Goal: Task Accomplishment & Management: Use online tool/utility

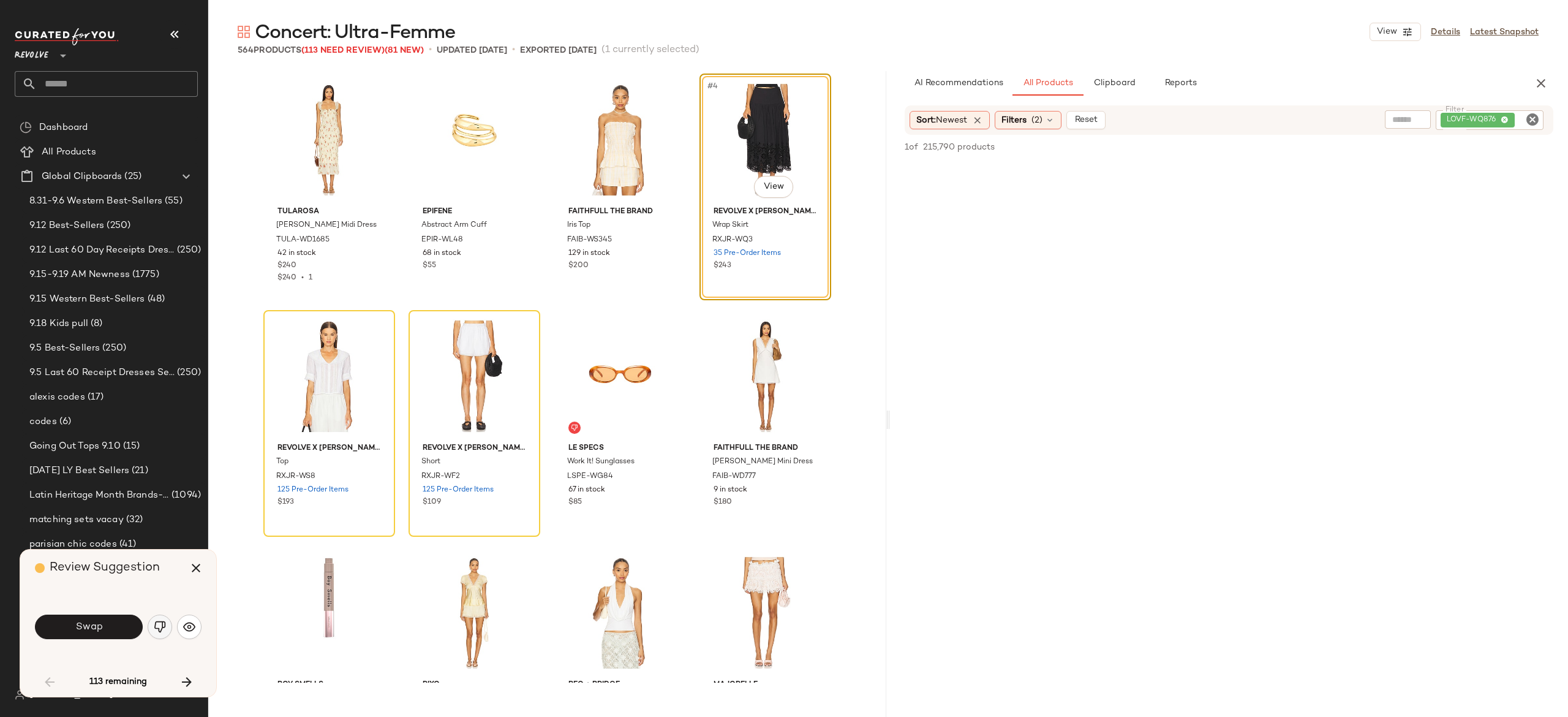
click at [157, 623] on img "button" at bounding box center [160, 627] width 12 height 12
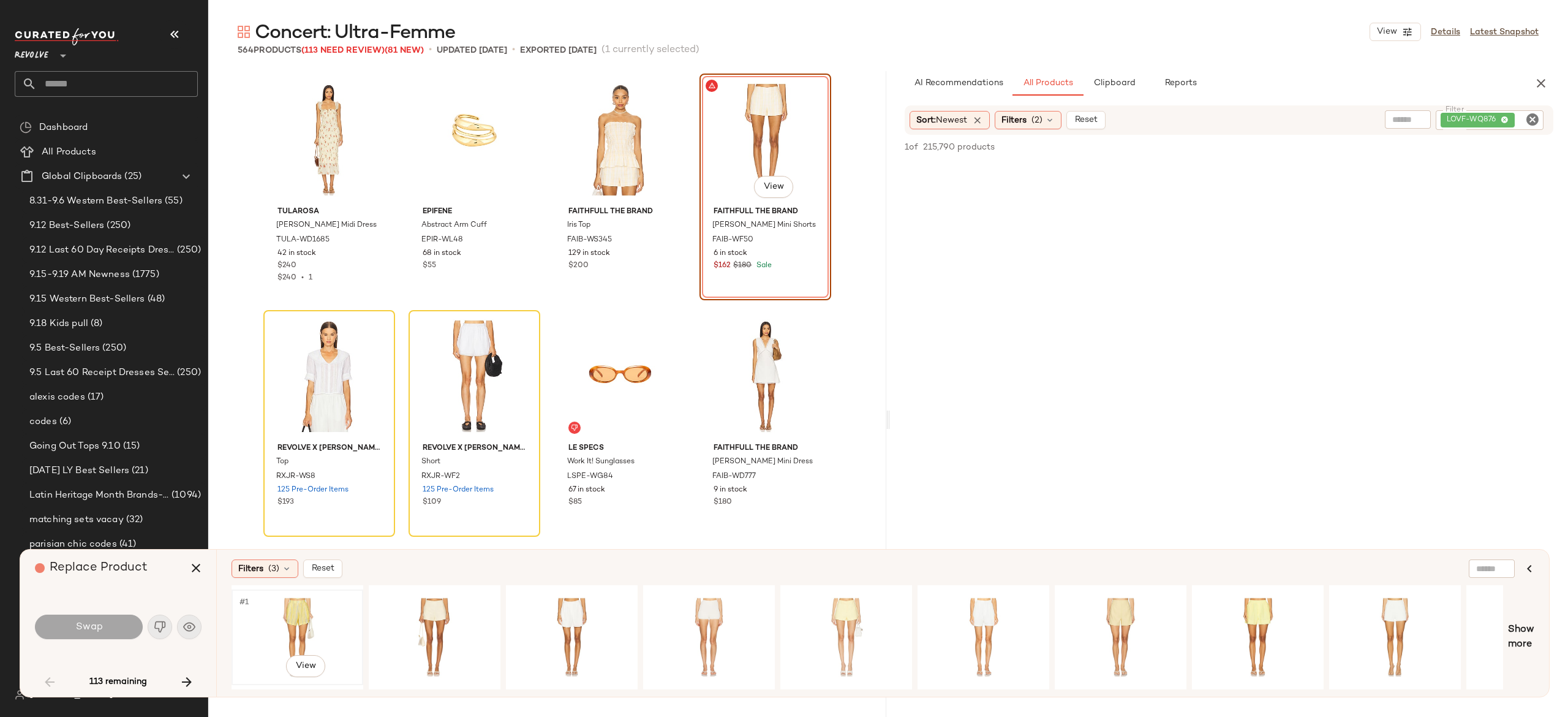
click at [307, 617] on div "#1 View" at bounding box center [297, 638] width 123 height 87
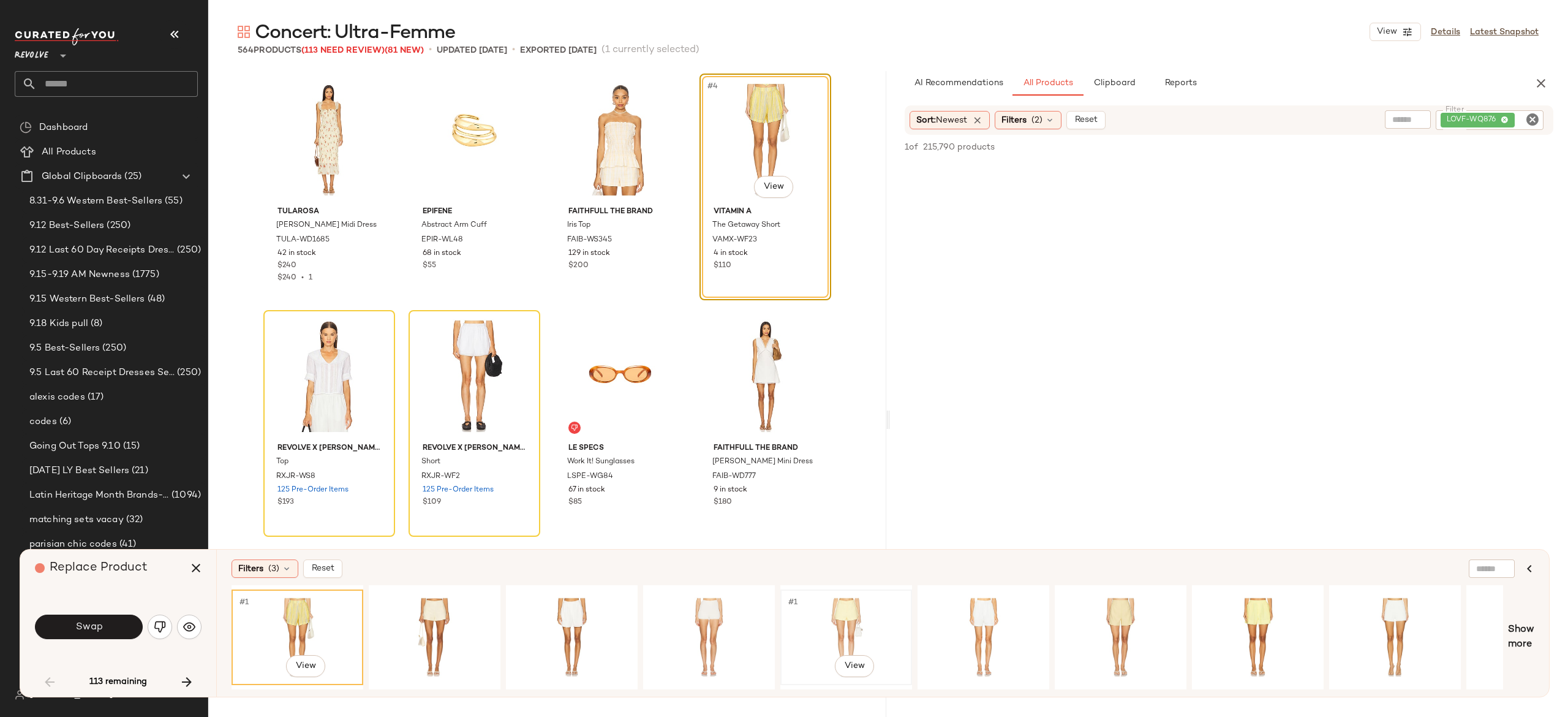
click at [848, 611] on div "#1 View" at bounding box center [845, 638] width 123 height 87
click at [569, 615] on div "#1 View" at bounding box center [571, 638] width 123 height 87
click at [133, 630] on button "Swap" at bounding box center [89, 627] width 108 height 24
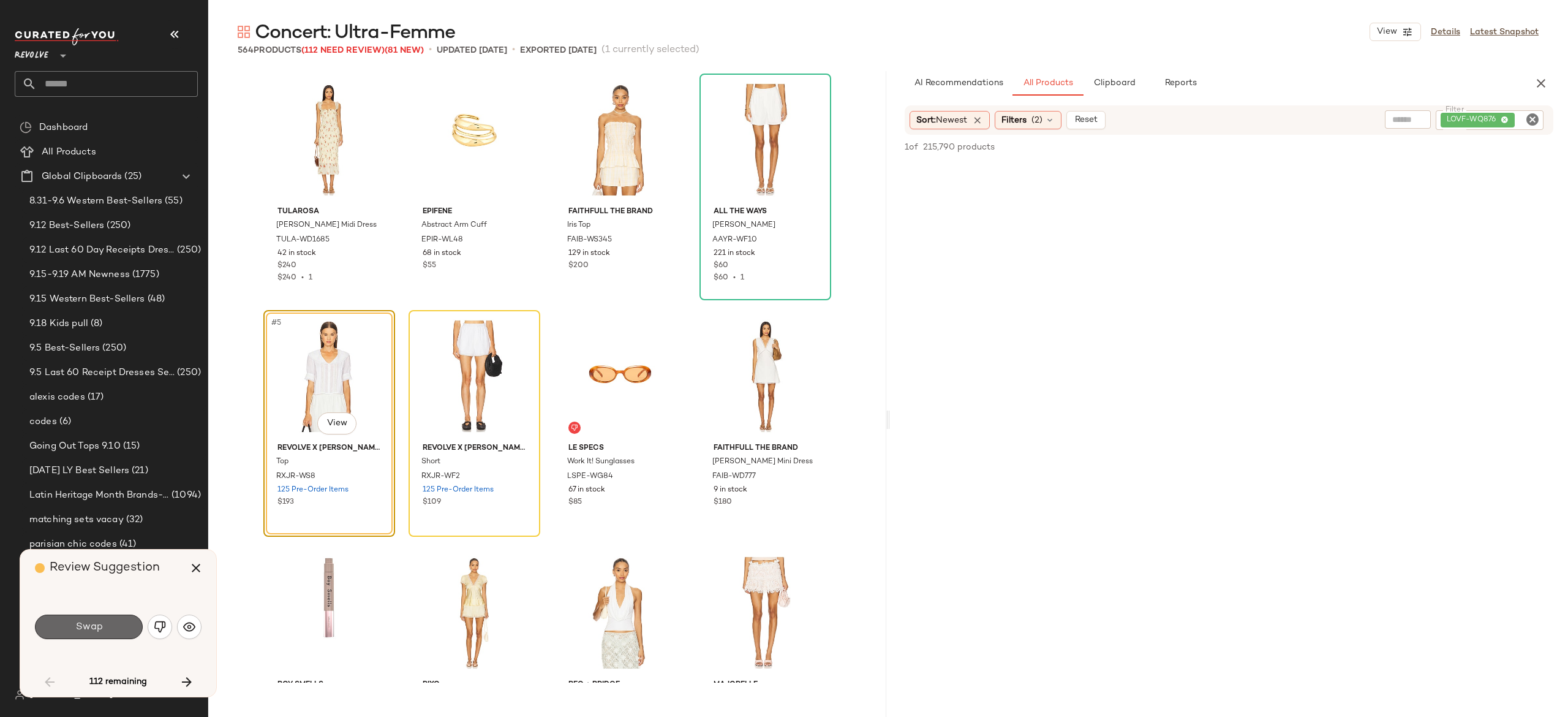
click at [118, 626] on button "Swap" at bounding box center [89, 627] width 108 height 24
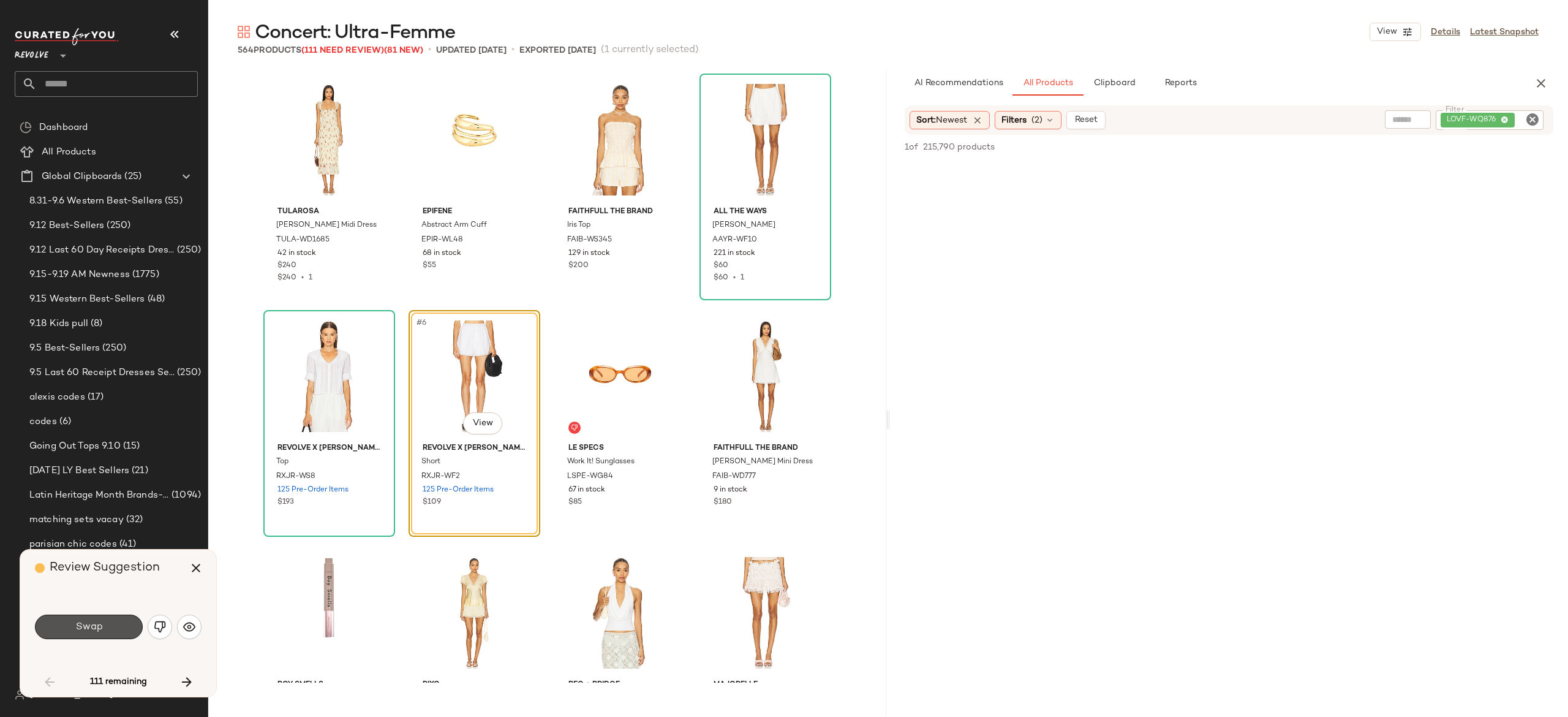
click at [118, 626] on button "Swap" at bounding box center [89, 627] width 108 height 24
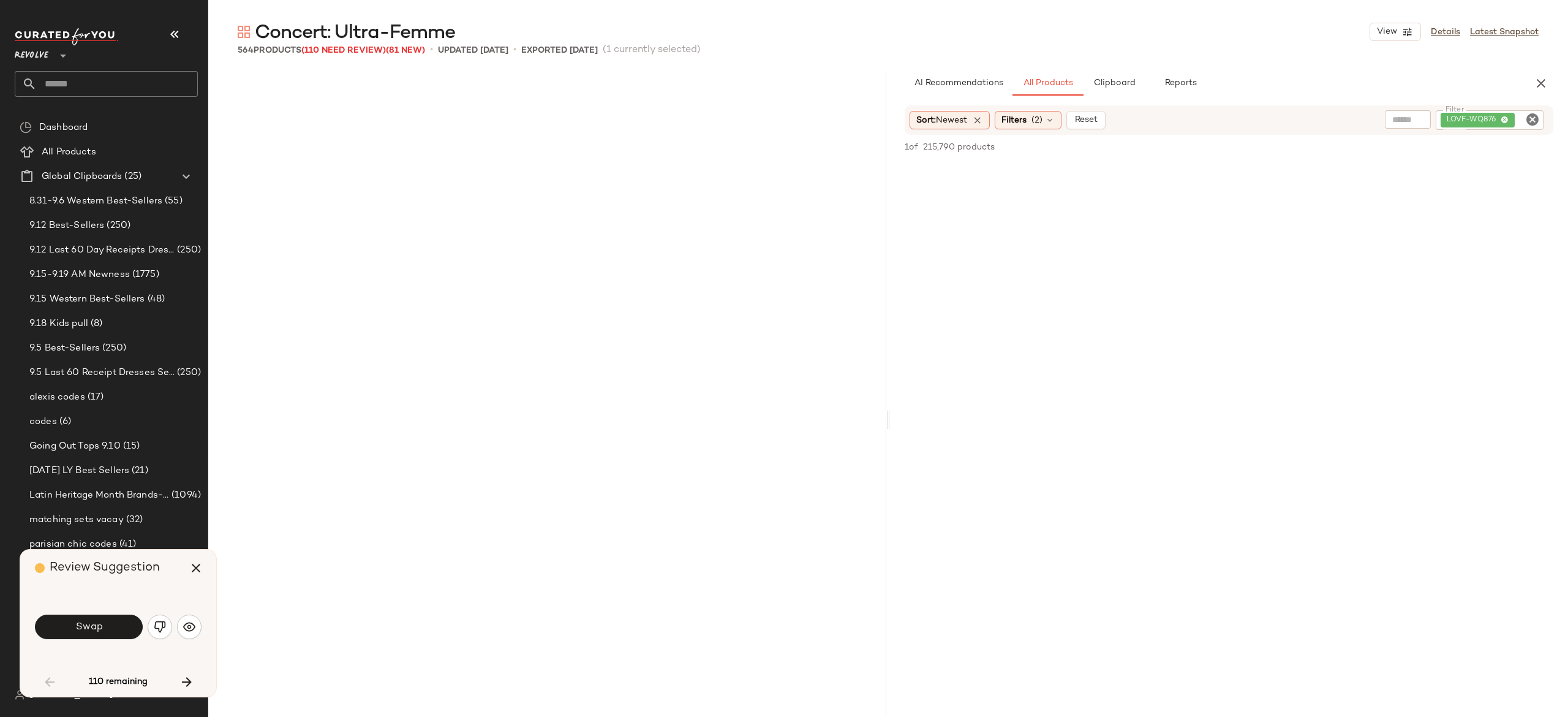
scroll to position [720, 0]
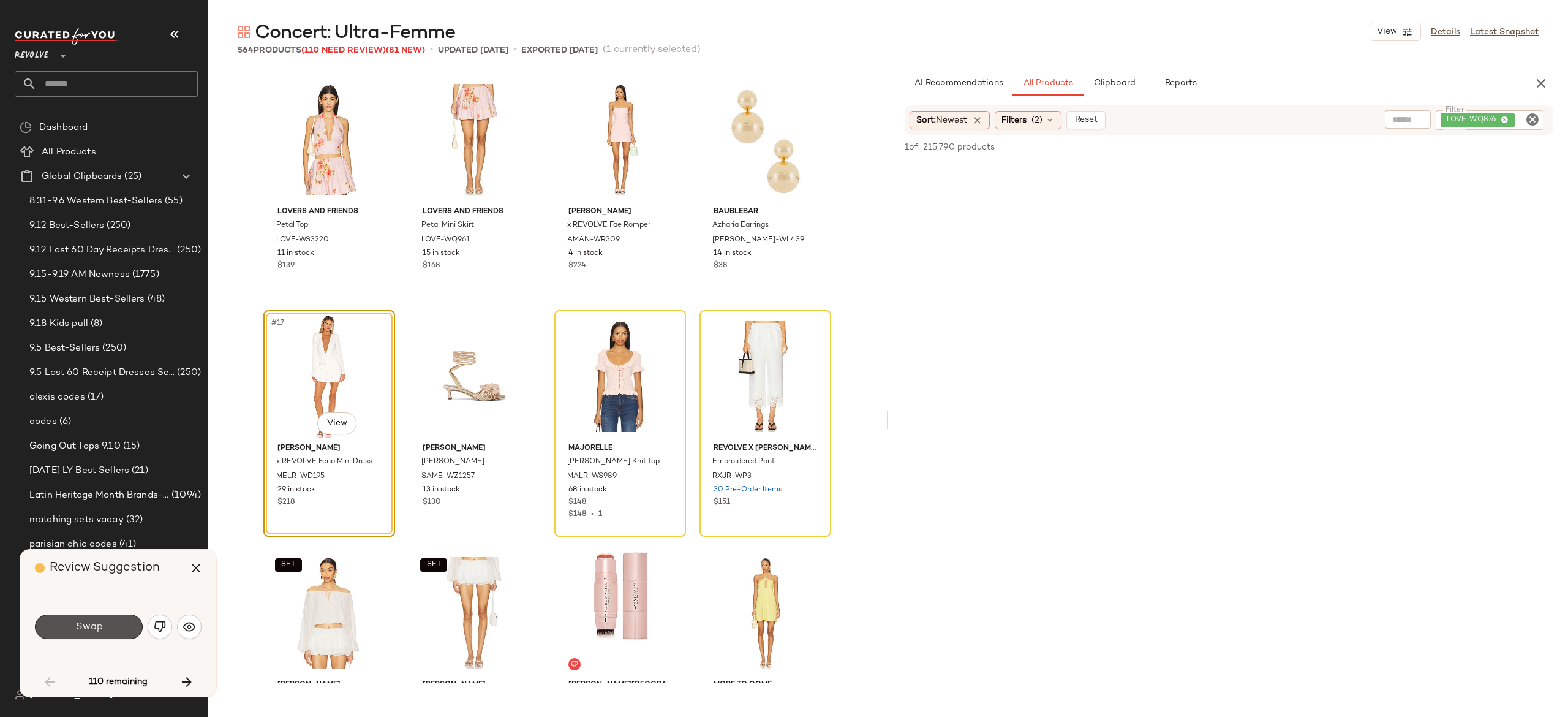
click at [118, 626] on button "Swap" at bounding box center [89, 627] width 108 height 24
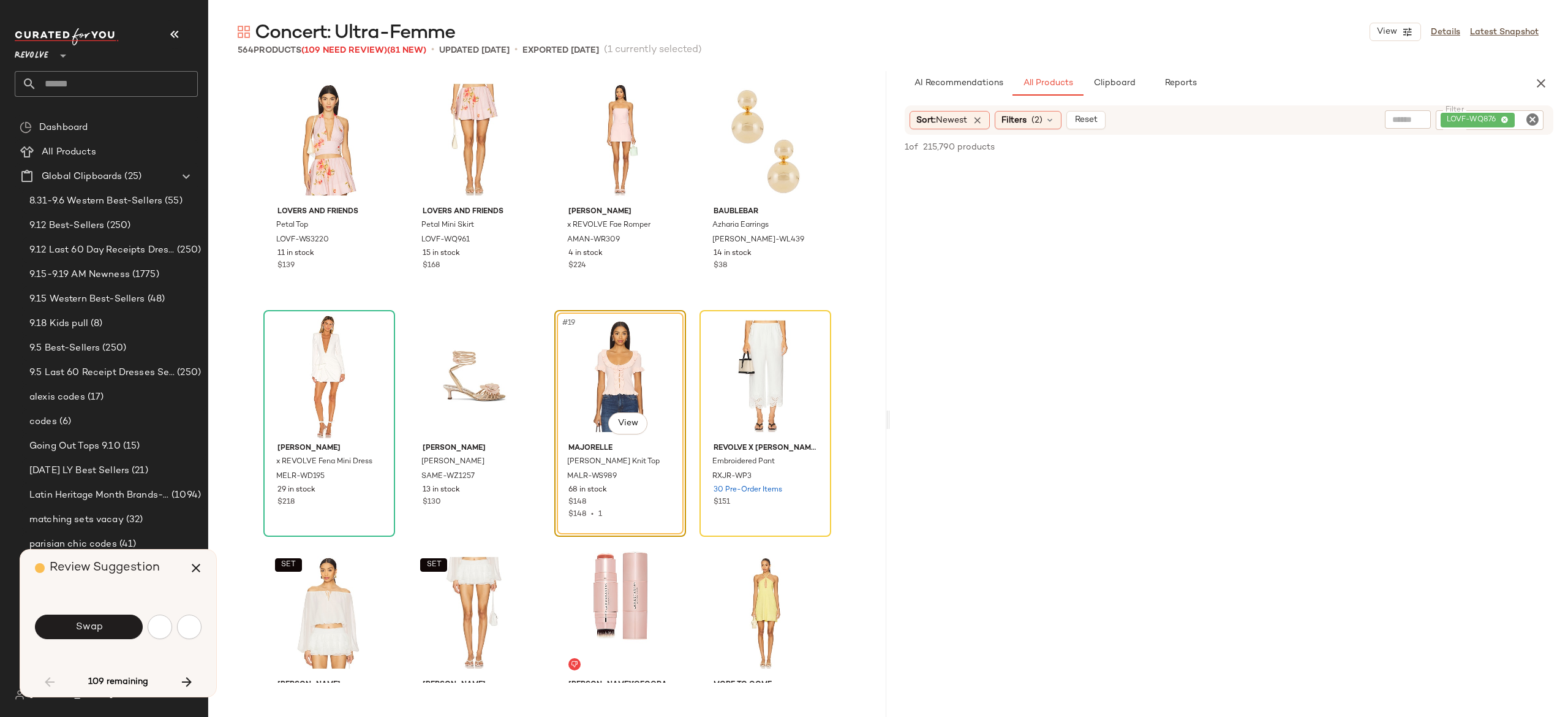
scroll to position [710, 0]
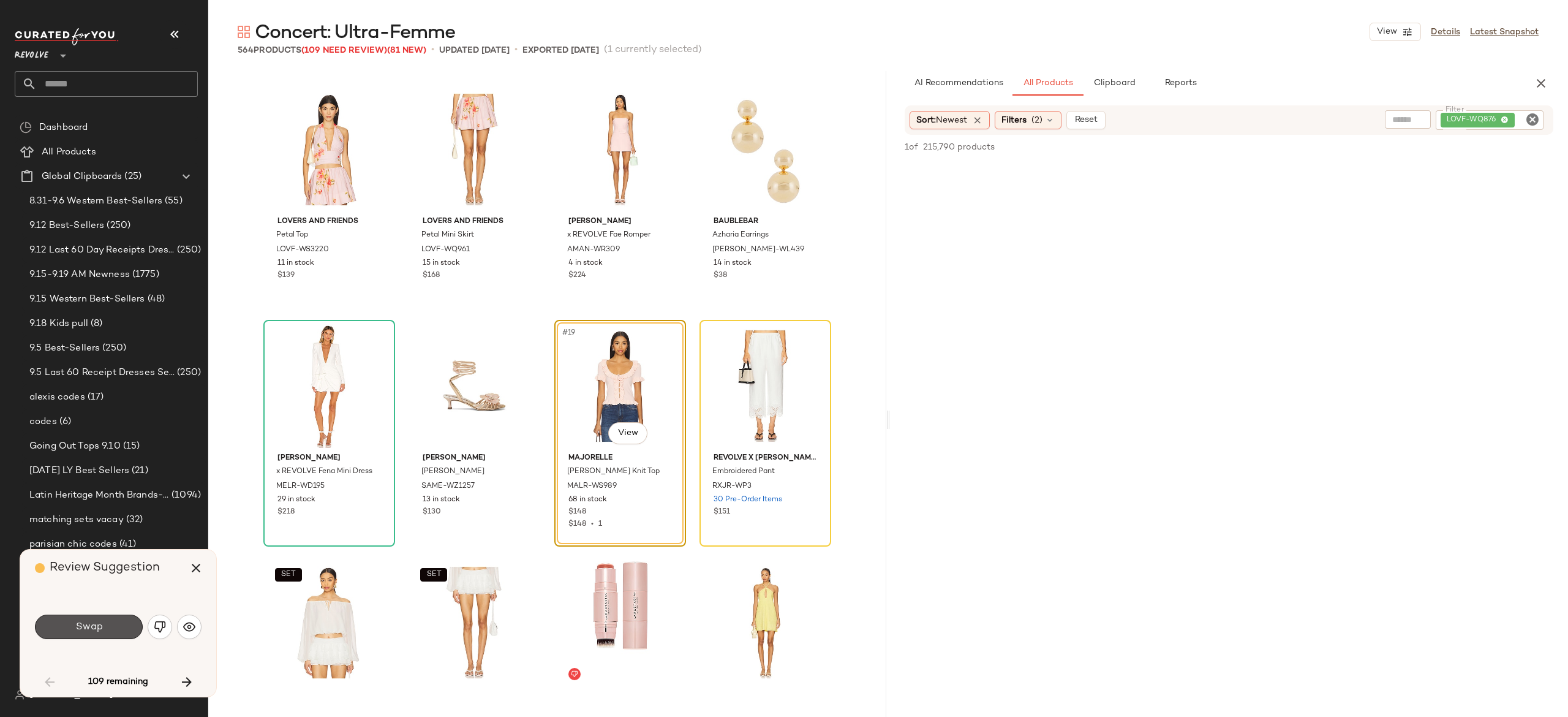
click at [118, 626] on button "Swap" at bounding box center [89, 627] width 108 height 24
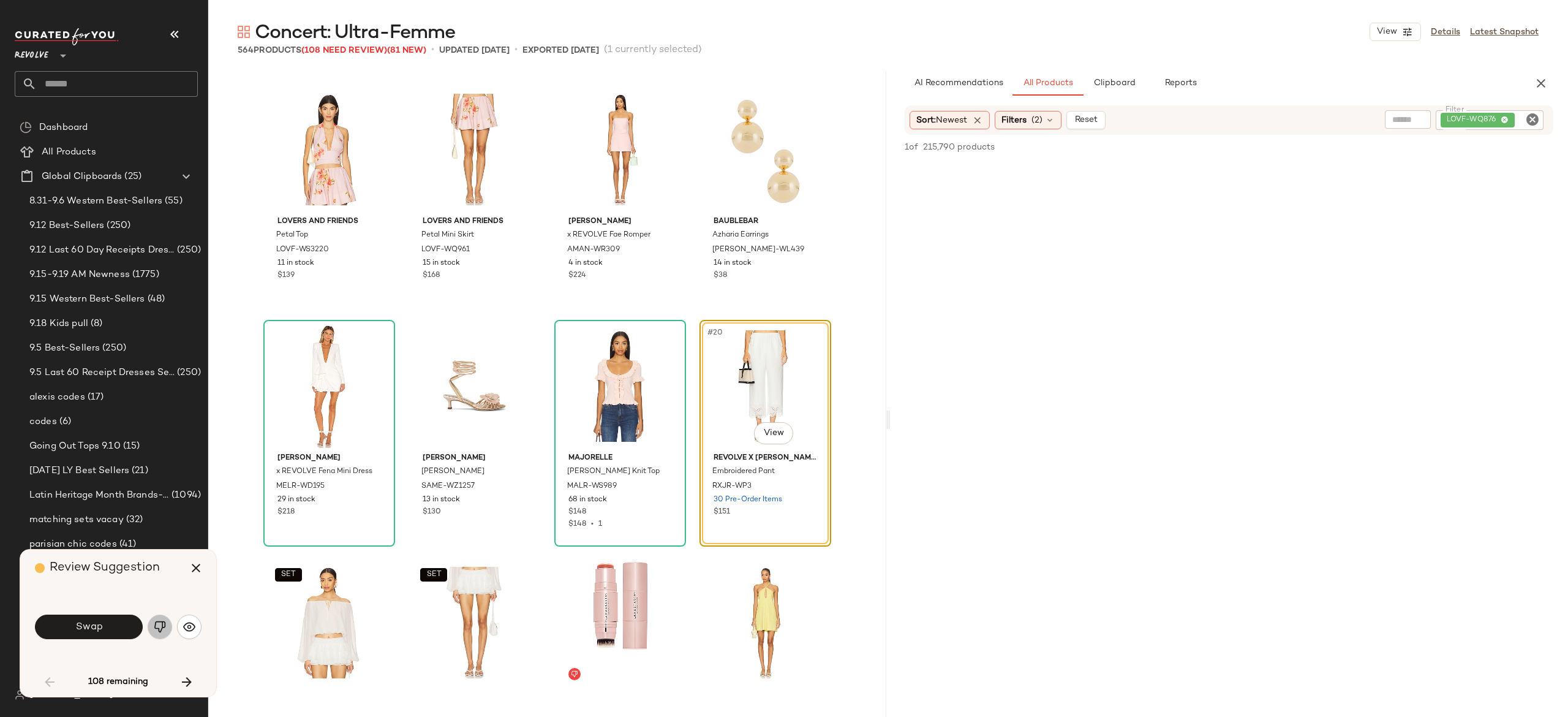
click at [155, 621] on img "button" at bounding box center [160, 627] width 12 height 12
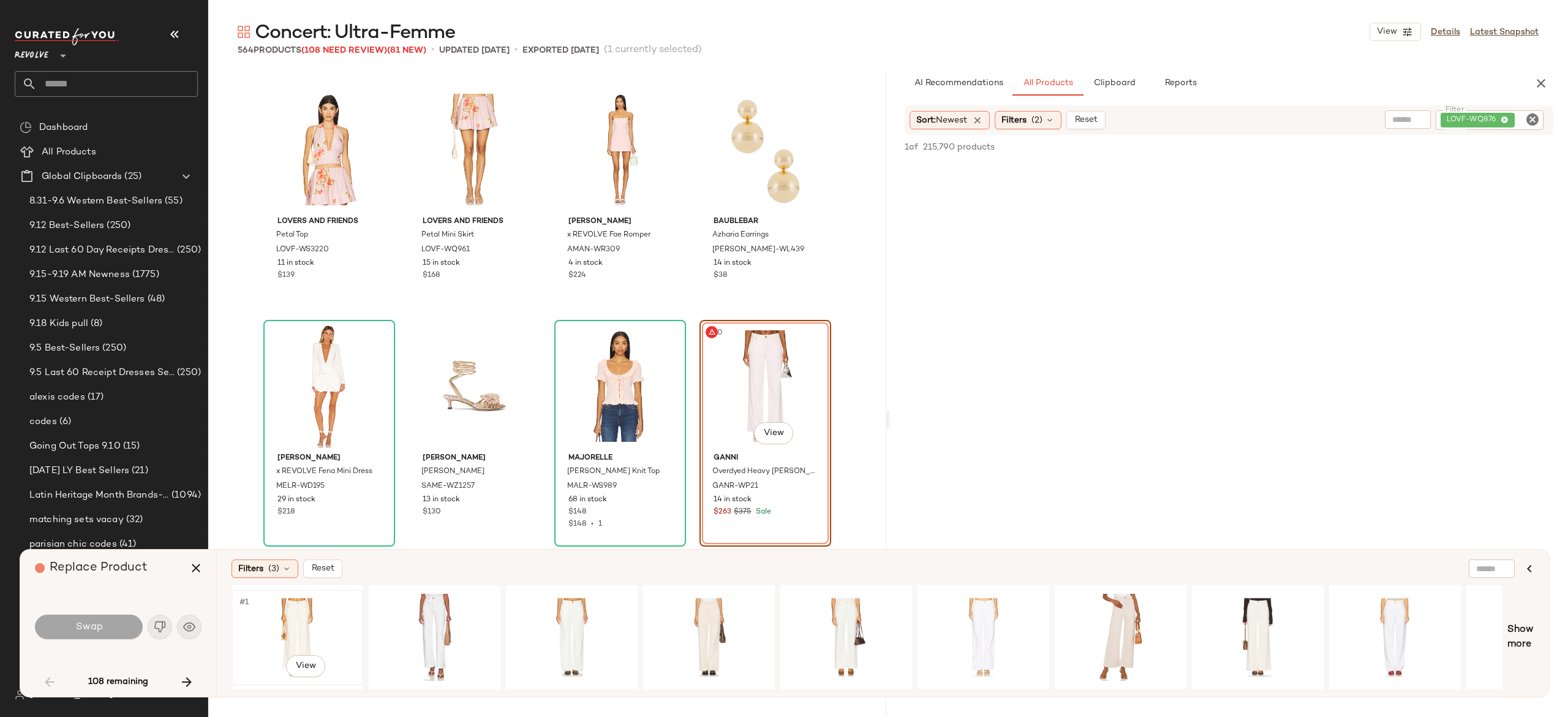
click at [313, 617] on div "#1 View" at bounding box center [297, 638] width 123 height 87
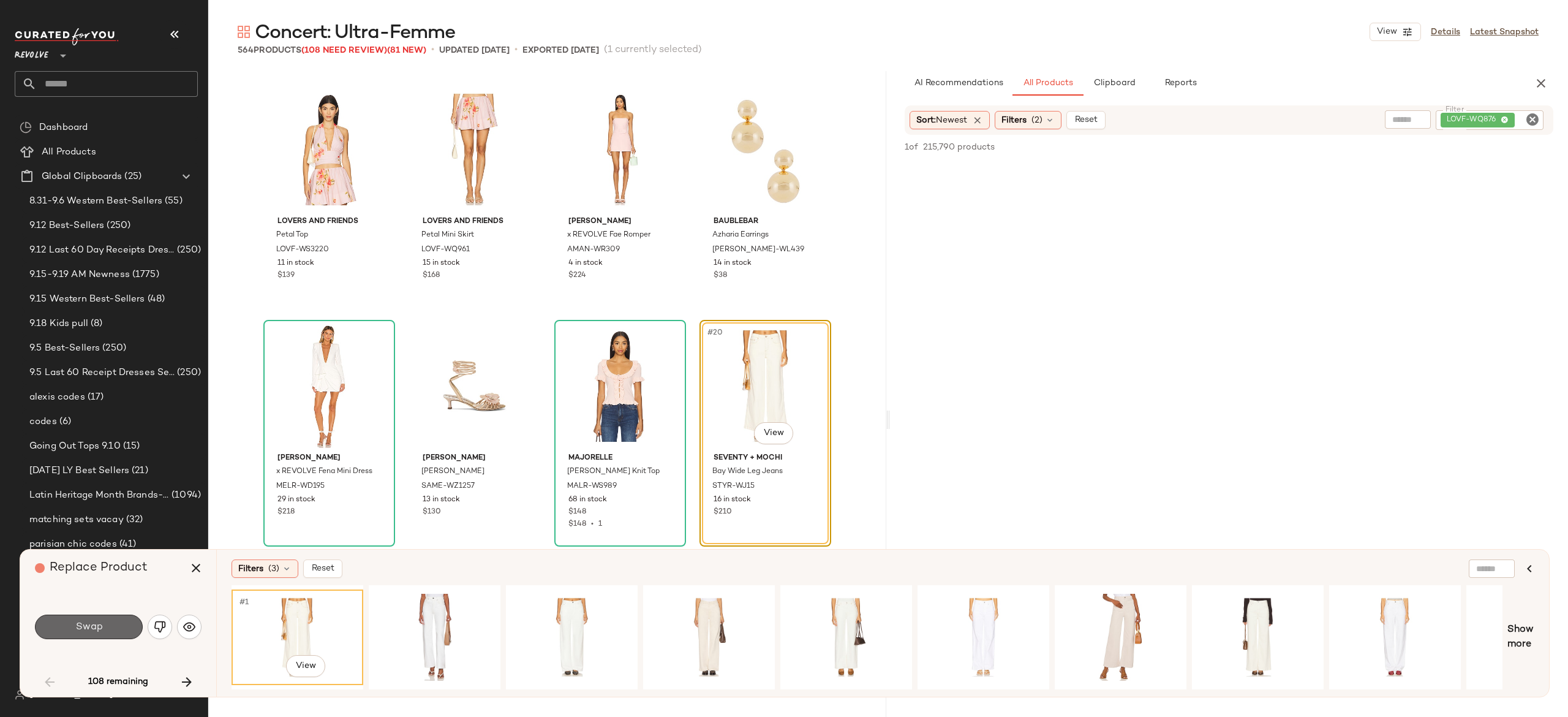
click at [129, 627] on button "Swap" at bounding box center [89, 627] width 108 height 24
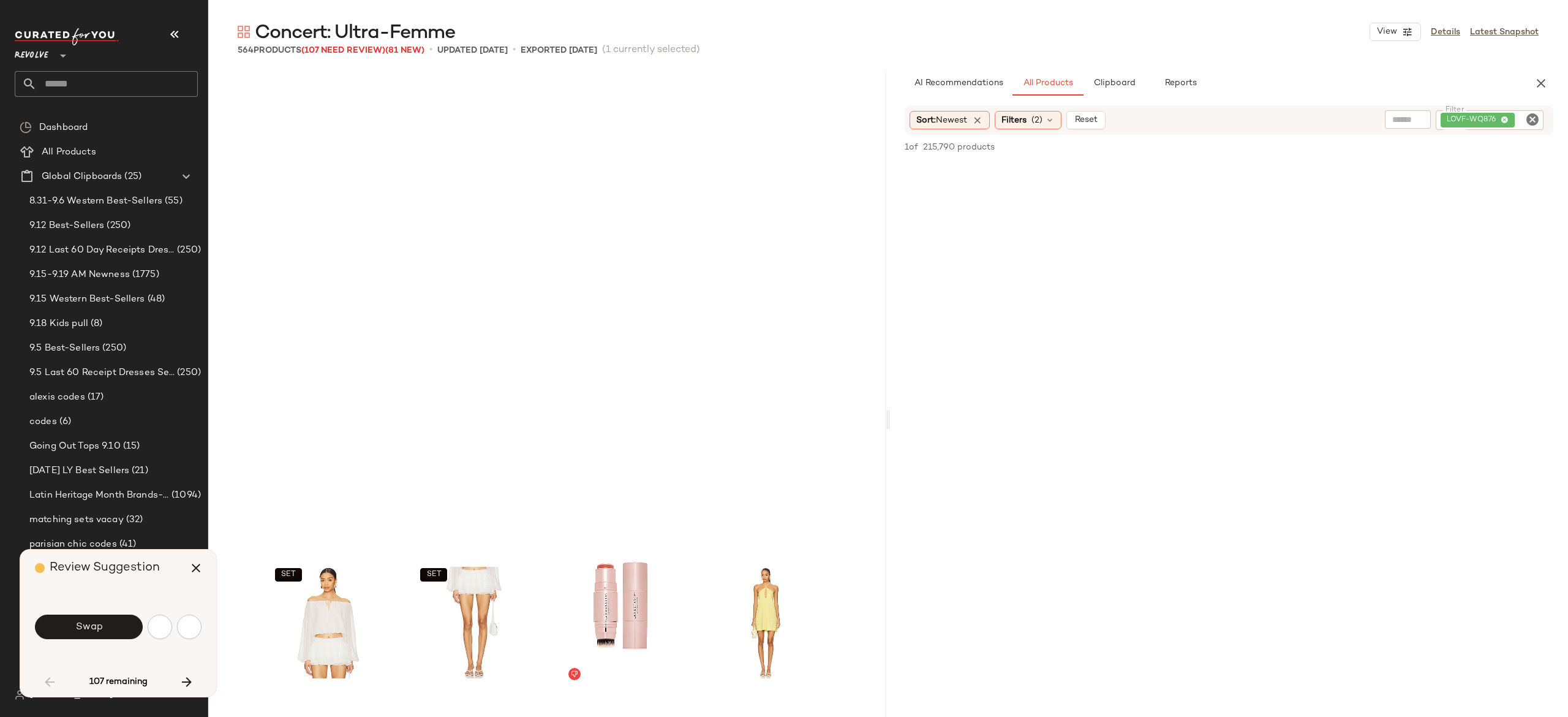
scroll to position [1183, 0]
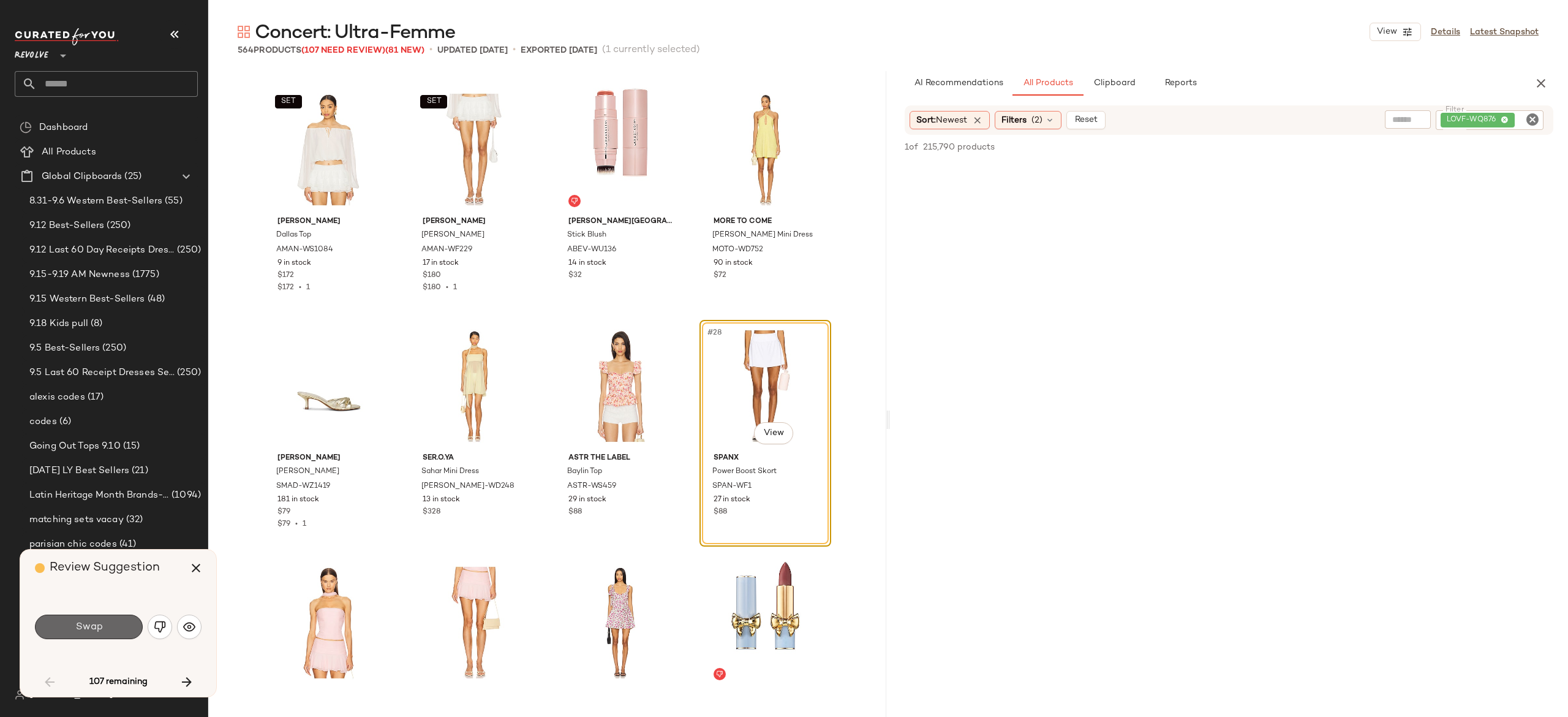
click at [129, 627] on button "Swap" at bounding box center [89, 627] width 108 height 24
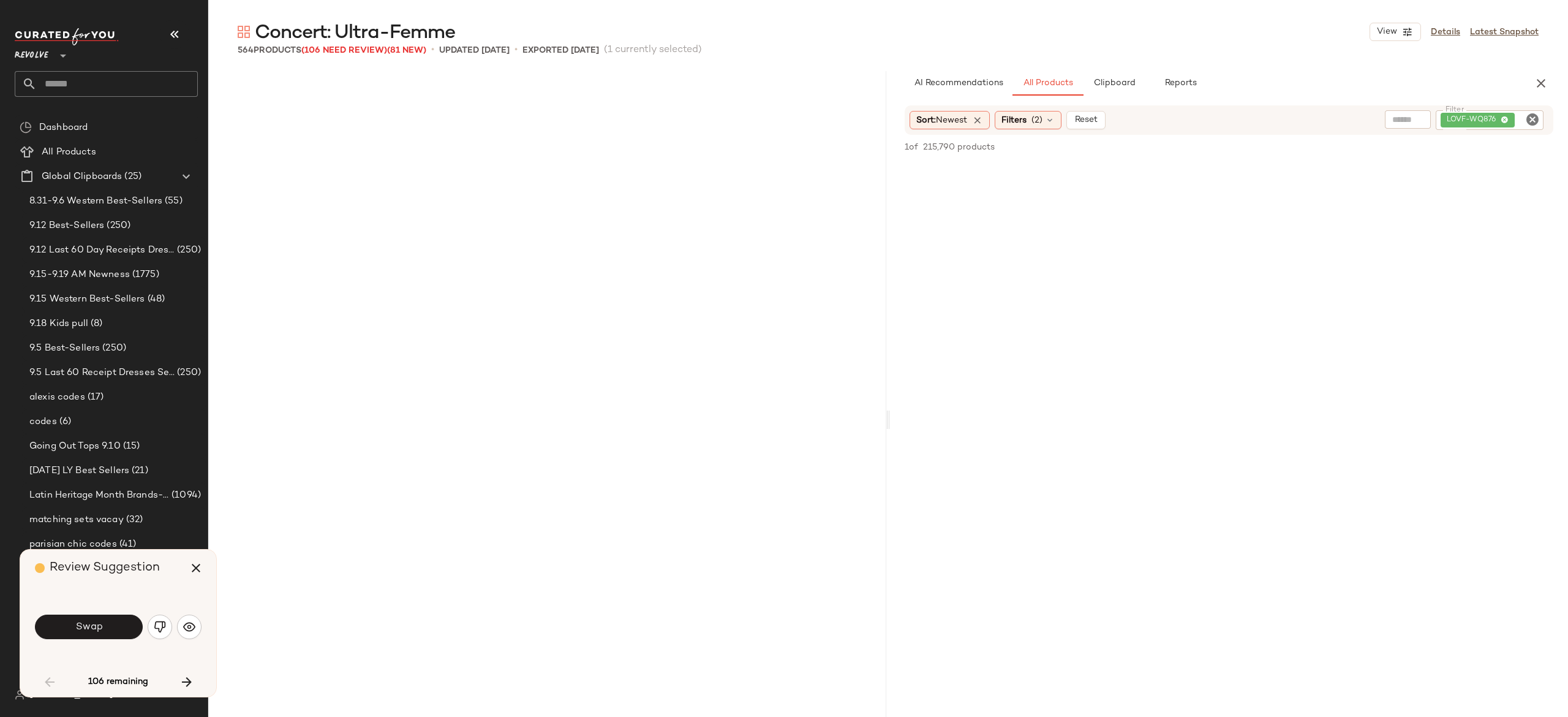
scroll to position [1893, 0]
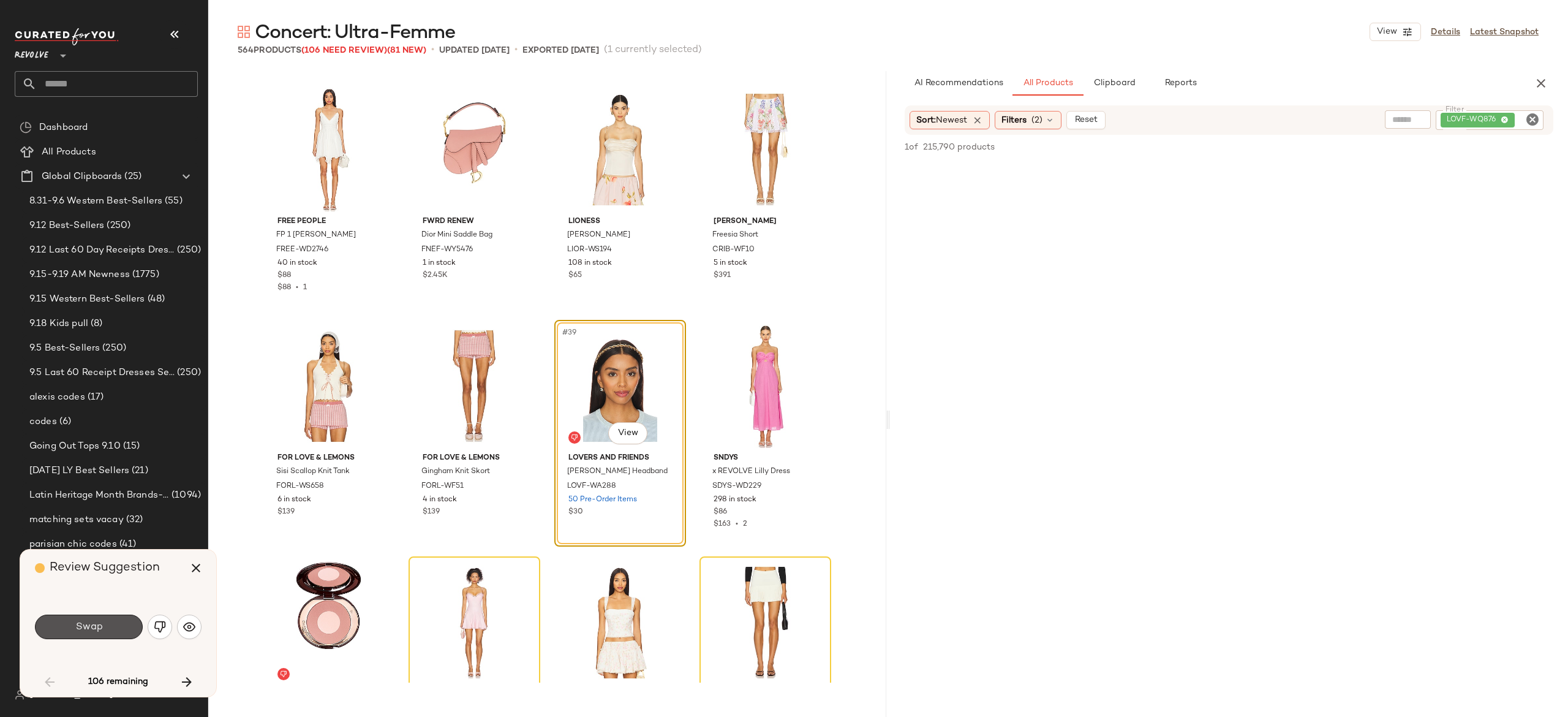
click at [129, 627] on button "Swap" at bounding box center [89, 627] width 108 height 24
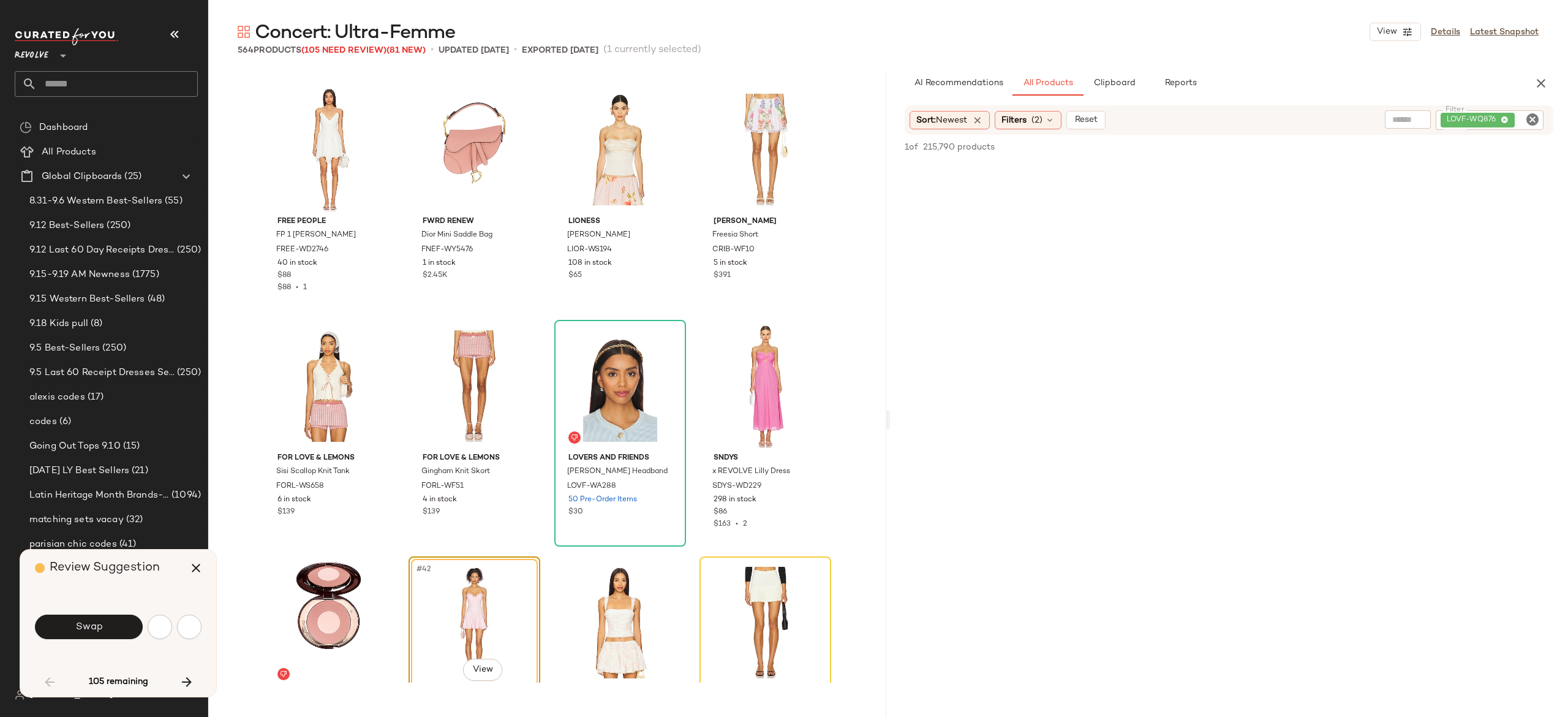
scroll to position [2129, 0]
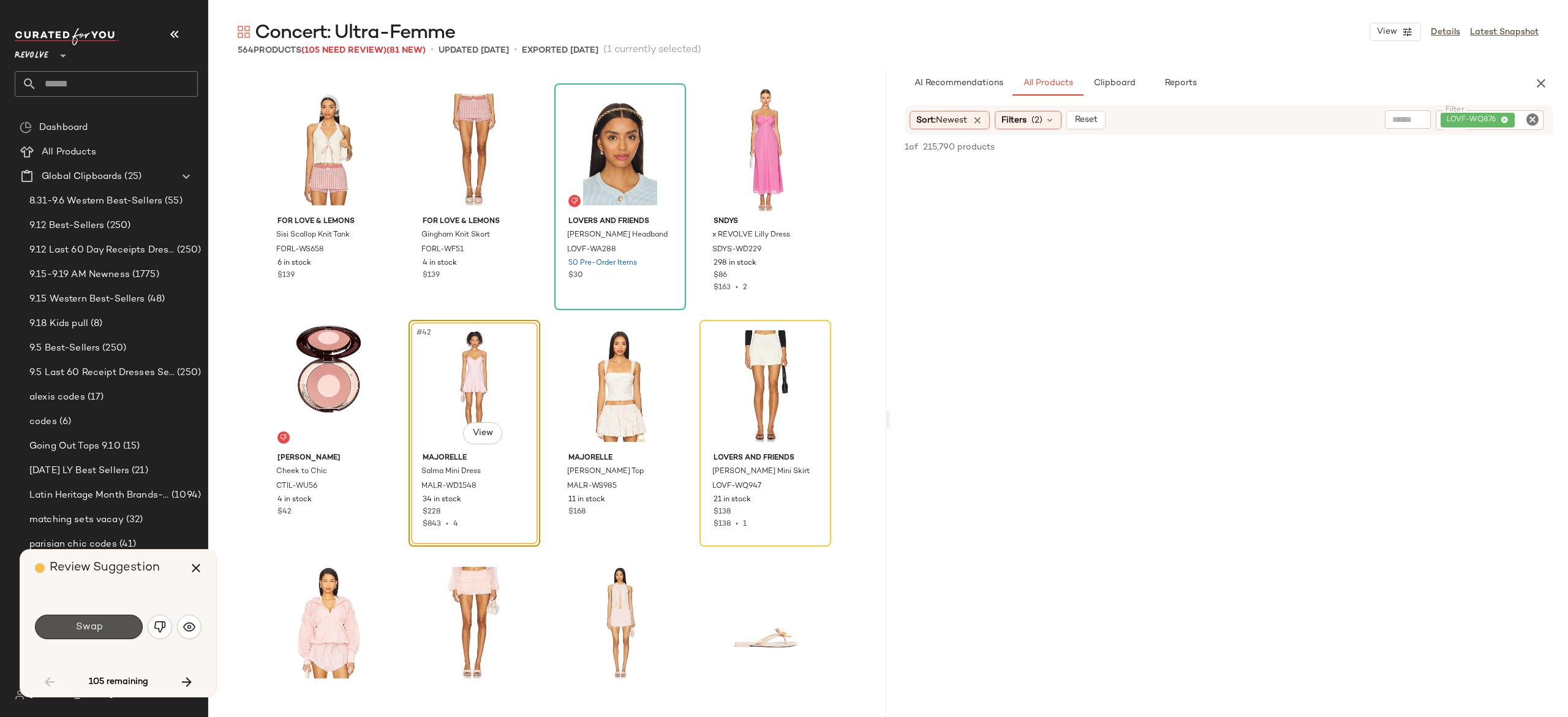
click at [129, 627] on button "Swap" at bounding box center [89, 627] width 108 height 24
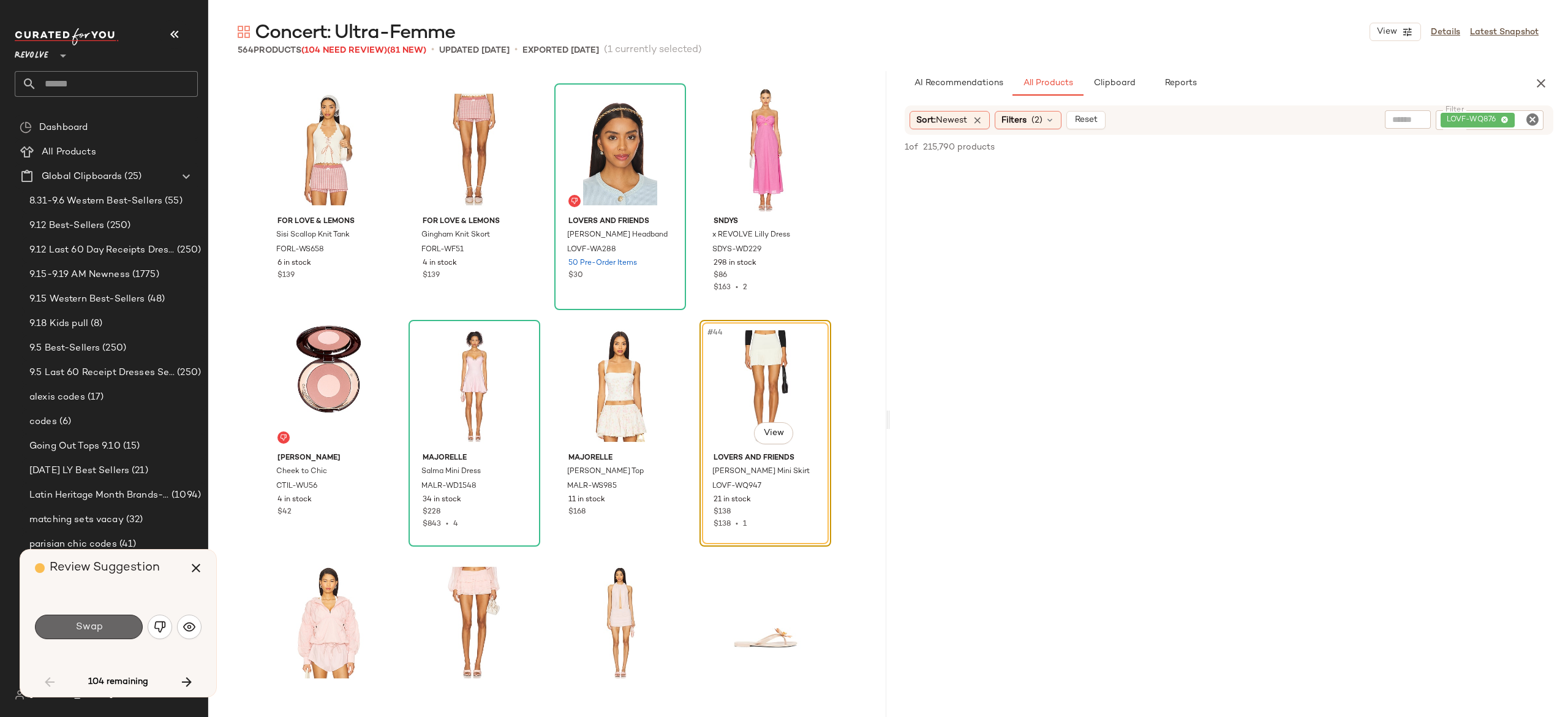
click at [126, 627] on button "Swap" at bounding box center [89, 627] width 108 height 24
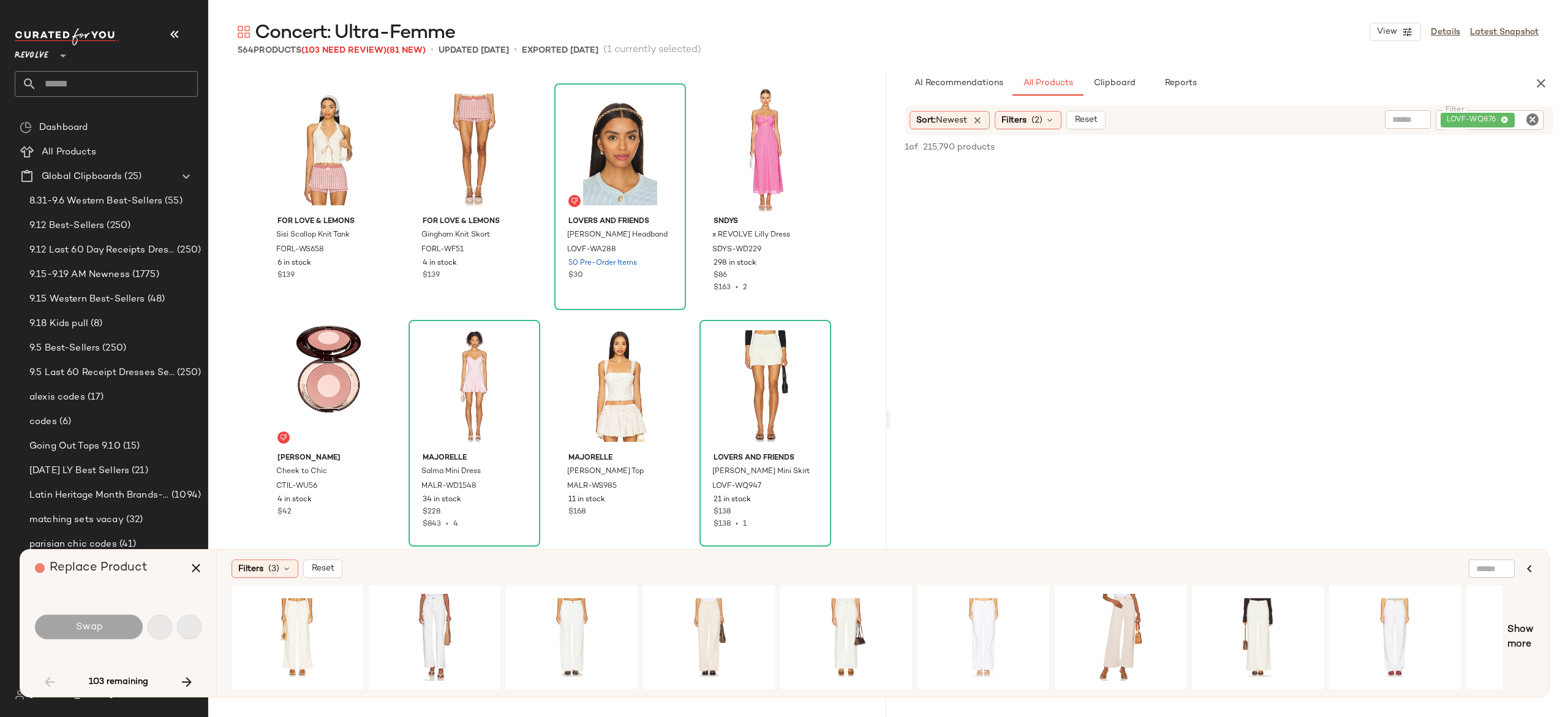
scroll to position [2602, 0]
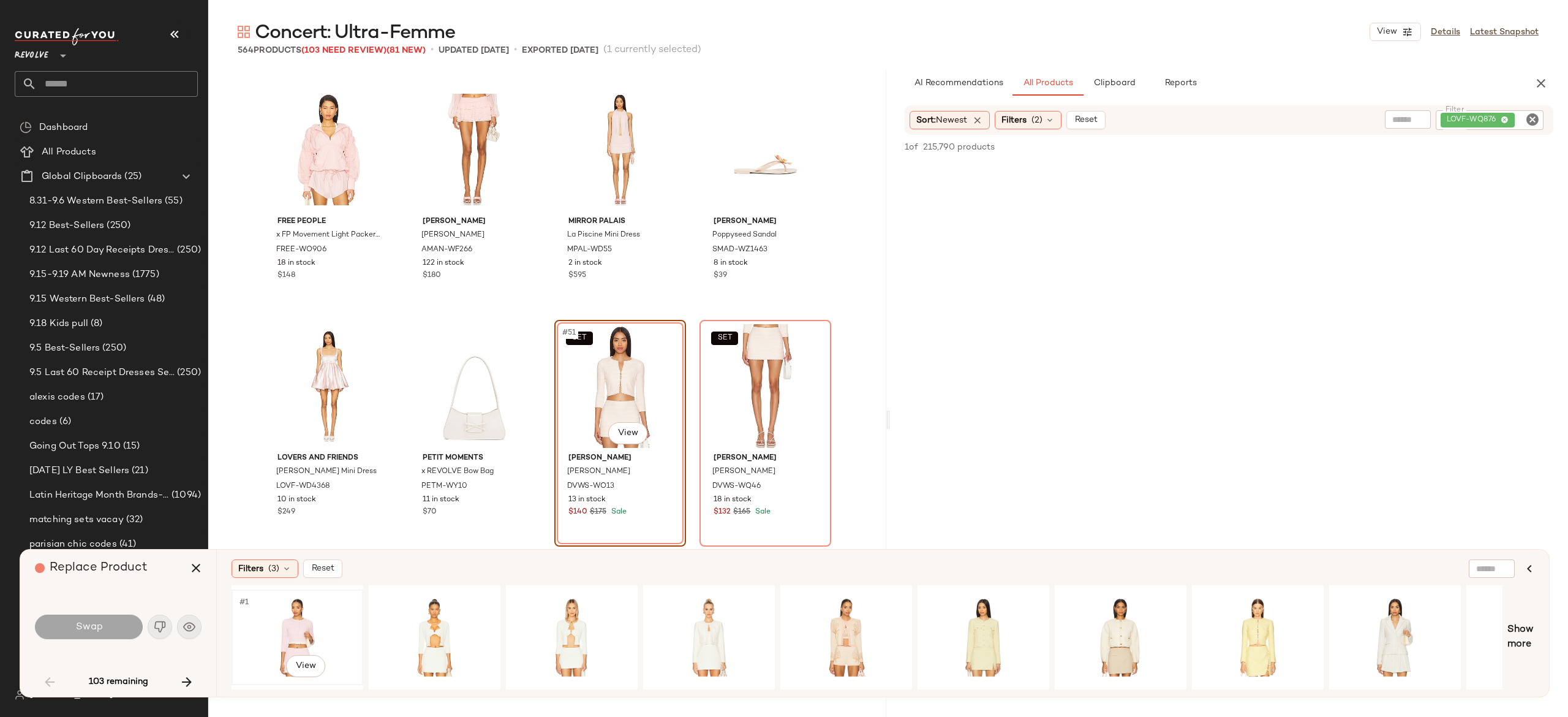
click at [289, 620] on div "#1 View" at bounding box center [297, 638] width 123 height 87
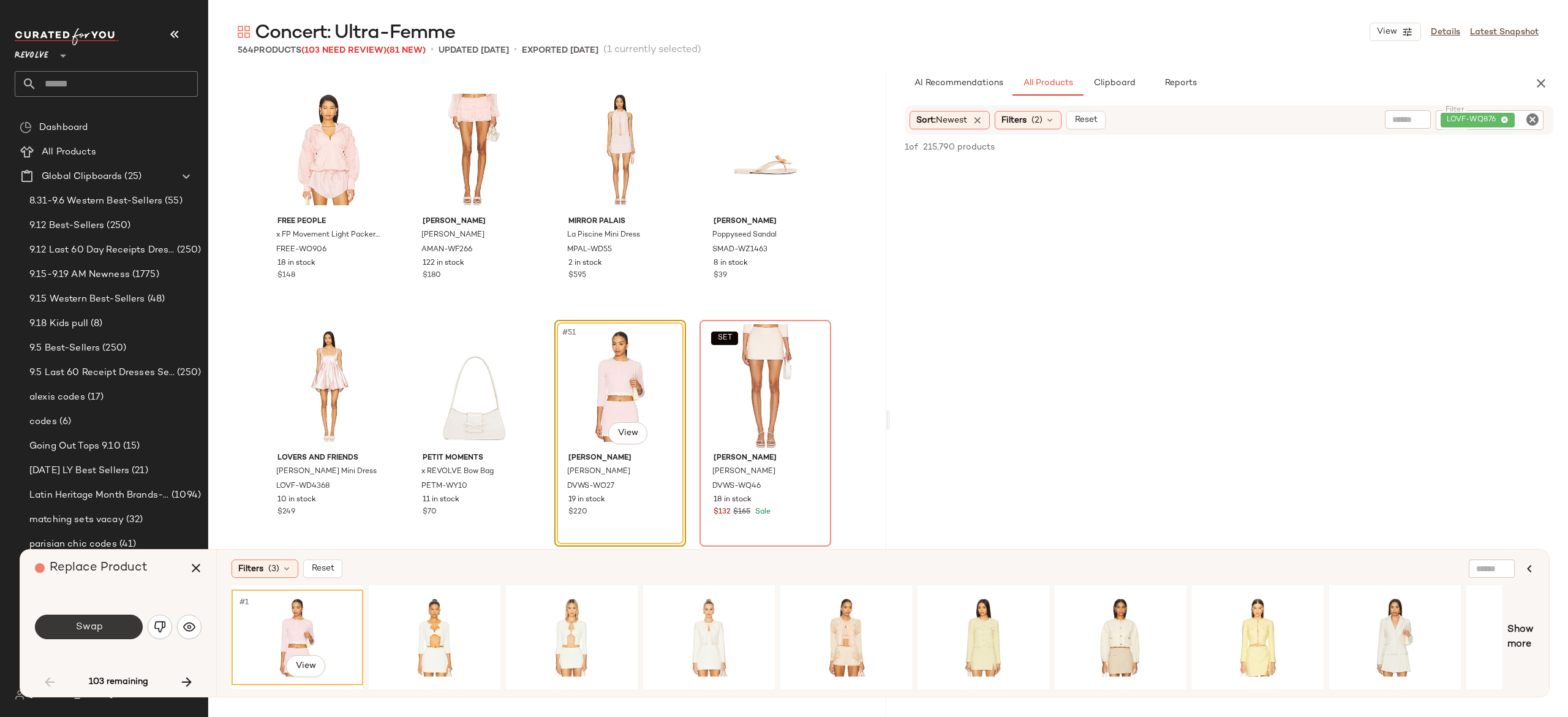
click at [135, 624] on button "Swap" at bounding box center [89, 627] width 108 height 24
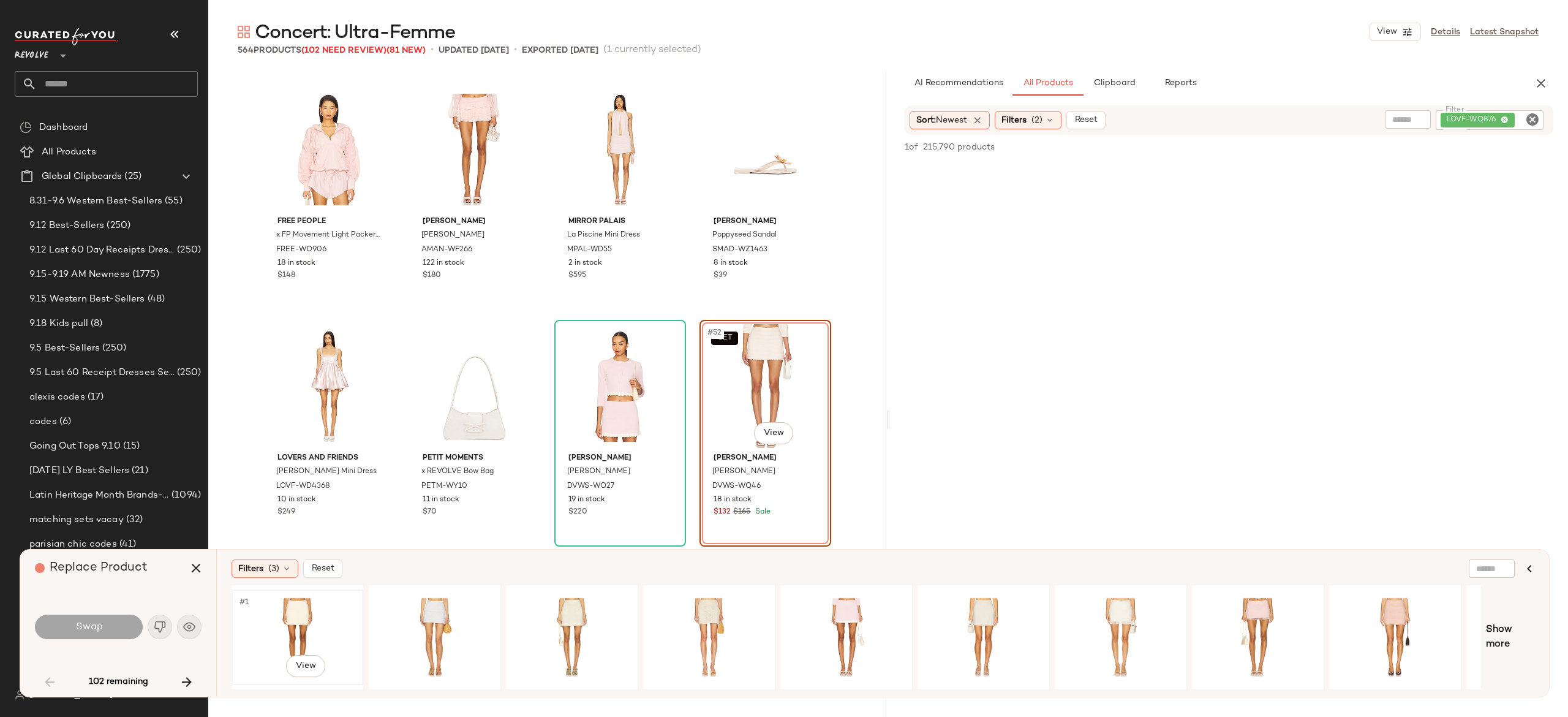
click at [294, 612] on div "#1 View" at bounding box center [297, 638] width 123 height 87
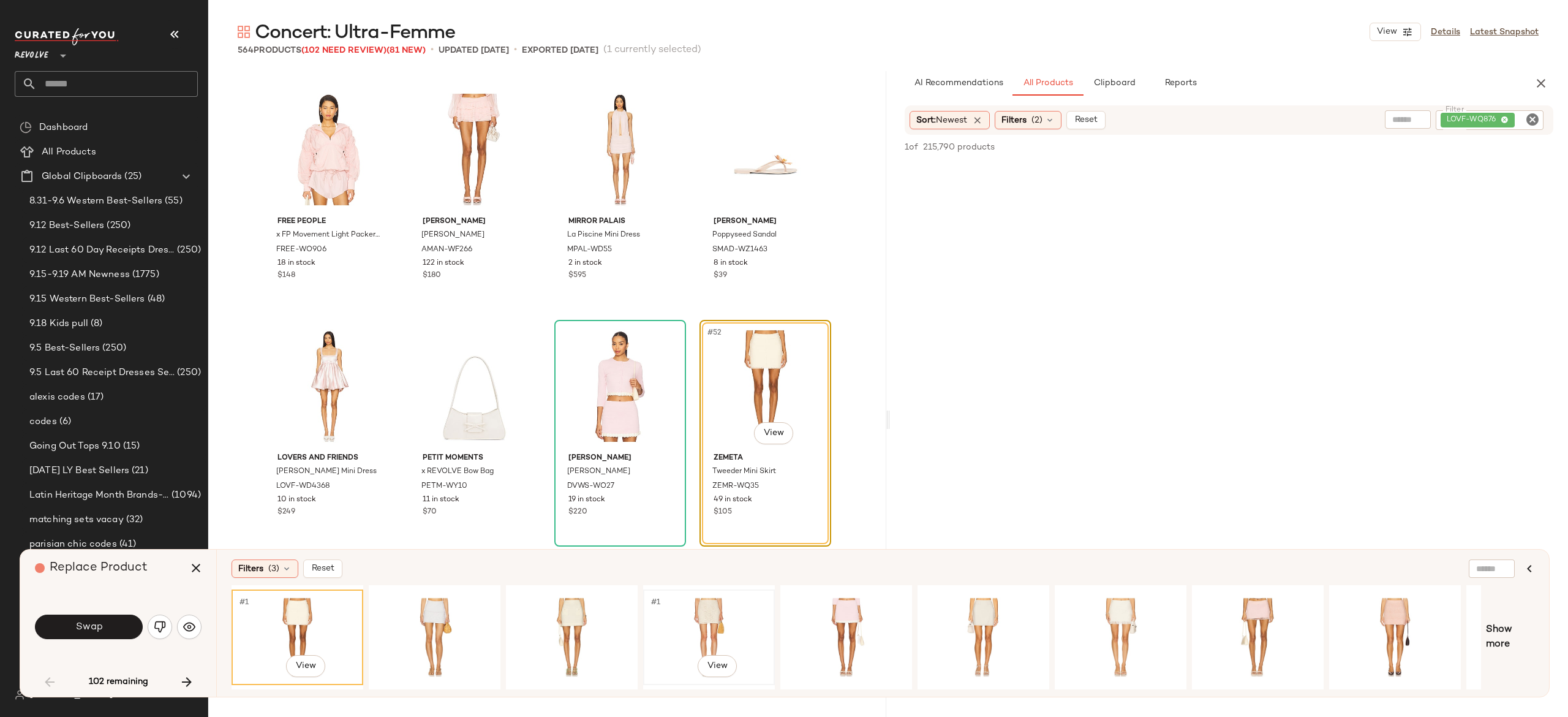
click at [713, 613] on div "#1 View" at bounding box center [709, 638] width 123 height 87
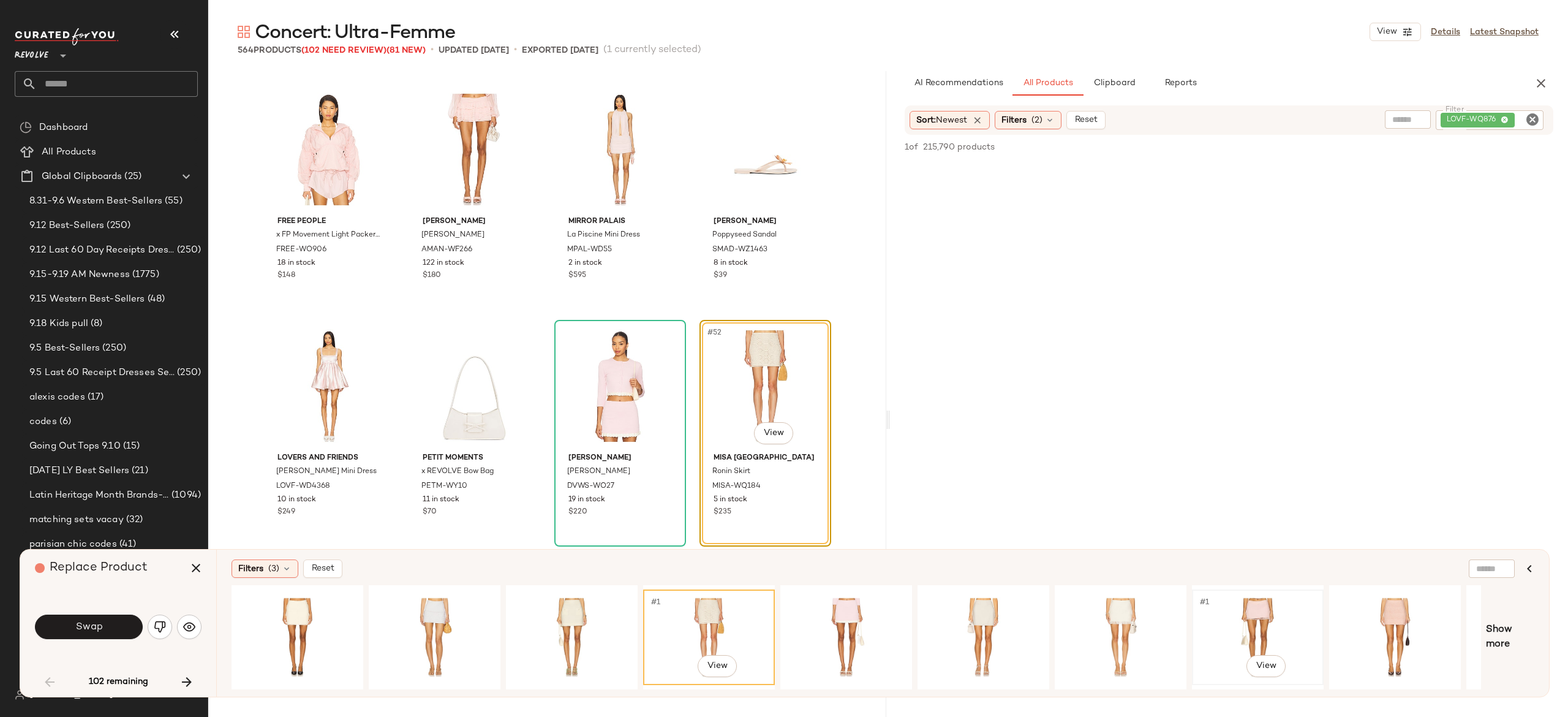
click at [1255, 605] on div "#1 View" at bounding box center [1257, 638] width 123 height 87
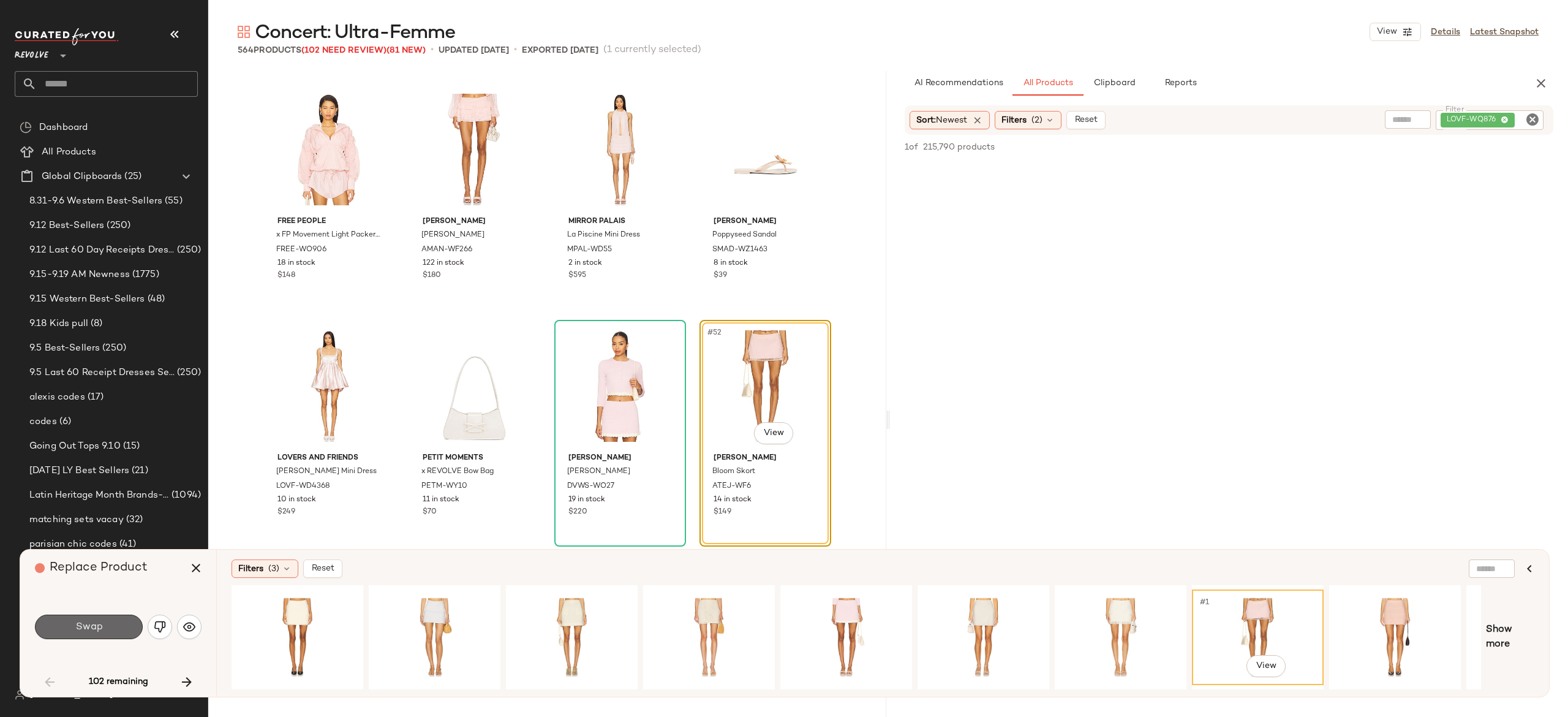
click at [124, 627] on button "Swap" at bounding box center [89, 627] width 108 height 24
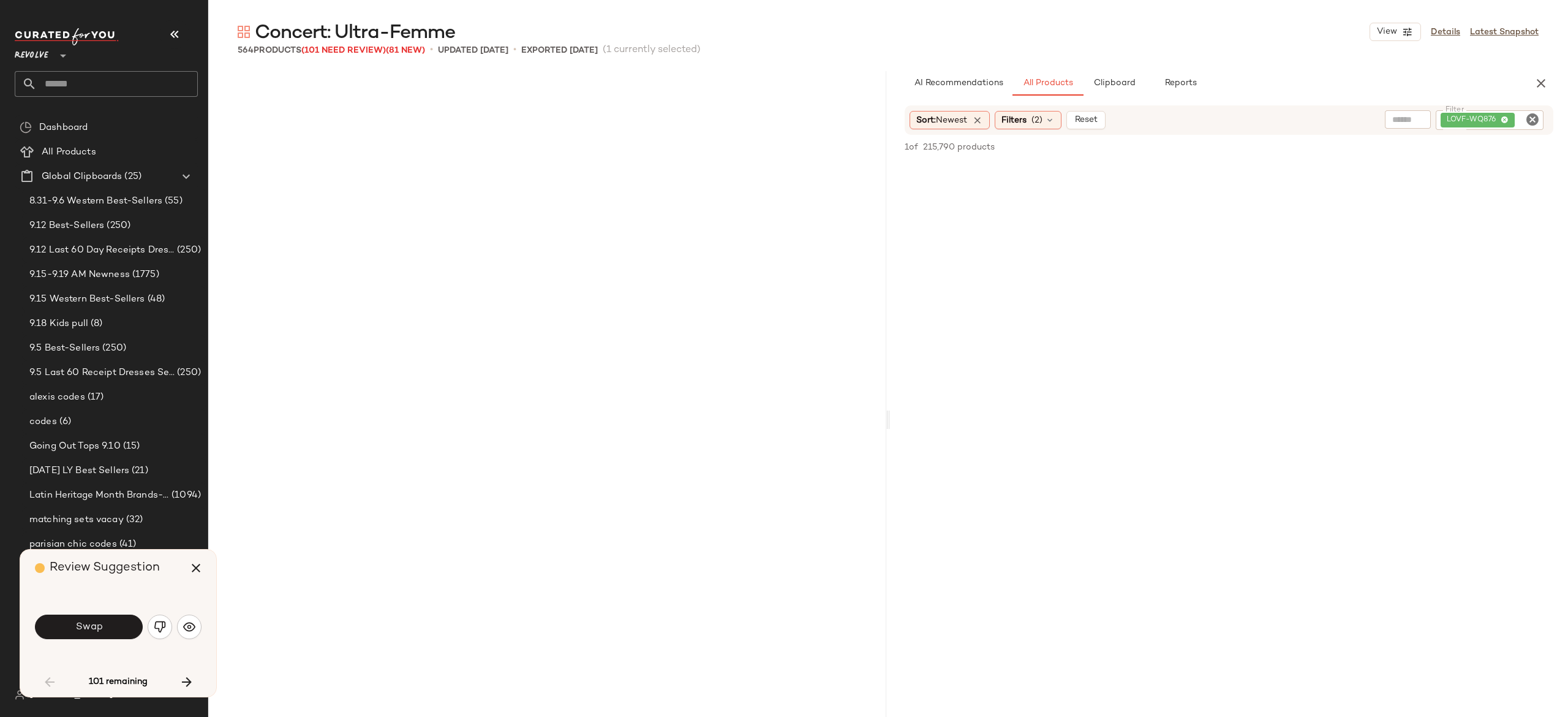
scroll to position [3312, 0]
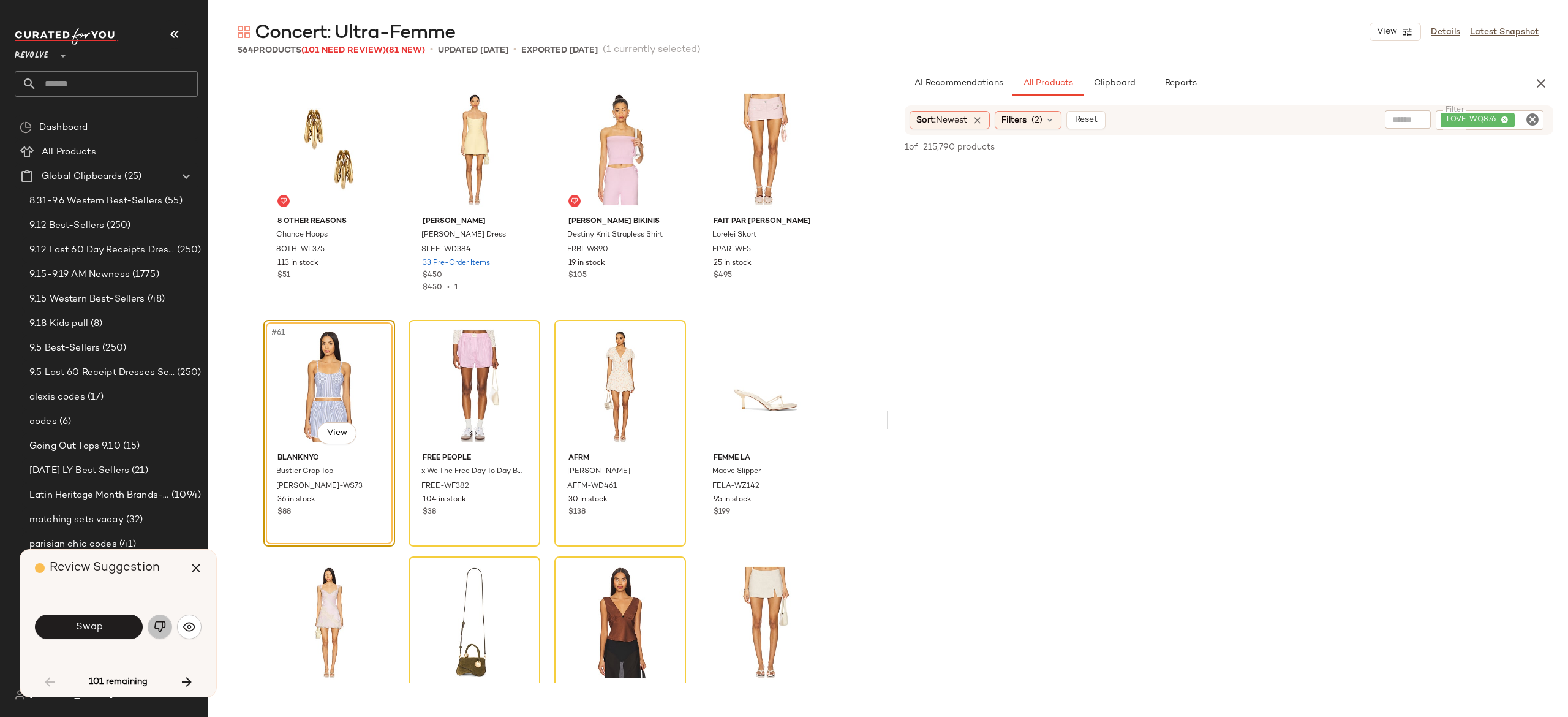
click at [162, 625] on img "button" at bounding box center [160, 627] width 12 height 12
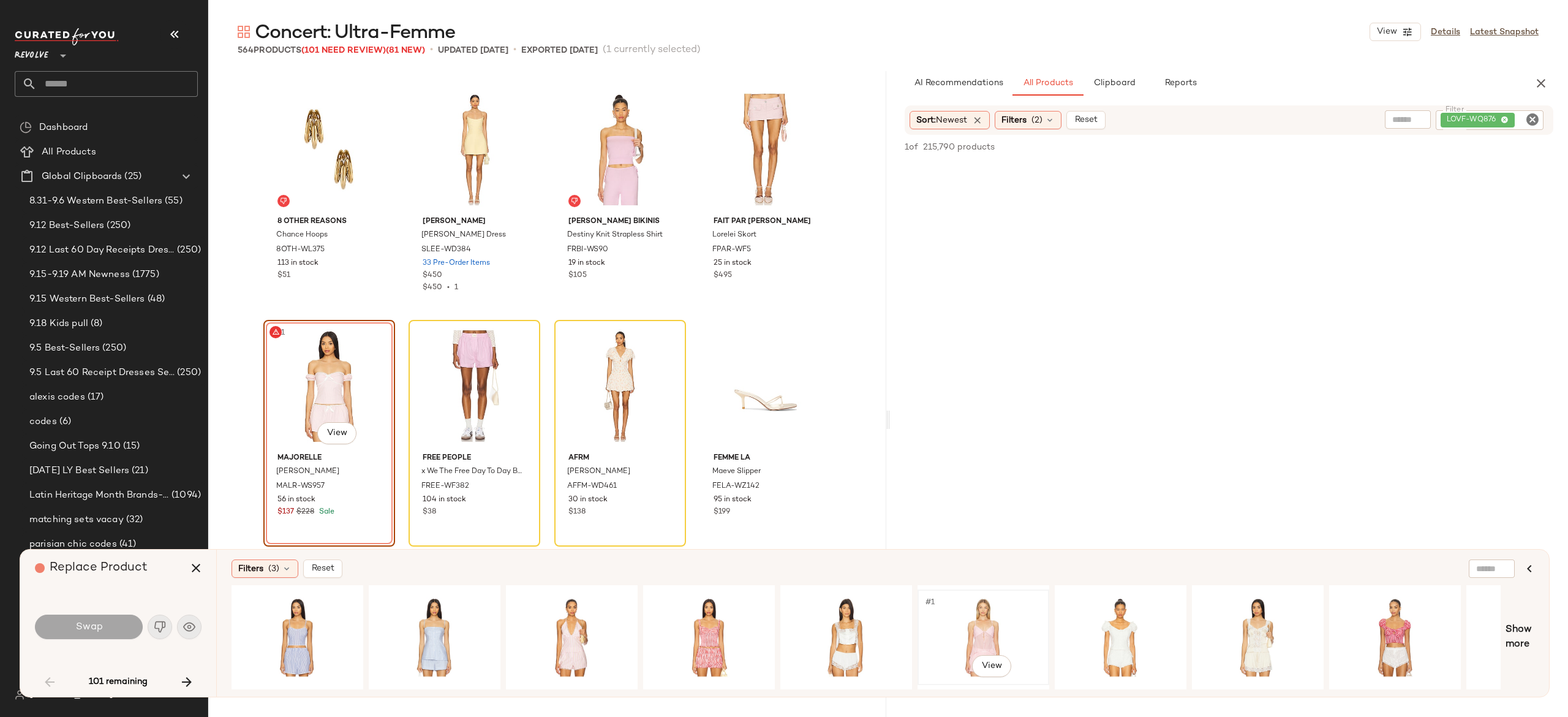
click at [972, 621] on div "#1 View" at bounding box center [983, 638] width 123 height 87
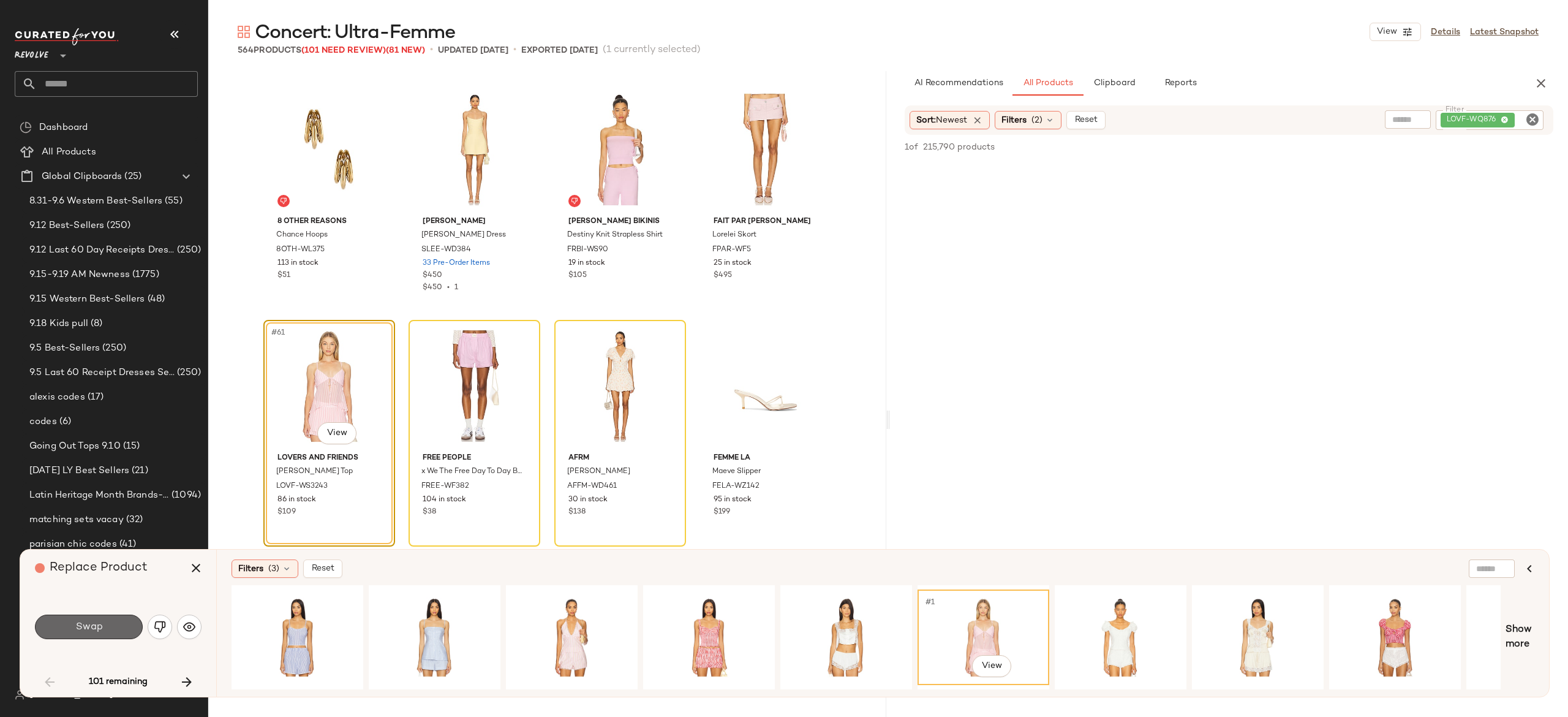
click at [109, 618] on button "Swap" at bounding box center [89, 627] width 108 height 24
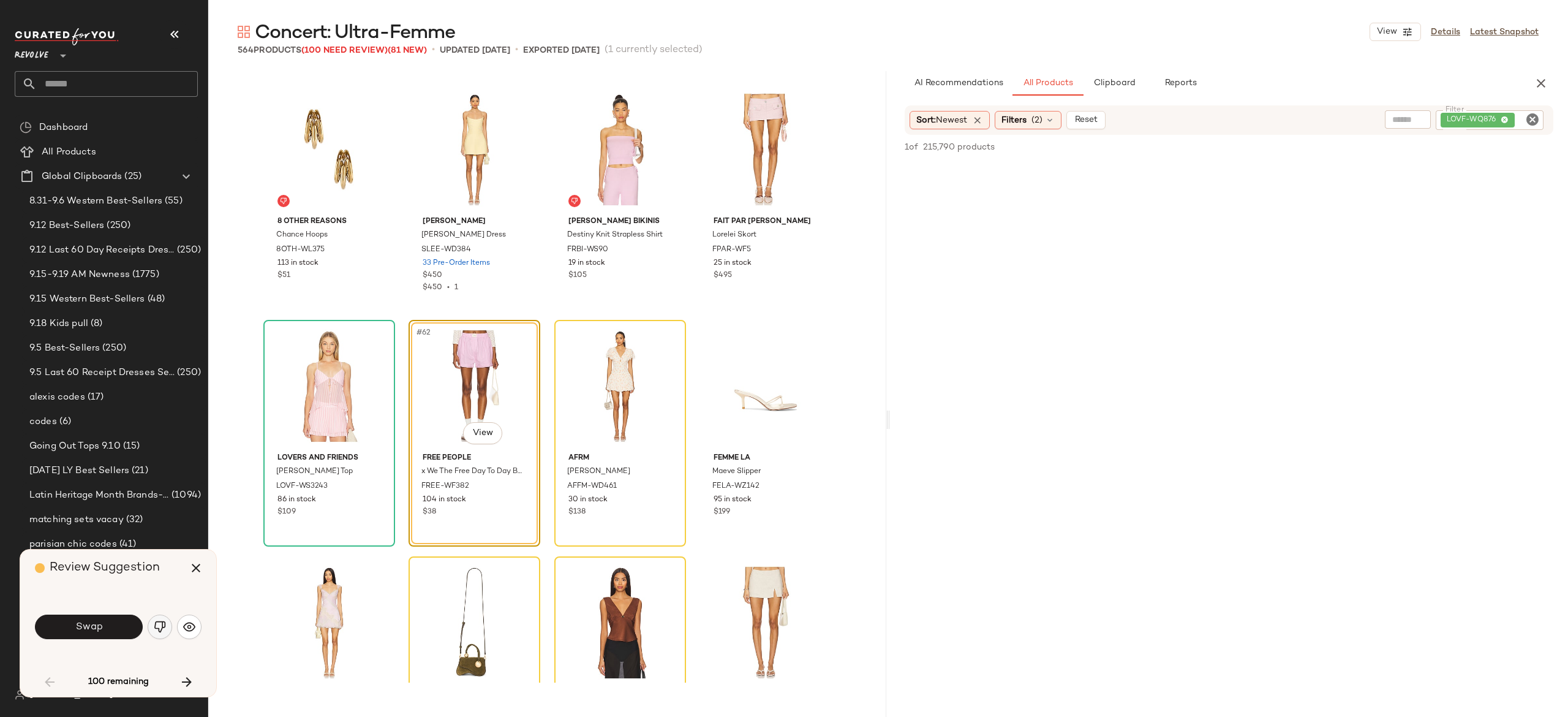
click at [154, 621] on img "button" at bounding box center [160, 627] width 12 height 12
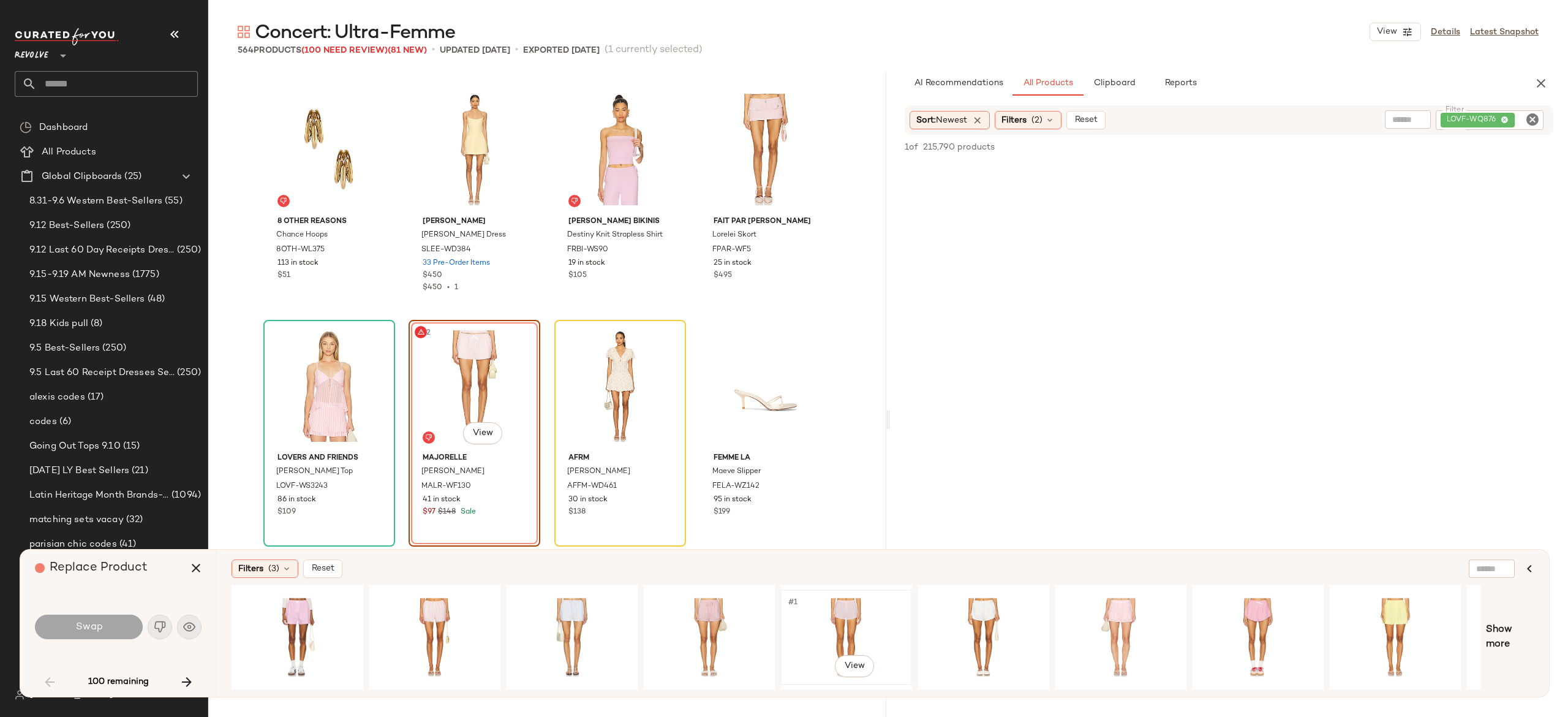
click at [836, 607] on div "#1 View" at bounding box center [845, 638] width 123 height 87
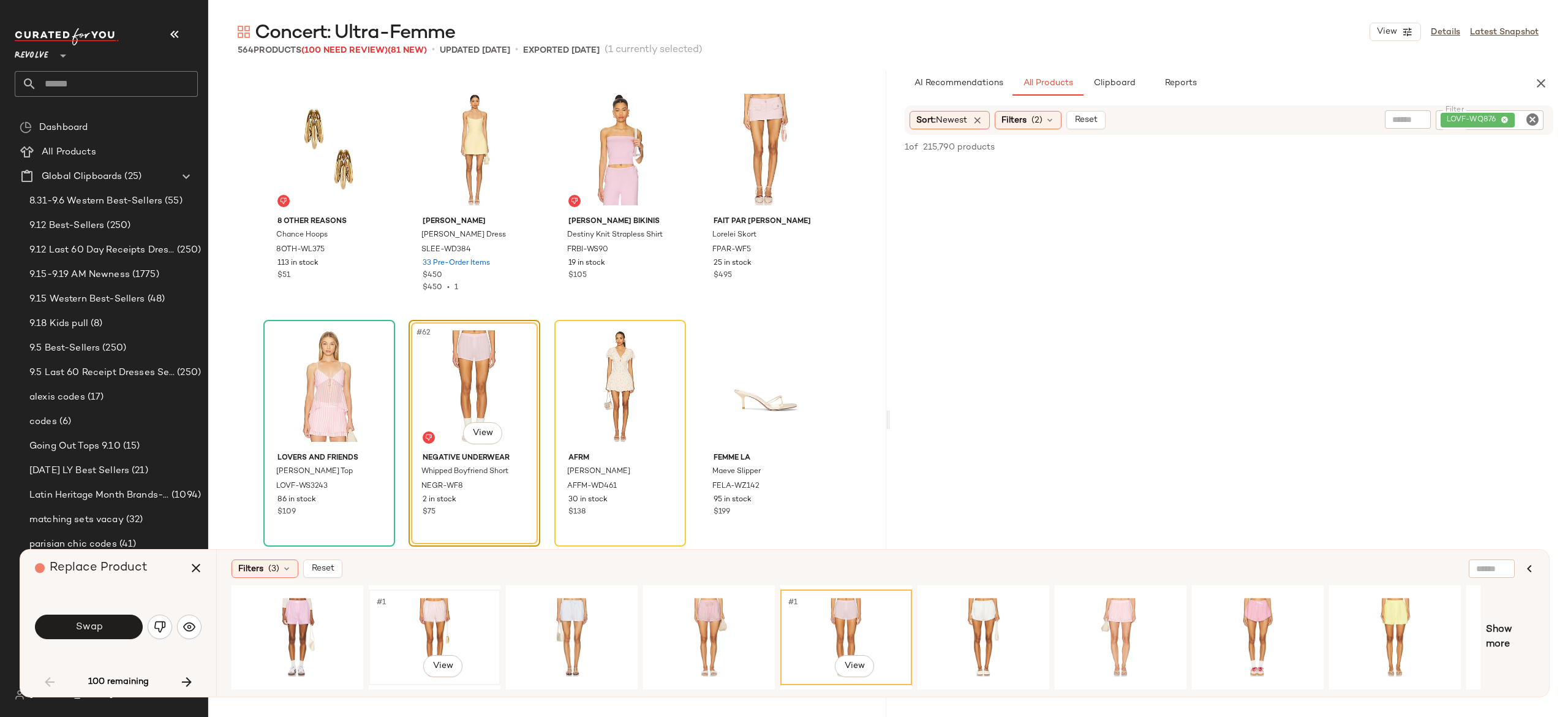
click at [434, 610] on div "#1 View" at bounding box center [434, 638] width 123 height 87
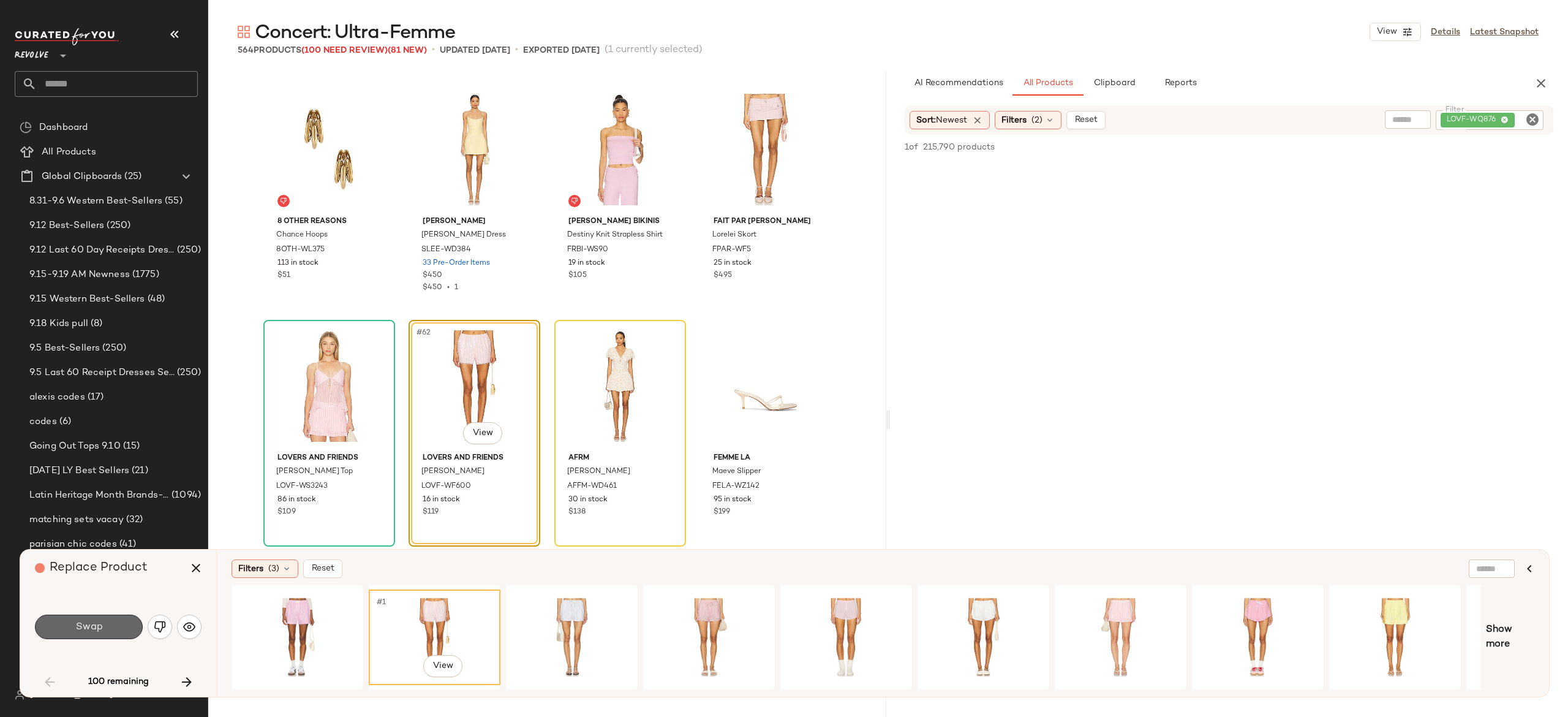
click at [133, 623] on button "Swap" at bounding box center [89, 627] width 108 height 24
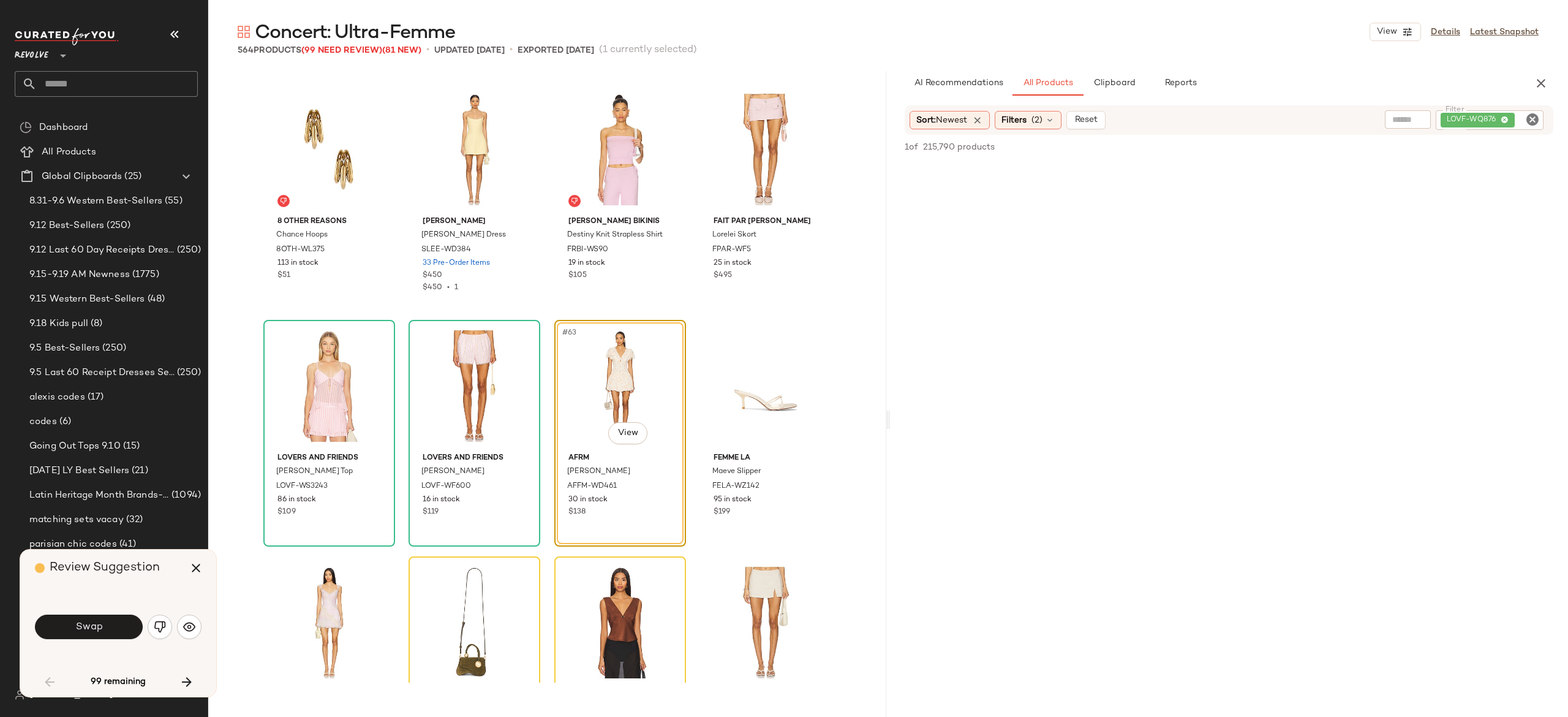
click at [133, 623] on button "Swap" at bounding box center [89, 627] width 108 height 24
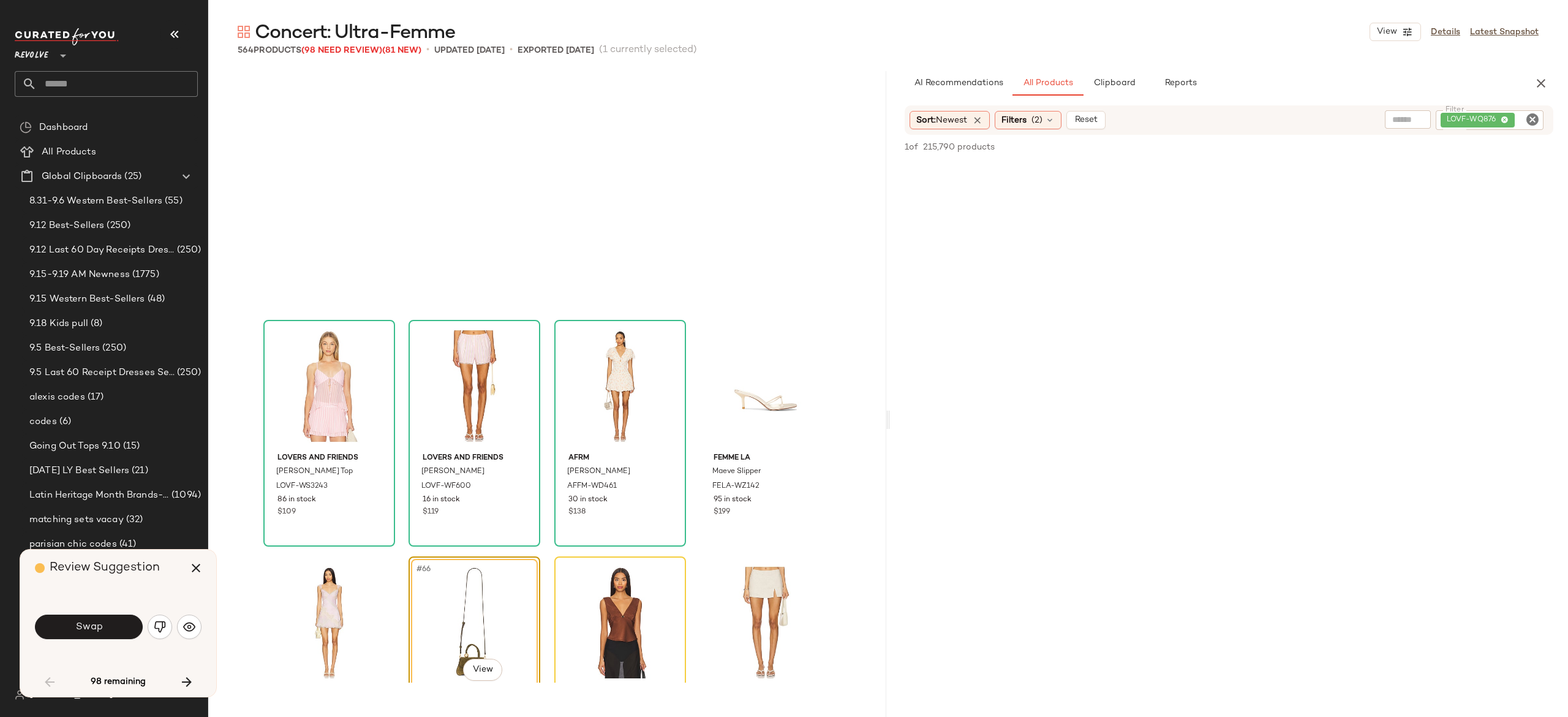
scroll to position [3549, 0]
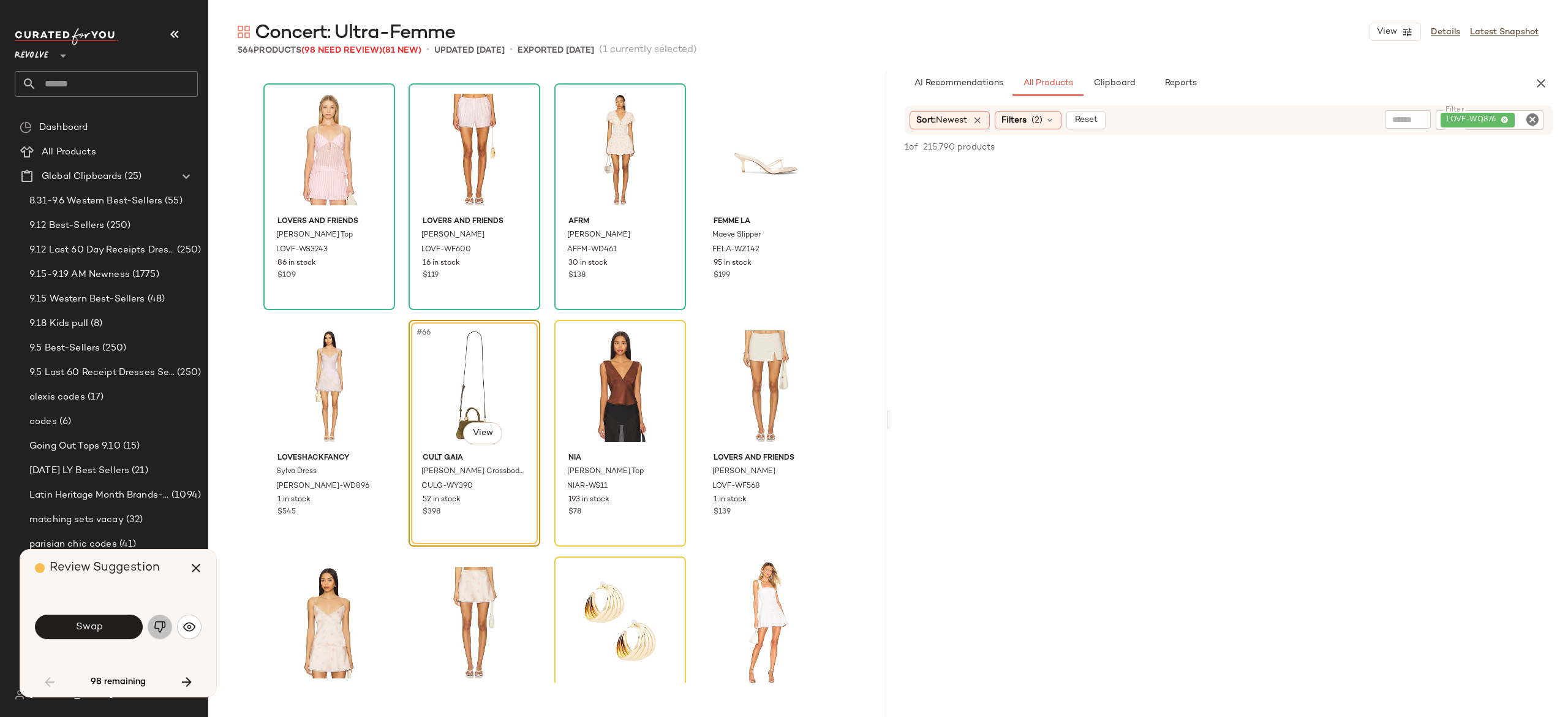
click at [165, 619] on button "button" at bounding box center [160, 627] width 24 height 24
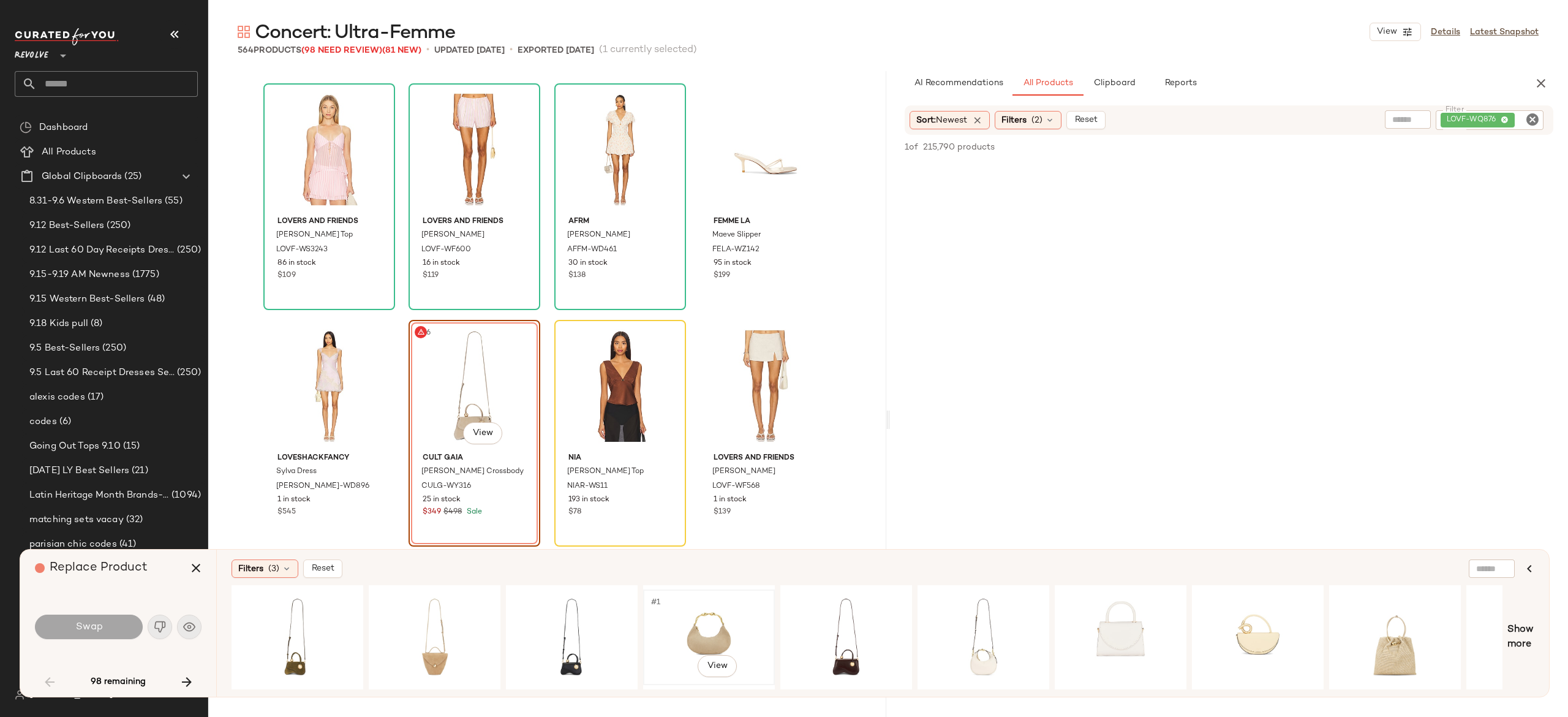
click at [687, 612] on div "#1 View" at bounding box center [709, 638] width 123 height 87
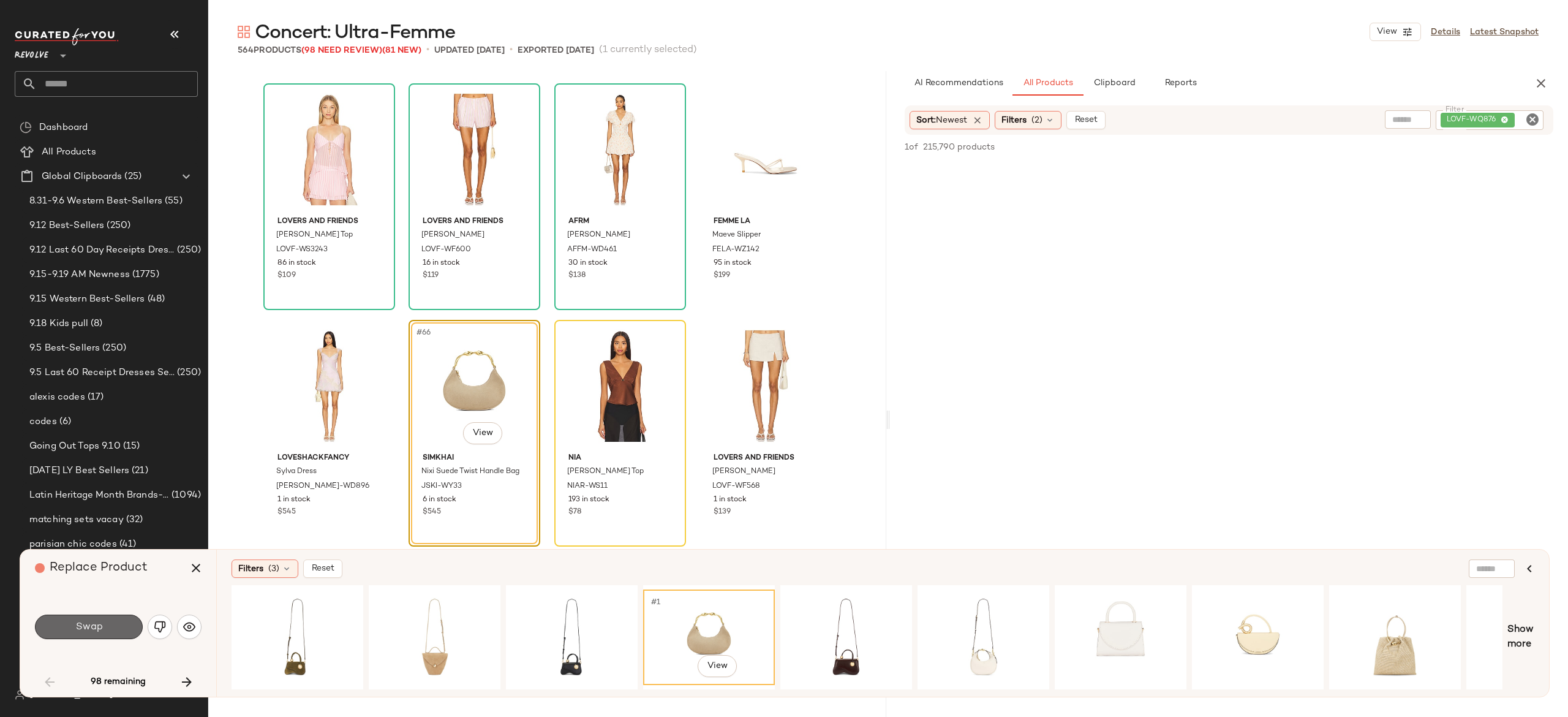
click at [135, 623] on button "Swap" at bounding box center [89, 627] width 108 height 24
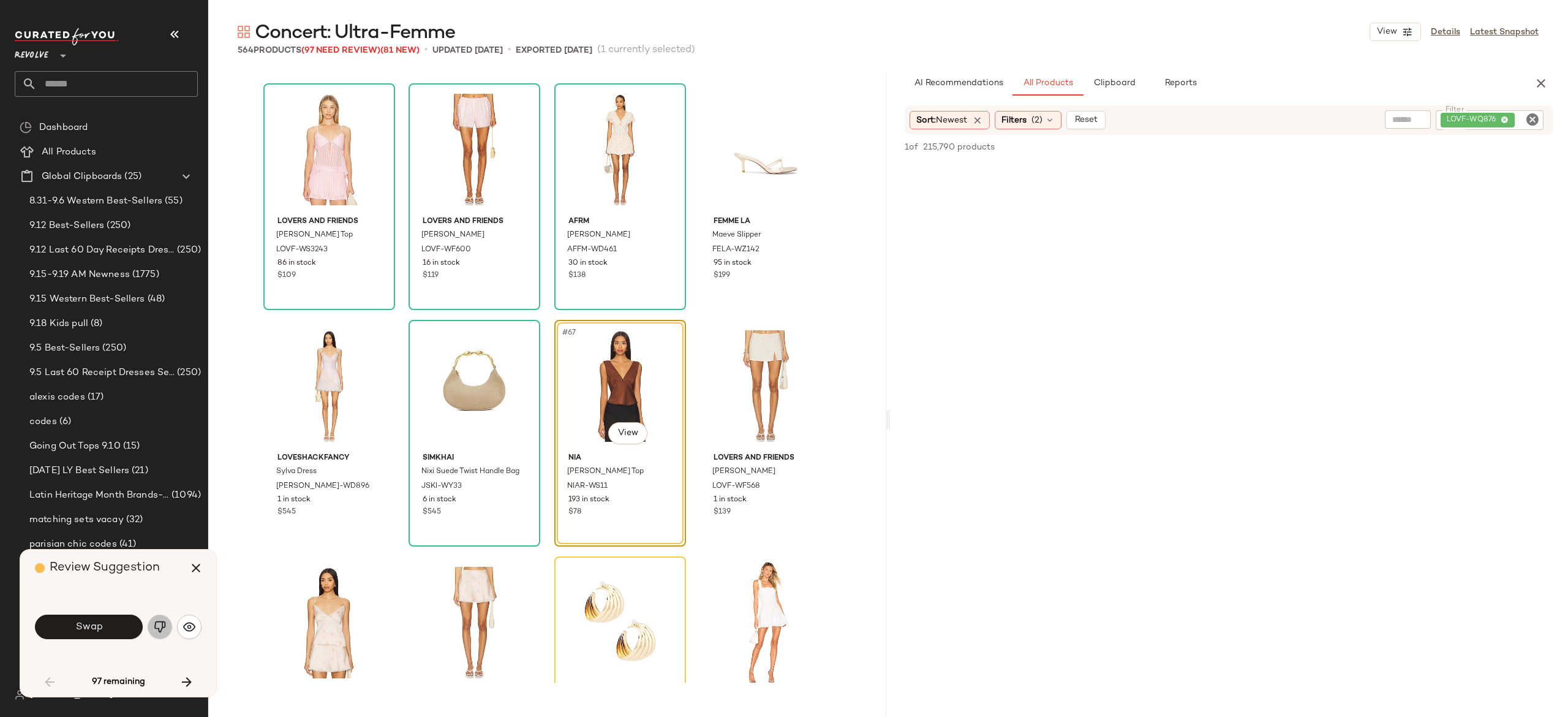
click at [160, 629] on img "button" at bounding box center [160, 627] width 12 height 12
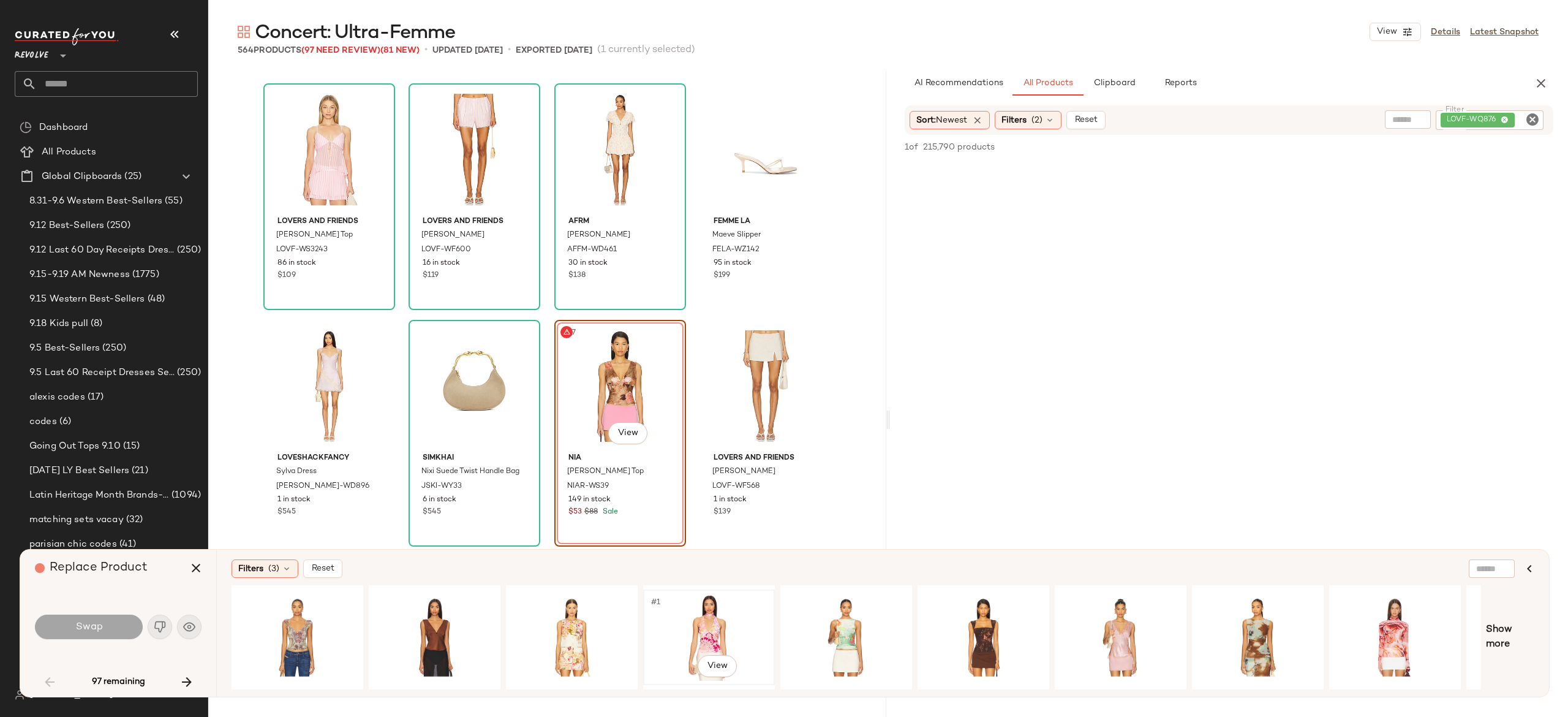
click at [698, 629] on div "#1 View" at bounding box center [709, 638] width 123 height 87
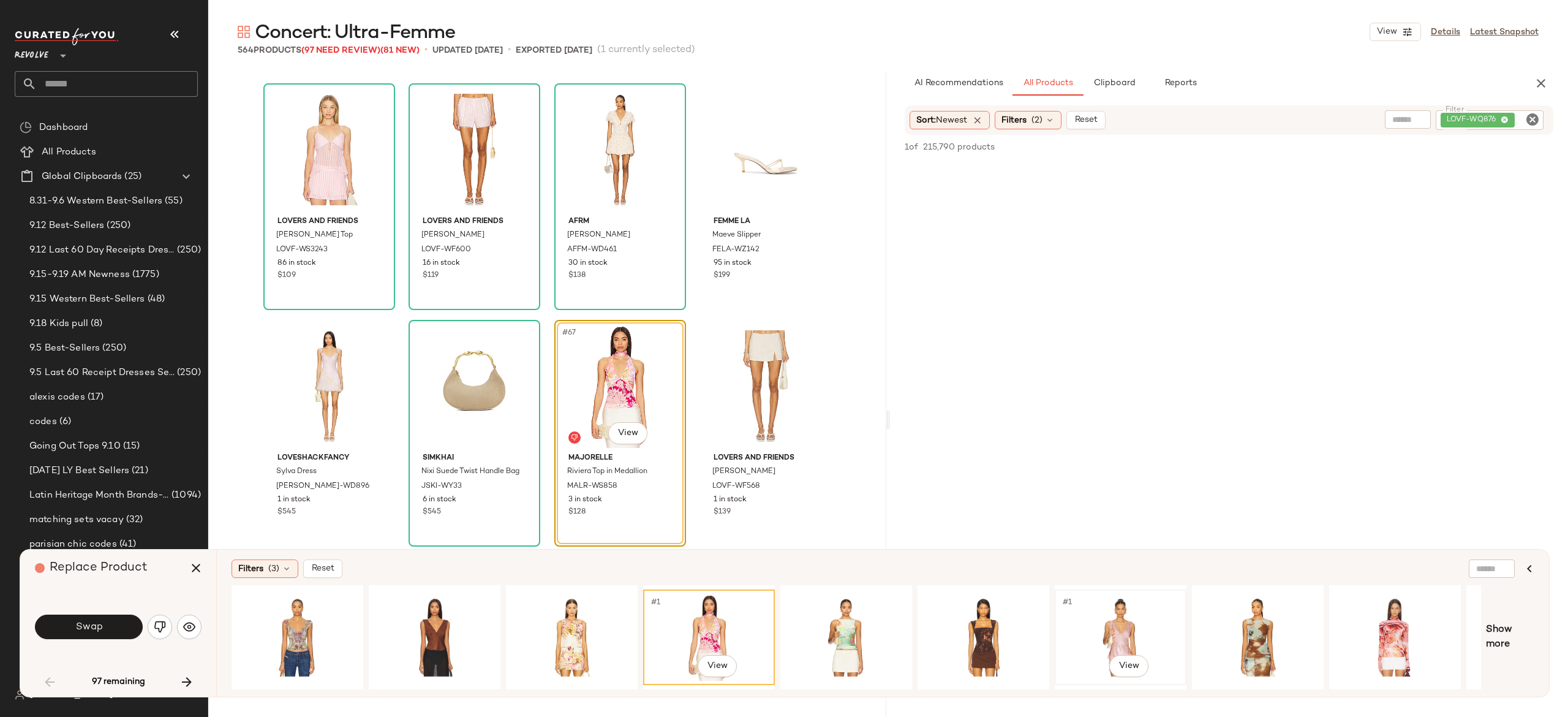
click at [1130, 634] on div "#1 View" at bounding box center [1120, 638] width 123 height 87
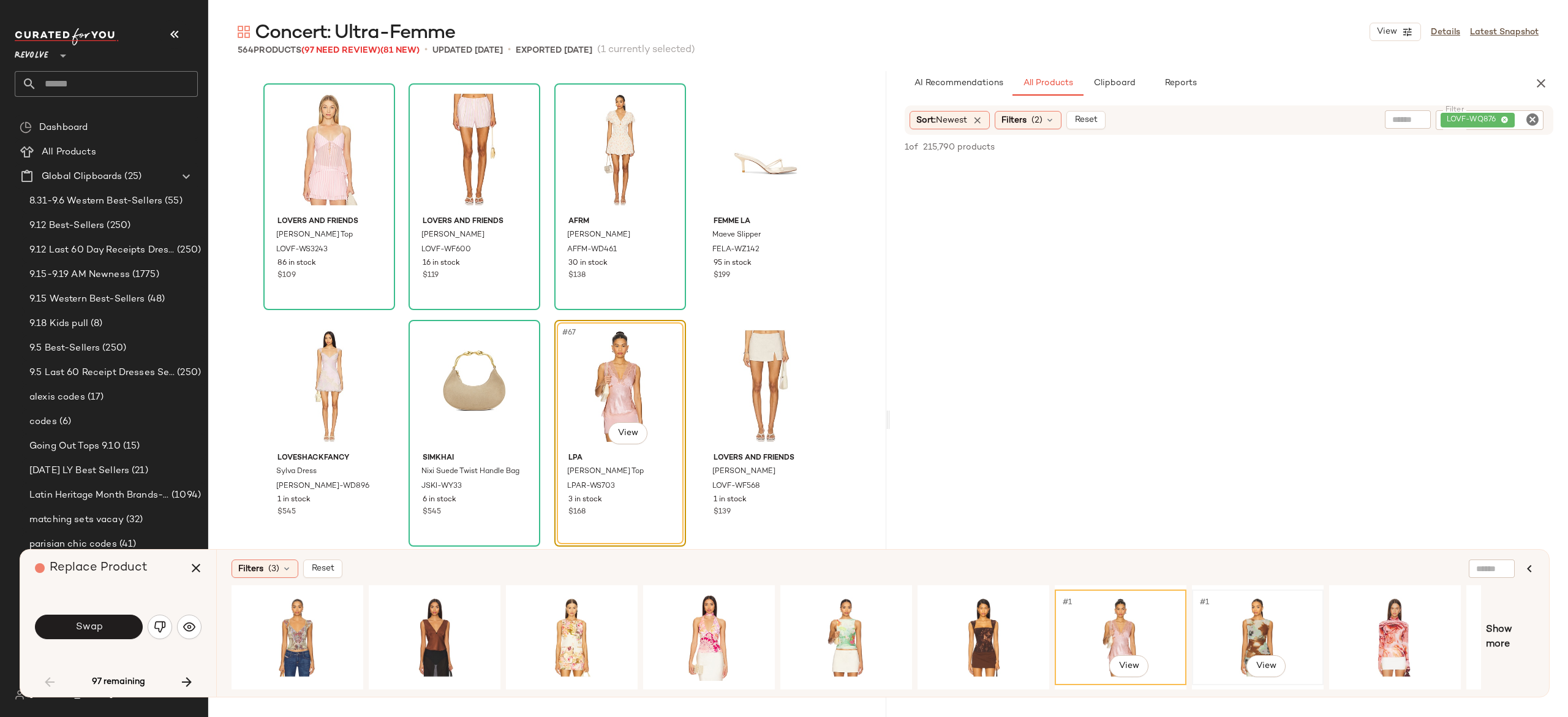
scroll to position [0, 116]
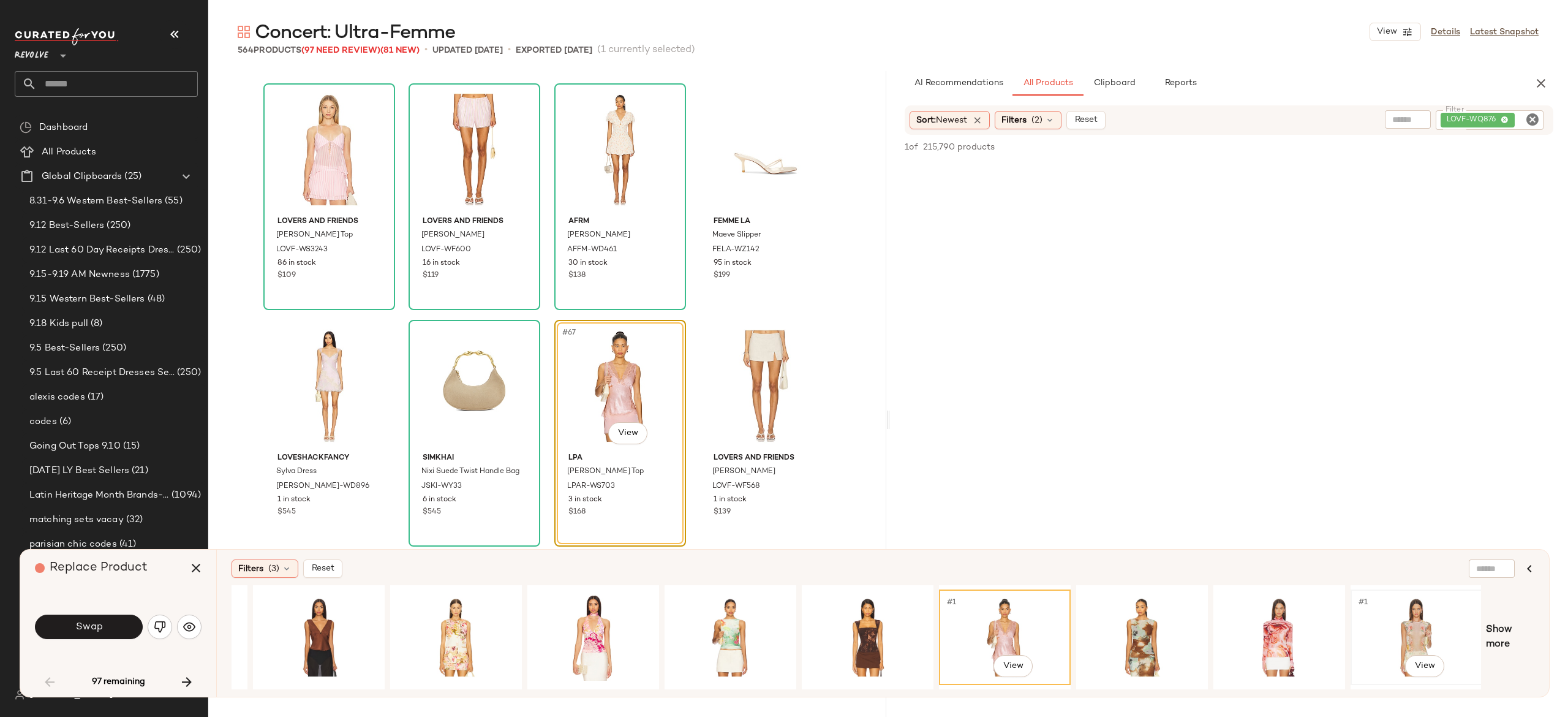
click at [1424, 618] on div "#1 View" at bounding box center [1416, 638] width 123 height 87
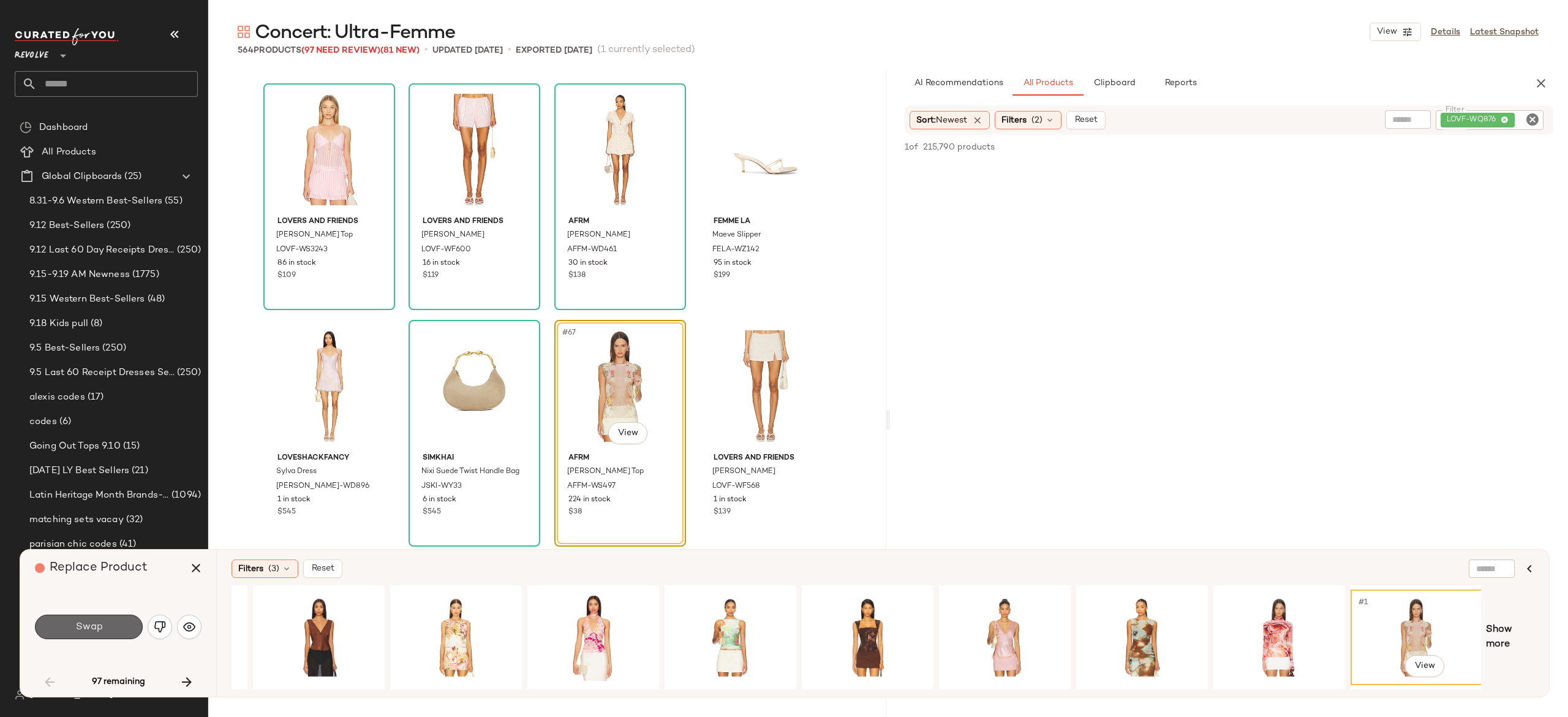
click at [121, 621] on button "Swap" at bounding box center [89, 627] width 108 height 24
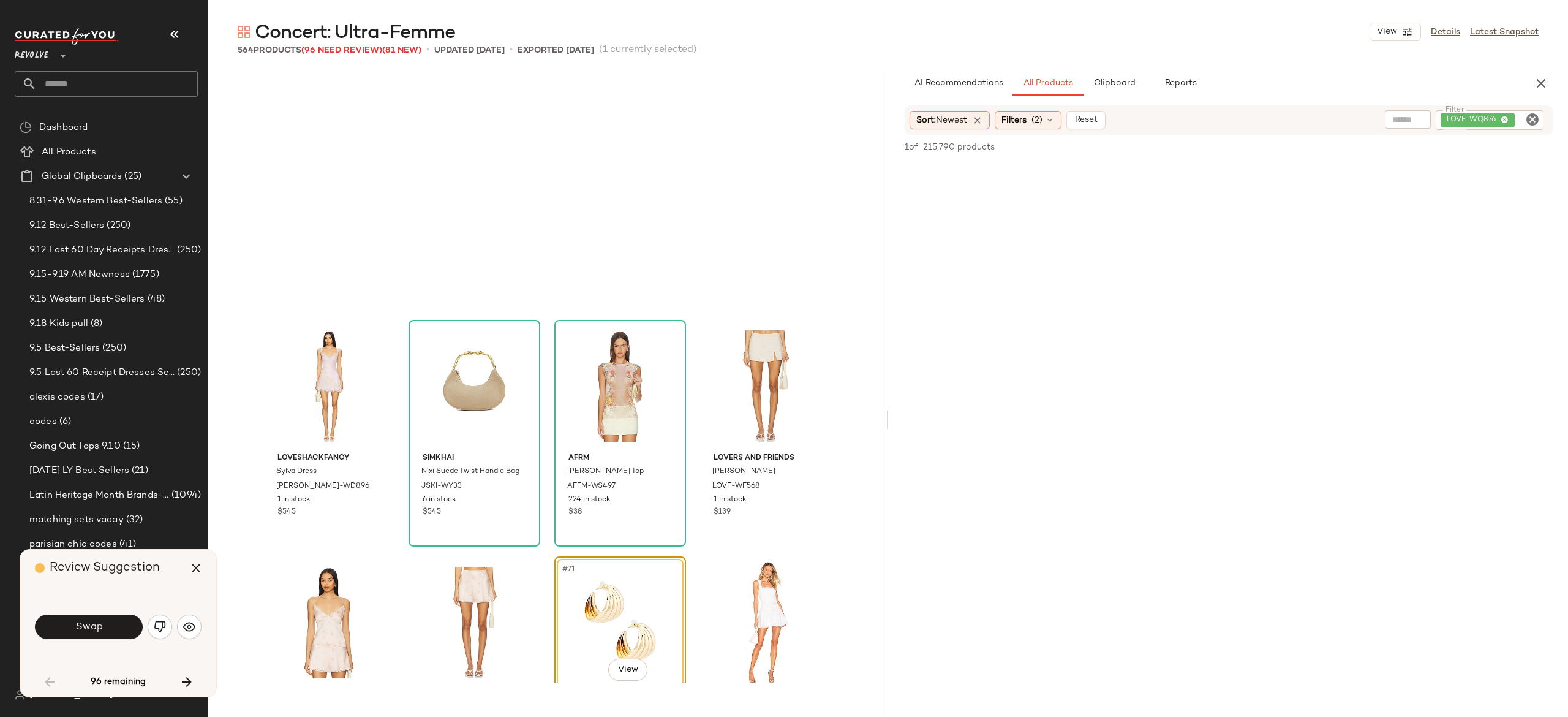
scroll to position [3785, 0]
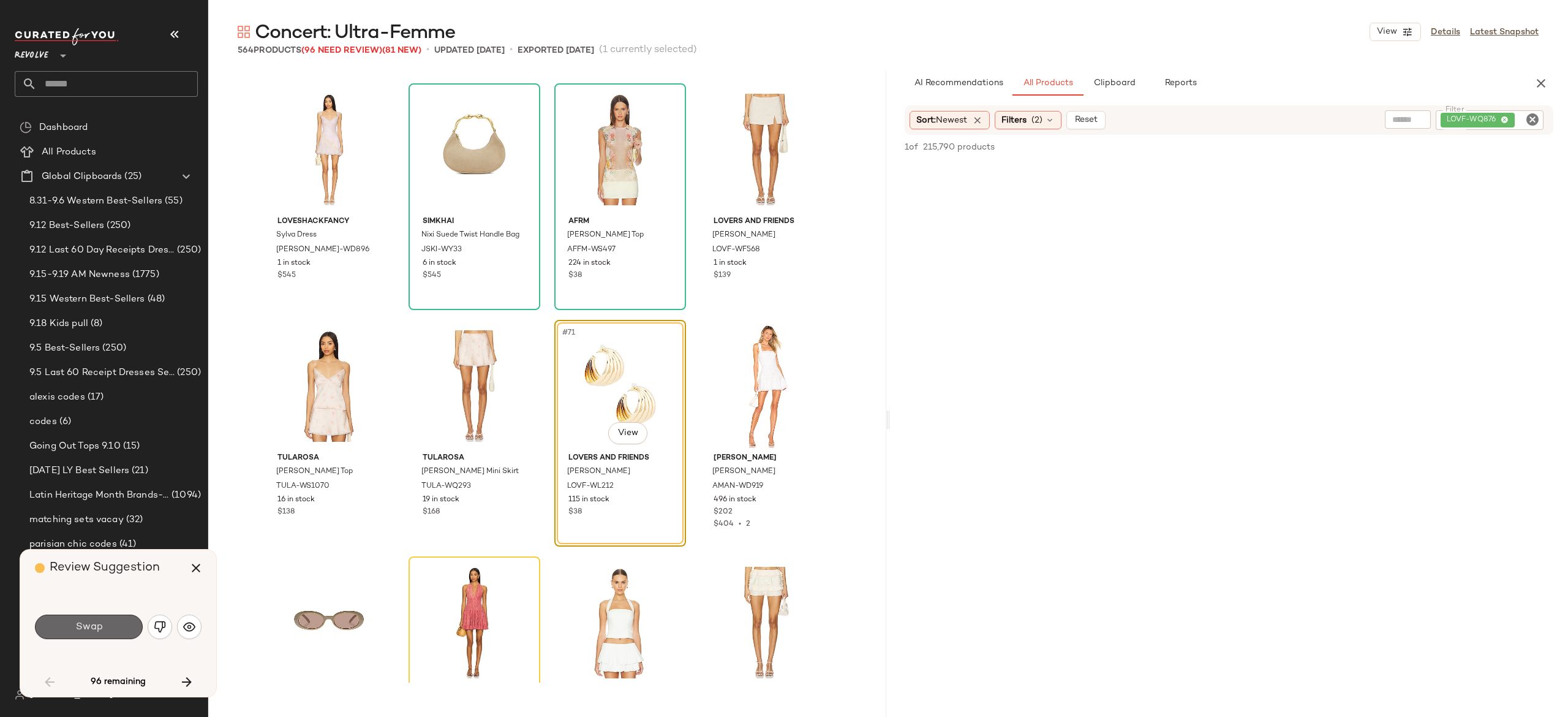
click at [118, 629] on button "Swap" at bounding box center [89, 627] width 108 height 24
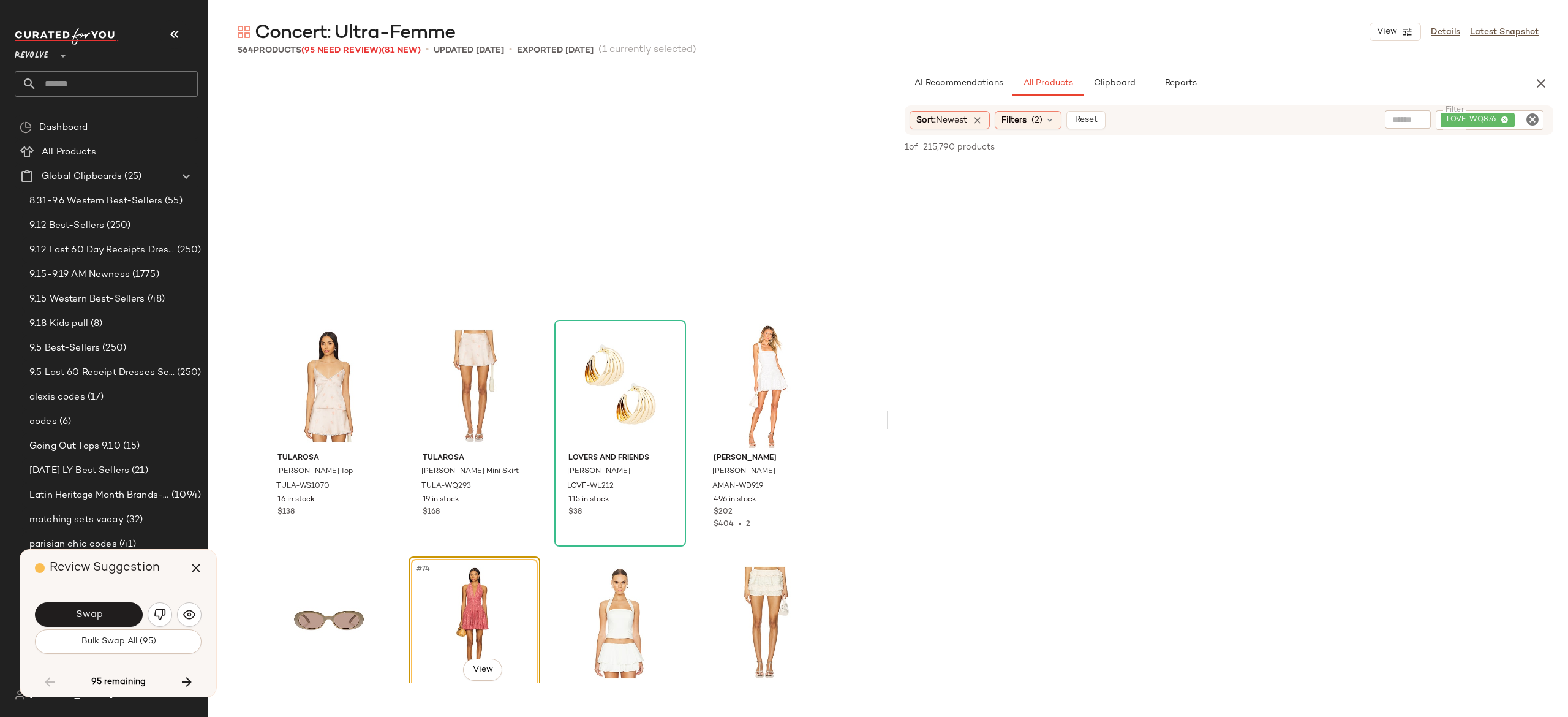
scroll to position [4022, 0]
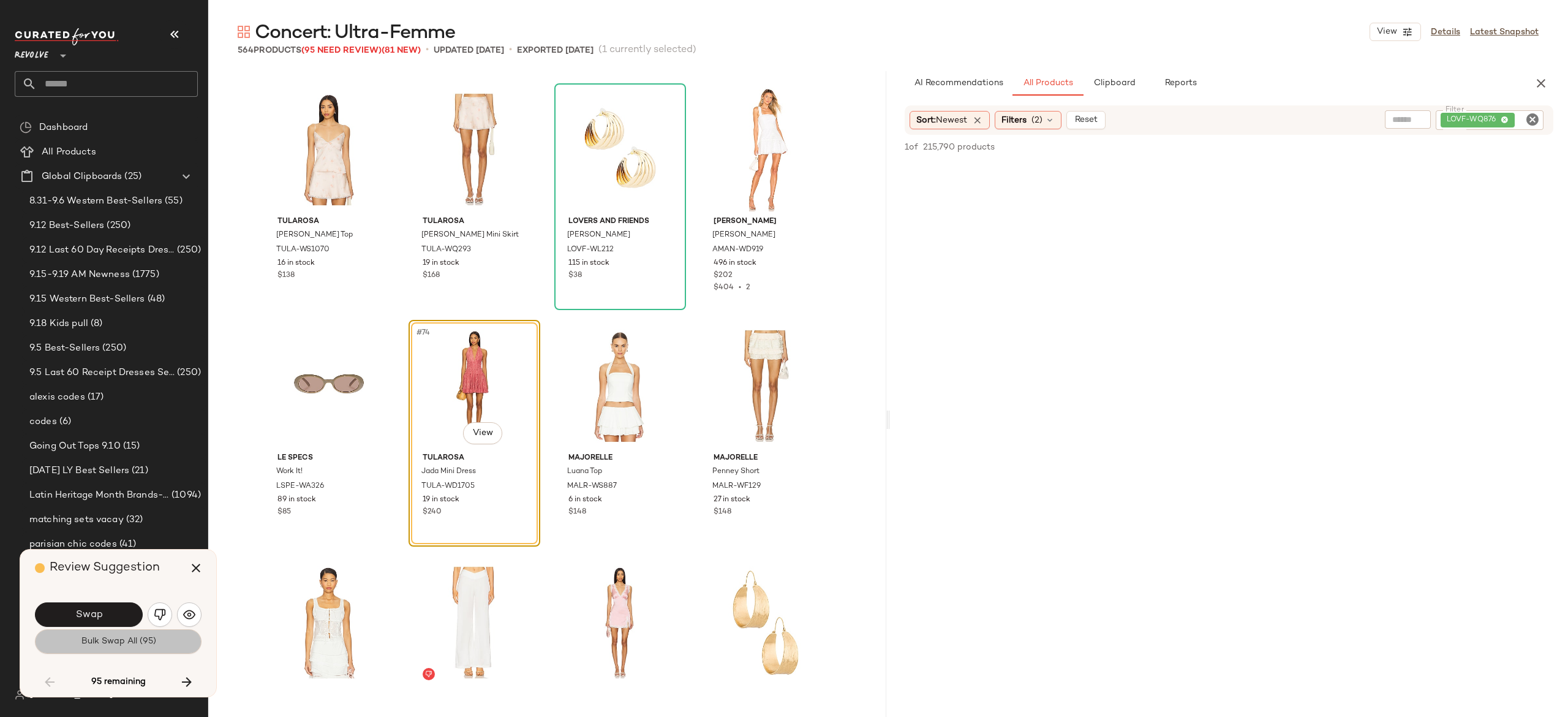
click at [126, 639] on span "Bulk Swap All (95)" at bounding box center [118, 641] width 76 height 10
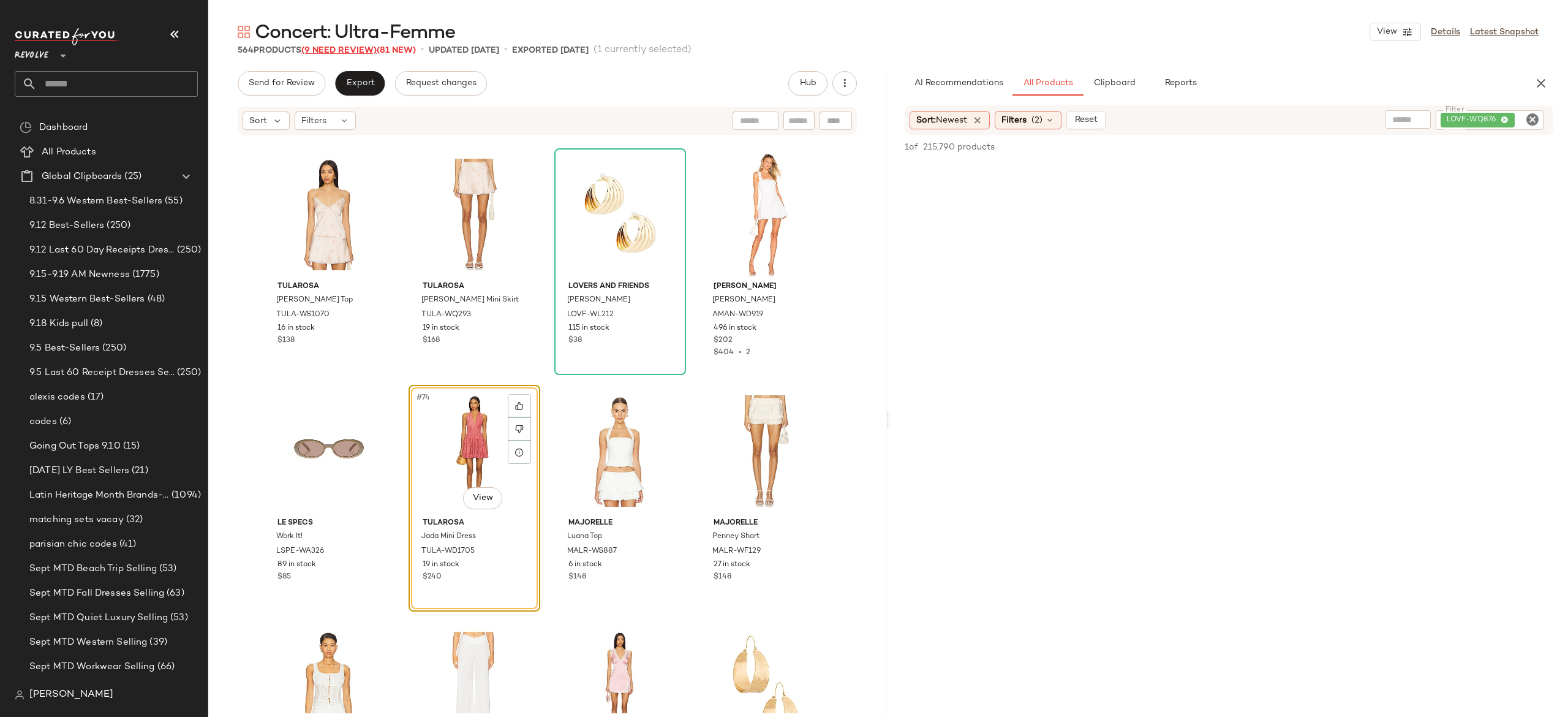
click at [332, 51] on span "(9 Need Review)" at bounding box center [339, 51] width 76 height 10
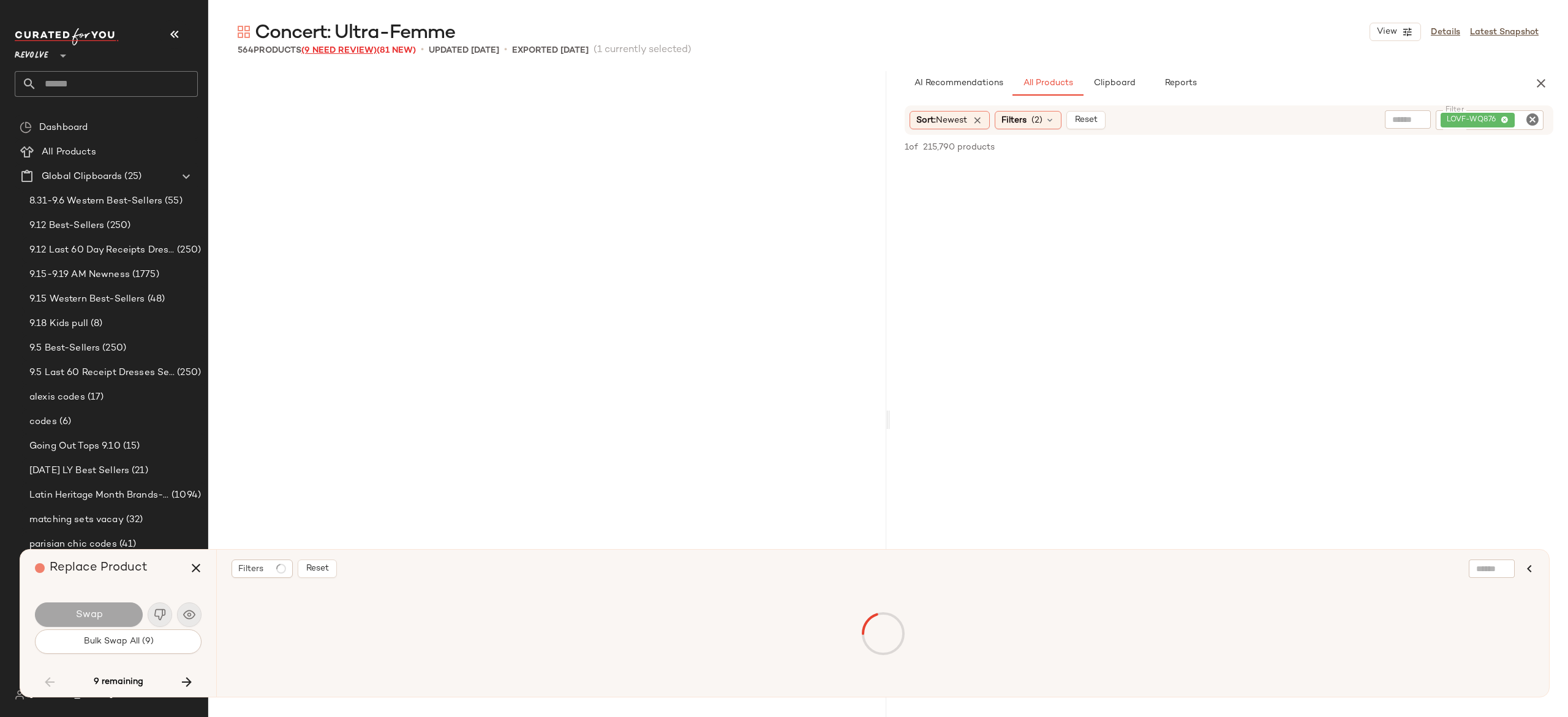
scroll to position [4495, 0]
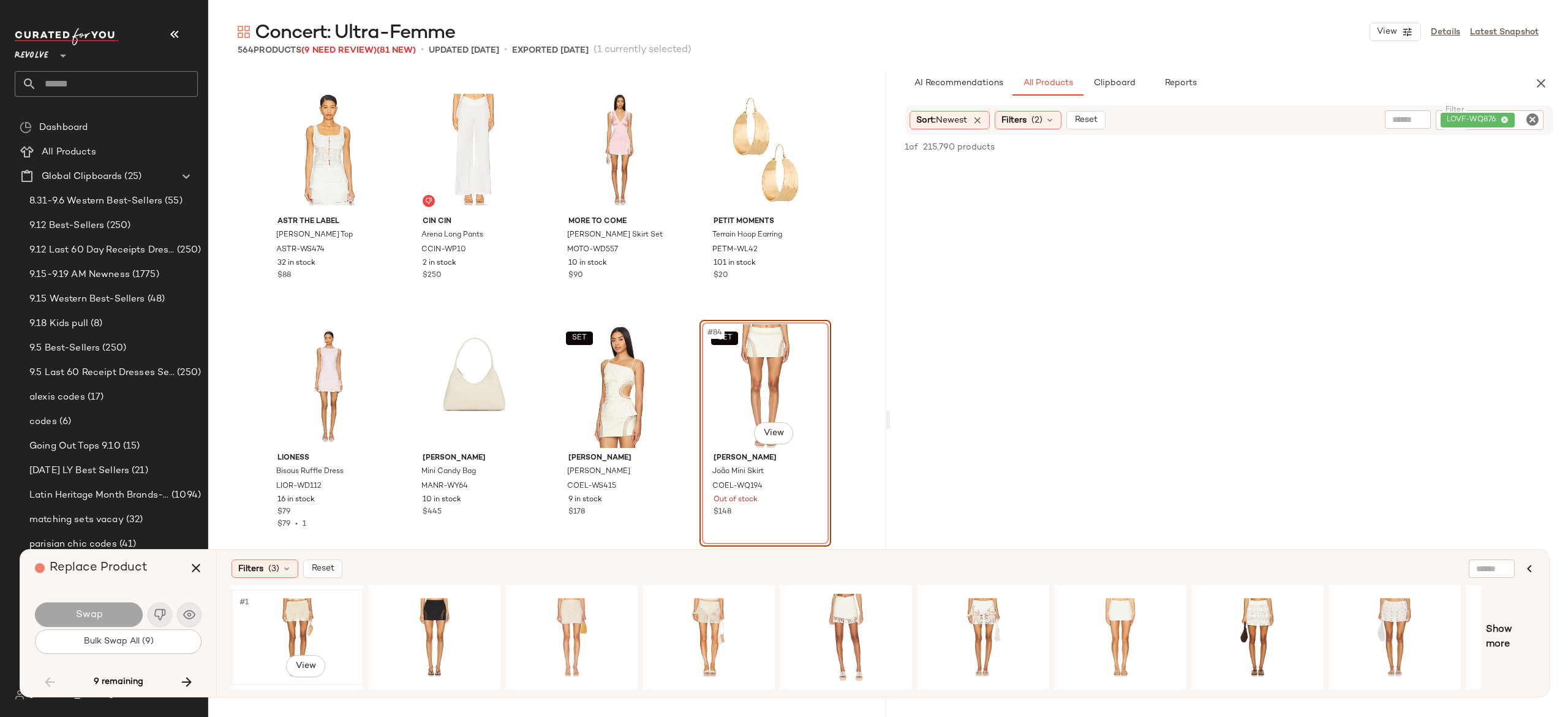
click at [299, 608] on div "#1 View" at bounding box center [297, 638] width 123 height 87
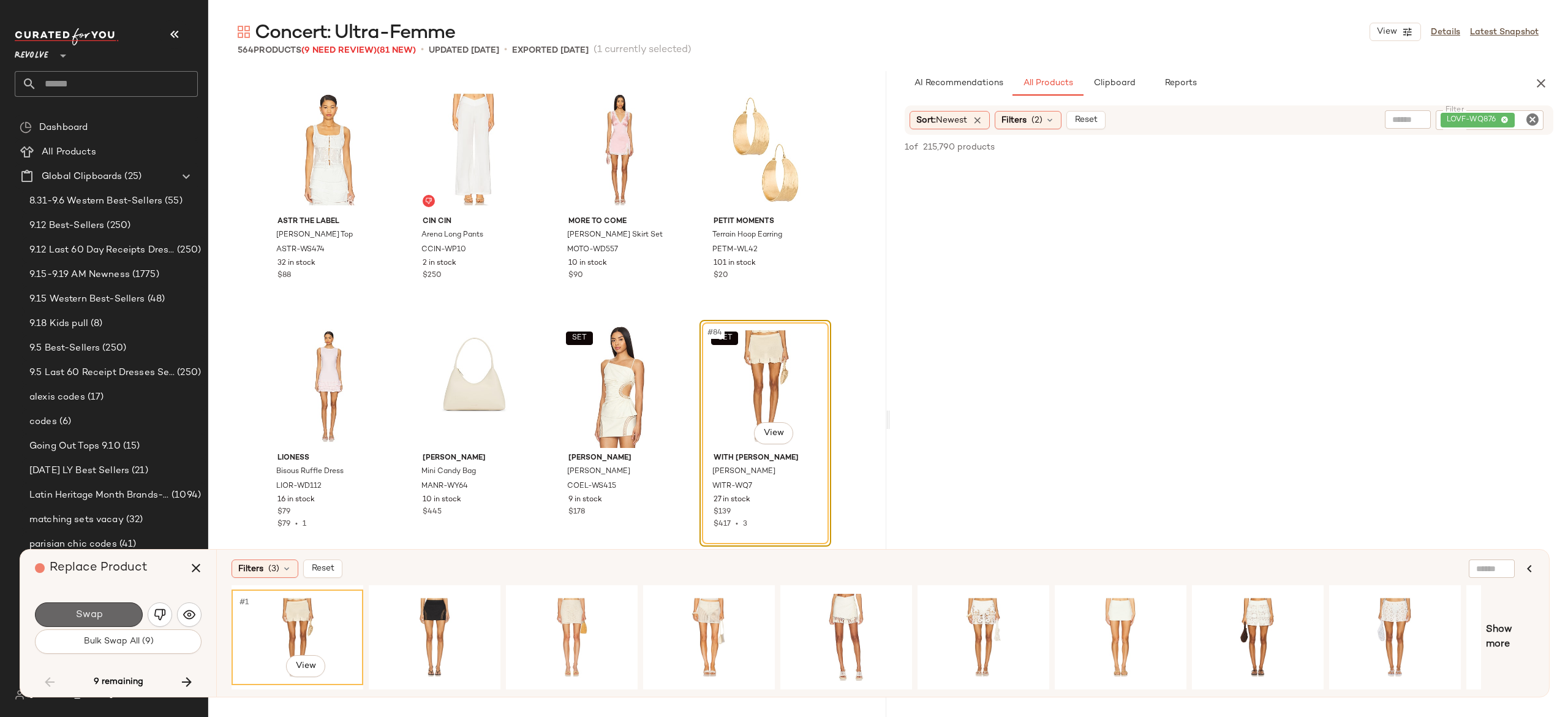
click at [131, 608] on button "Swap" at bounding box center [89, 615] width 108 height 24
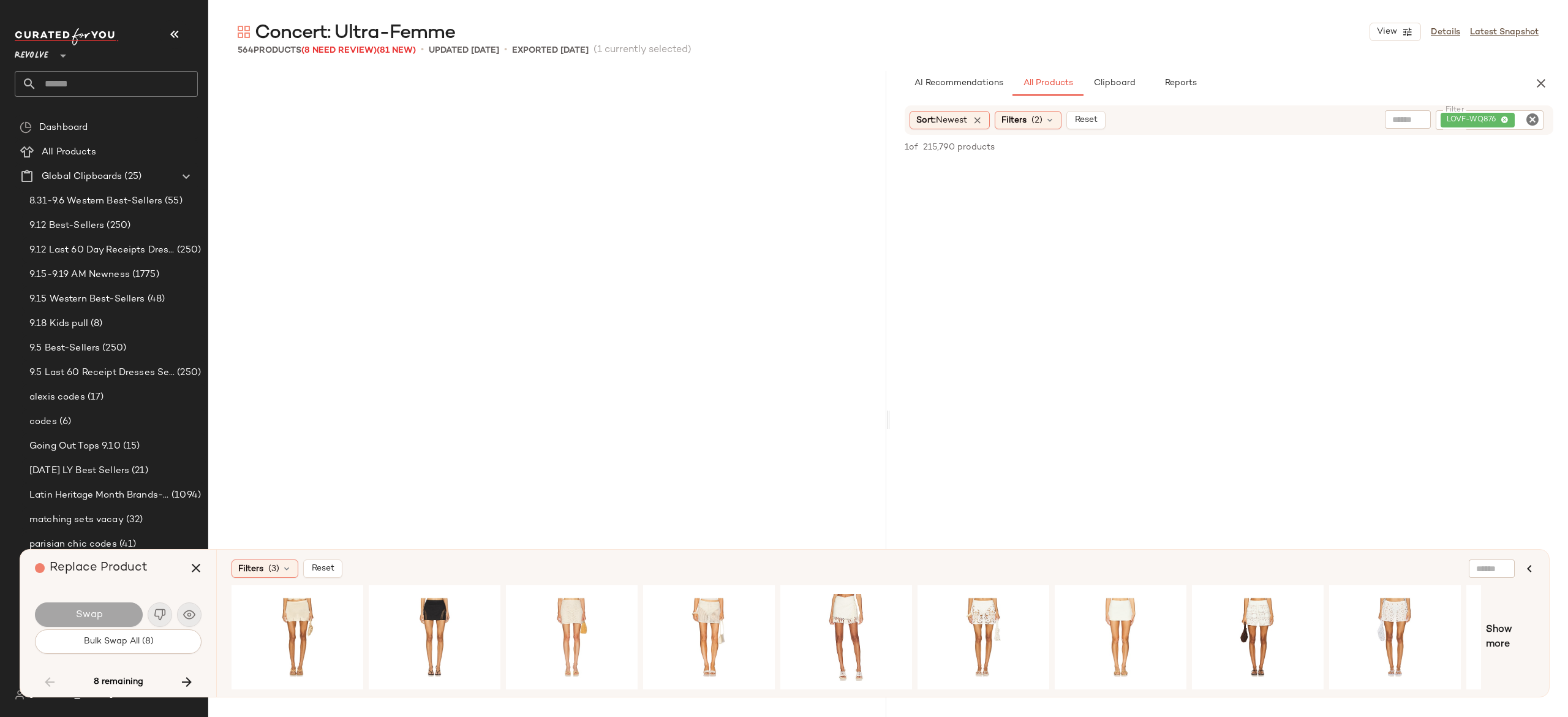
scroll to position [6389, 0]
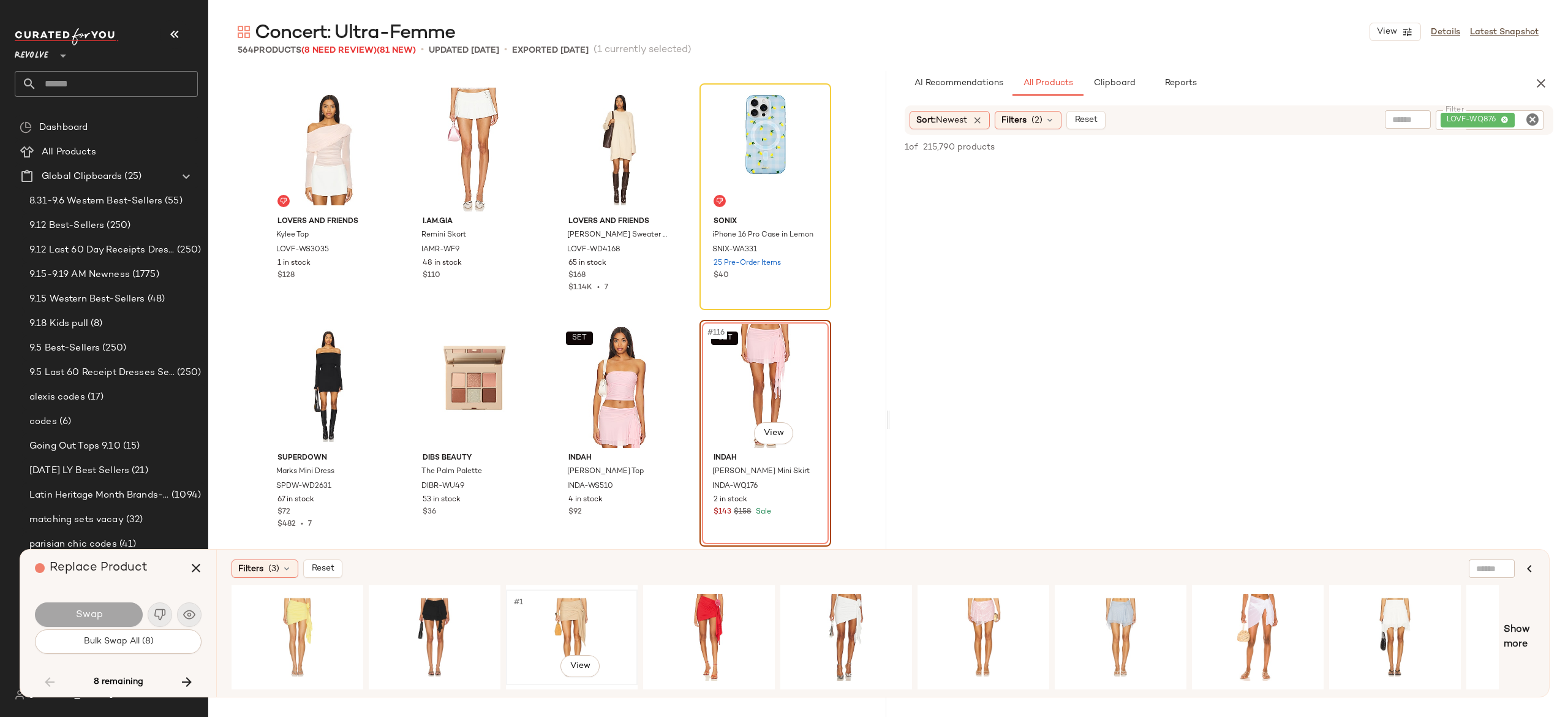
click at [559, 605] on div "#1 View" at bounding box center [571, 638] width 123 height 87
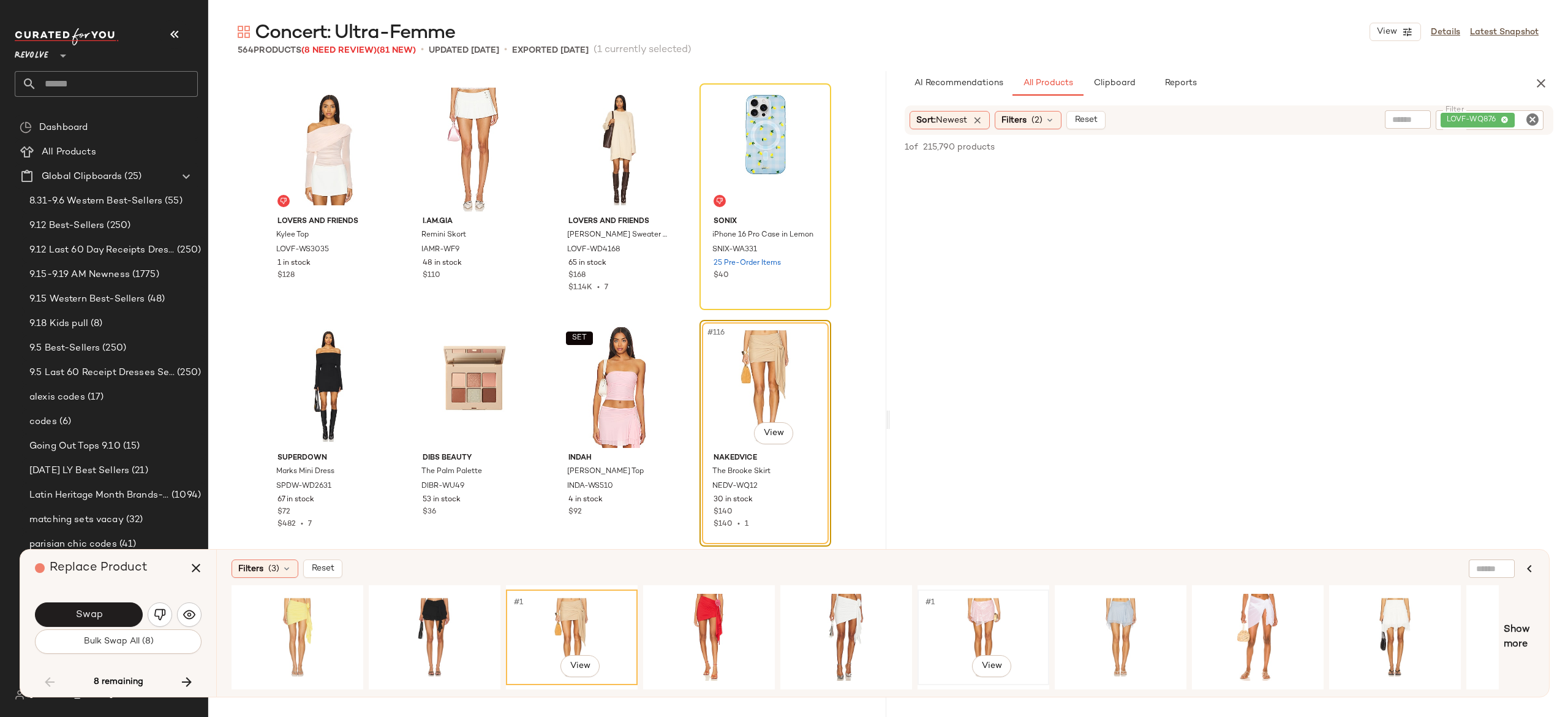
click at [983, 611] on div "#1 View" at bounding box center [983, 638] width 123 height 87
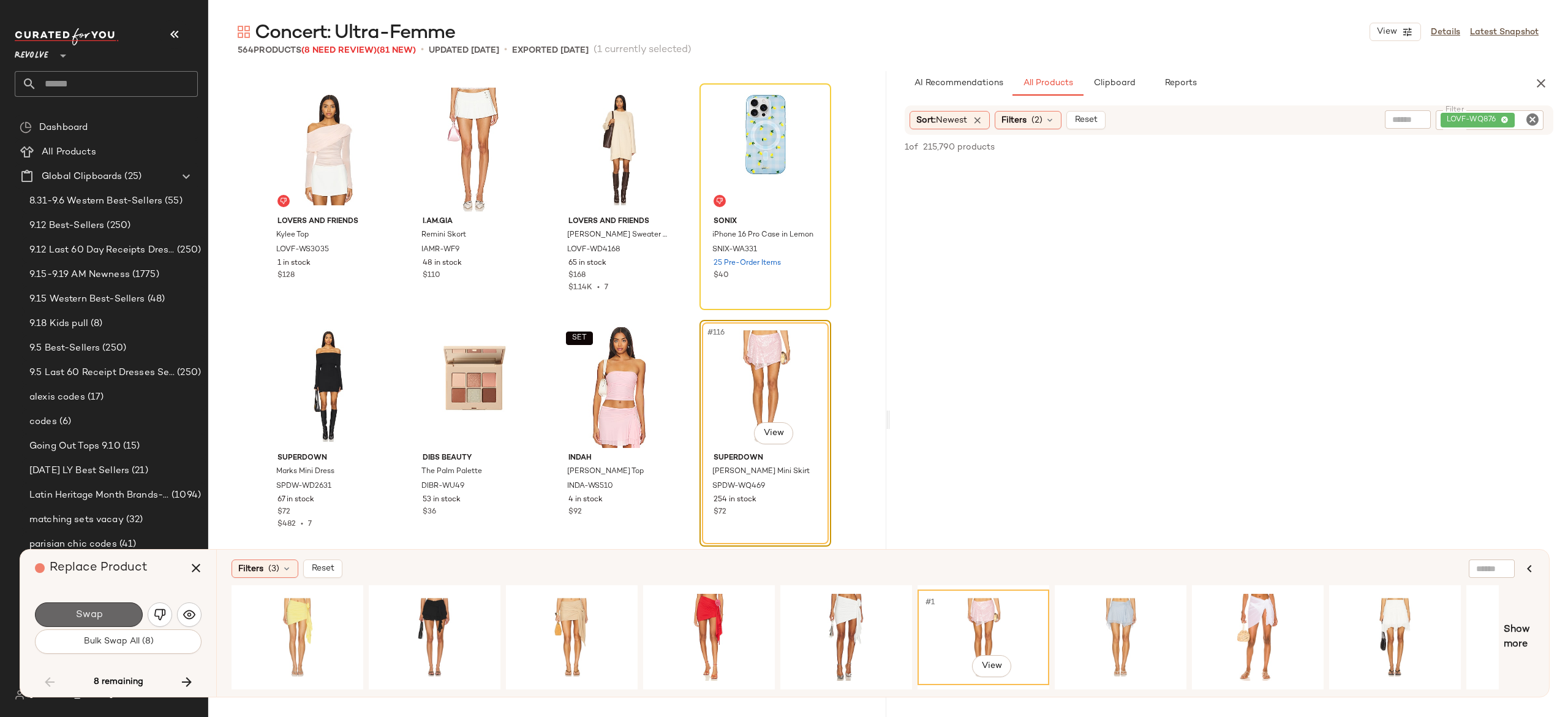
click at [121, 613] on button "Swap" at bounding box center [89, 615] width 108 height 24
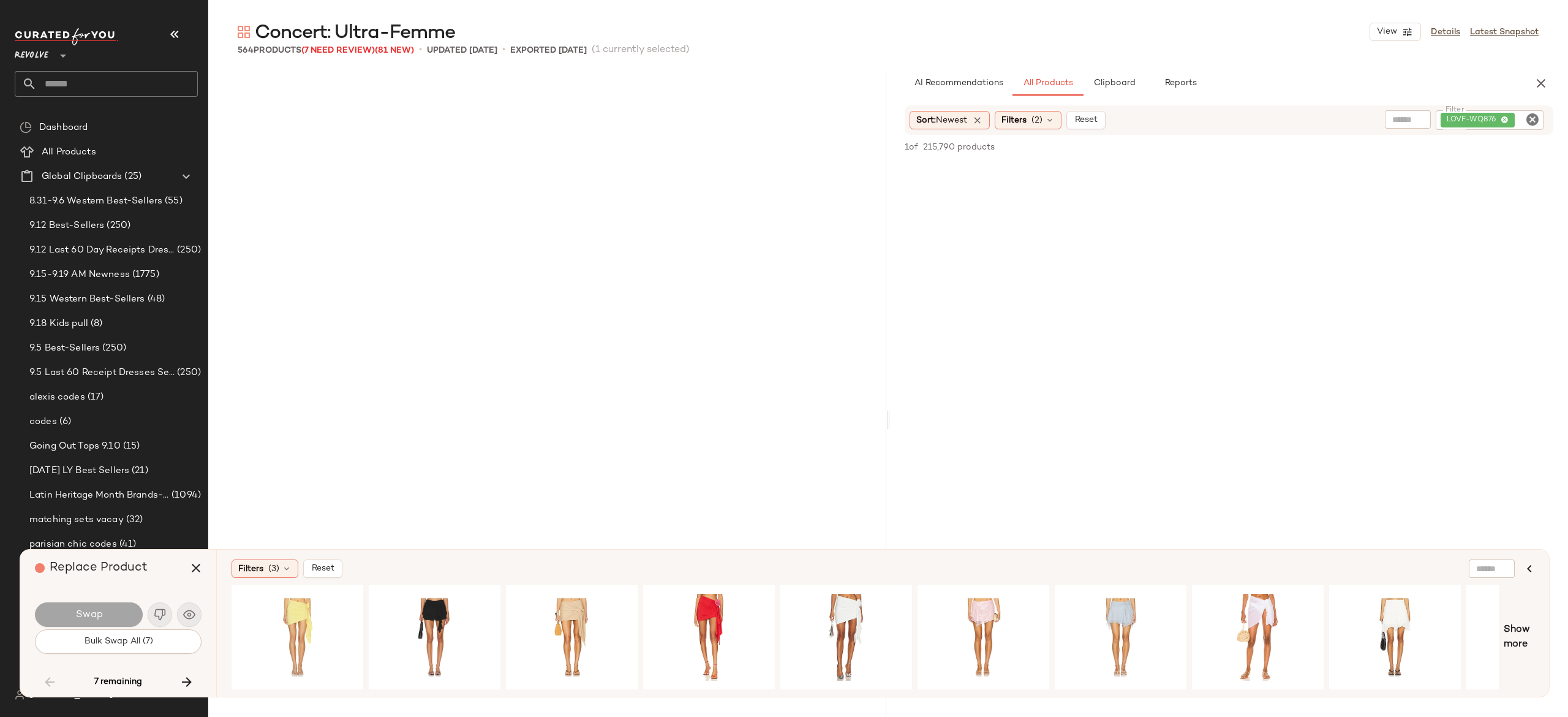
scroll to position [7808, 0]
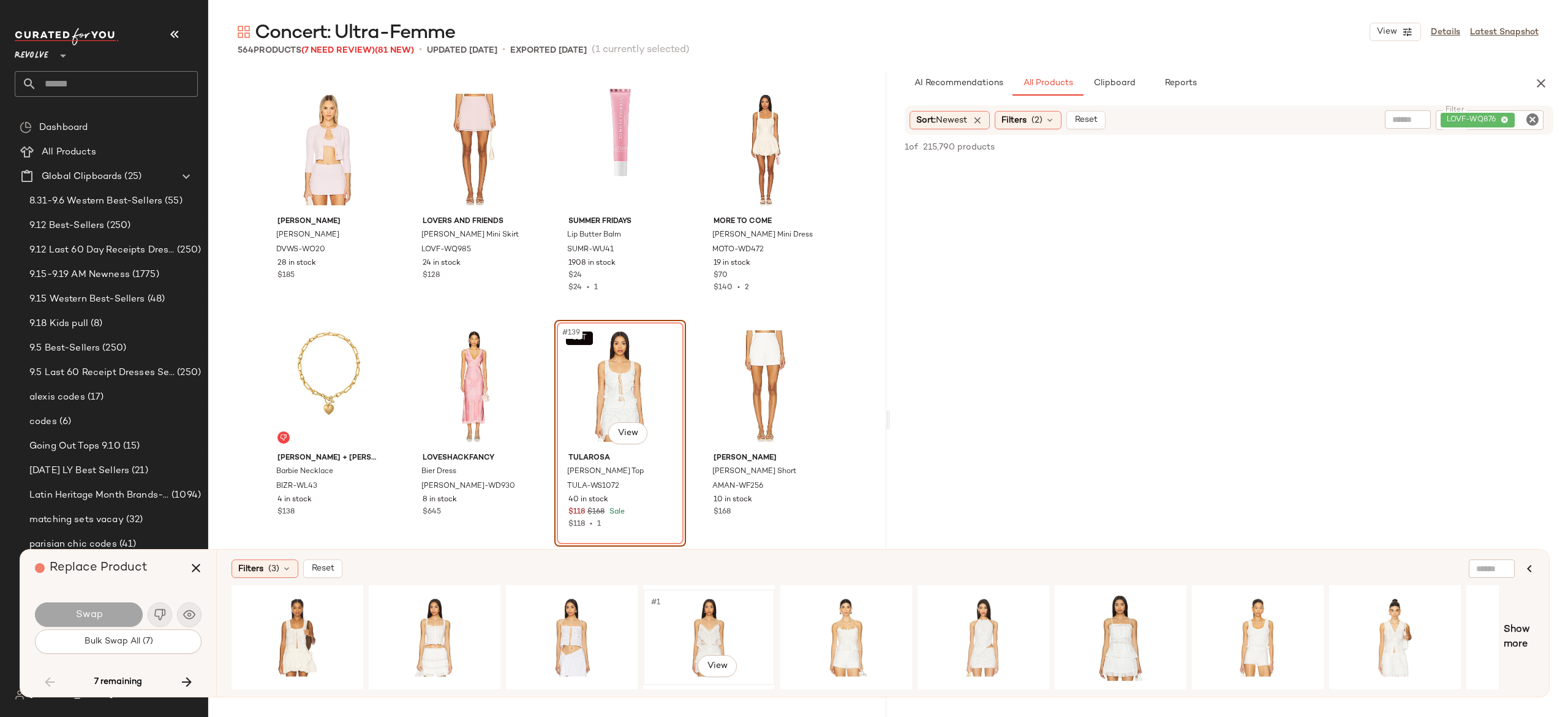
click at [709, 627] on div "#1 View" at bounding box center [709, 638] width 123 height 87
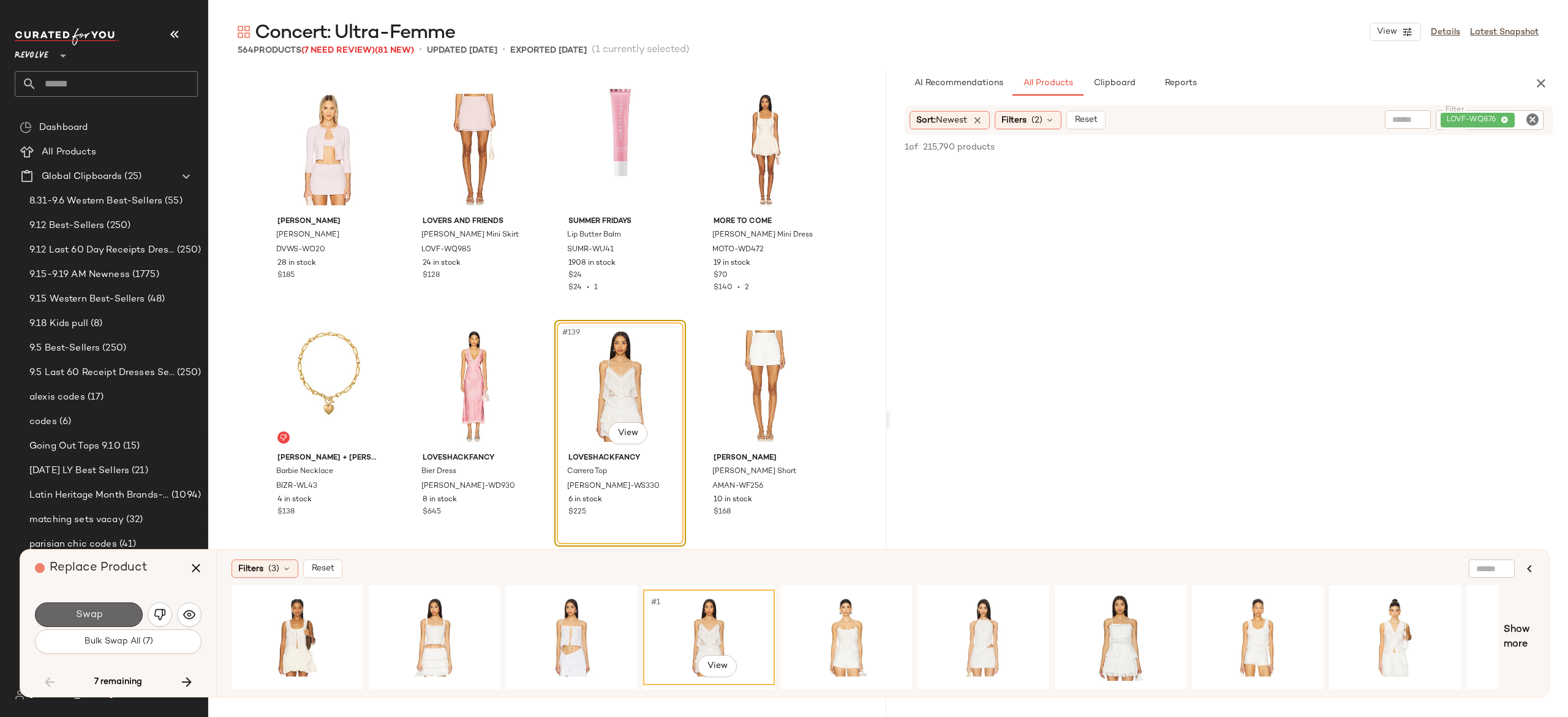
click at [123, 615] on button "Swap" at bounding box center [89, 615] width 108 height 24
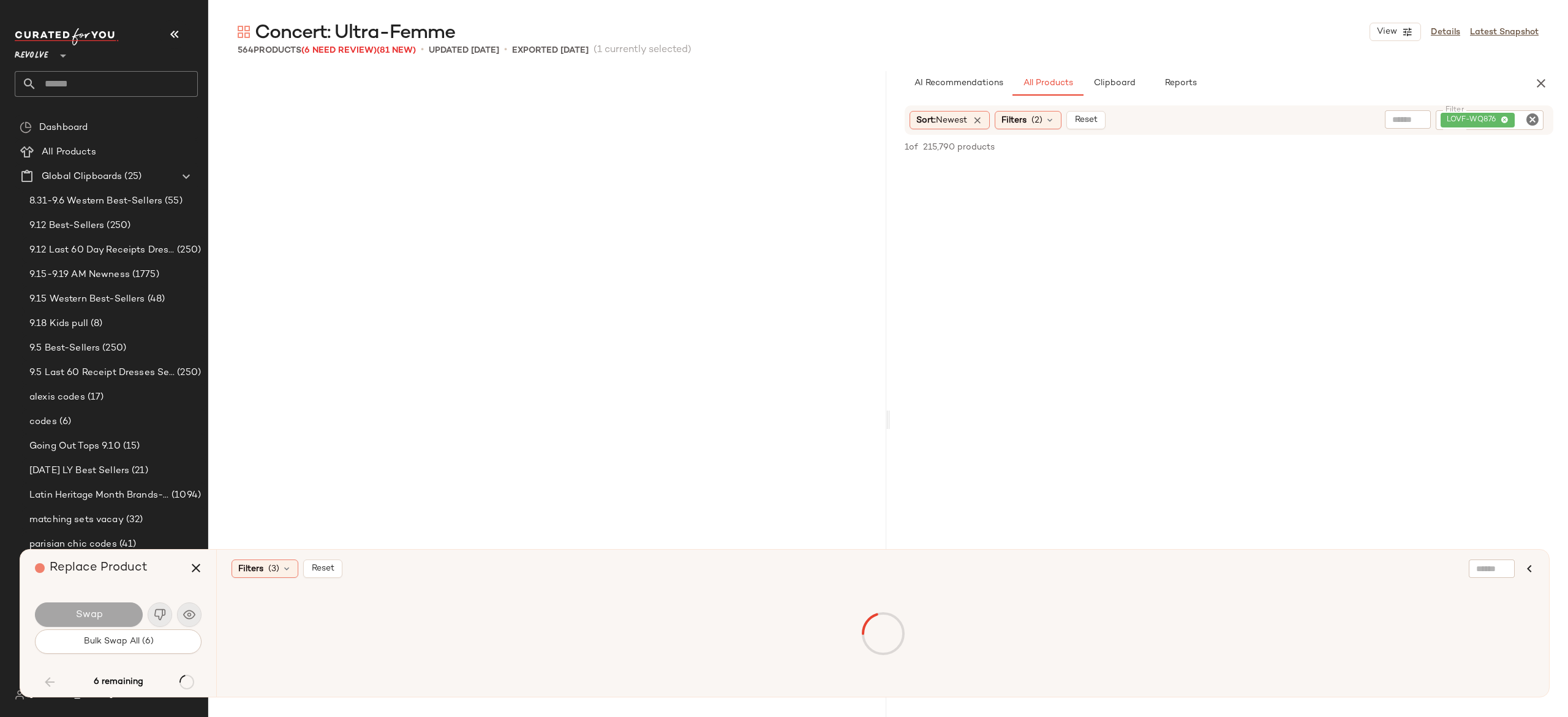
scroll to position [8518, 0]
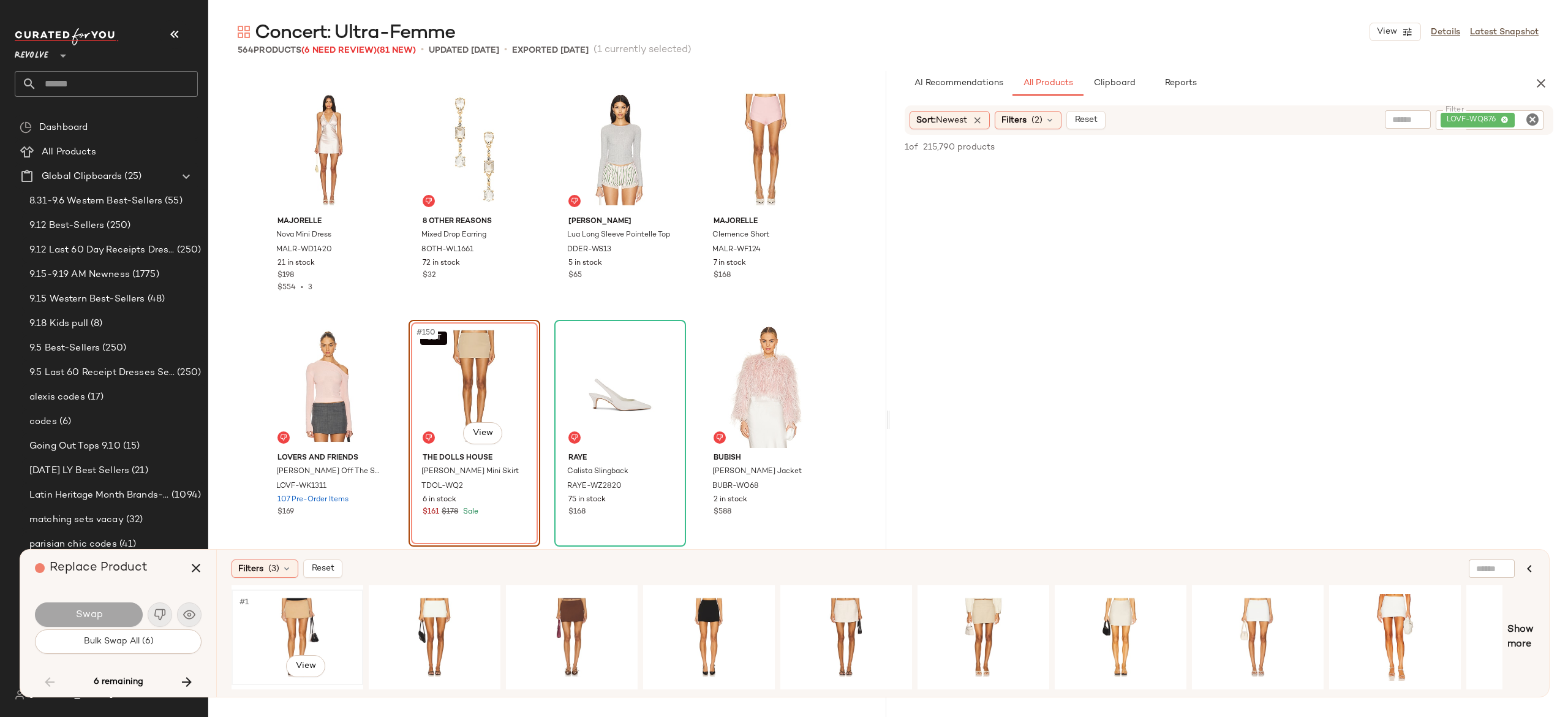
click at [297, 600] on div "#1 View" at bounding box center [297, 638] width 123 height 87
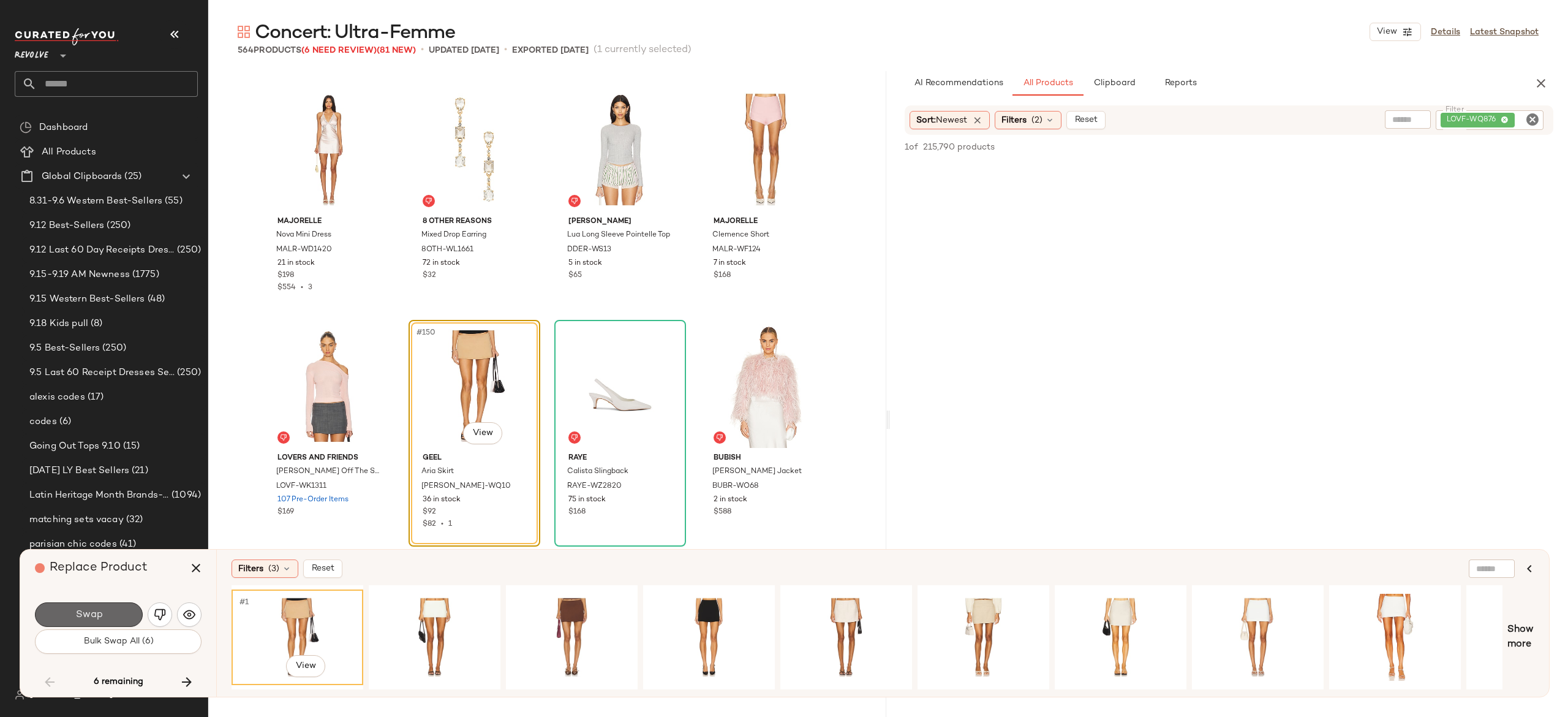
click at [125, 609] on button "Swap" at bounding box center [89, 615] width 108 height 24
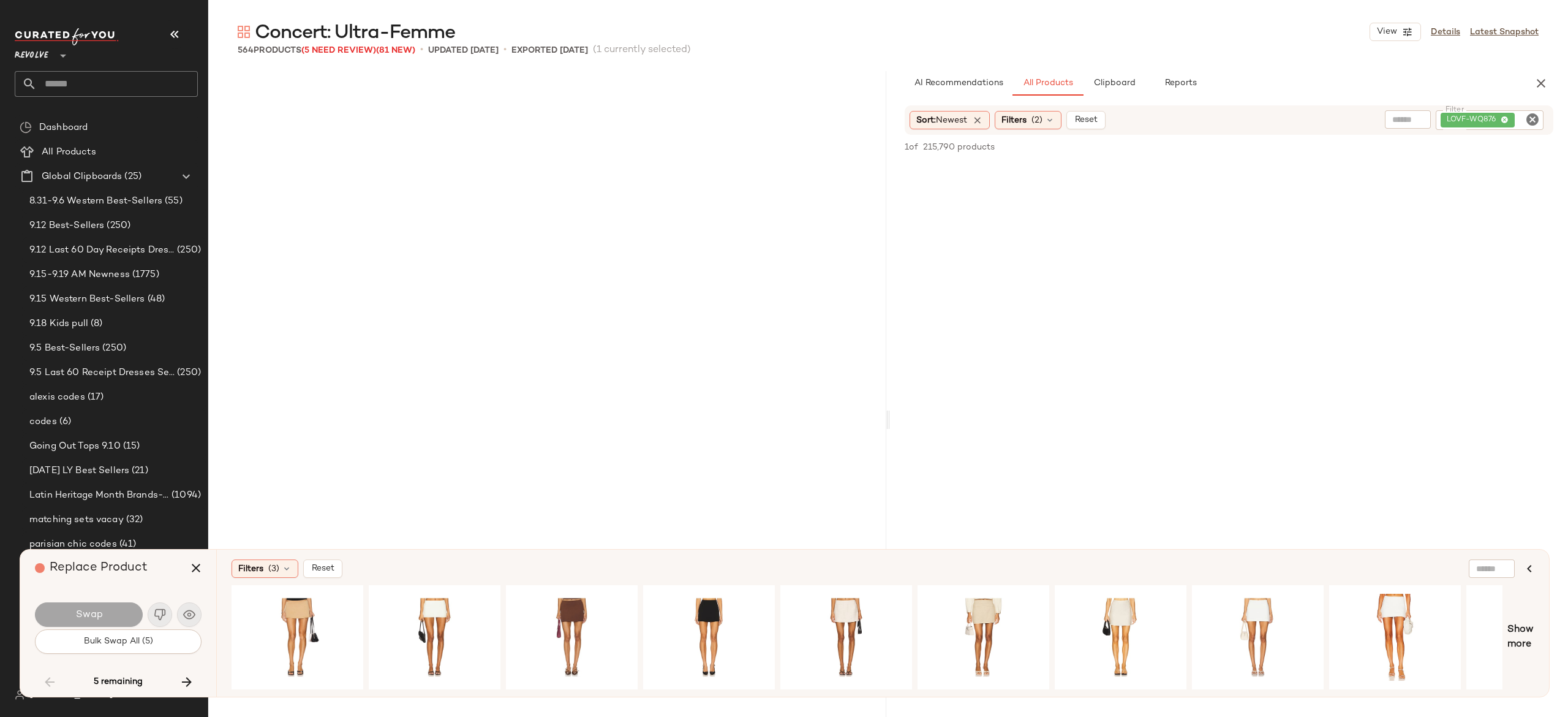
scroll to position [18456, 0]
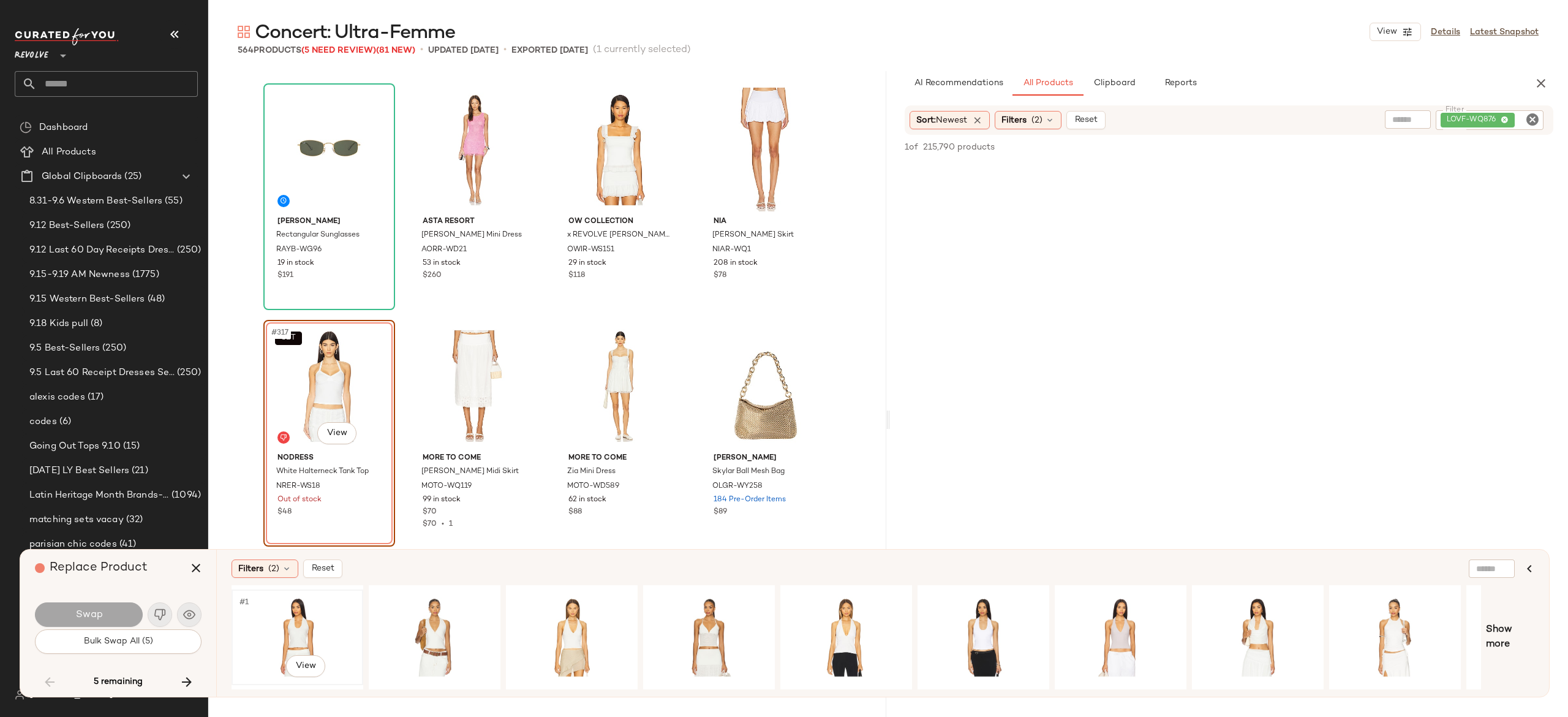
click at [293, 618] on div "#1 View" at bounding box center [297, 638] width 123 height 87
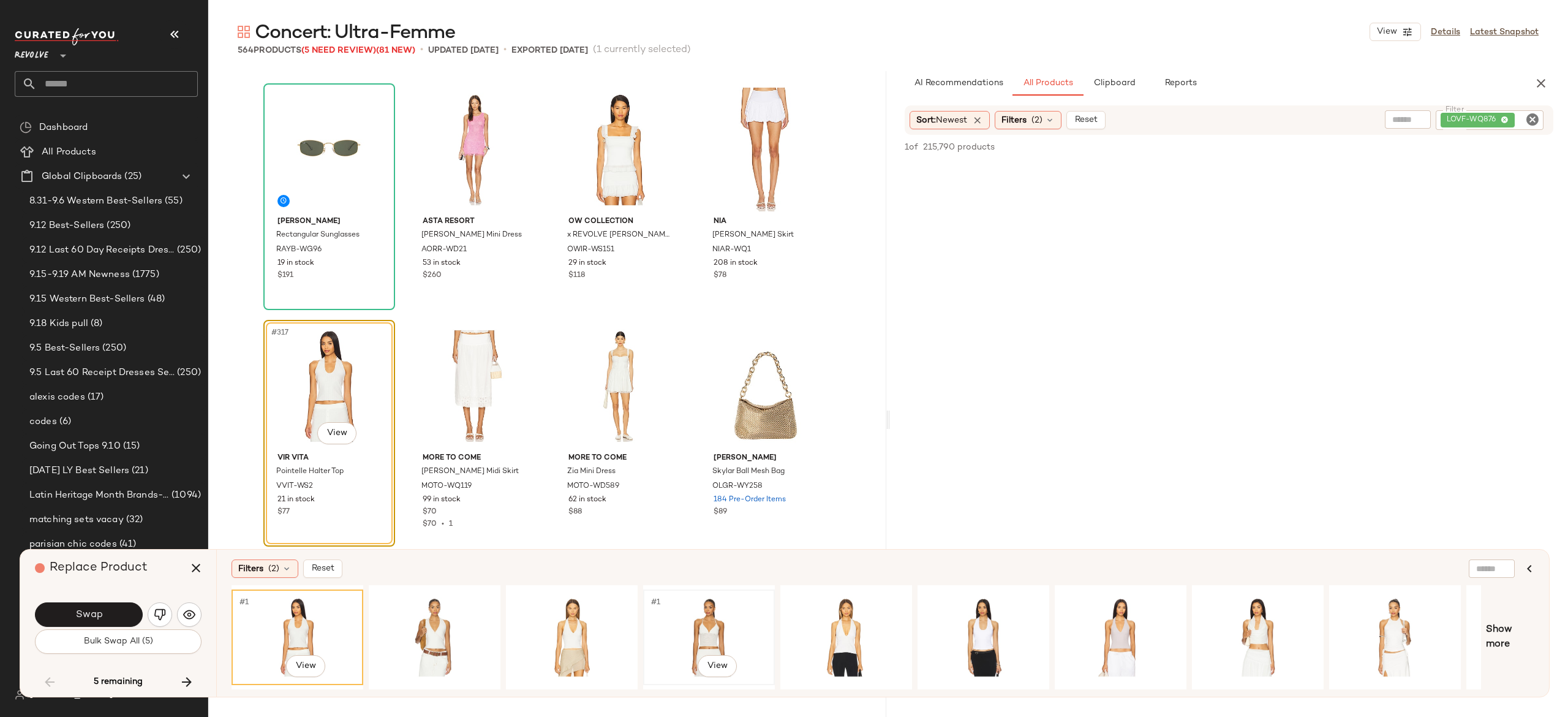
click at [718, 620] on div "#1 View" at bounding box center [709, 638] width 123 height 87
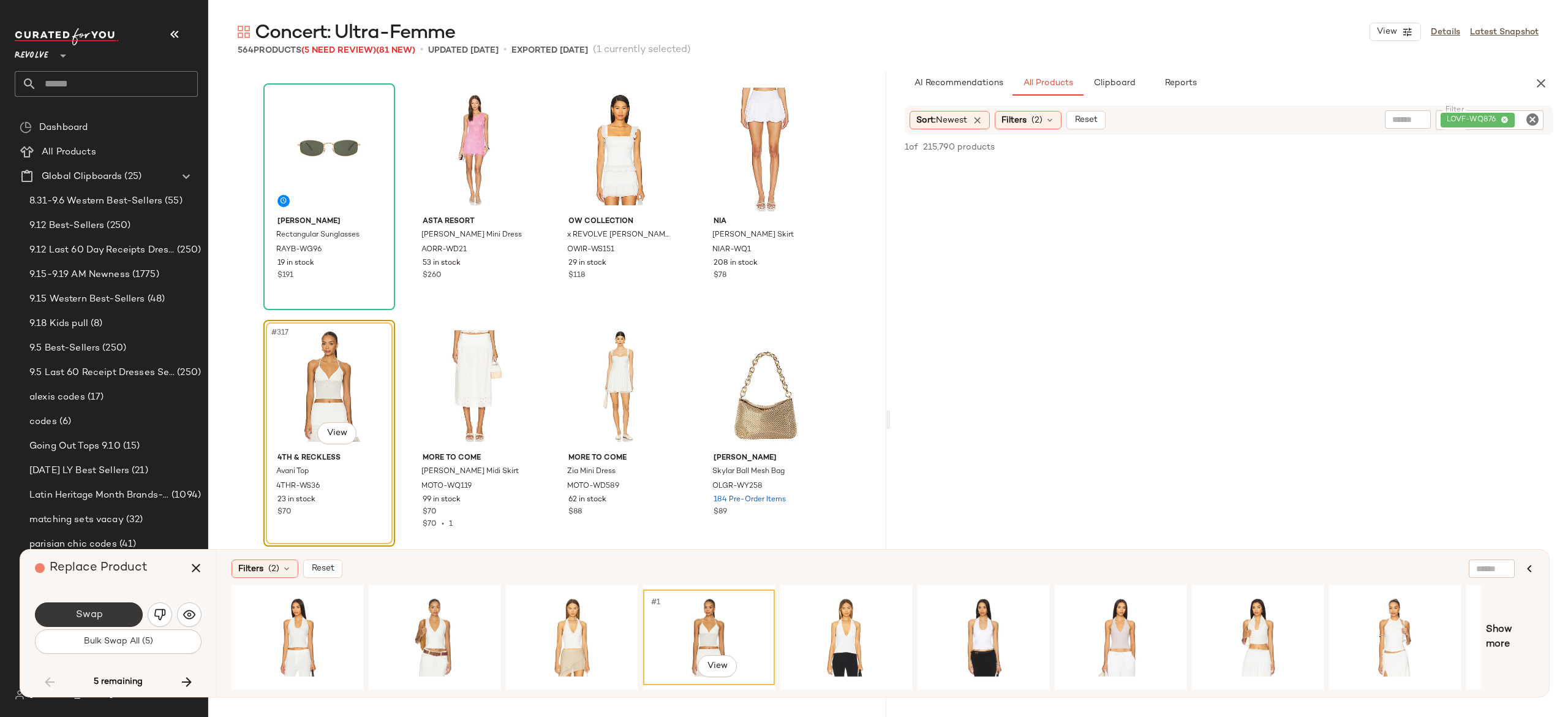
click at [127, 609] on button "Swap" at bounding box center [89, 615] width 108 height 24
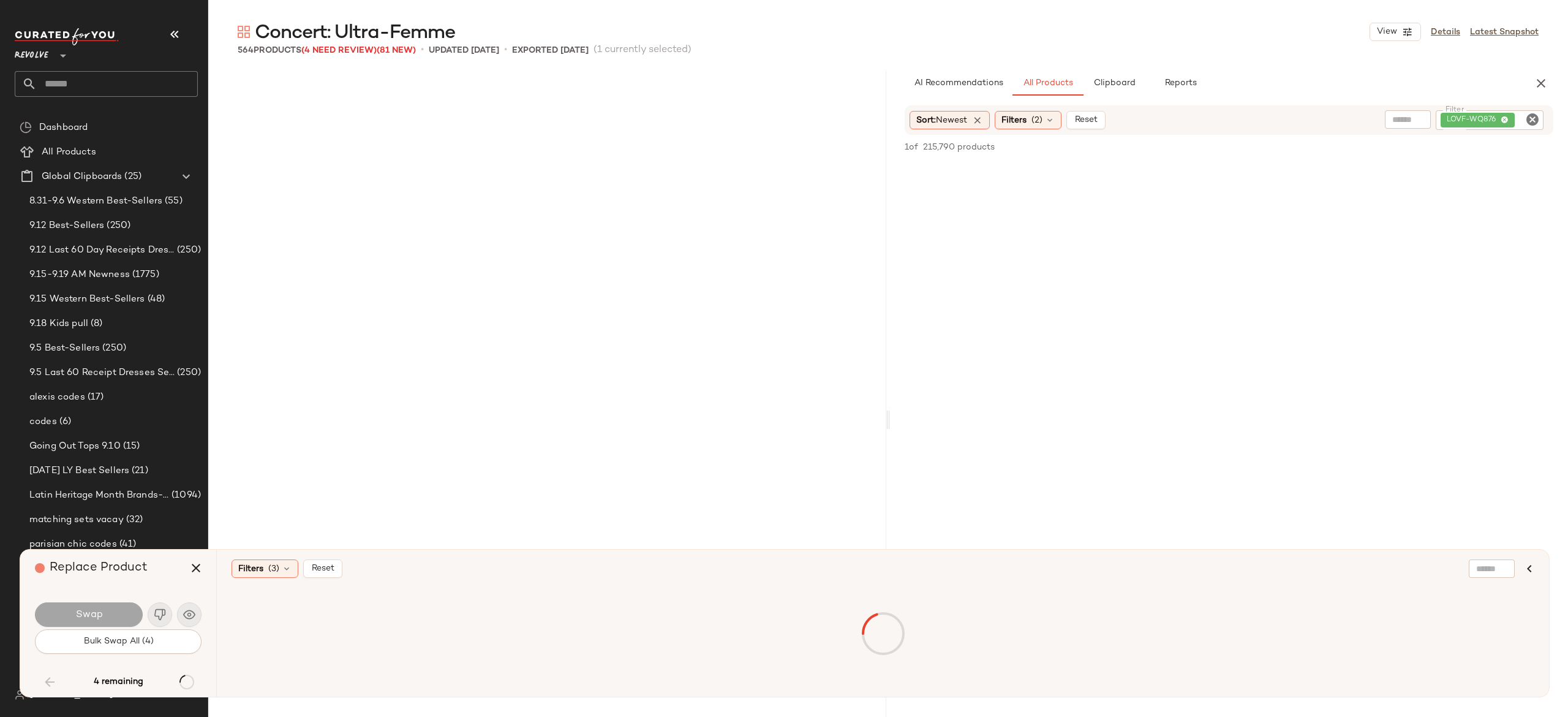
scroll to position [19402, 0]
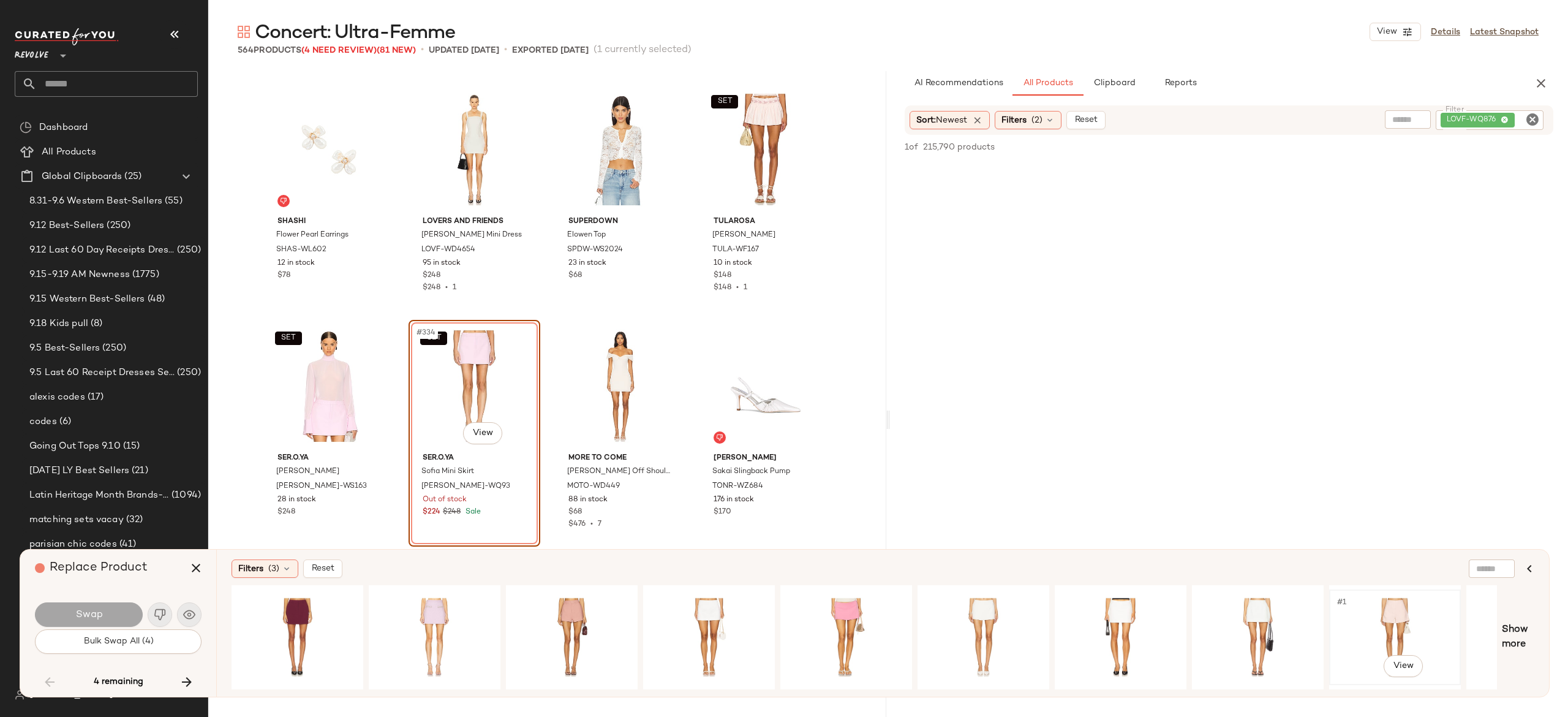
click at [1368, 619] on div "#1 View" at bounding box center [1395, 638] width 123 height 87
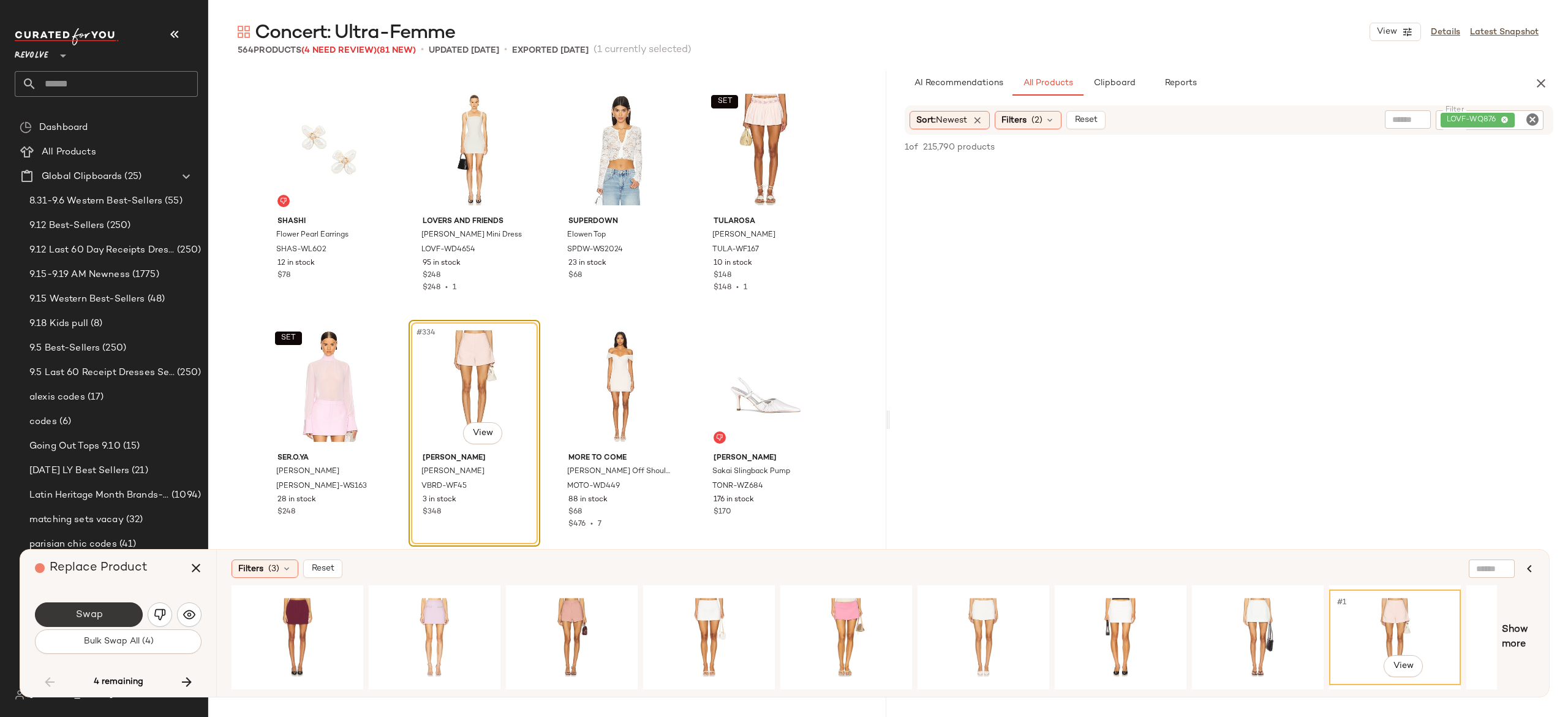
click at [125, 608] on button "Swap" at bounding box center [89, 615] width 108 height 24
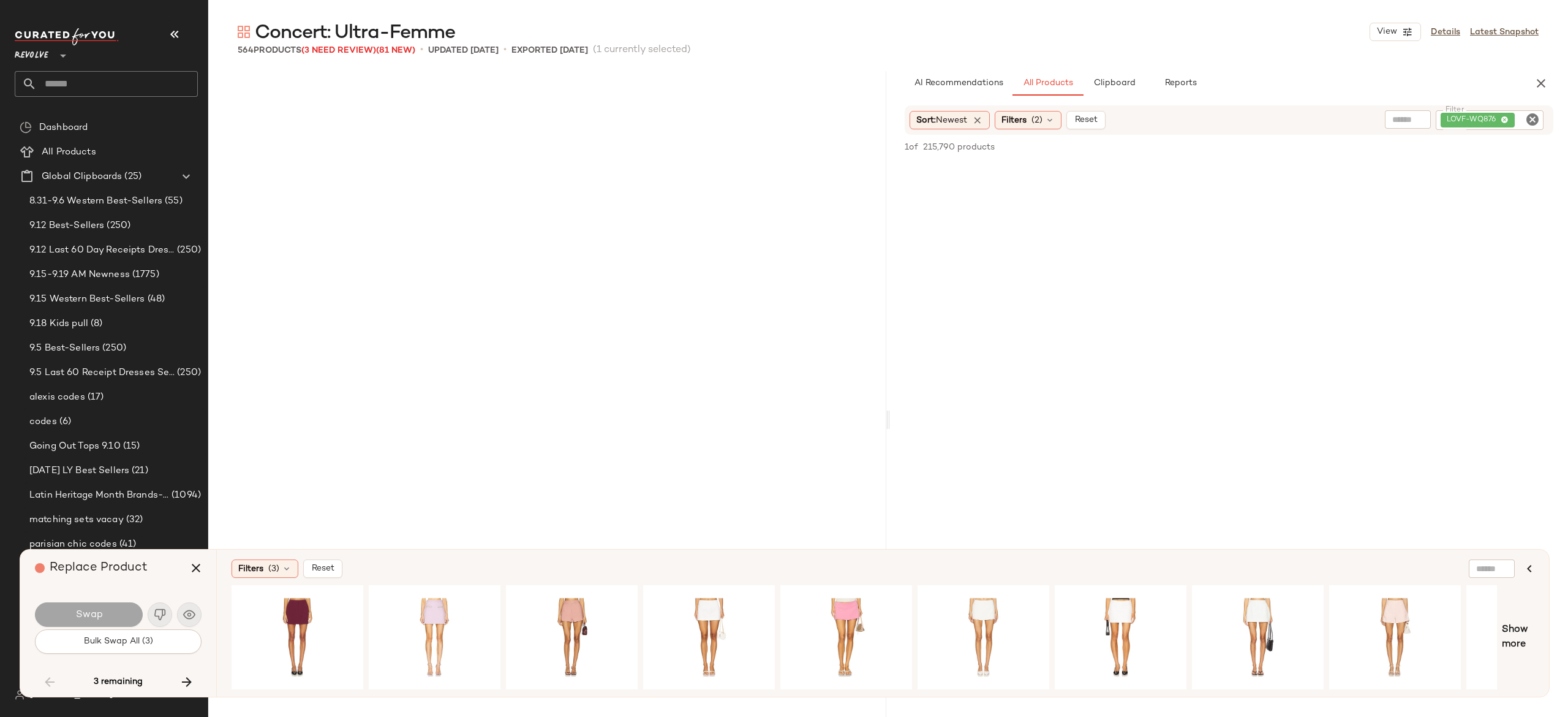
scroll to position [21295, 0]
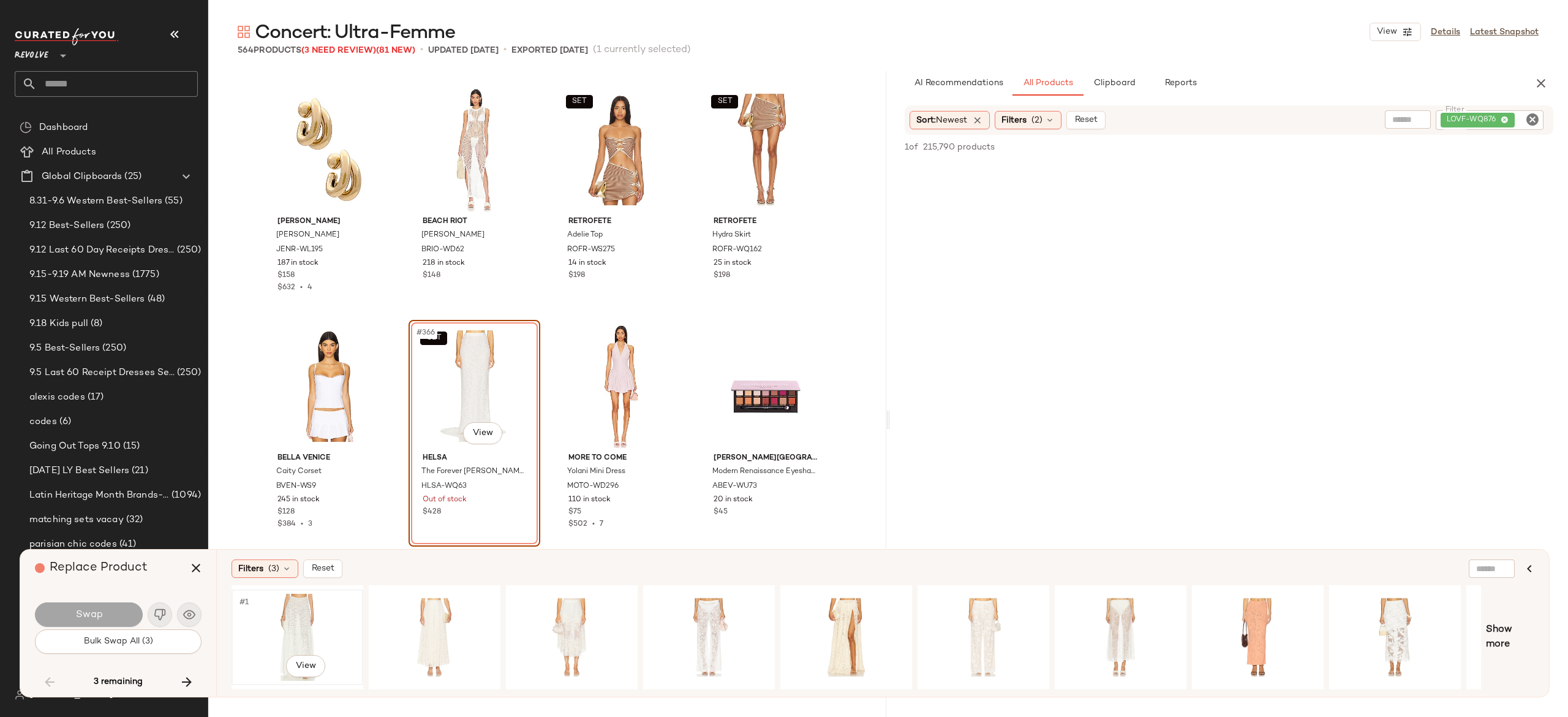
click at [311, 603] on div "#1 View" at bounding box center [297, 638] width 123 height 87
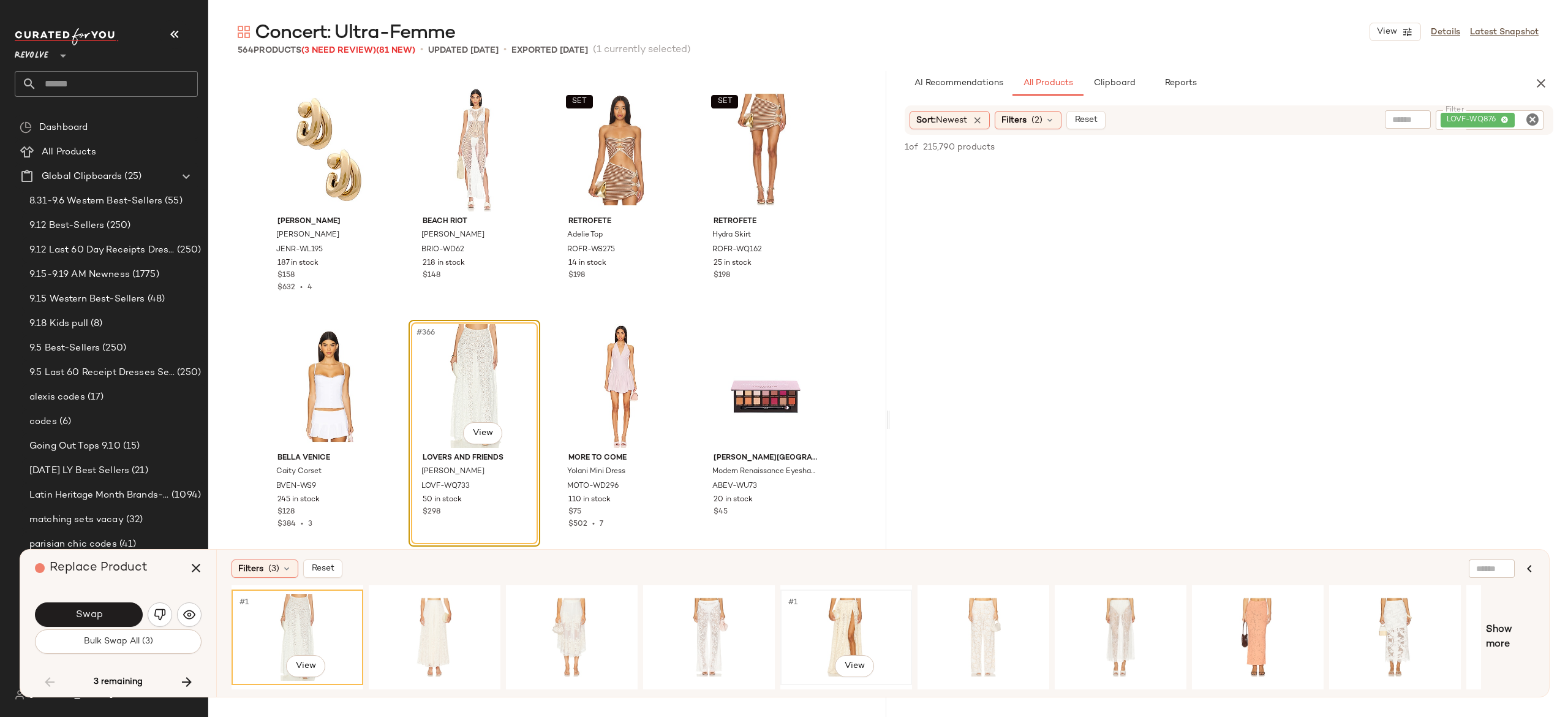
click at [846, 608] on div "#1 View" at bounding box center [845, 638] width 123 height 87
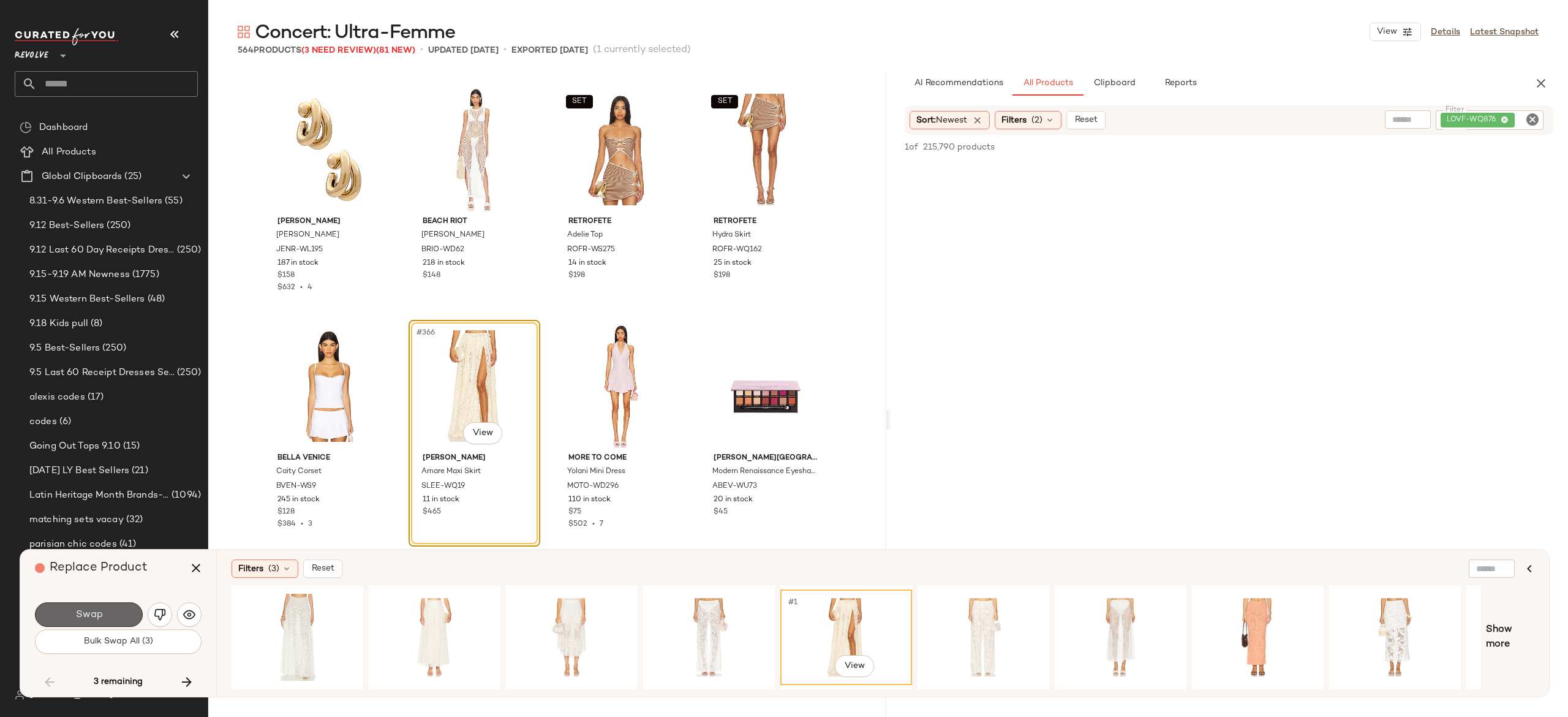
click at [123, 615] on button "Swap" at bounding box center [89, 615] width 108 height 24
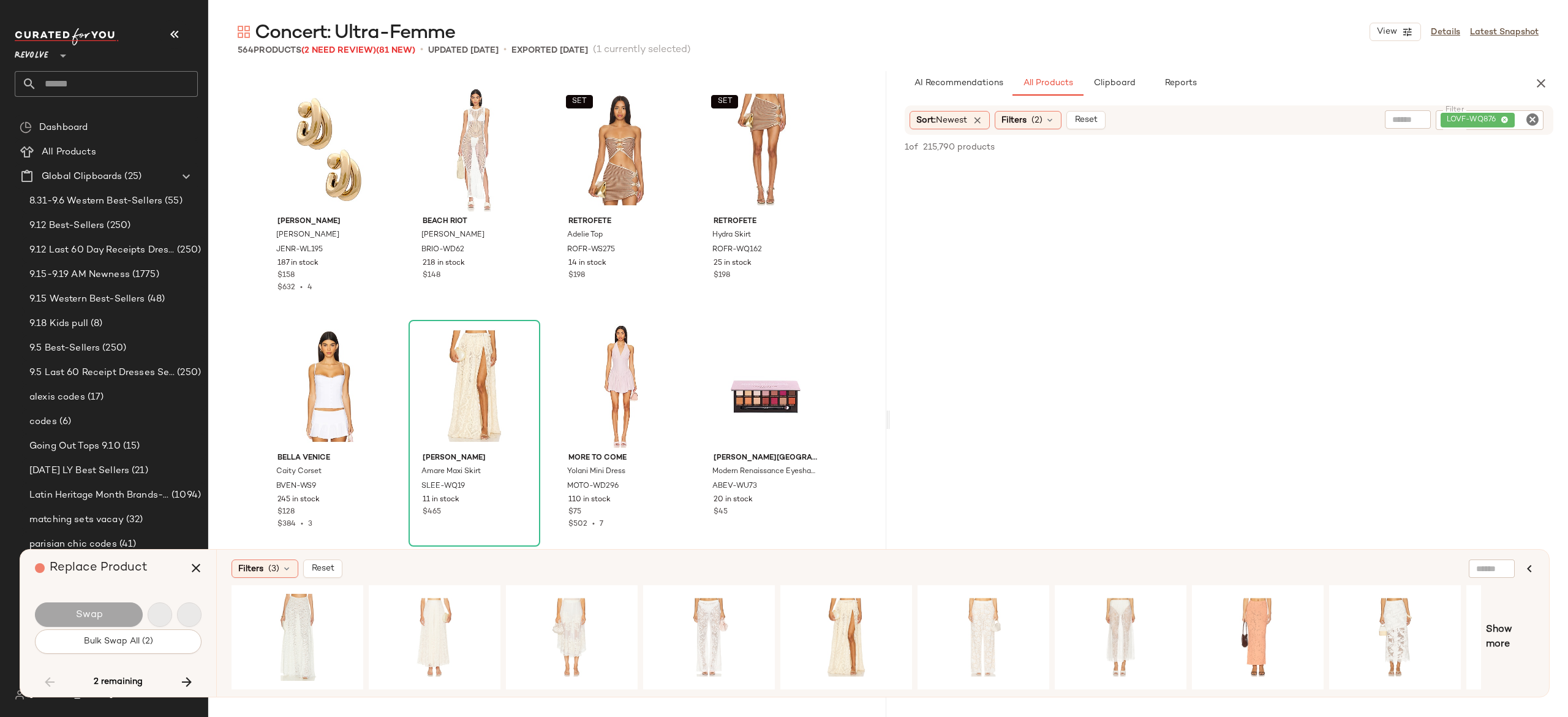
scroll to position [26026, 0]
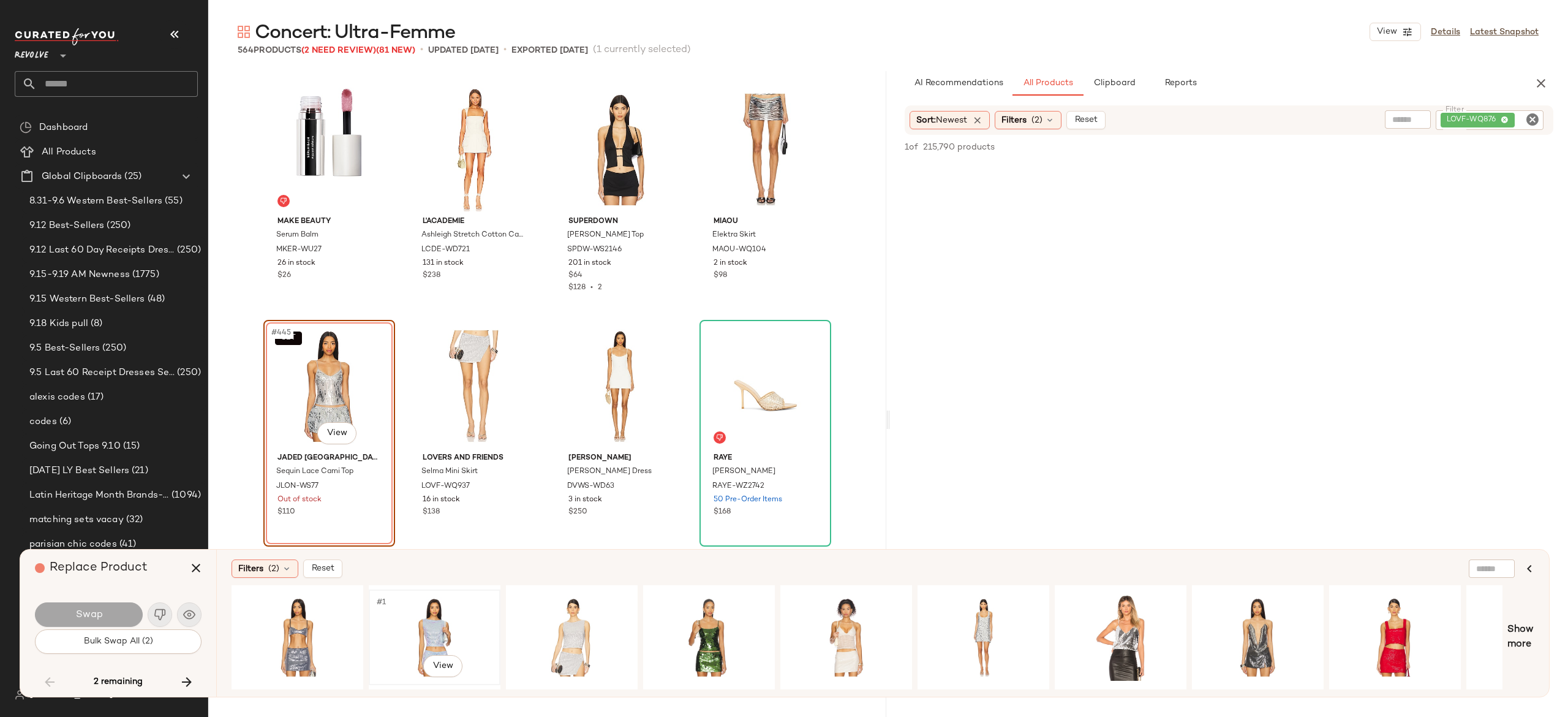
click at [434, 632] on div "#1 View" at bounding box center [434, 638] width 123 height 87
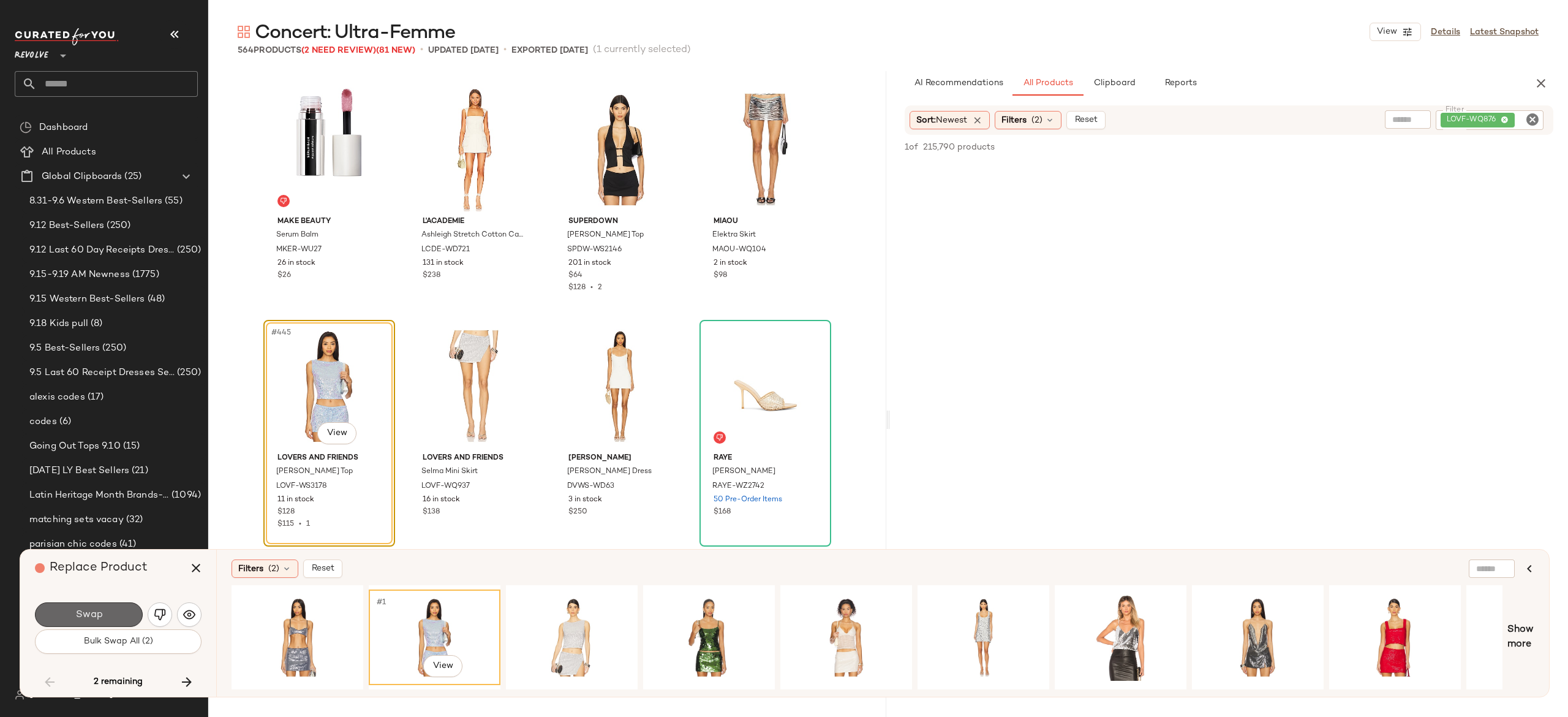
click at [131, 607] on button "Swap" at bounding box center [89, 615] width 108 height 24
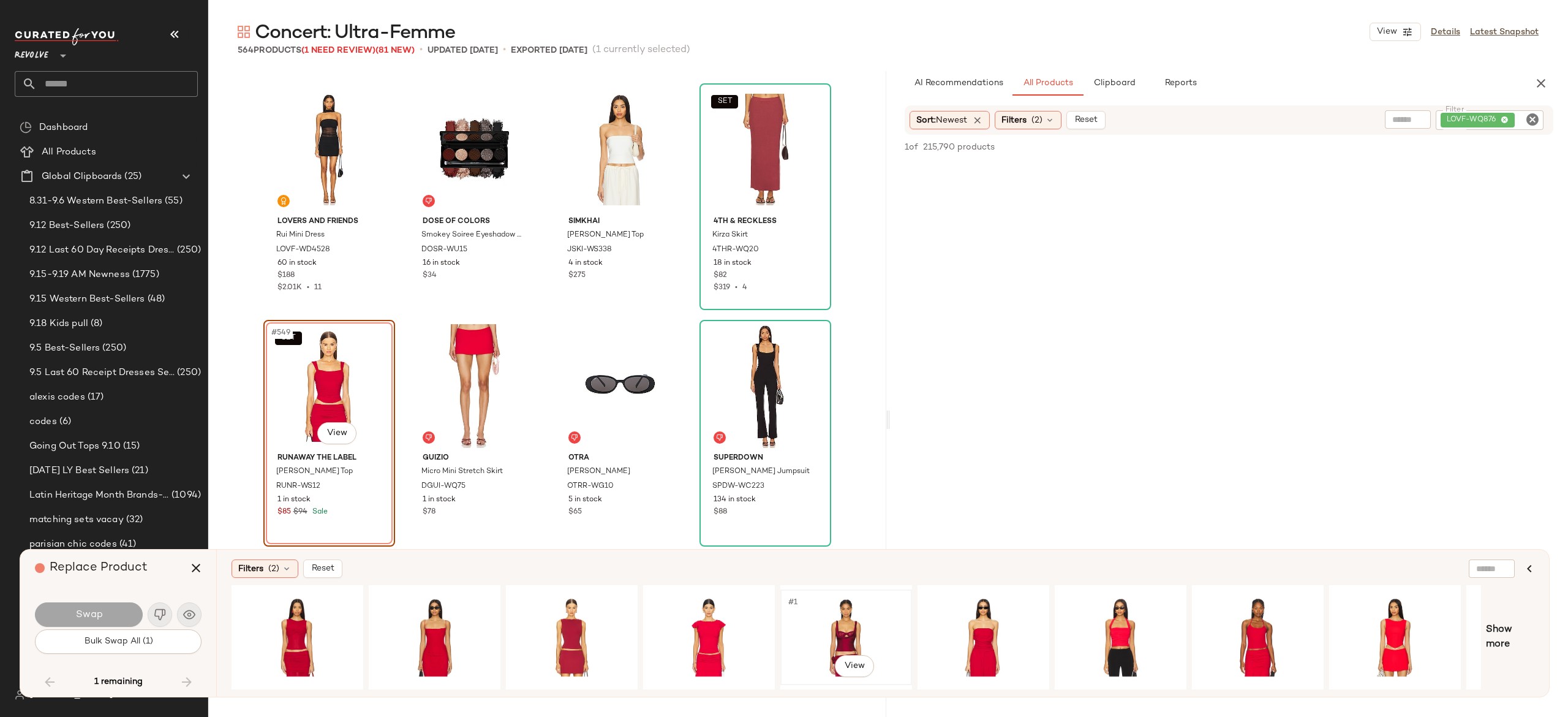
scroll to position [0, 116]
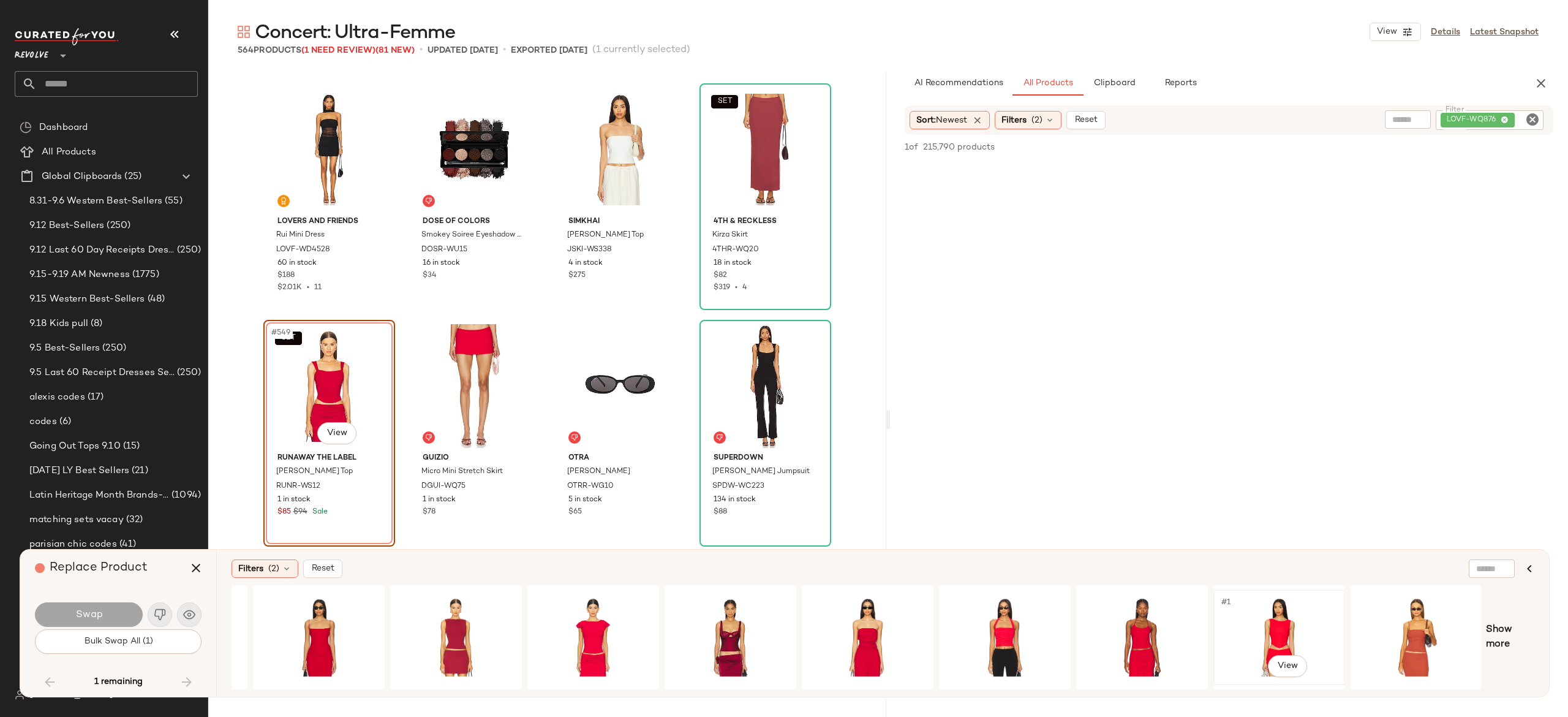
click at [1282, 618] on div "#1 View" at bounding box center [1279, 638] width 123 height 87
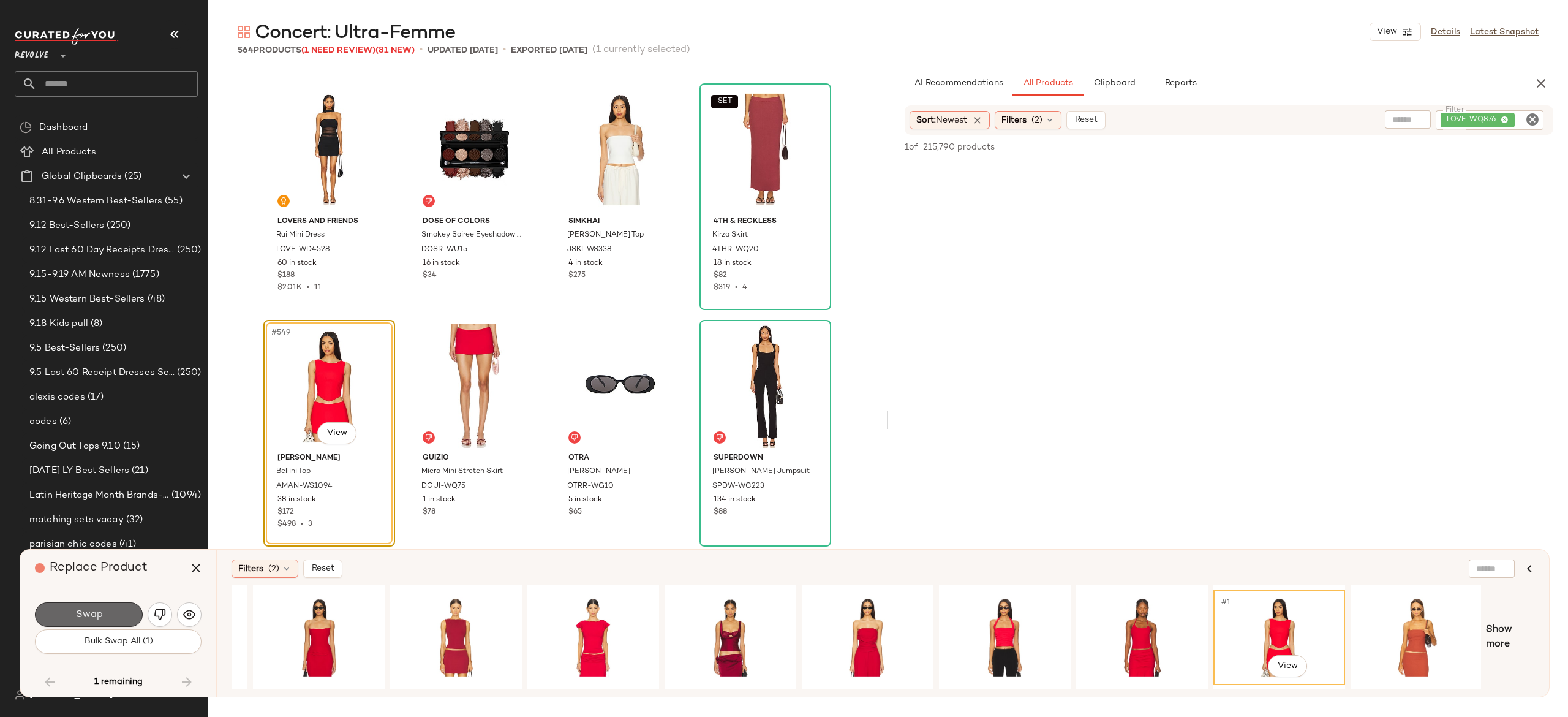
click at [129, 615] on button "Swap" at bounding box center [89, 615] width 108 height 24
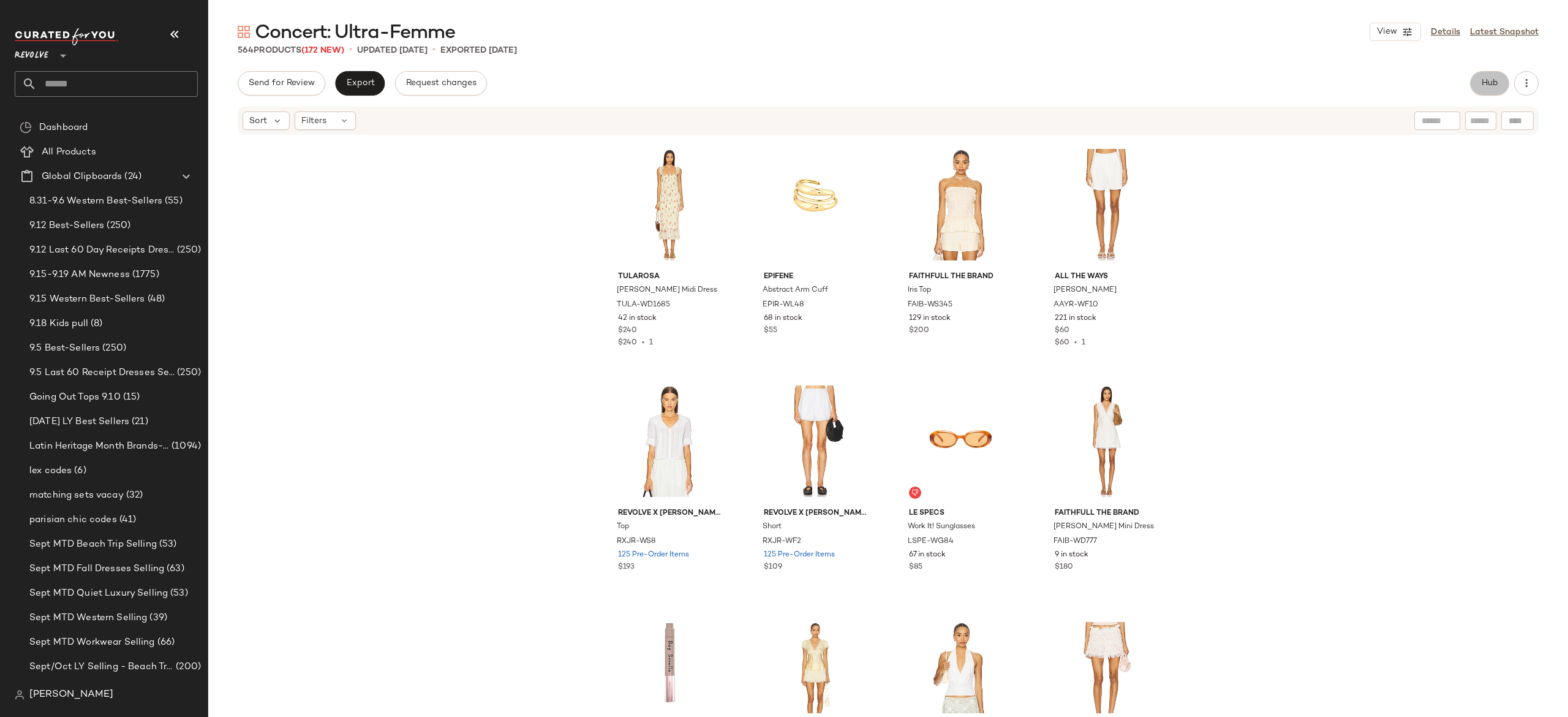
click at [1485, 88] on button "Hub" at bounding box center [1490, 84] width 39 height 24
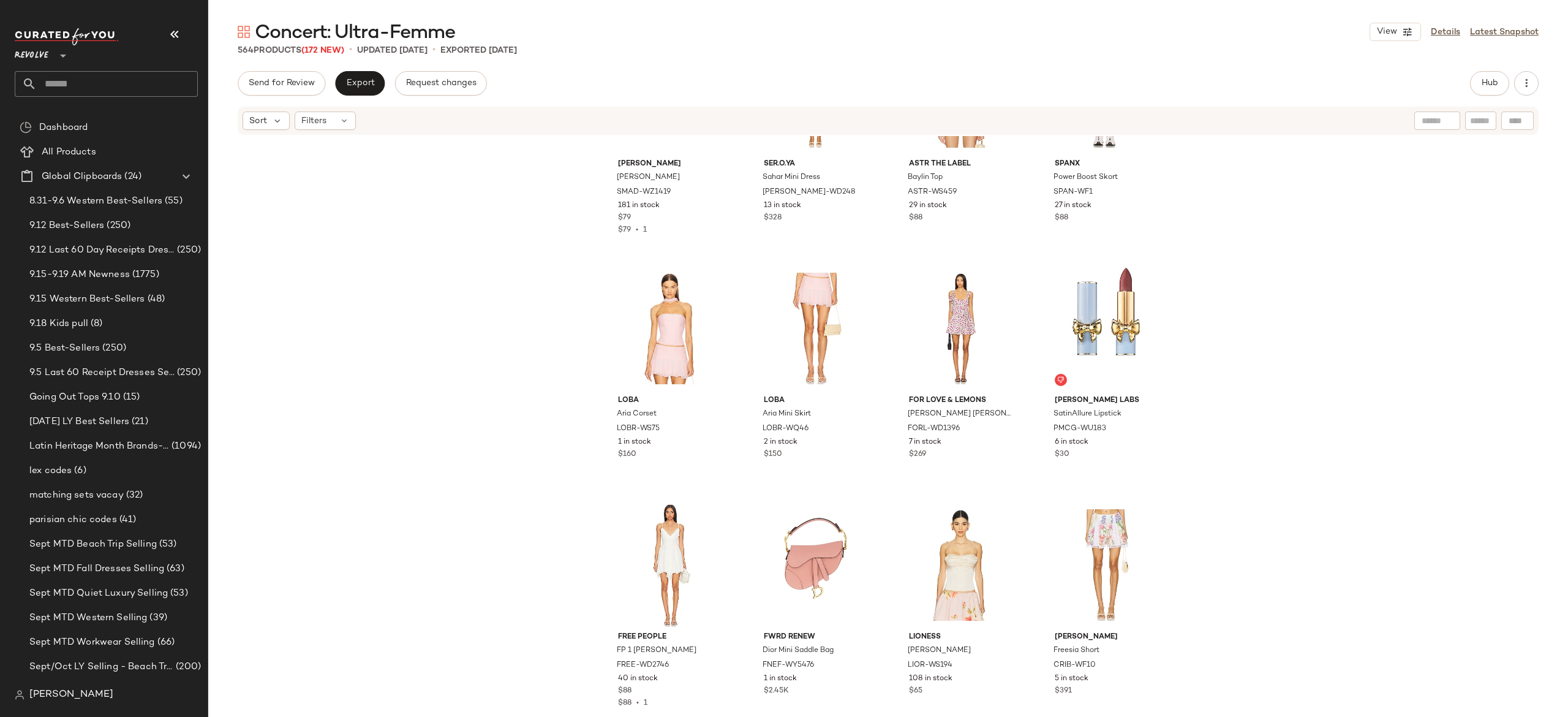
scroll to position [1546, 0]
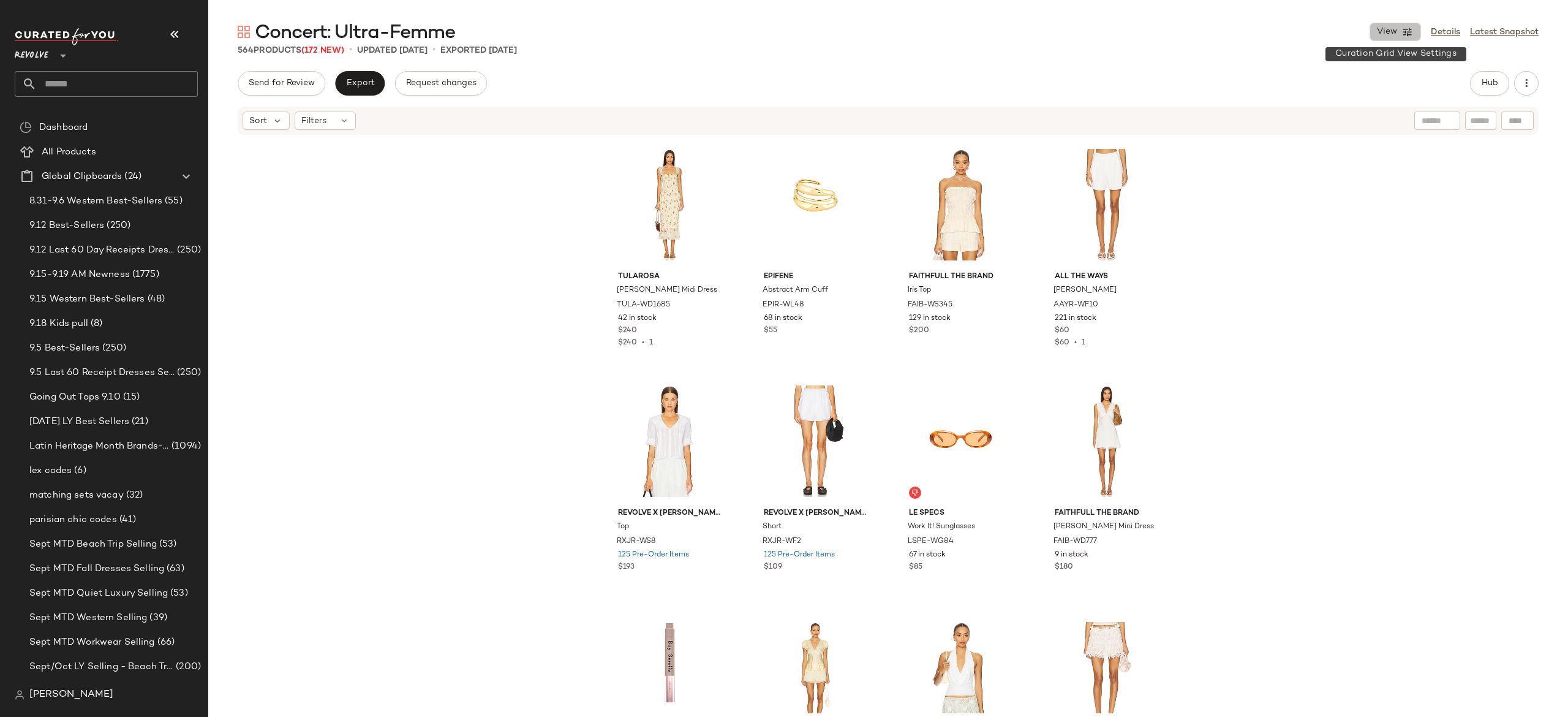
click at [1417, 34] on button "View" at bounding box center [1395, 31] width 51 height 18
click at [1211, 92] on div "Send for Review Export Request changes Hub" at bounding box center [888, 84] width 1301 height 24
click at [1497, 24] on div "View Details Latest Snapshot" at bounding box center [1454, 31] width 169 height 18
click at [1498, 28] on link "Latest Snapshot" at bounding box center [1504, 32] width 69 height 13
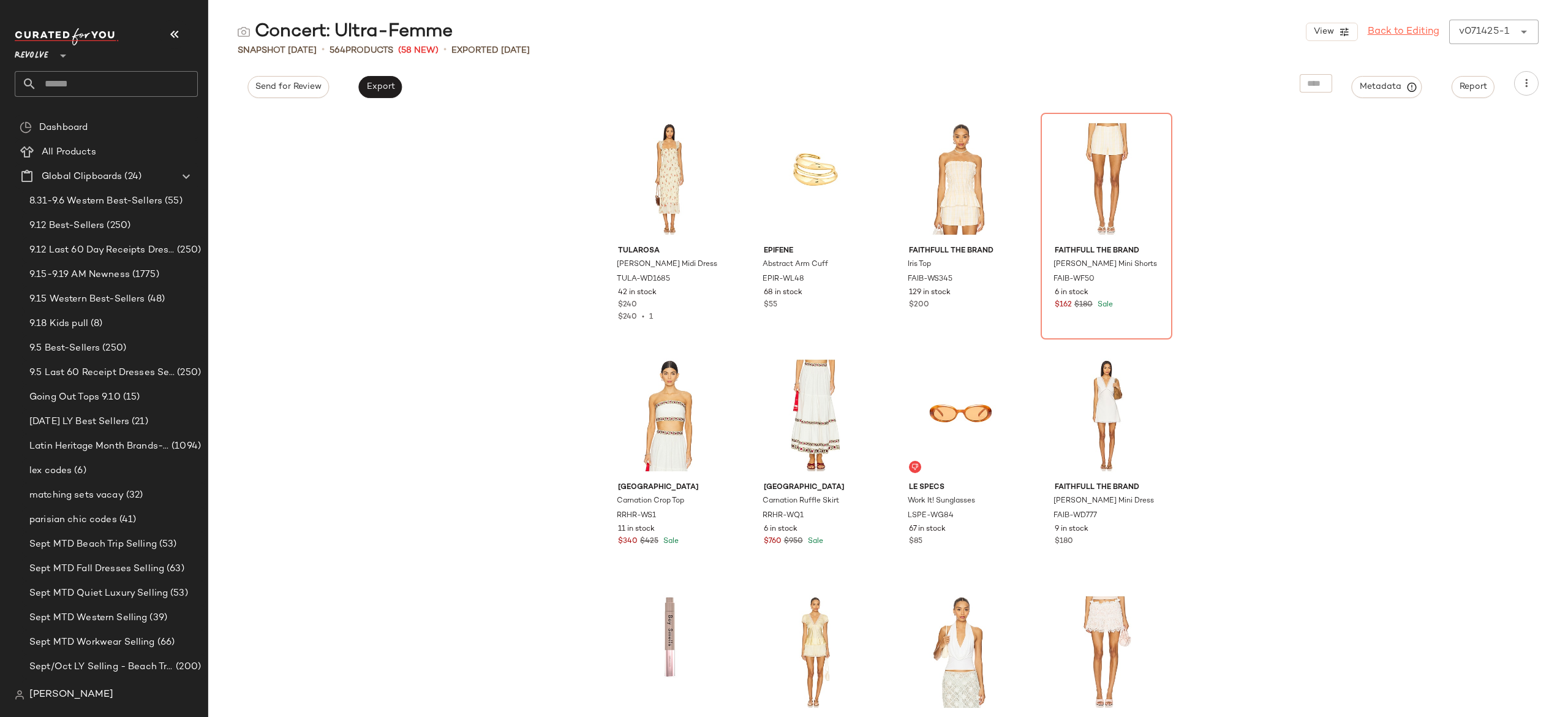
click at [1395, 33] on link "Back to Editing" at bounding box center [1403, 31] width 71 height 15
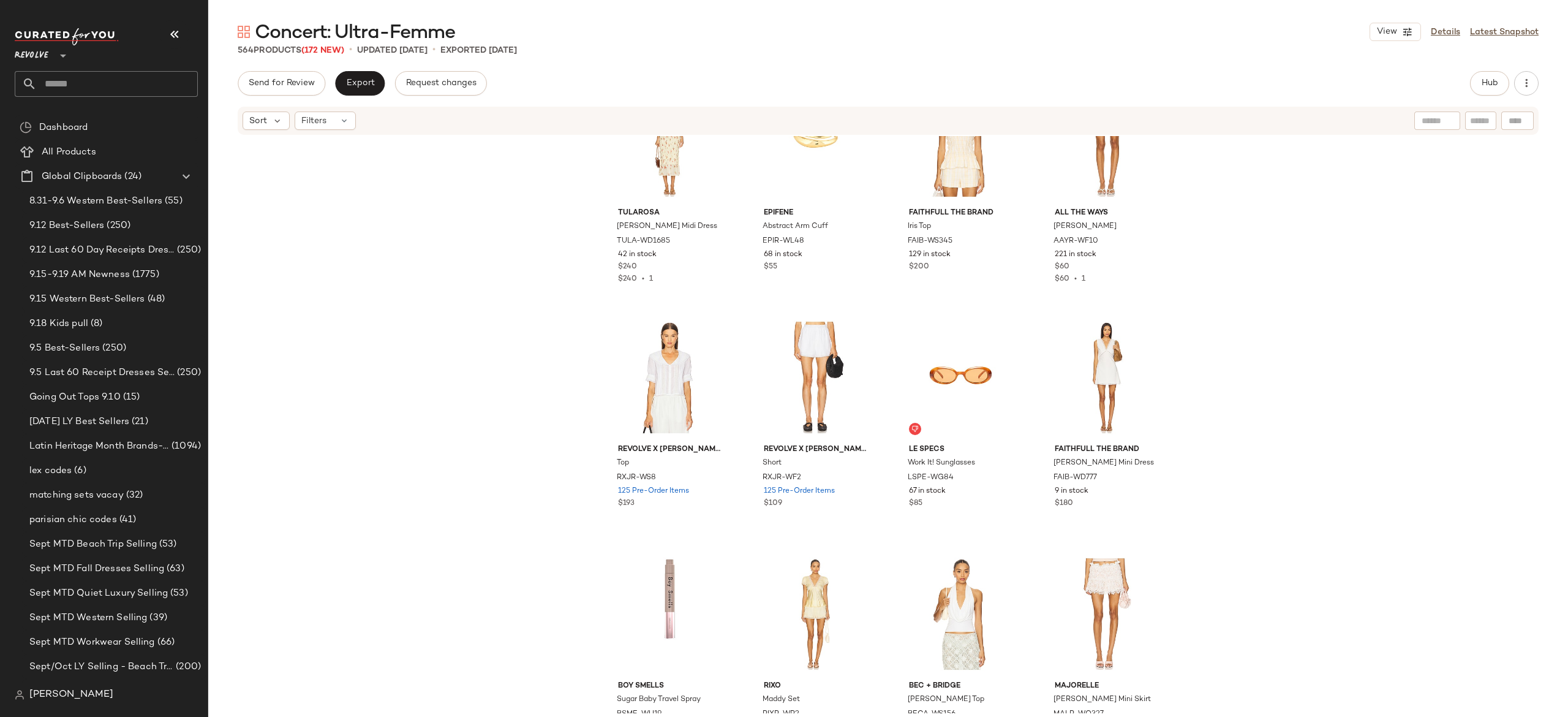
scroll to position [65, 0]
click at [151, 492] on div "matching sets vacay (32)" at bounding box center [113, 496] width 175 height 14
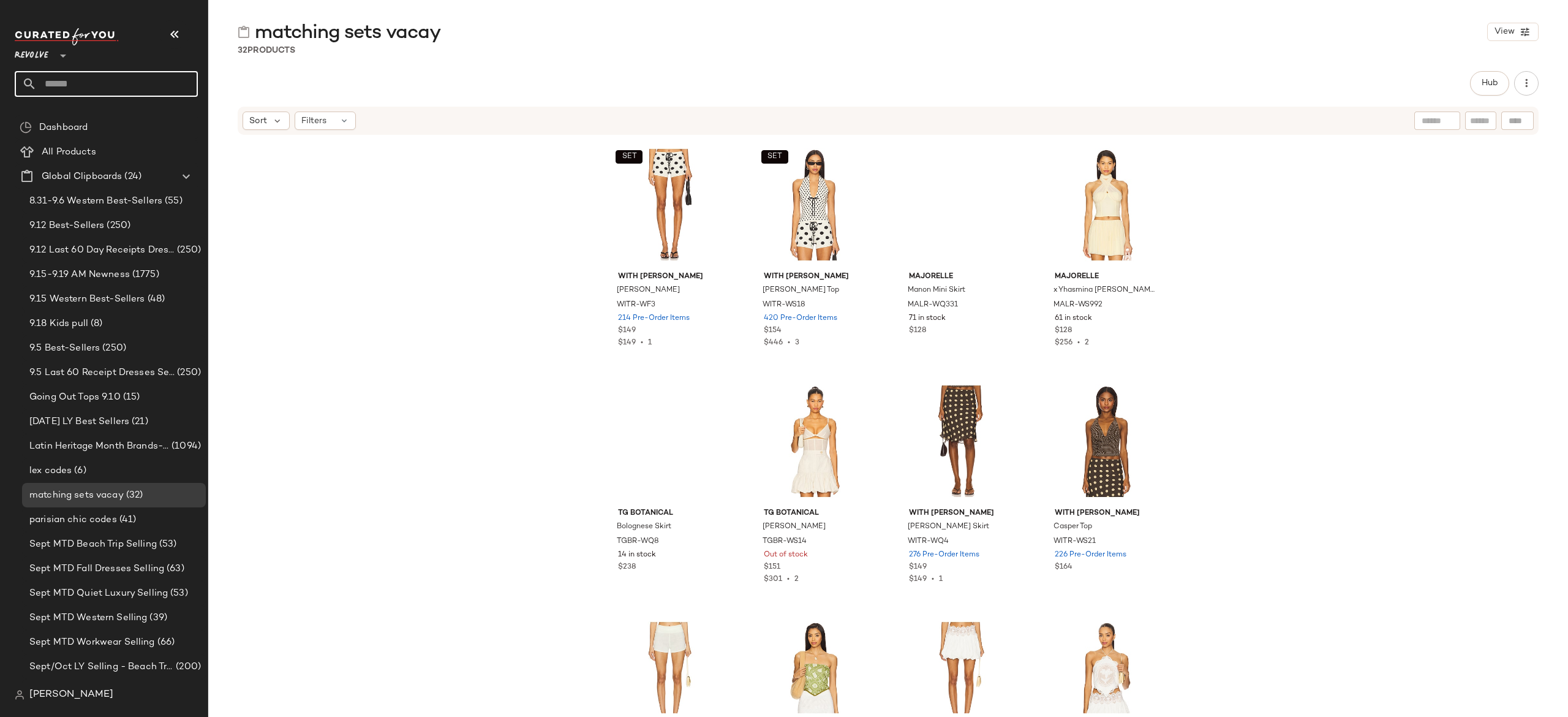
click at [179, 79] on input "text" at bounding box center [117, 85] width 161 height 26
click at [179, 79] on input "*" at bounding box center [117, 85] width 161 height 26
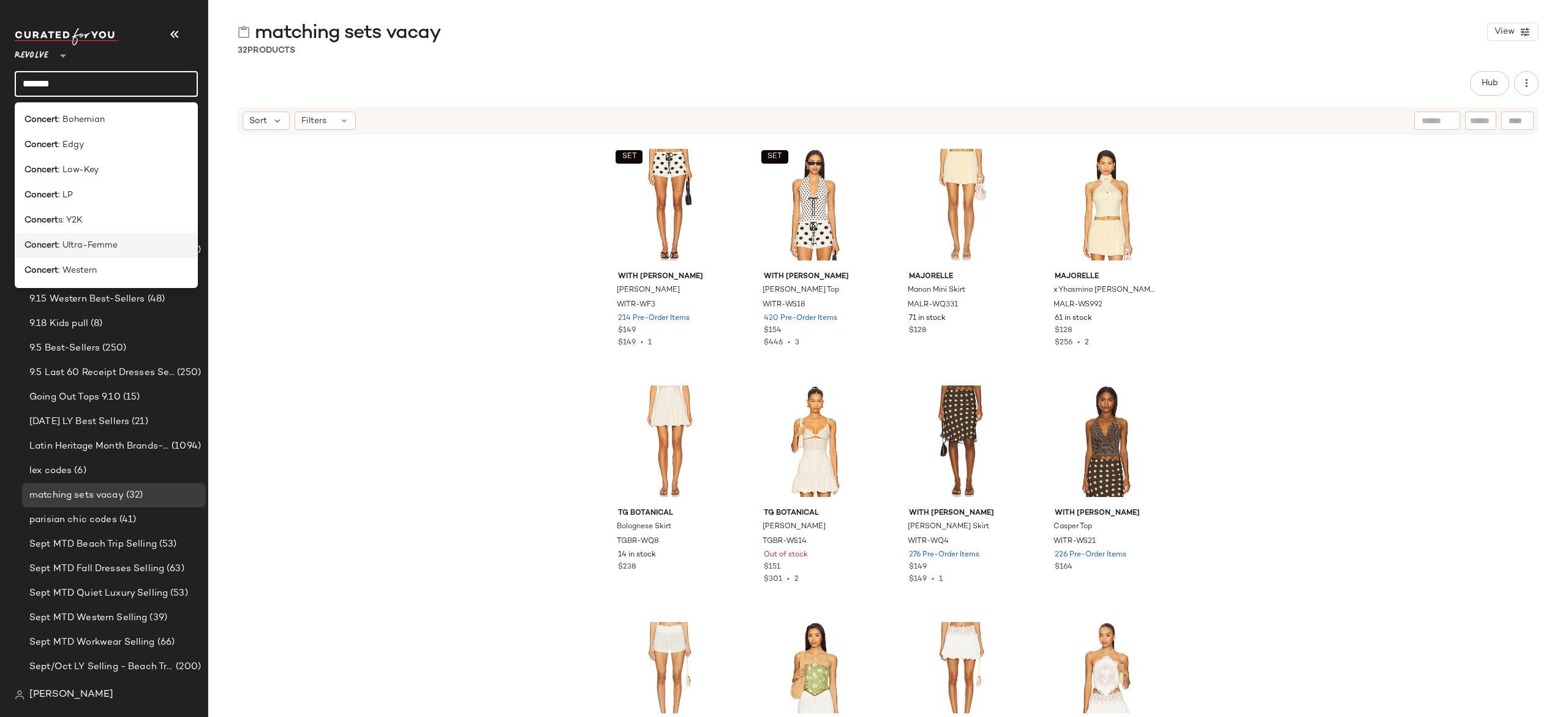
type input "*******"
click at [143, 247] on div "Concert : Ultra-Femme" at bounding box center [106, 245] width 164 height 13
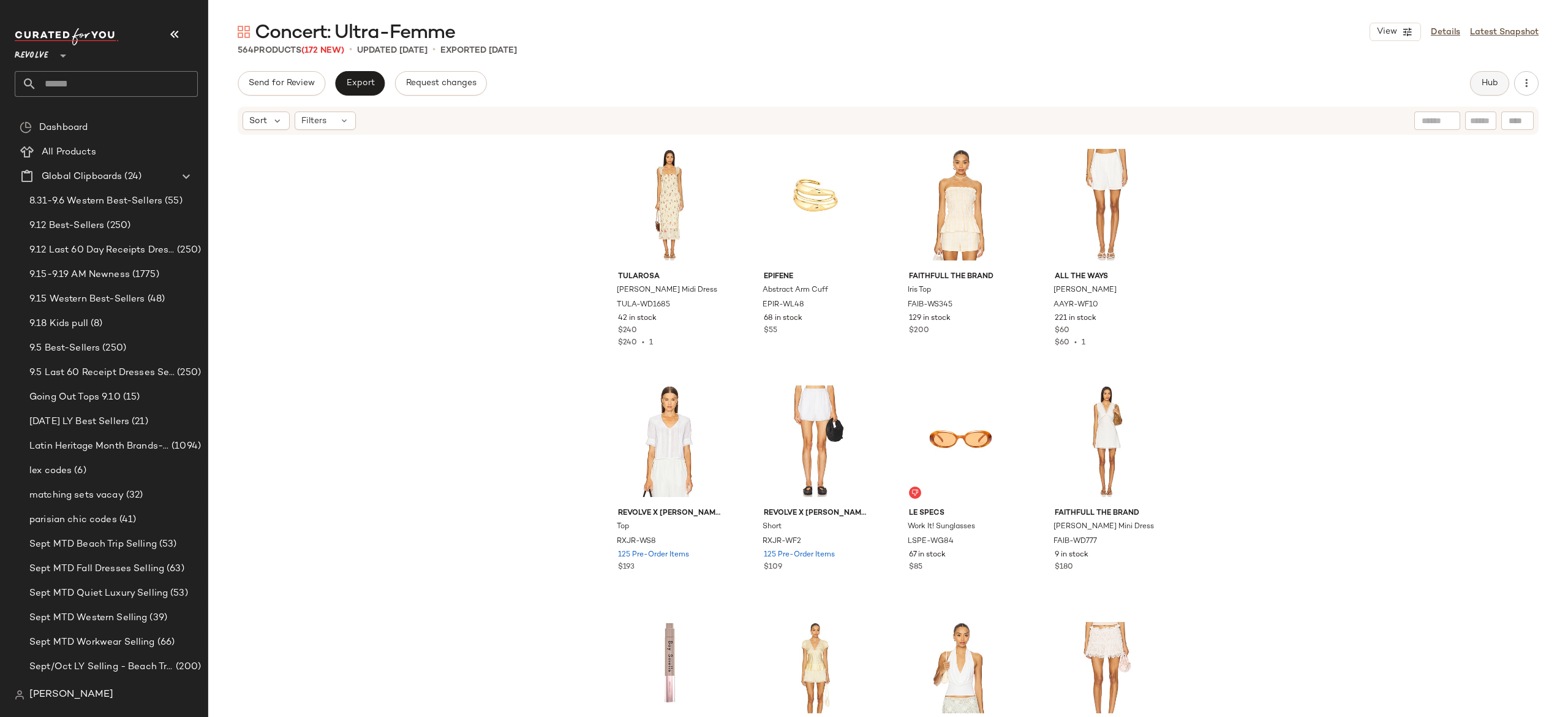
click at [1477, 76] on button "Hub" at bounding box center [1490, 84] width 39 height 24
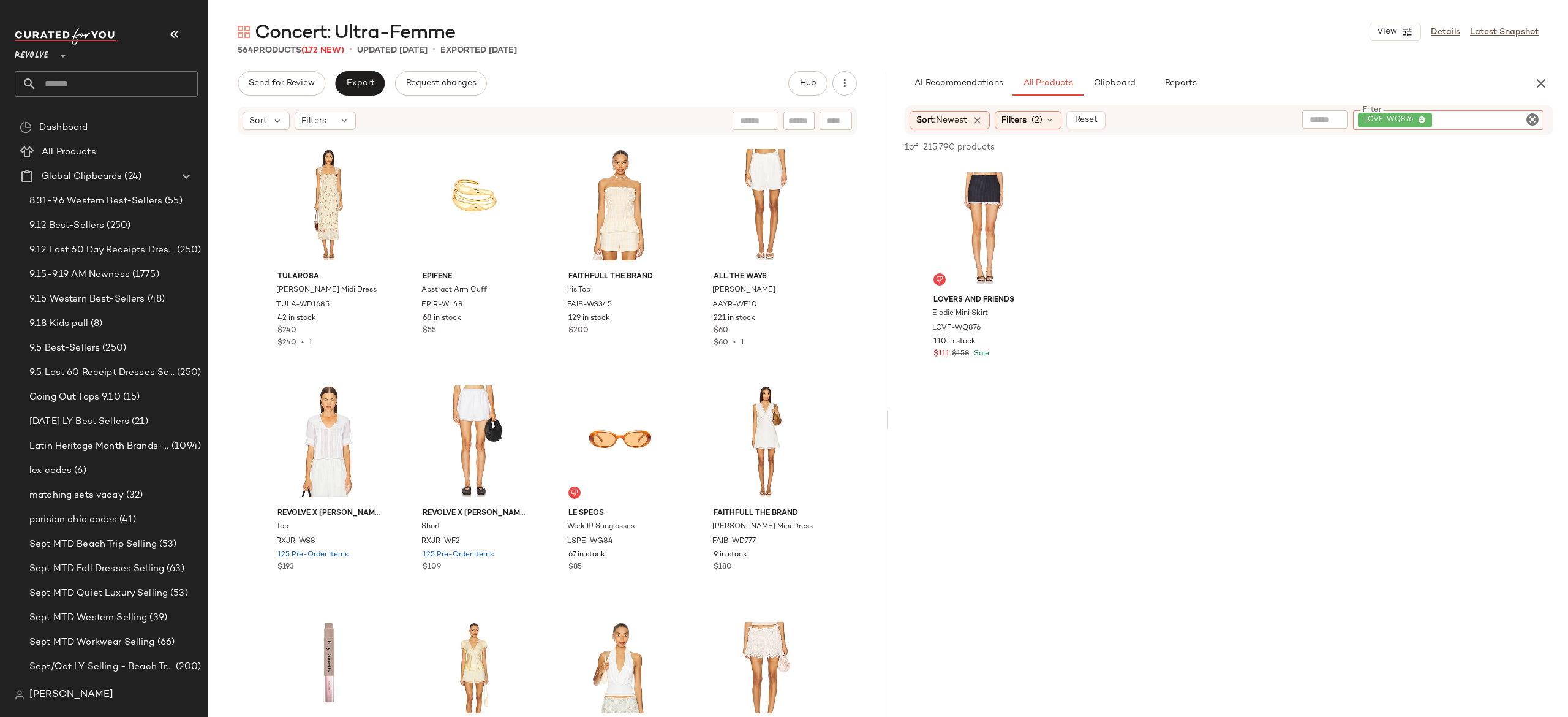
click at [1511, 115] on div "LOVF-WQ876" at bounding box center [1448, 120] width 191 height 20
click at [1043, 120] on span "(2)" at bounding box center [1037, 119] width 11 height 13
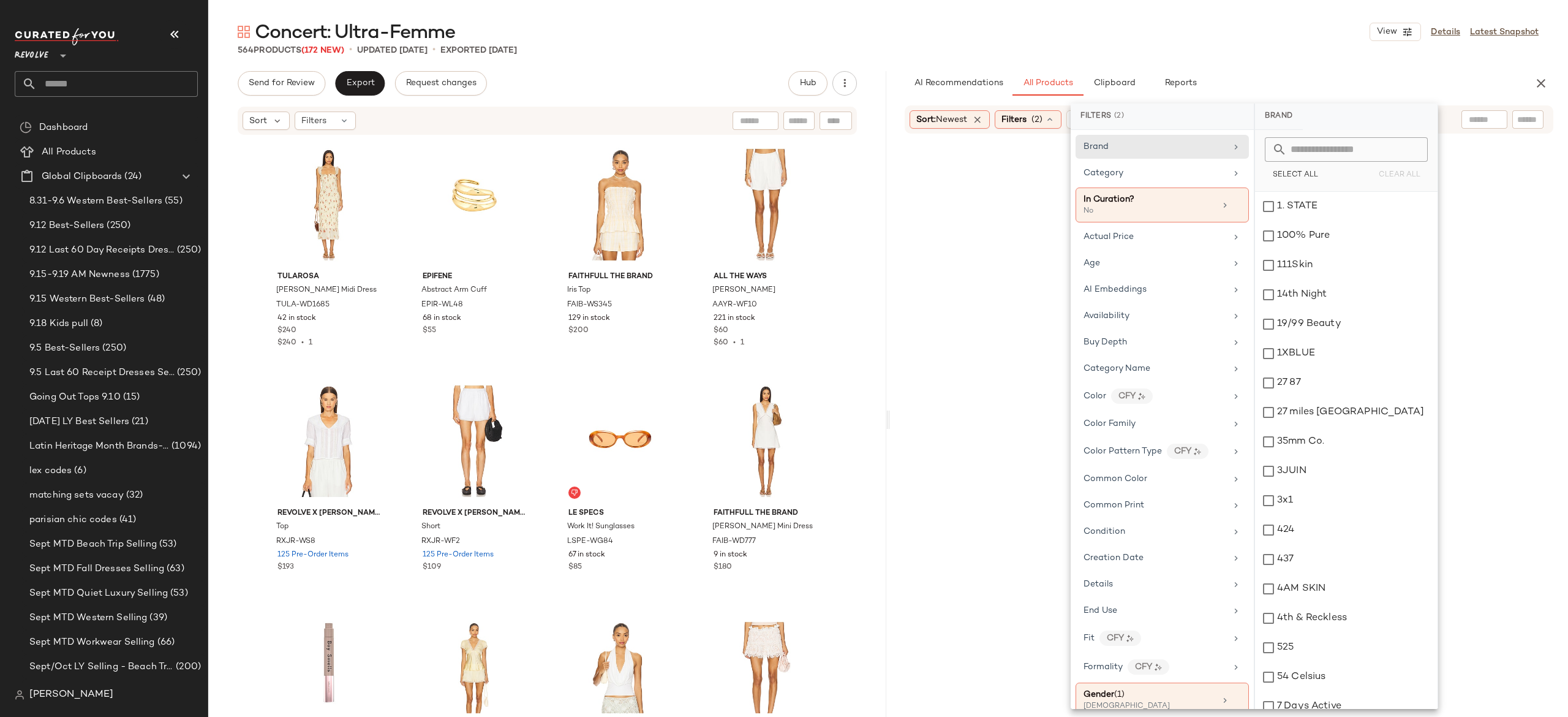
click at [1157, 172] on div "Category" at bounding box center [1155, 172] width 143 height 13
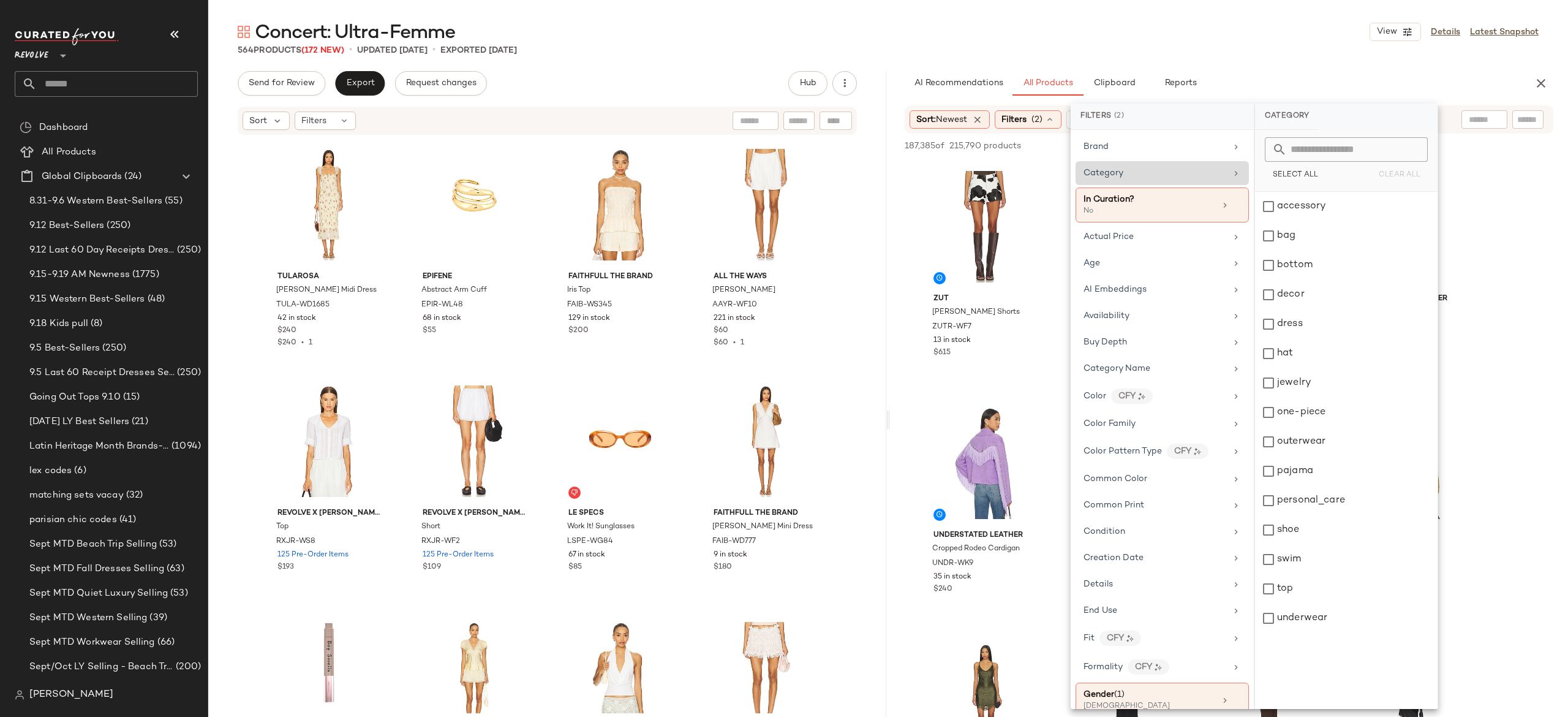
click at [1210, 172] on div "Category" at bounding box center [1155, 172] width 143 height 13
click at [1265, 265] on div "bottom" at bounding box center [1347, 266] width 183 height 30
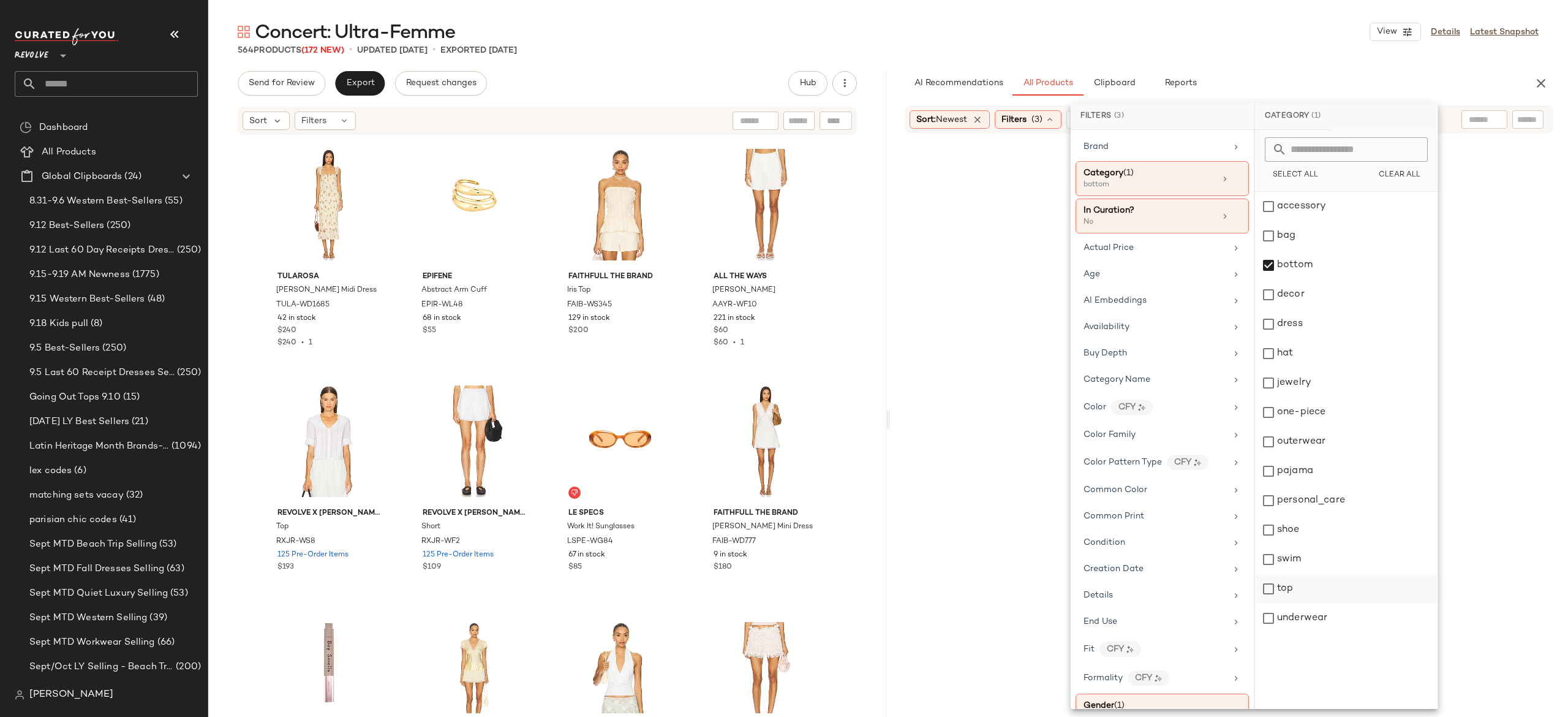
click at [1272, 587] on div "top" at bounding box center [1347, 589] width 183 height 30
click at [1140, 334] on div "Availability" at bounding box center [1155, 327] width 143 height 13
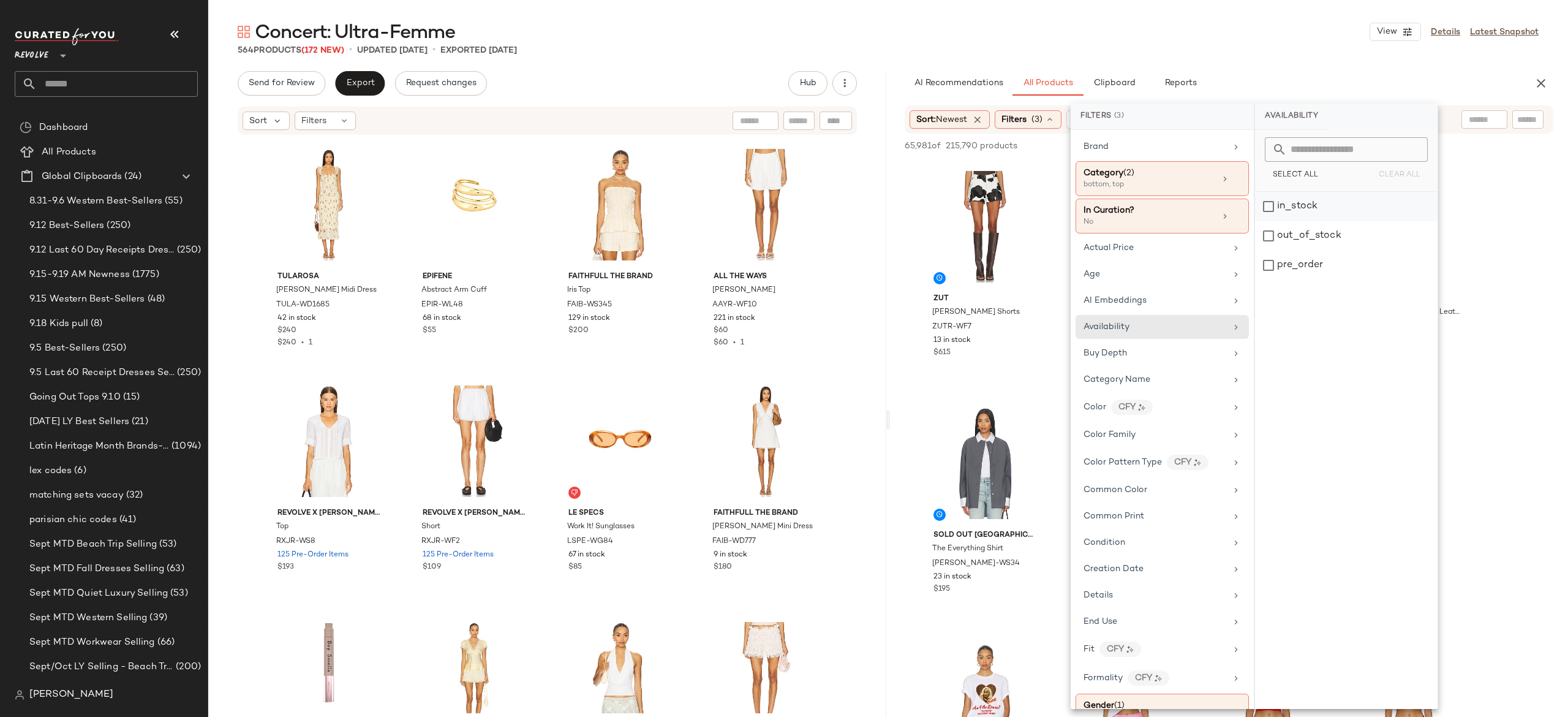
click at [1278, 211] on div "in_stock" at bounding box center [1347, 206] width 183 height 30
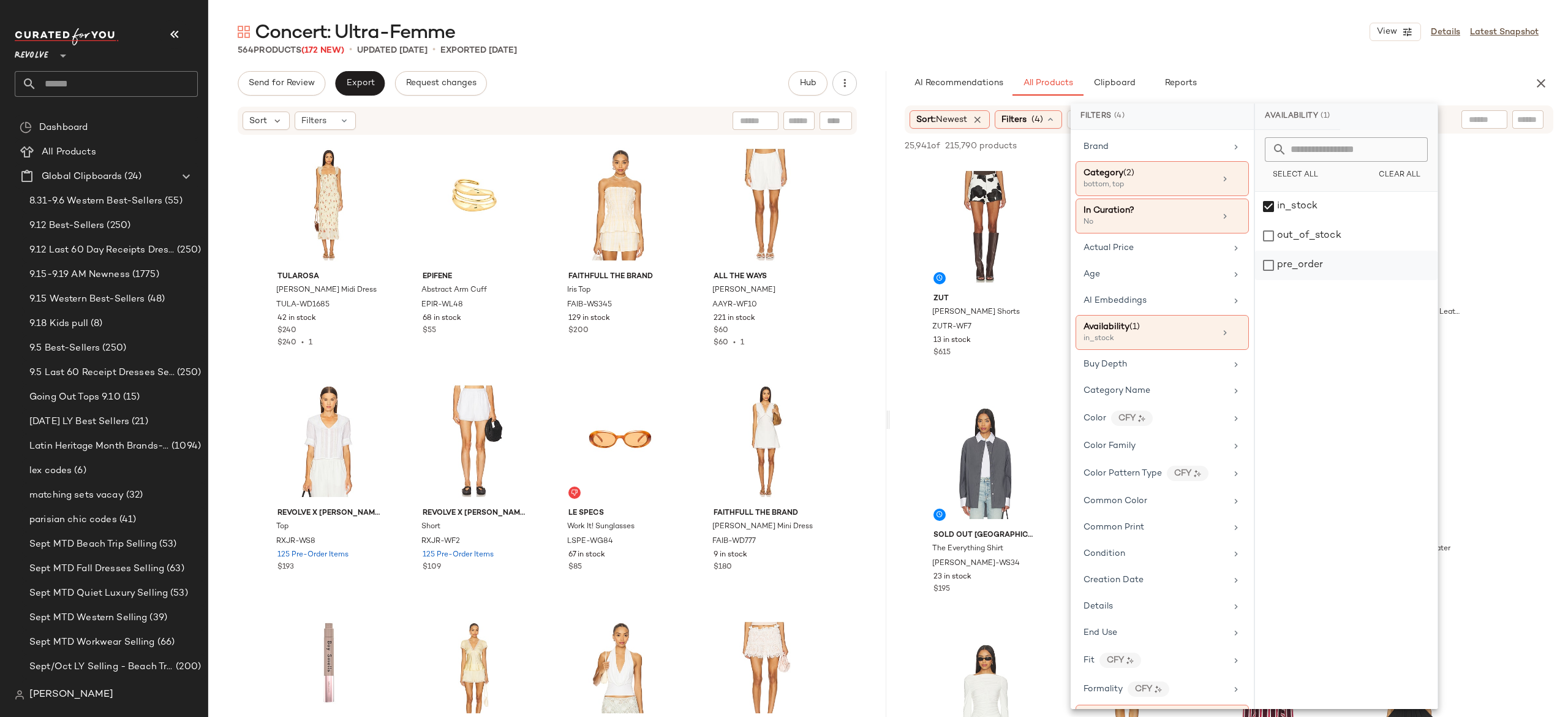
click at [1272, 267] on div "pre_order" at bounding box center [1347, 266] width 183 height 30
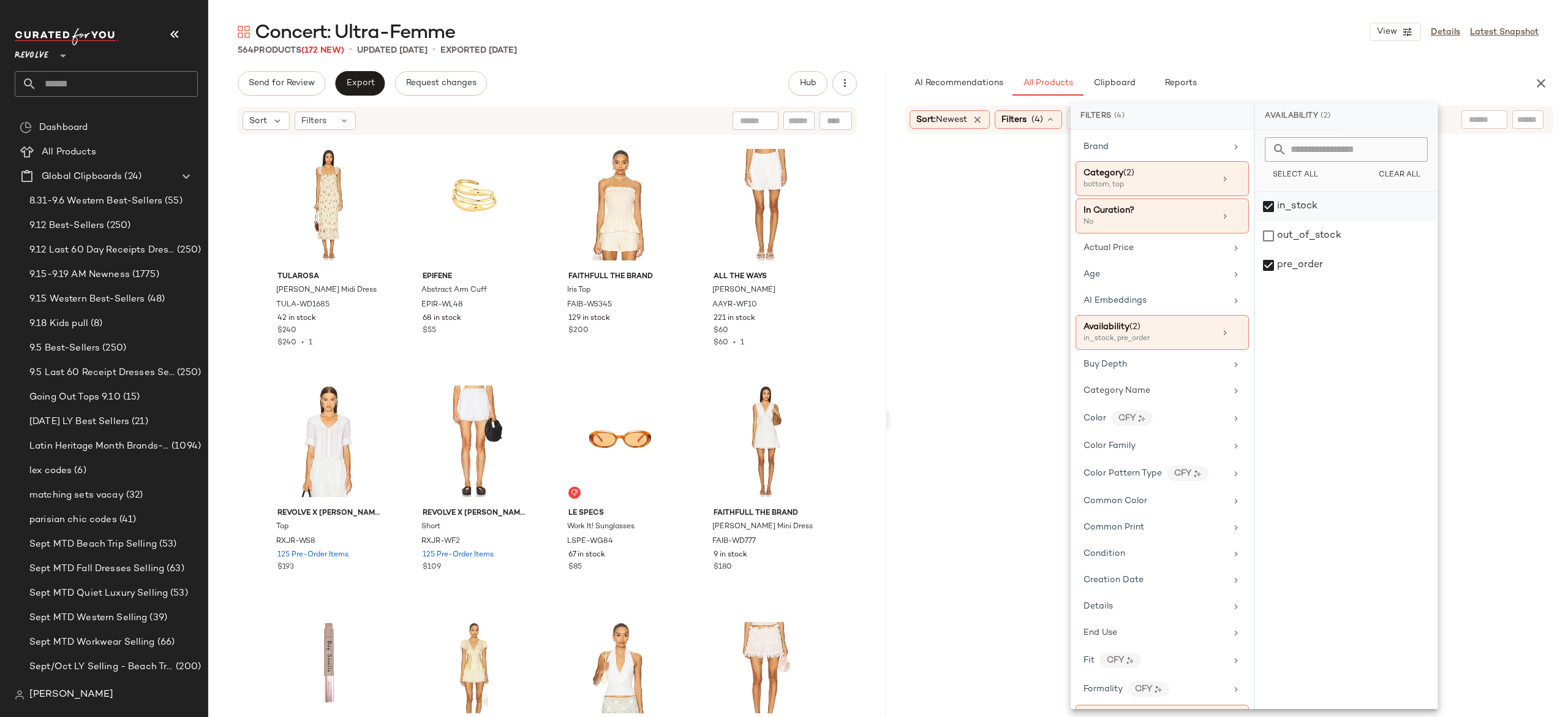
click at [1272, 269] on div "pre_order" at bounding box center [1347, 266] width 183 height 30
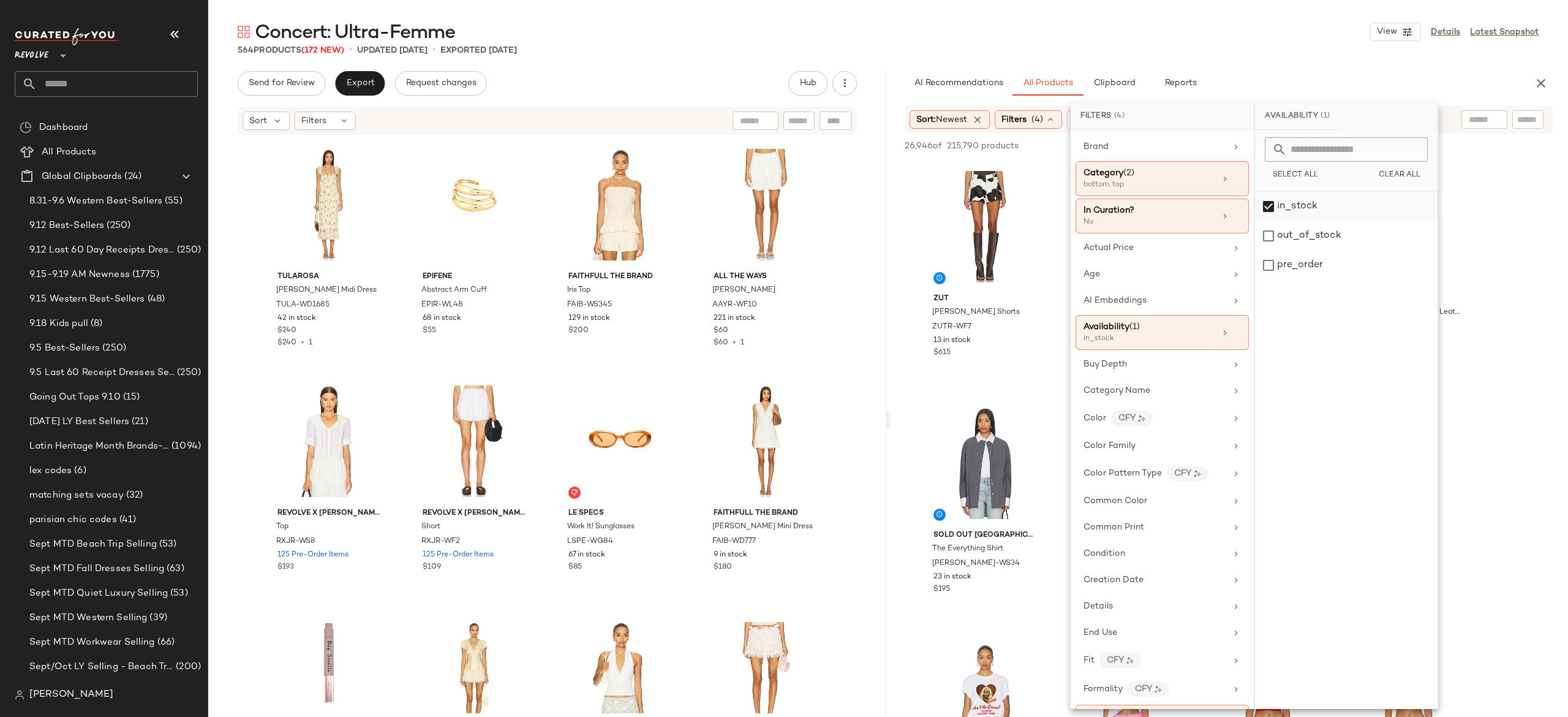
click at [1273, 206] on div "in_stock" at bounding box center [1347, 206] width 183 height 30
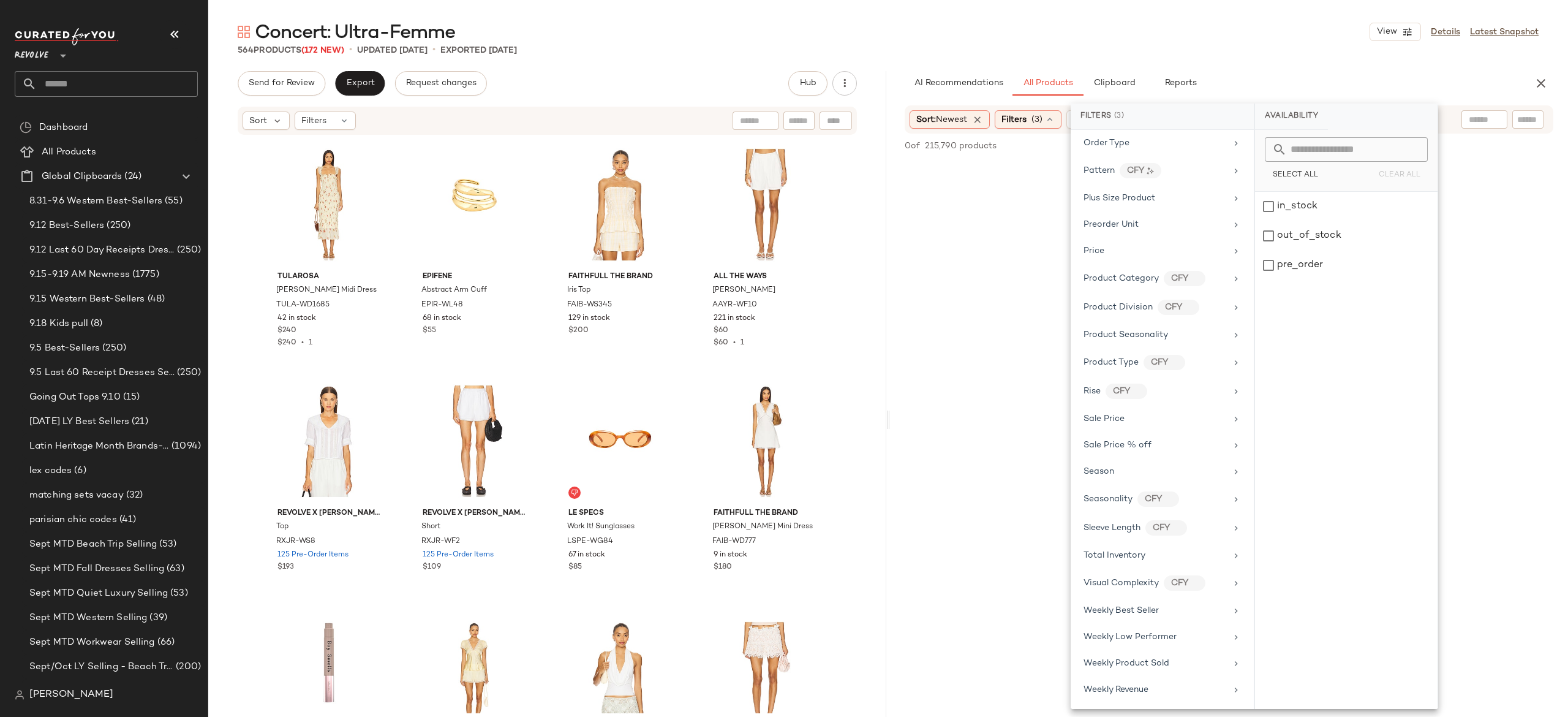
scroll to position [928, 0]
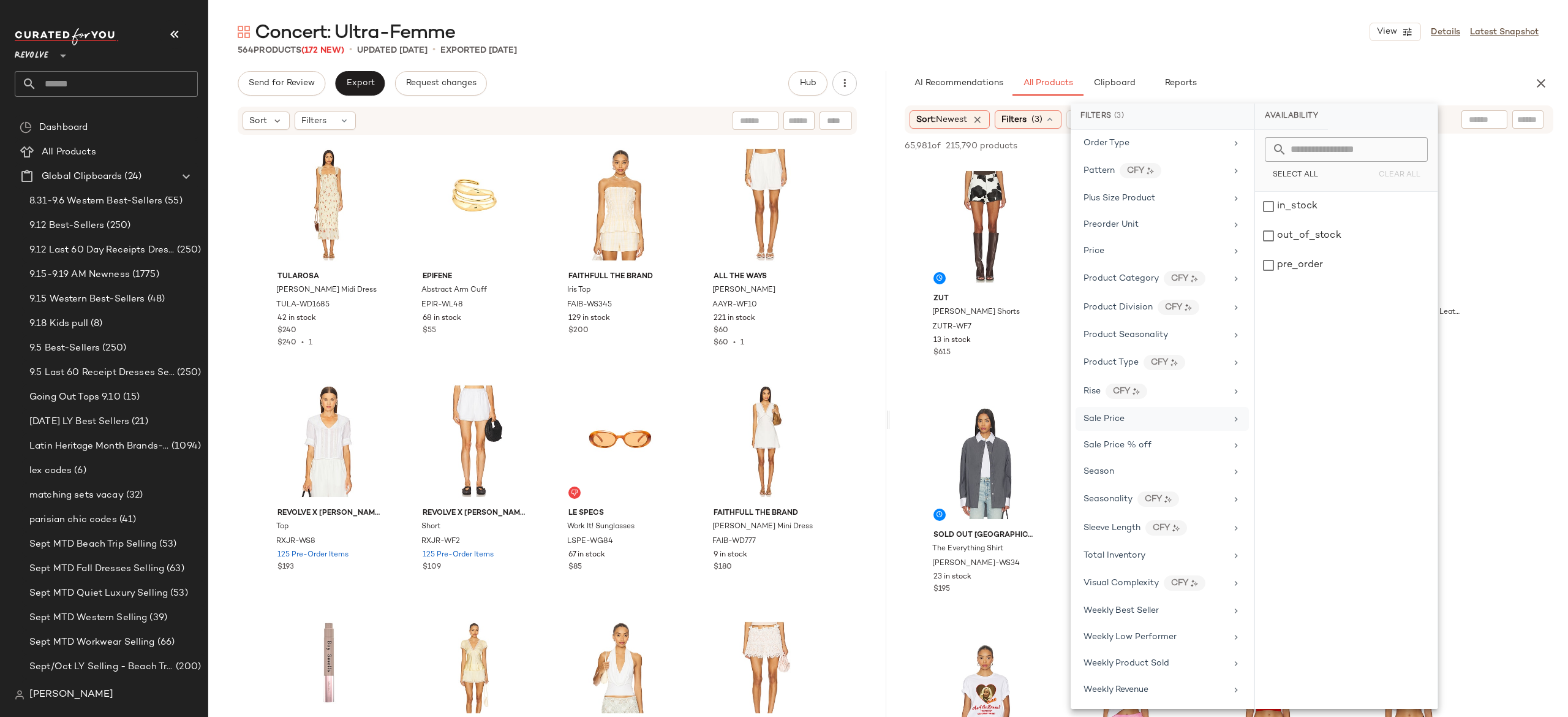
click at [1131, 418] on div "Sale Price" at bounding box center [1155, 419] width 143 height 13
click at [1312, 168] on div "Not on sale" at bounding box center [1346, 167] width 172 height 22
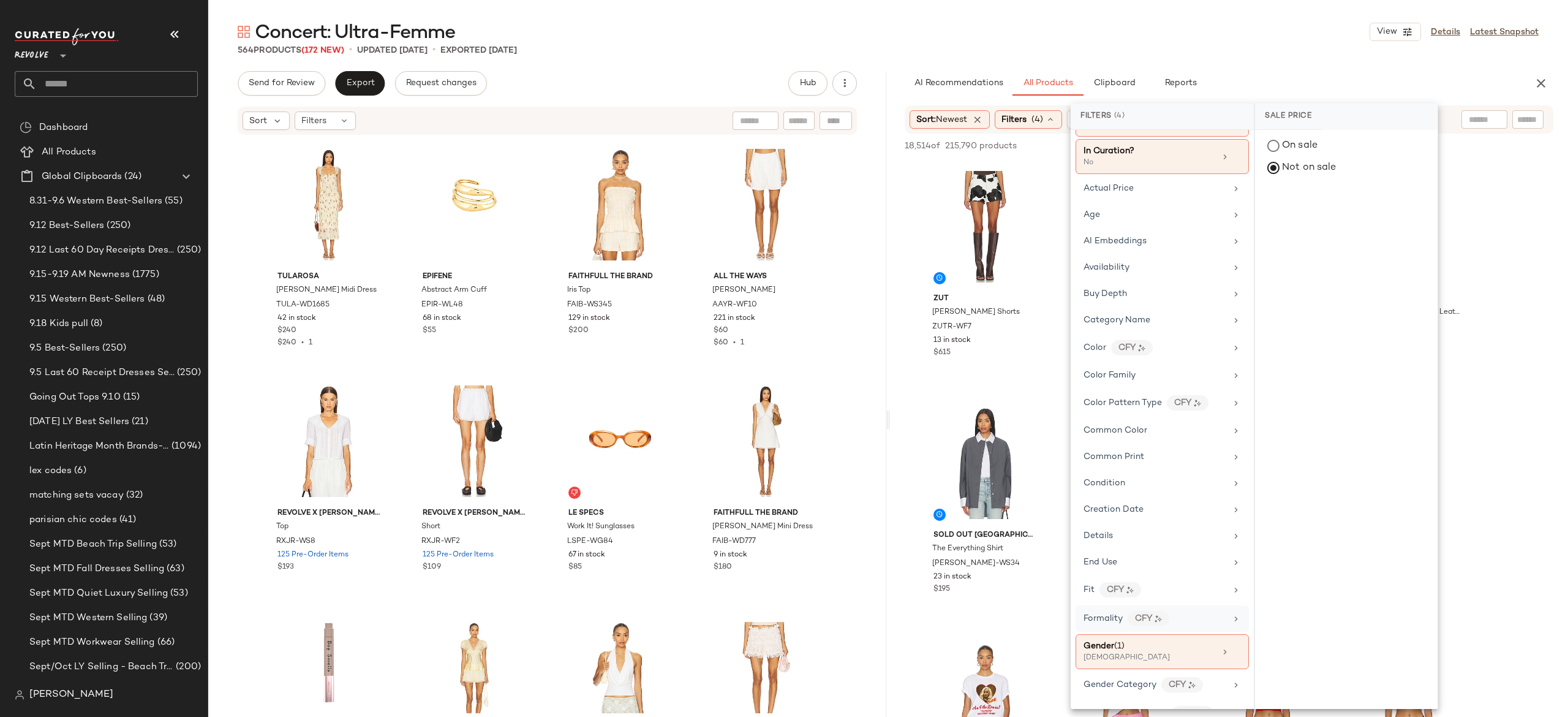
scroll to position [55, 0]
click at [1173, 222] on div "Age" at bounding box center [1155, 220] width 143 height 13
click at [1278, 204] on div "adult" at bounding box center [1347, 206] width 183 height 30
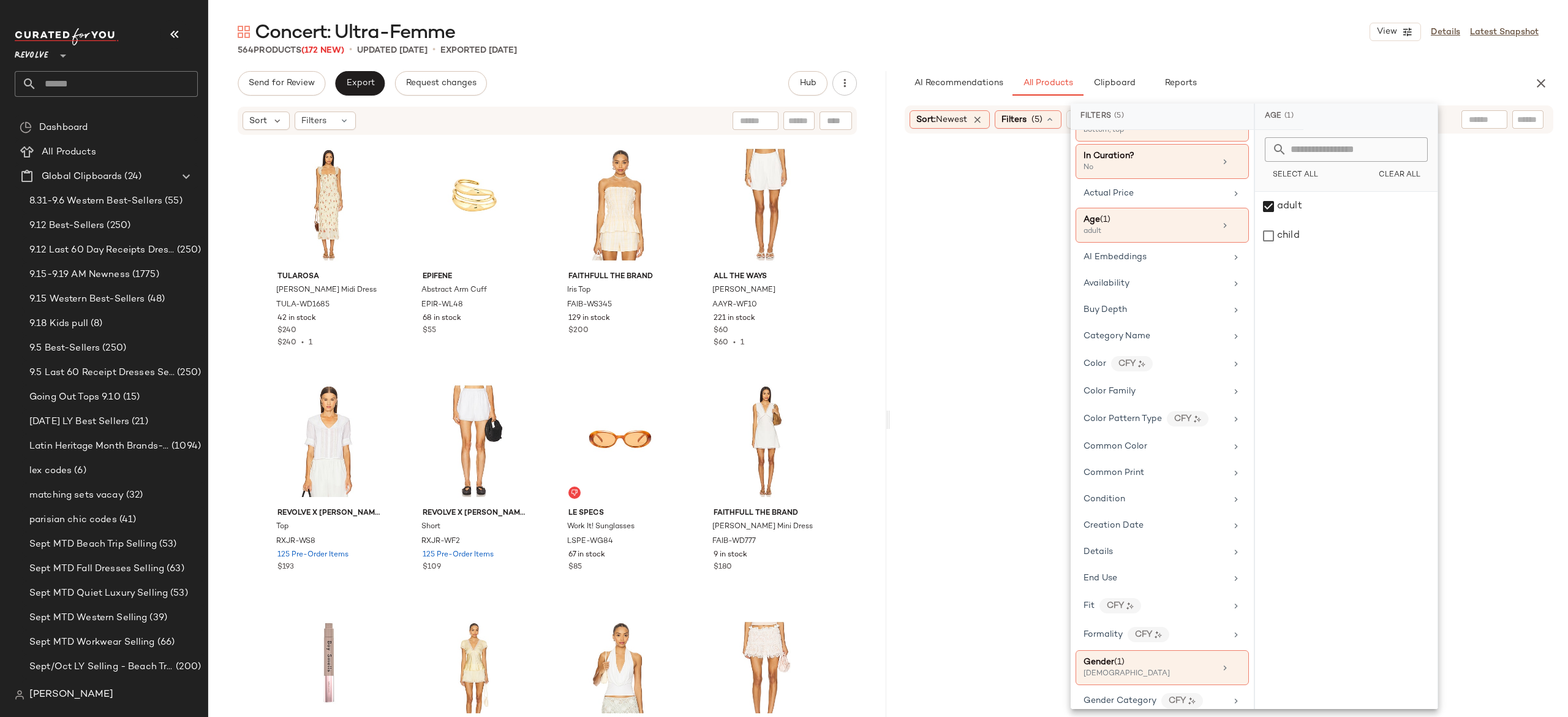
click at [1336, 85] on div "AI Recommendations All Products Clipboard Reports" at bounding box center [1209, 84] width 609 height 24
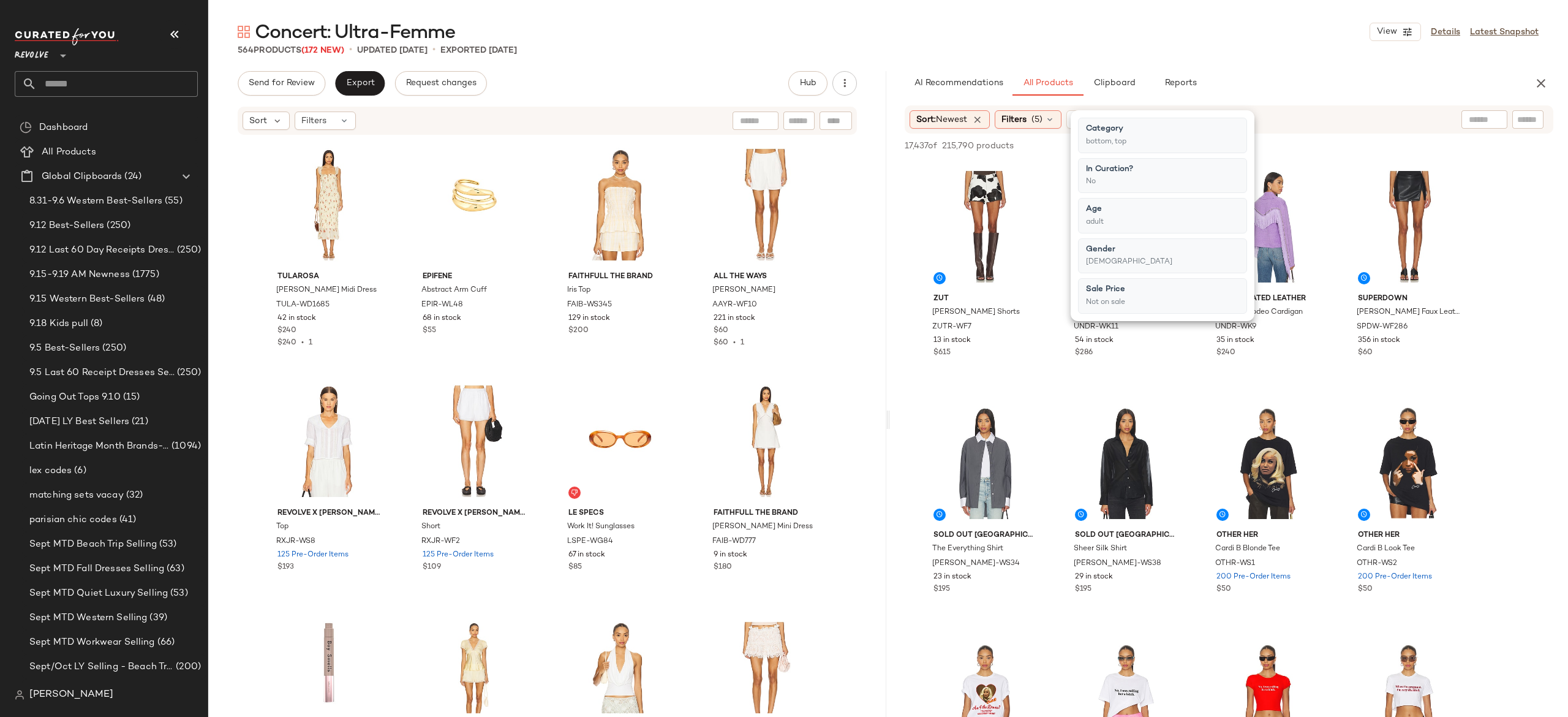
click at [1336, 85] on div "AI Recommendations All Products Clipboard Reports" at bounding box center [1209, 84] width 609 height 24
click at [1524, 115] on input "text" at bounding box center [1528, 119] width 22 height 13
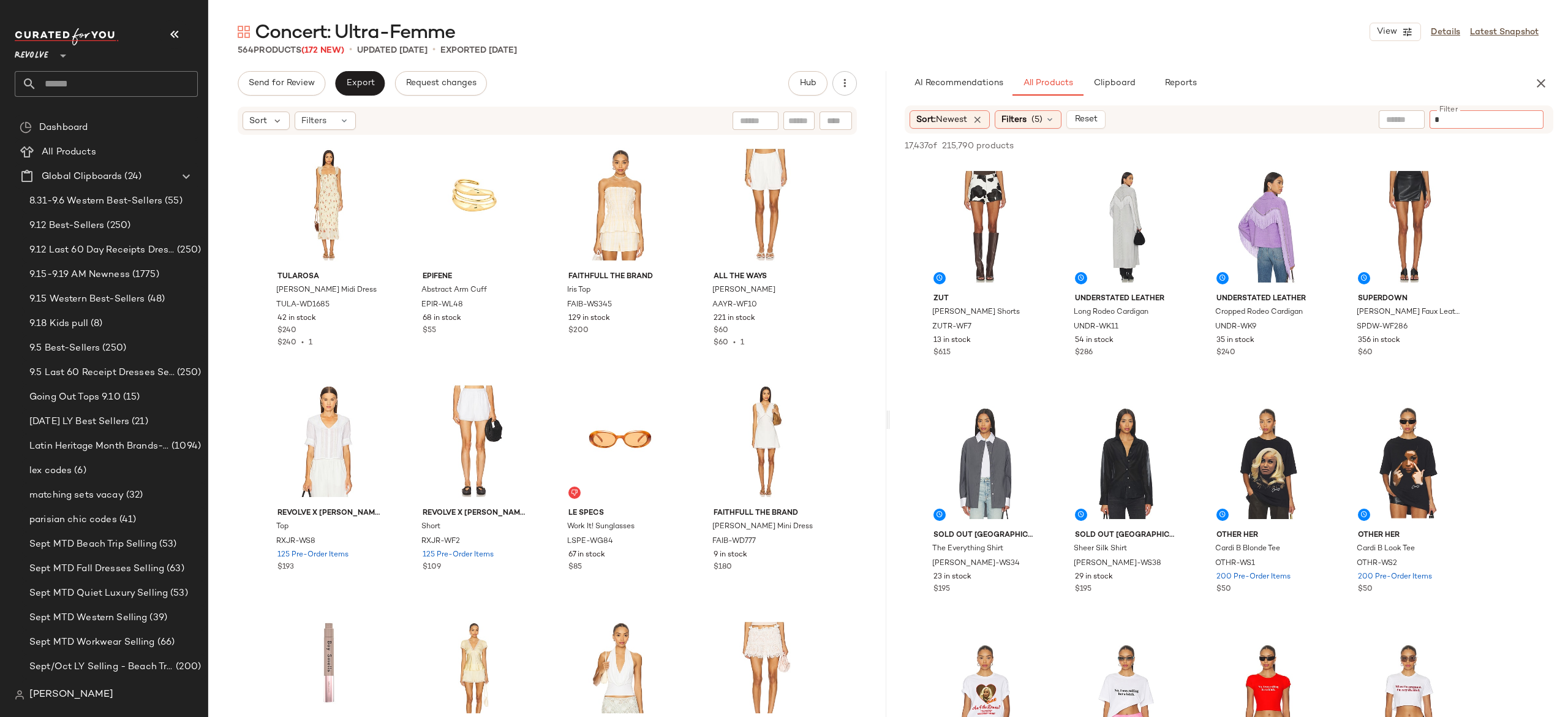
click at [1524, 115] on input "*" at bounding box center [1487, 119] width 104 height 13
type input "***"
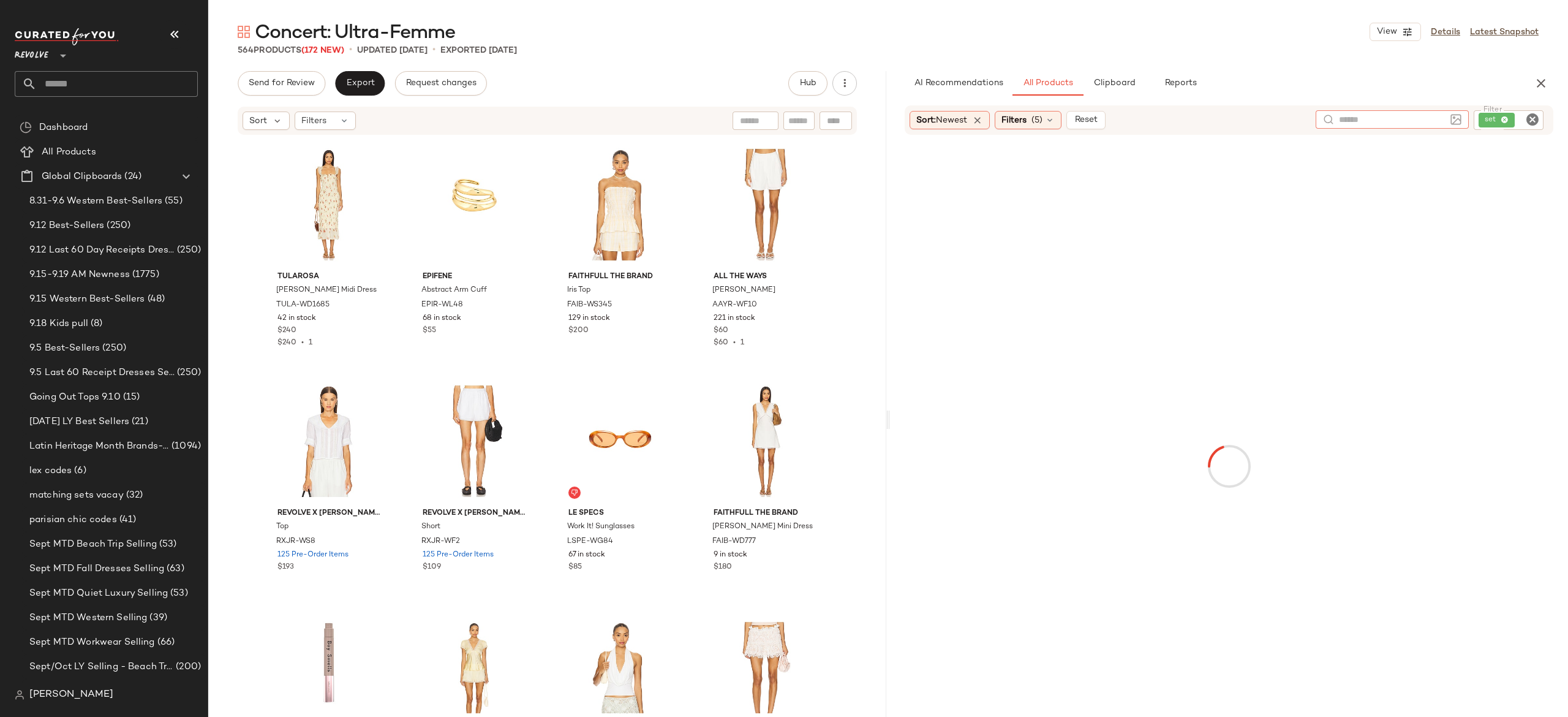
click at [1376, 115] on input "text" at bounding box center [1392, 119] width 106 height 13
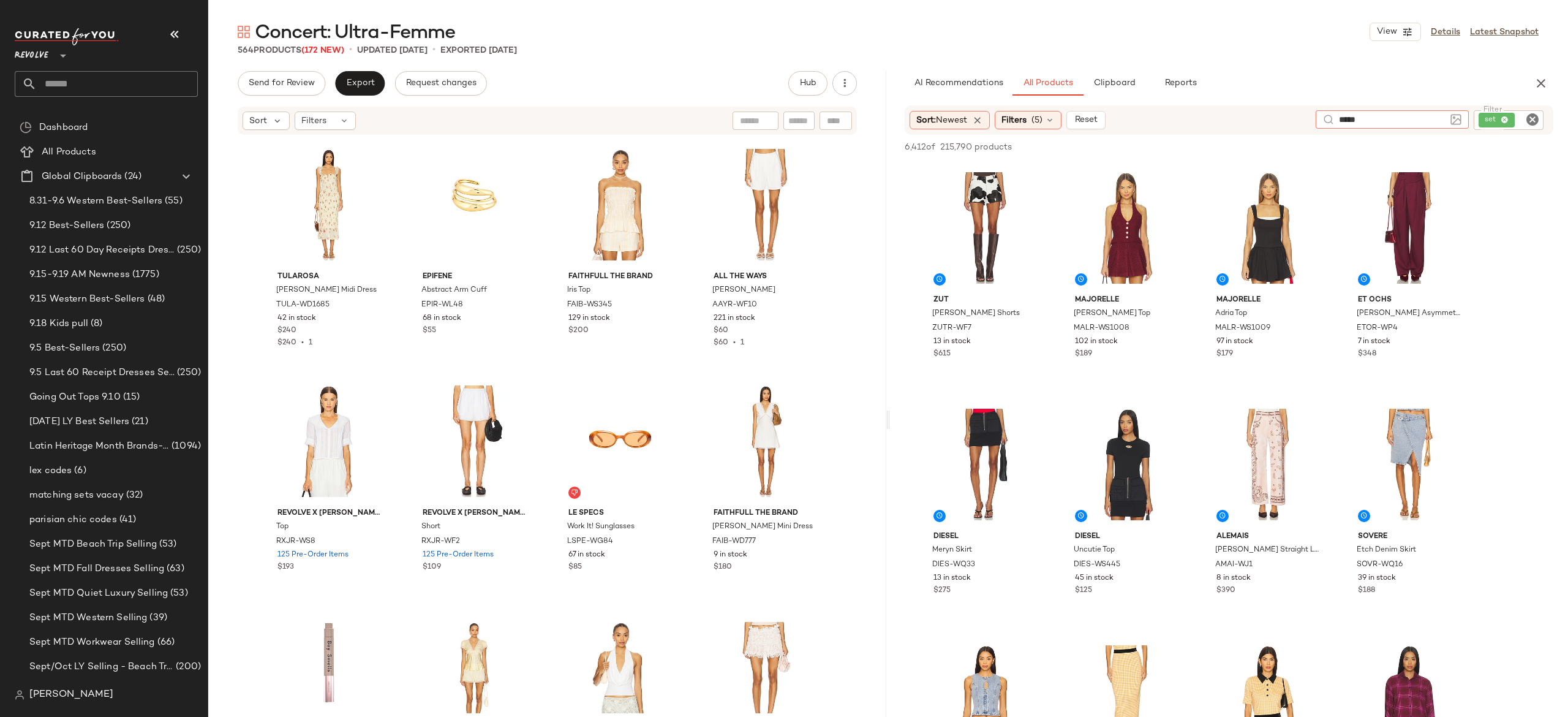
type input "*****"
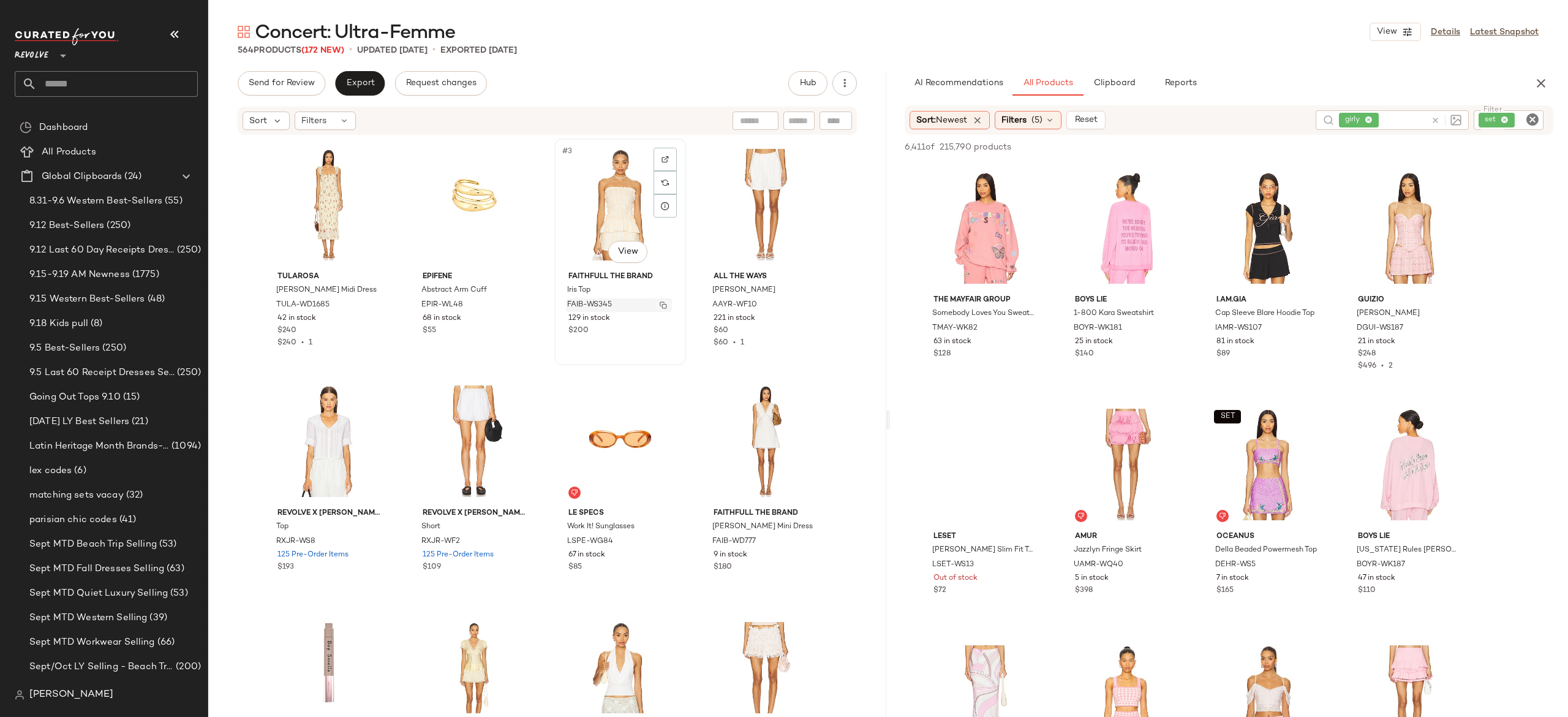
click at [655, 303] on button "button" at bounding box center [663, 305] width 17 height 11
click at [660, 303] on img "button" at bounding box center [663, 305] width 7 height 7
click at [1437, 116] on icon at bounding box center [1436, 120] width 10 height 10
click at [1499, 117] on div "set" at bounding box center [1467, 120] width 152 height 20
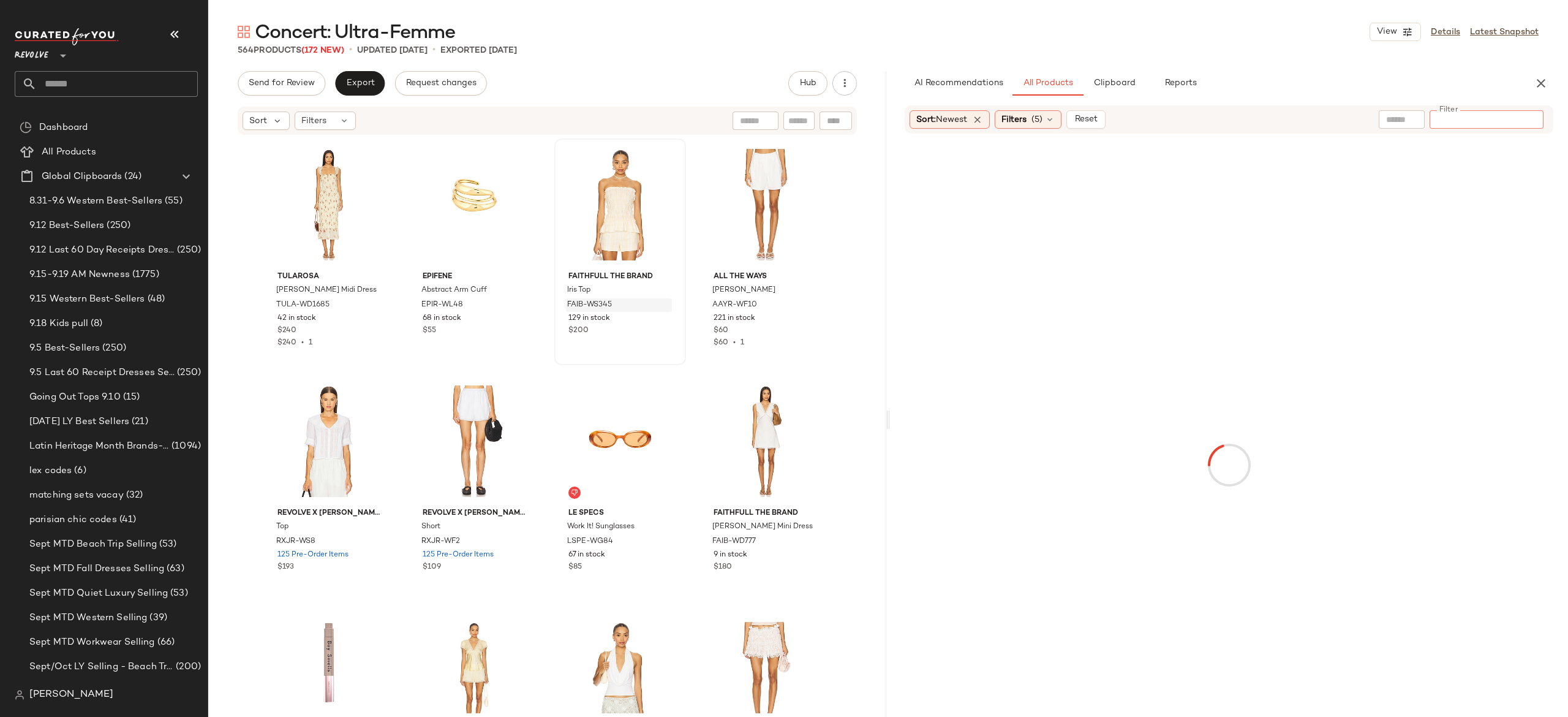
type input "*"
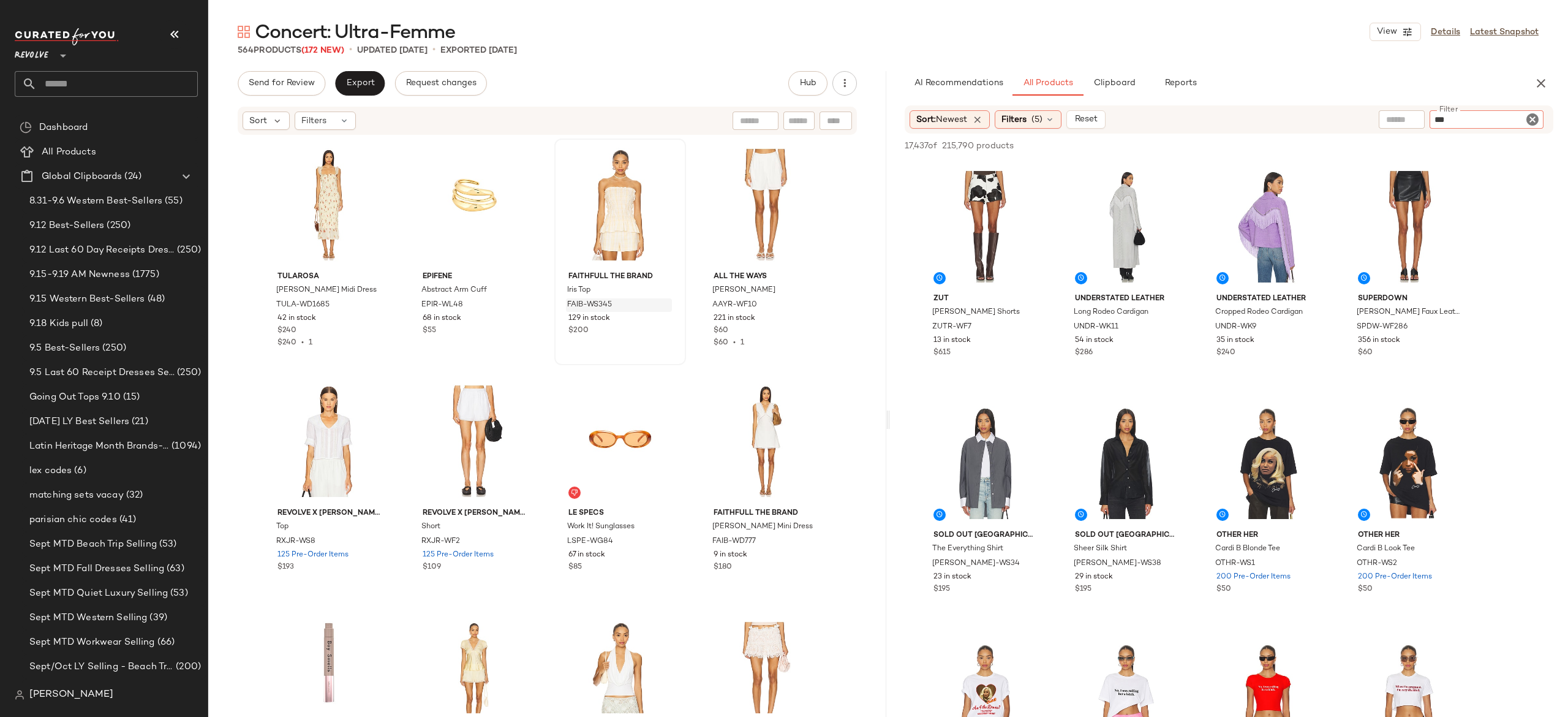
type input "***"
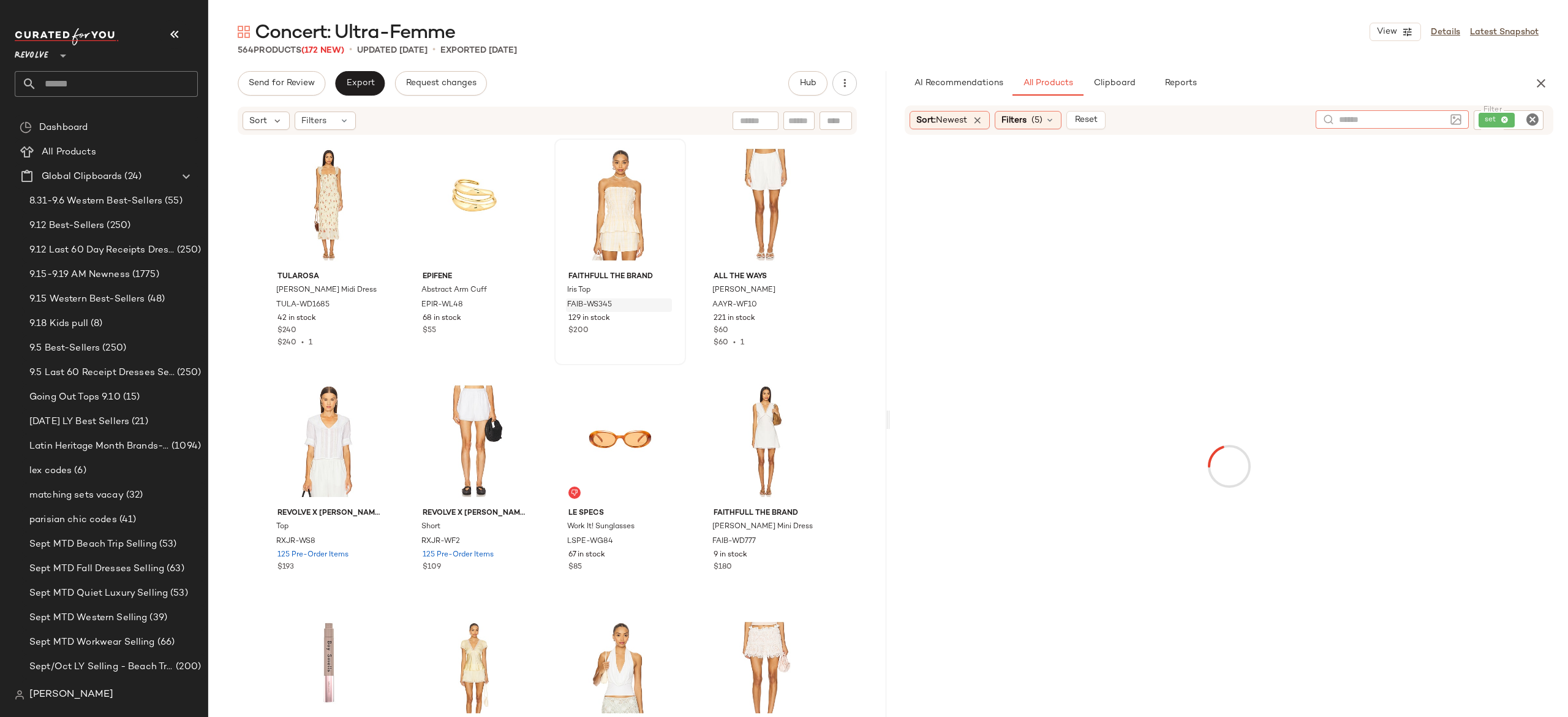
click at [1377, 117] on input "text" at bounding box center [1392, 119] width 106 height 13
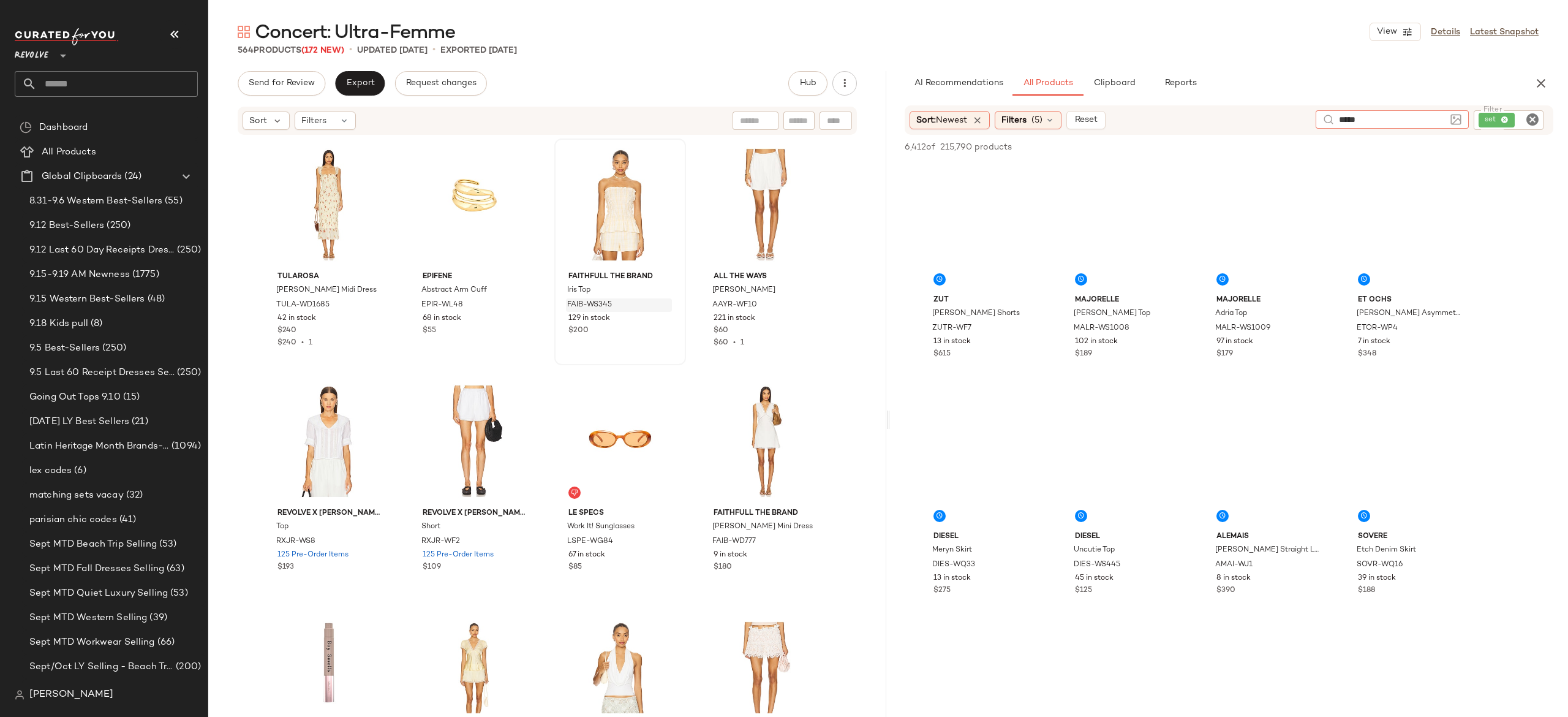
type input "*****"
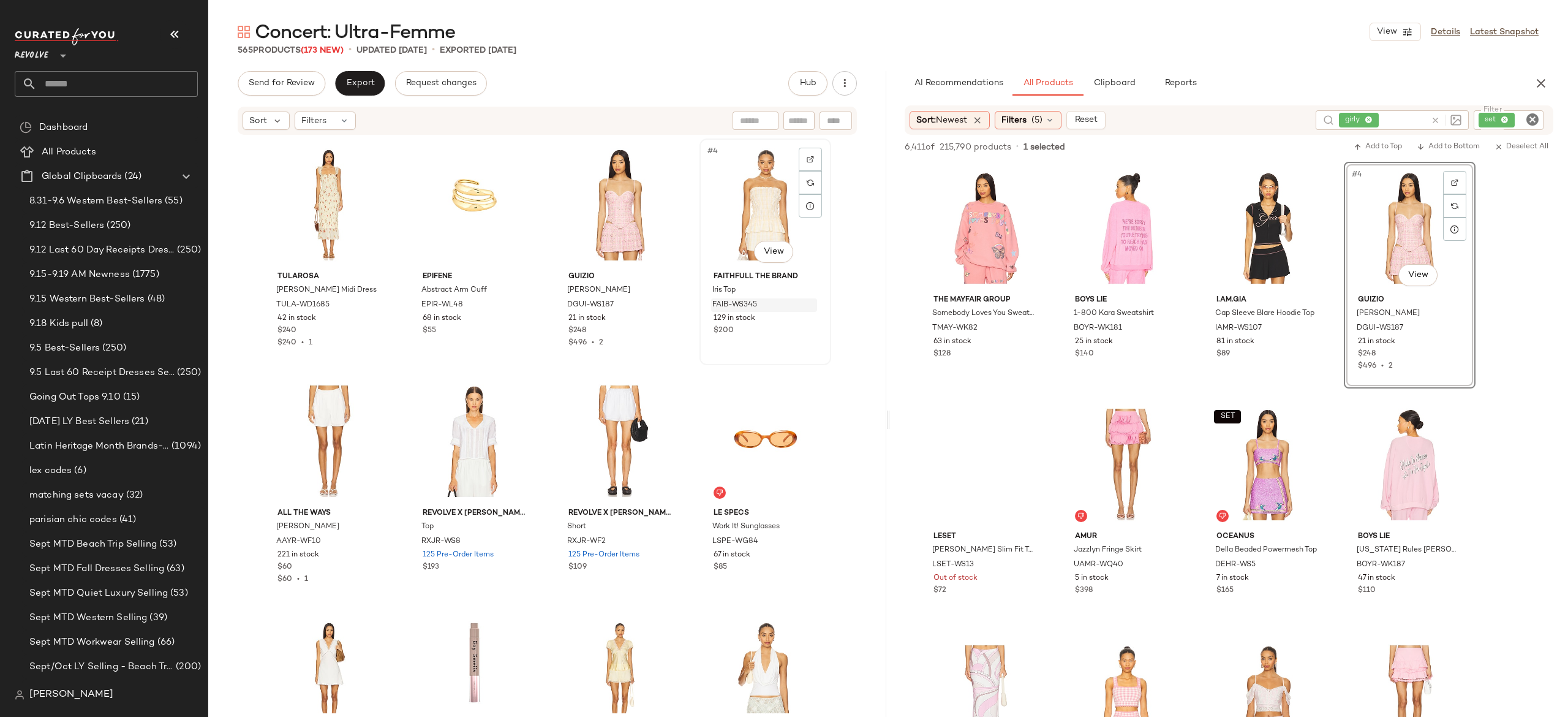
click at [734, 211] on div "#4 View" at bounding box center [764, 205] width 123 height 124
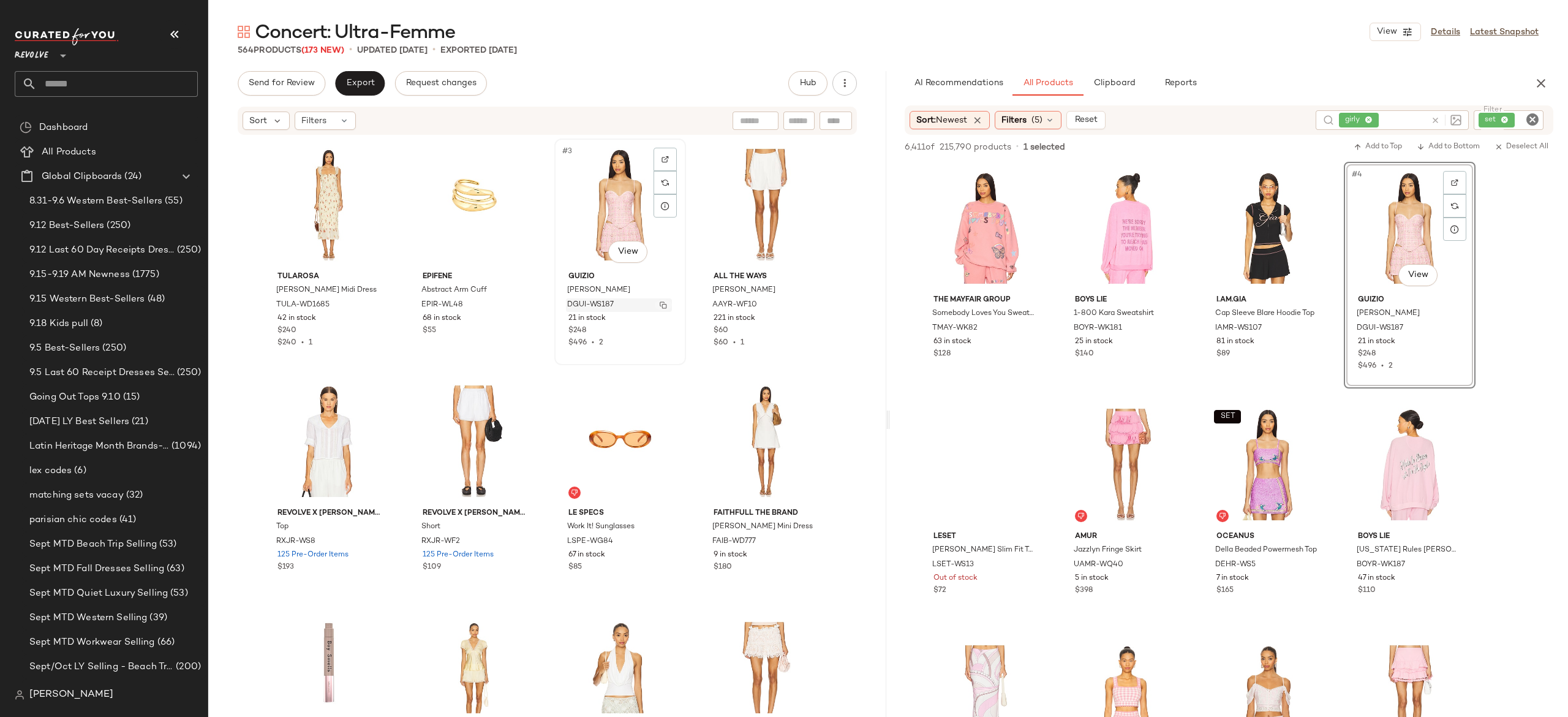
click at [662, 308] on button "button" at bounding box center [663, 305] width 17 height 11
click at [1444, 112] on div at bounding box center [1444, 120] width 36 height 20
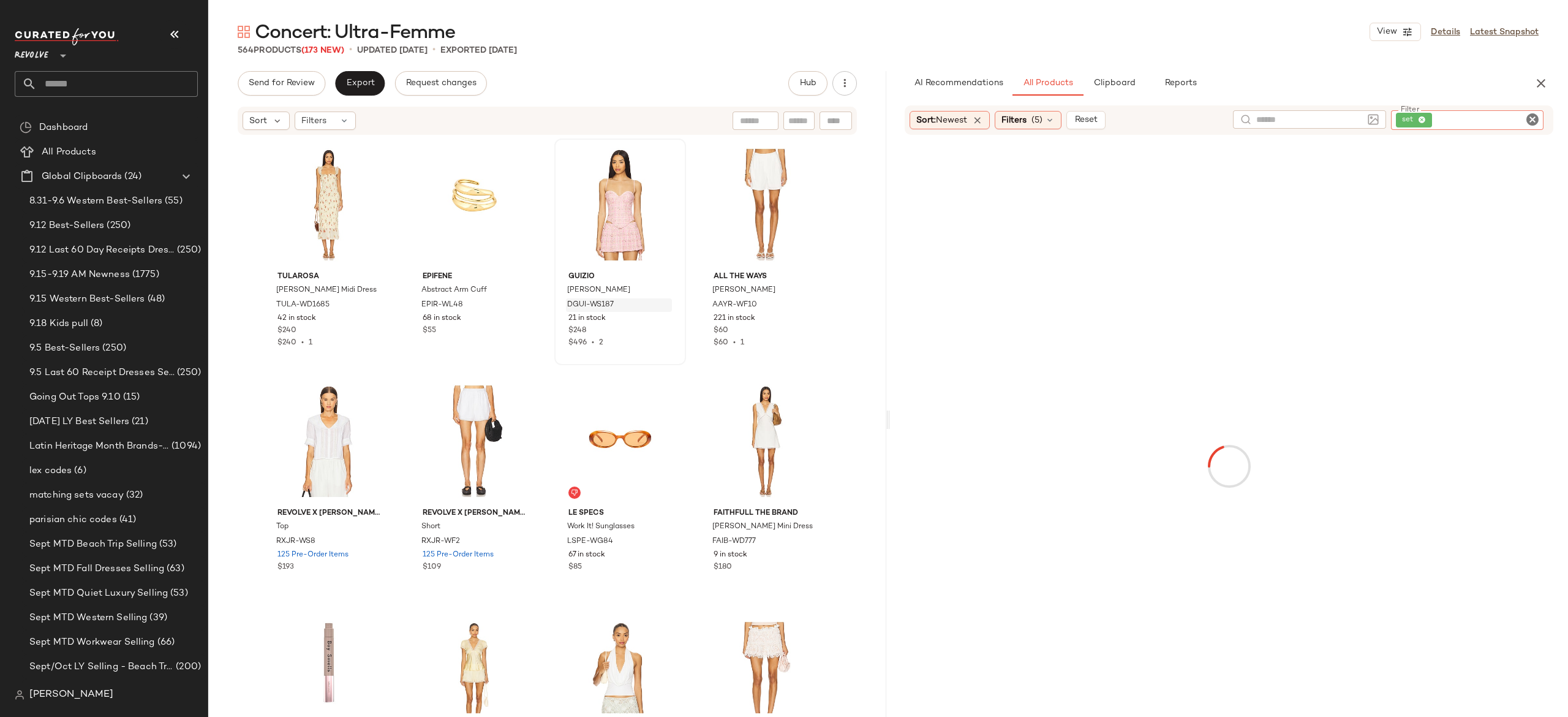
click at [1489, 118] on div "set" at bounding box center [1467, 120] width 152 height 20
type input "*********"
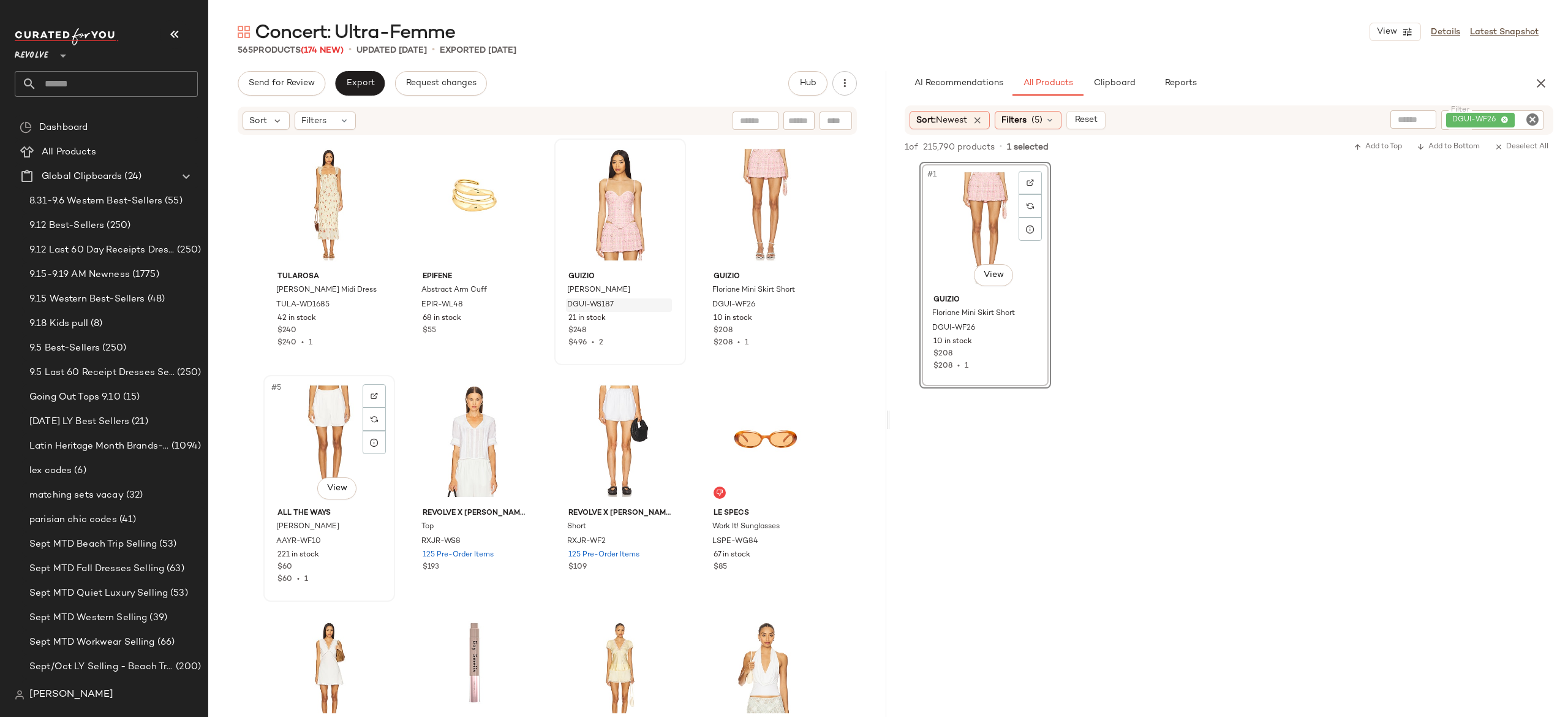
click at [321, 431] on div "#5 View" at bounding box center [328, 442] width 123 height 124
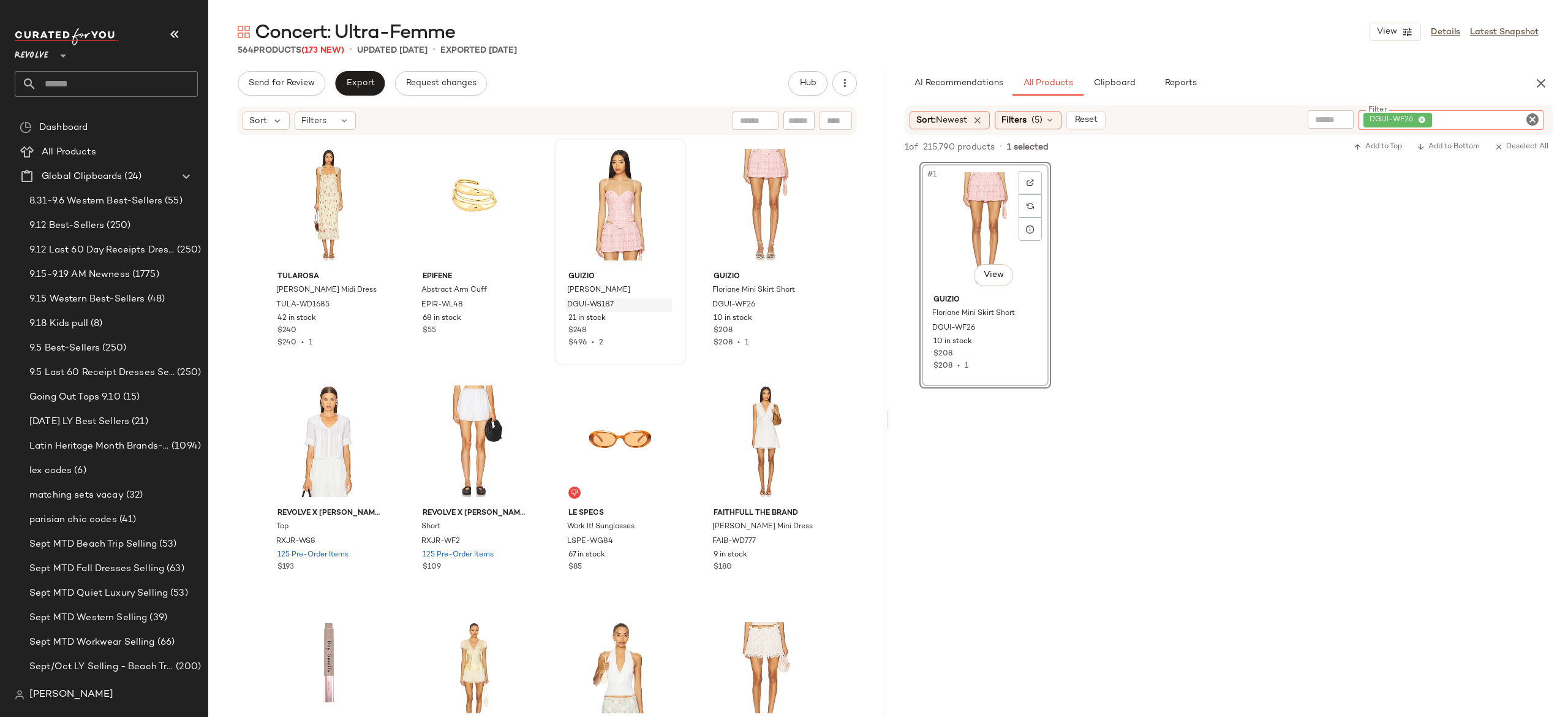
click at [1470, 111] on div "DGUI-WF26" at bounding box center [1451, 120] width 185 height 20
type input "***"
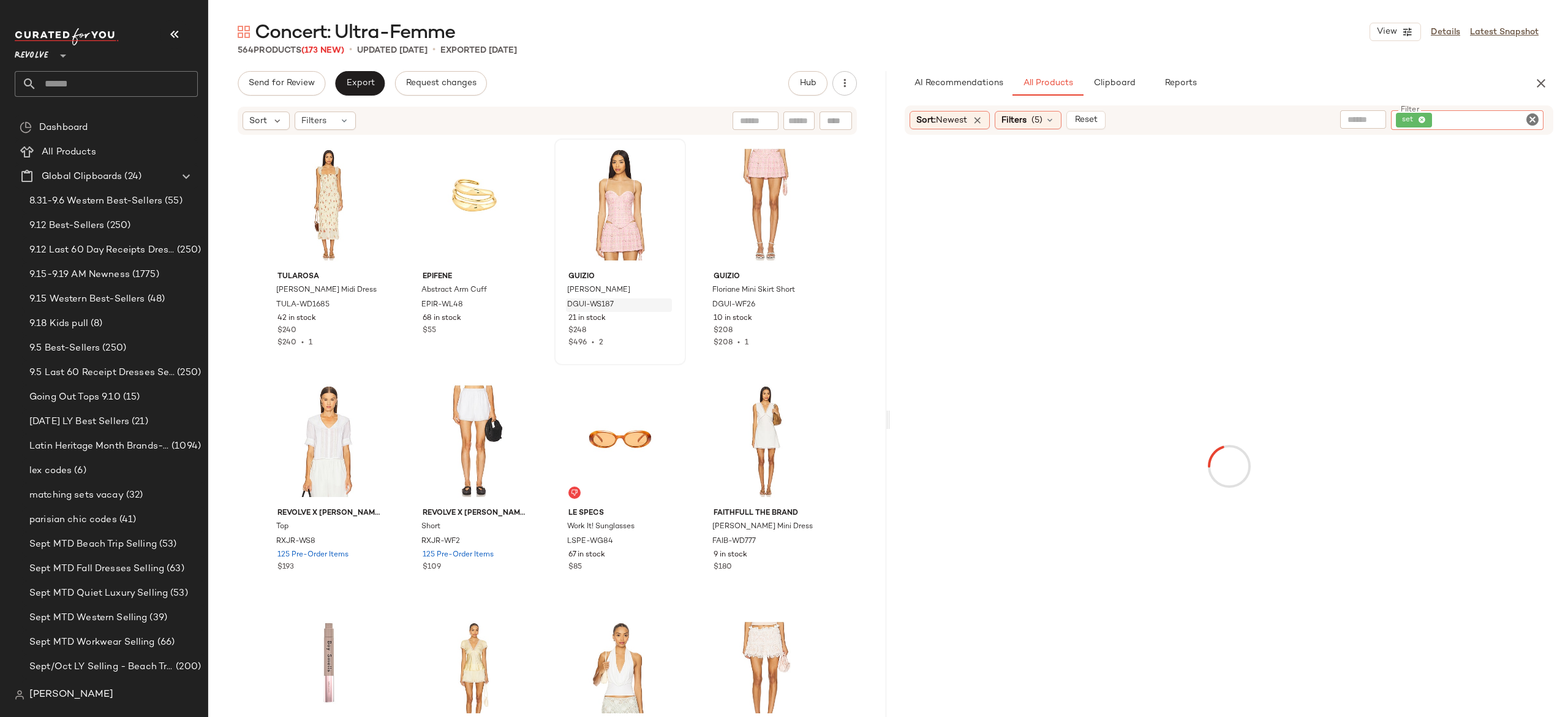
click at [1367, 118] on input "text" at bounding box center [1363, 119] width 31 height 13
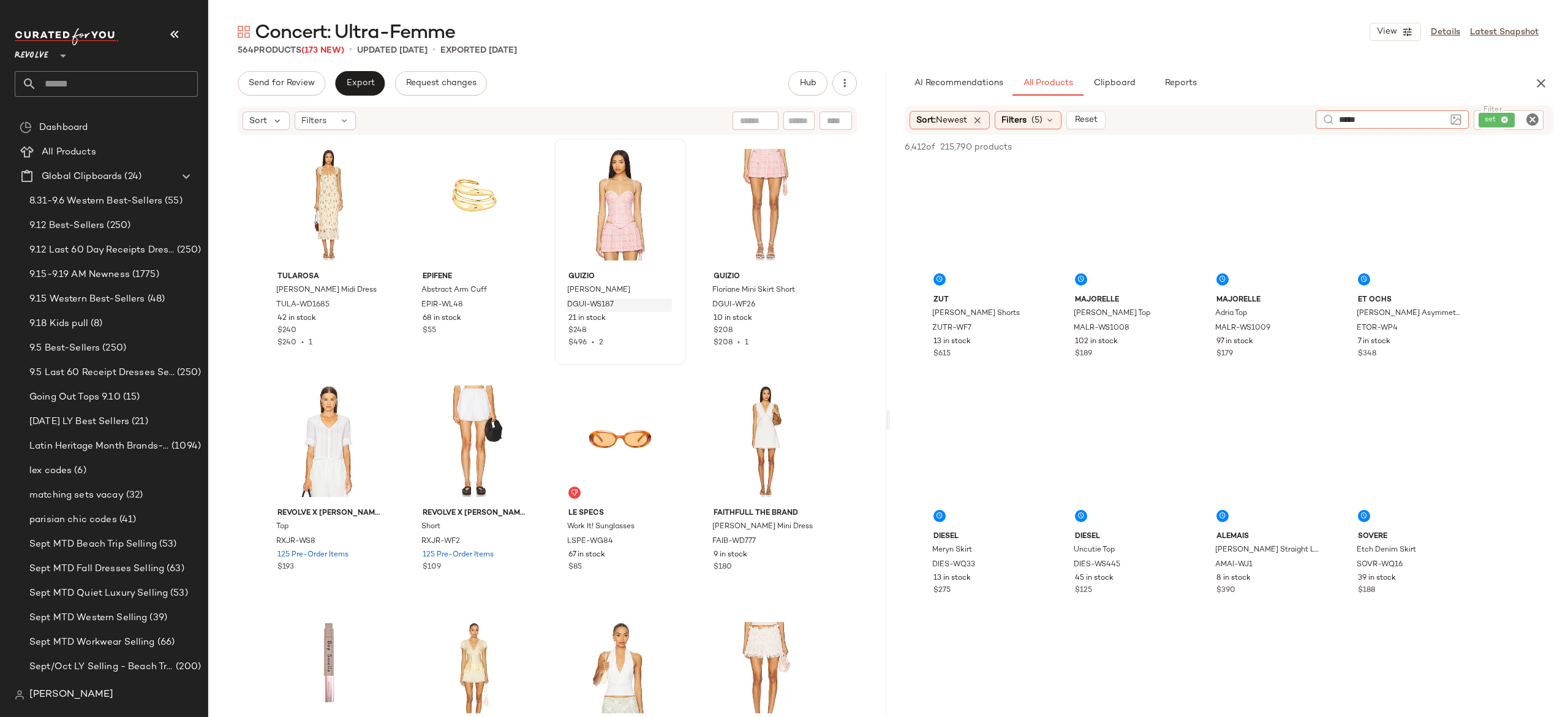
type input "*****"
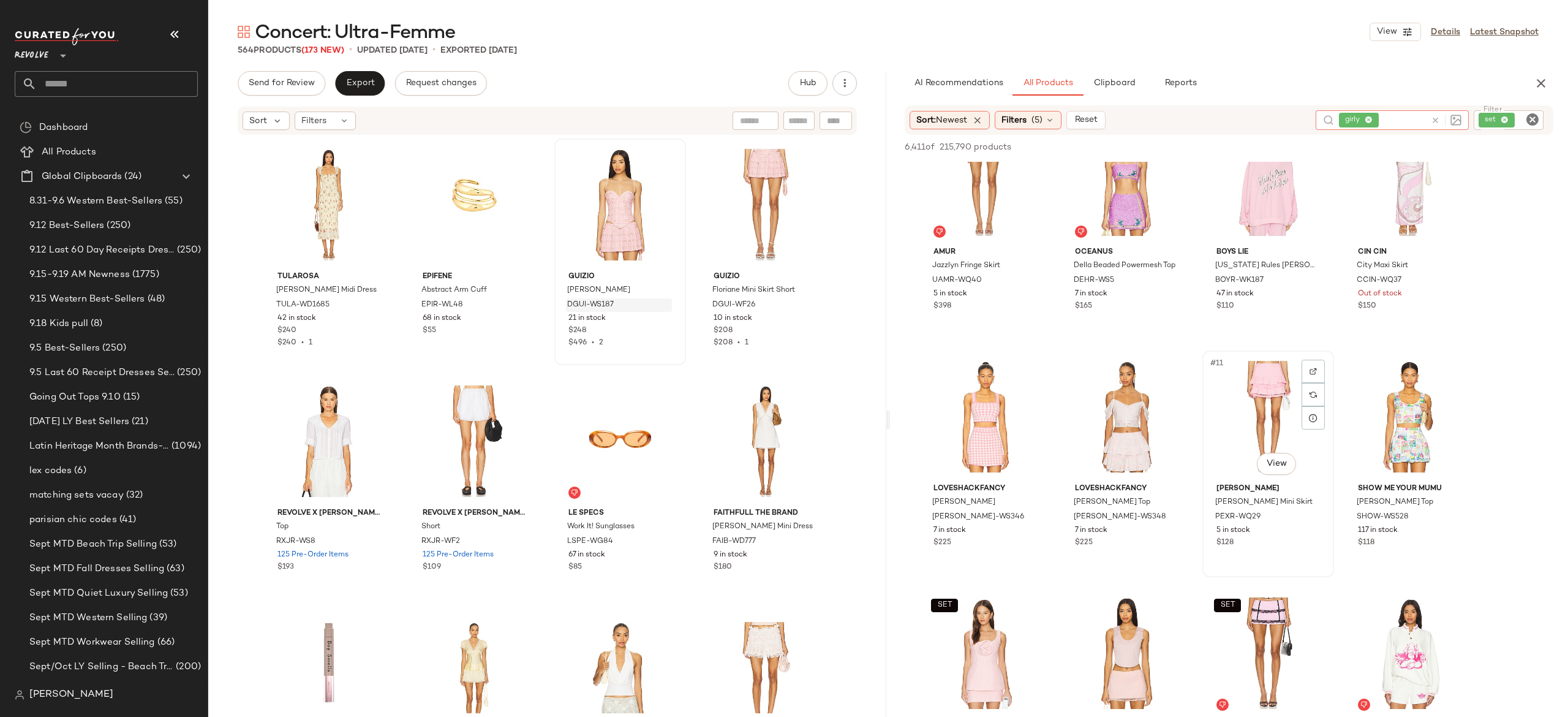
scroll to position [286, 0]
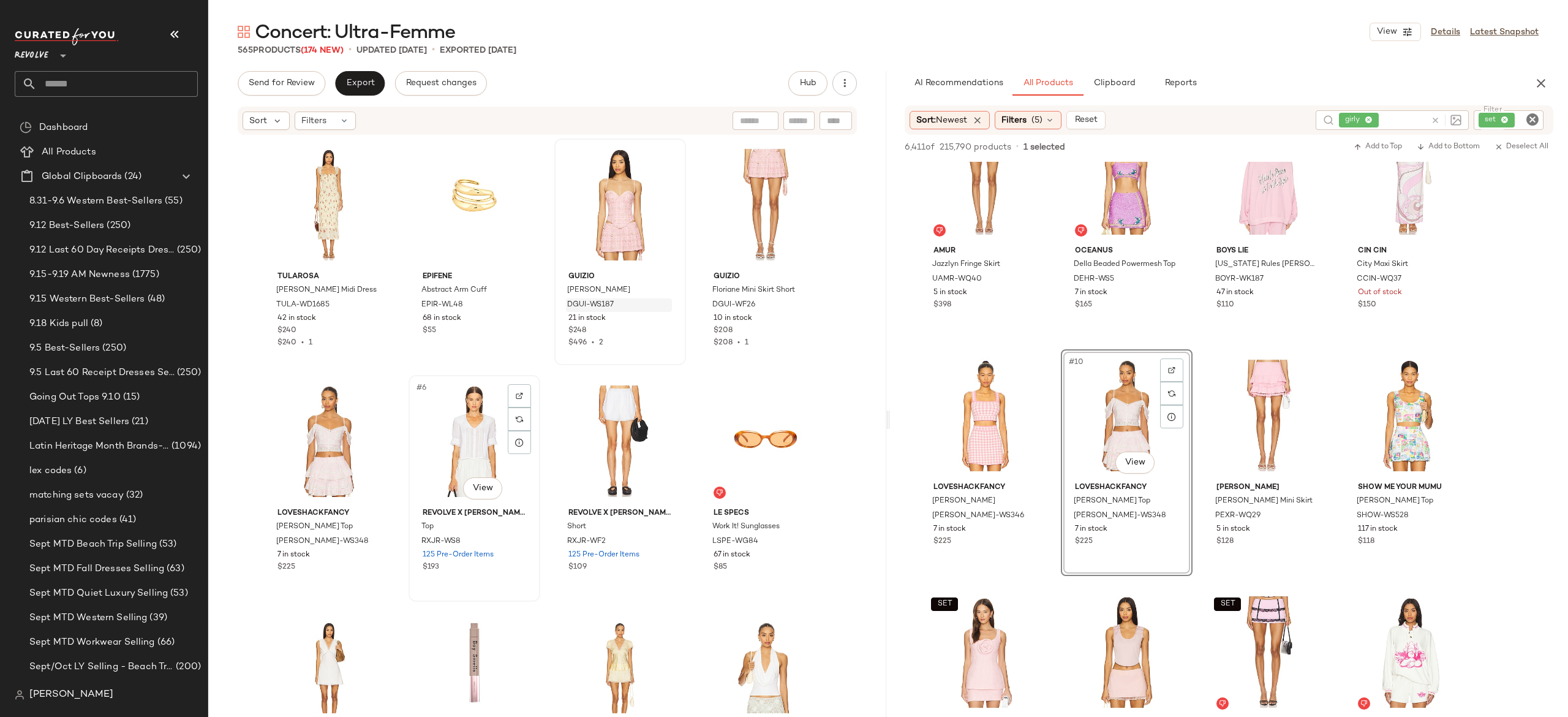
click at [463, 433] on div "#6 View" at bounding box center [474, 442] width 123 height 124
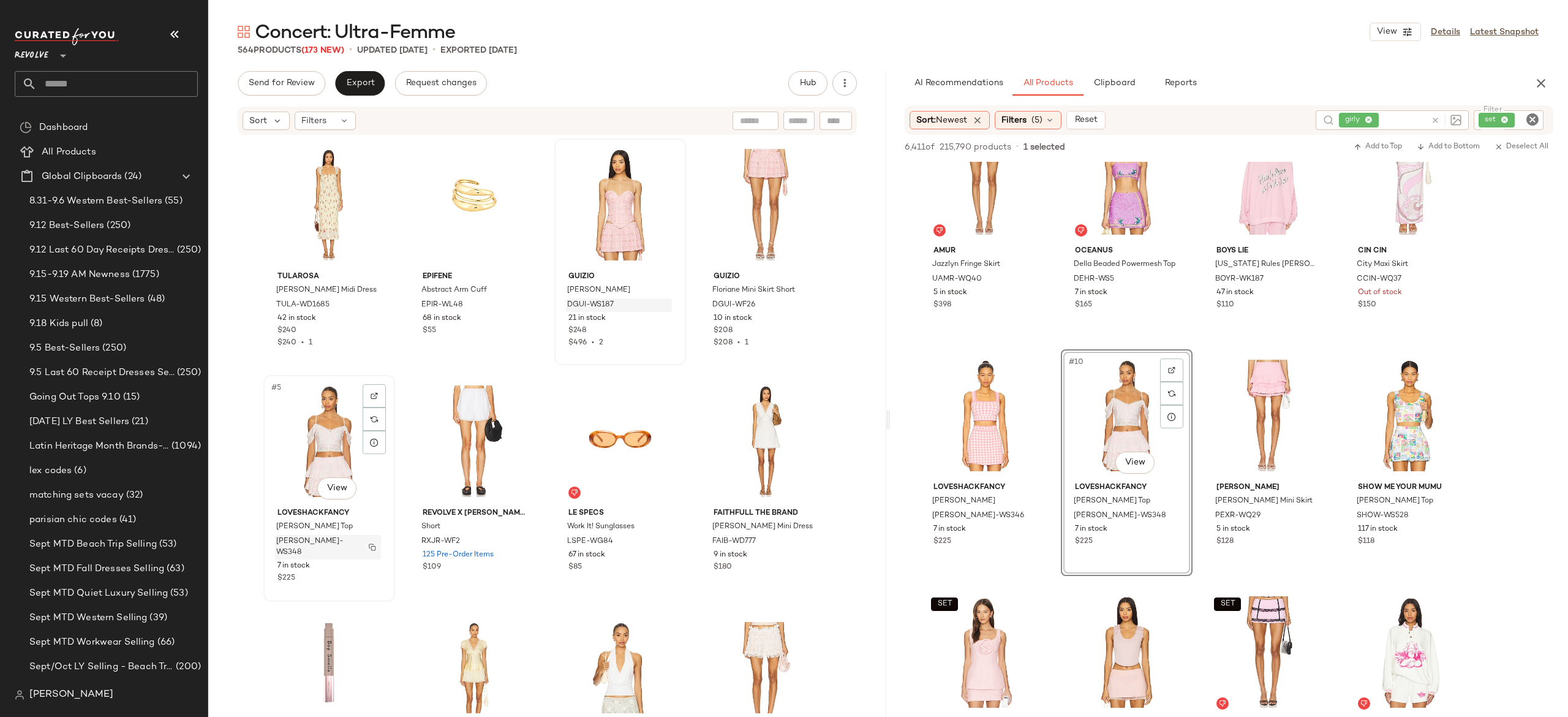
click at [371, 544] on img "button" at bounding box center [373, 547] width 7 height 7
click at [1434, 118] on icon at bounding box center [1436, 120] width 10 height 10
click at [1498, 126] on div "set" at bounding box center [1467, 120] width 152 height 20
paste input "**********"
type input "**********"
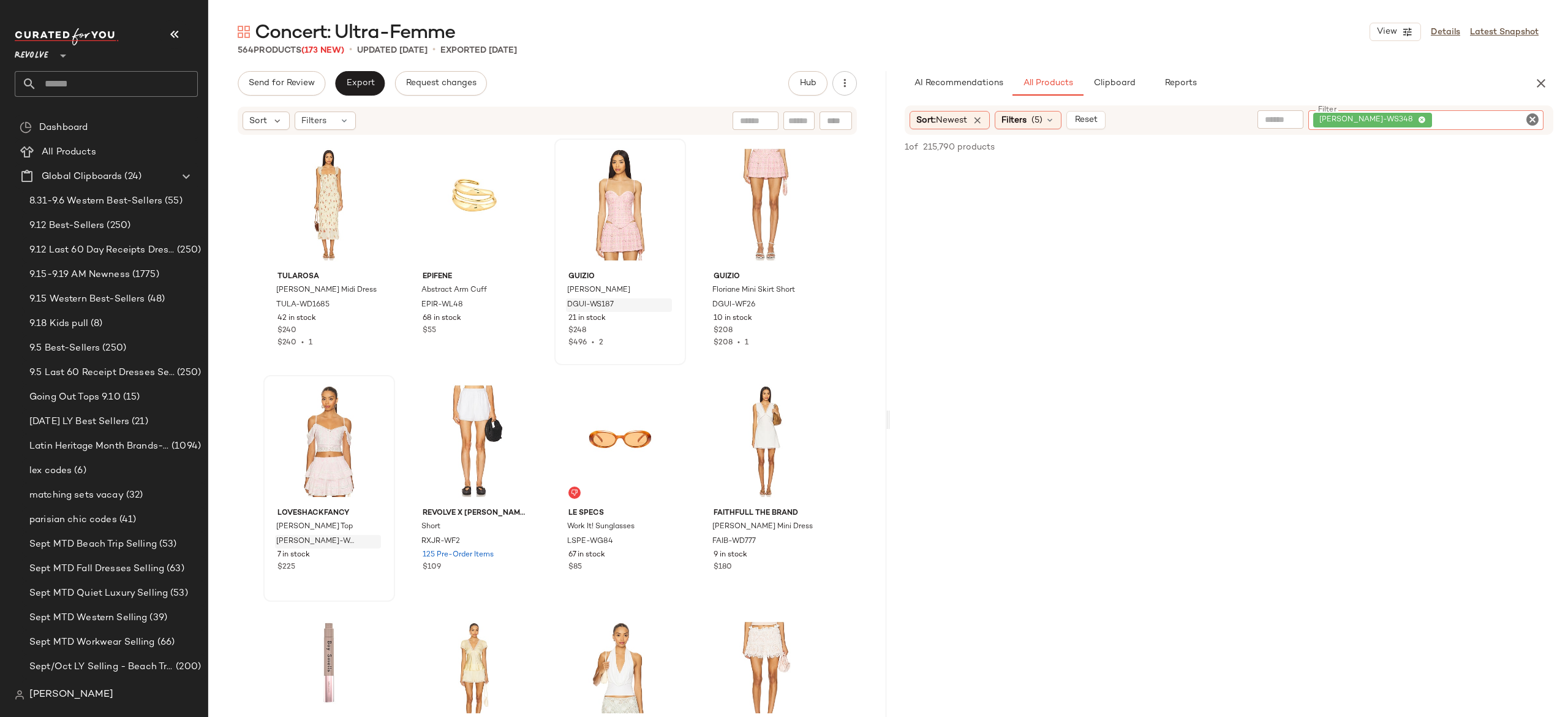
scroll to position [874, 0]
click at [1092, 126] on button "Reset" at bounding box center [1086, 119] width 39 height 18
click at [1529, 115] on input "text" at bounding box center [1528, 119] width 22 height 13
paste input "**********"
type input "**********"
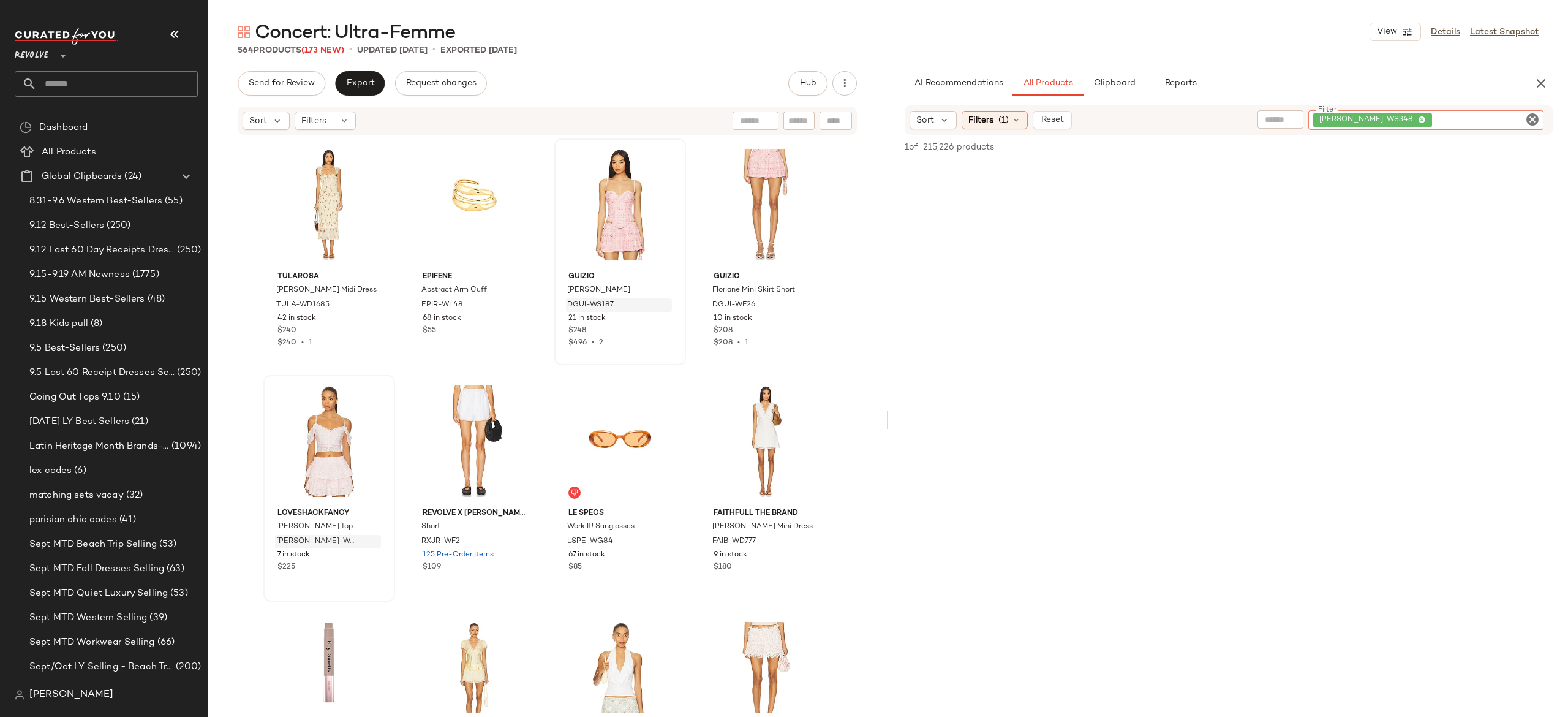
scroll to position [0, 0]
click at [843, 115] on div "Find by ID Find by ID" at bounding box center [764, 120] width 178 height 18
paste input "**********"
type input "**********"
click at [1470, 117] on div "[PERSON_NAME]-WS348" at bounding box center [1426, 120] width 235 height 20
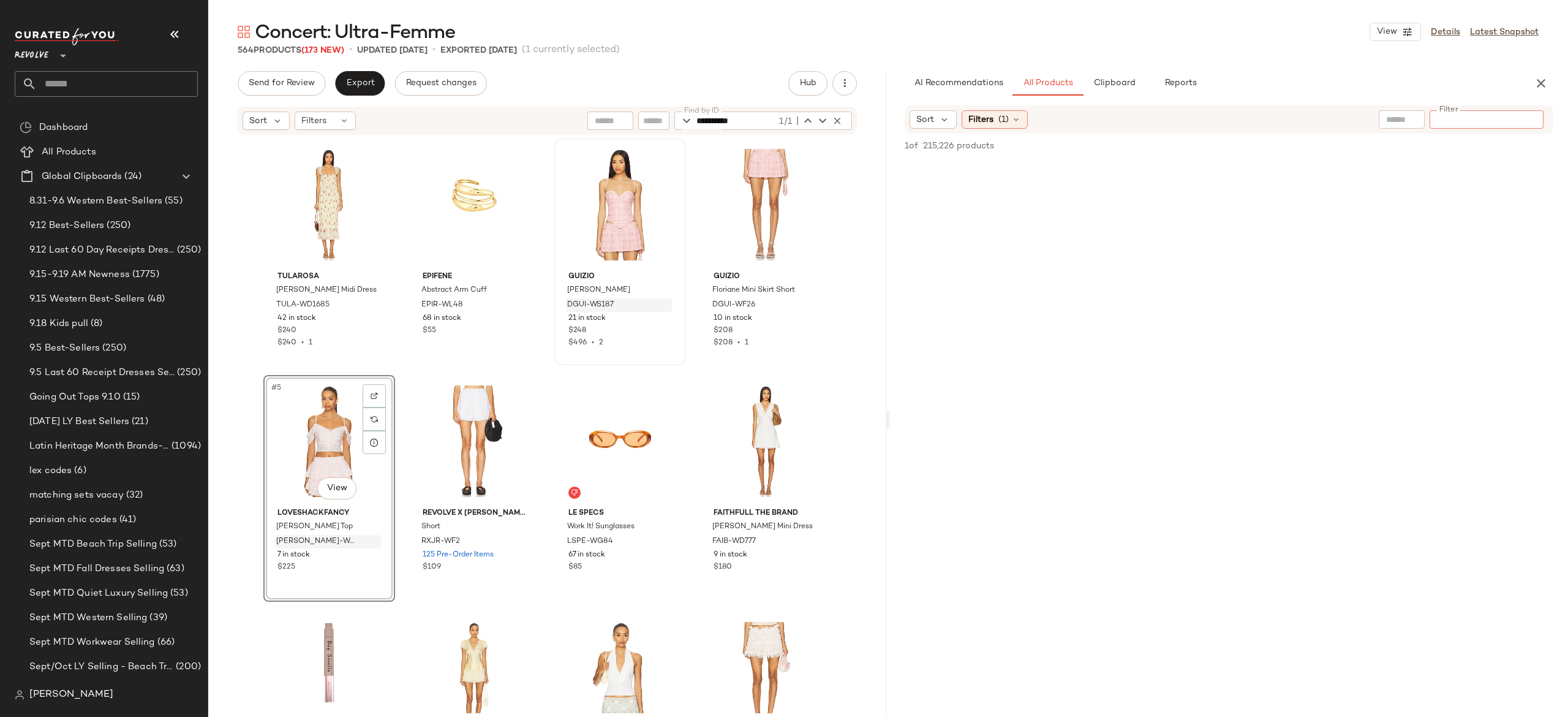
paste input "**********"
type input "**********"
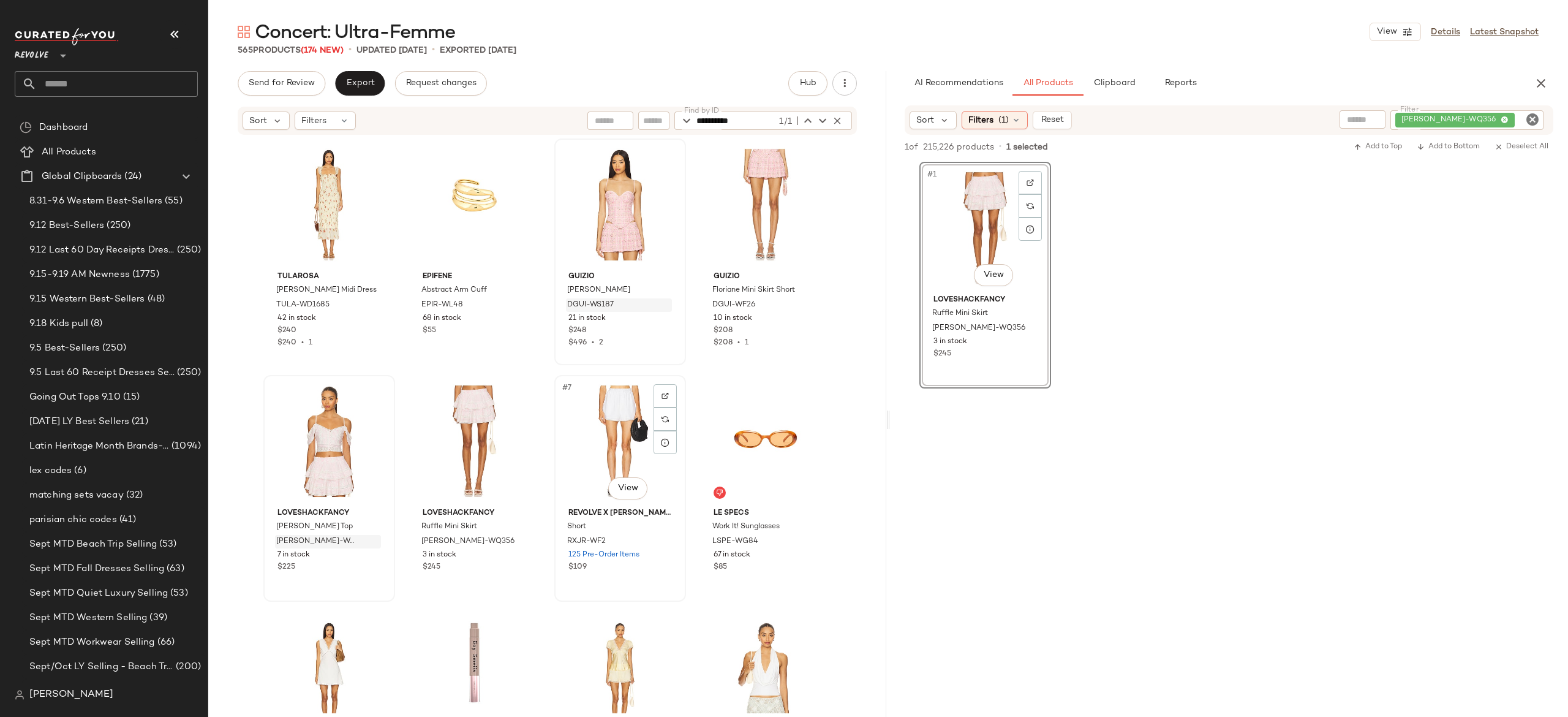
click at [584, 433] on div "#7 View" at bounding box center [620, 442] width 123 height 124
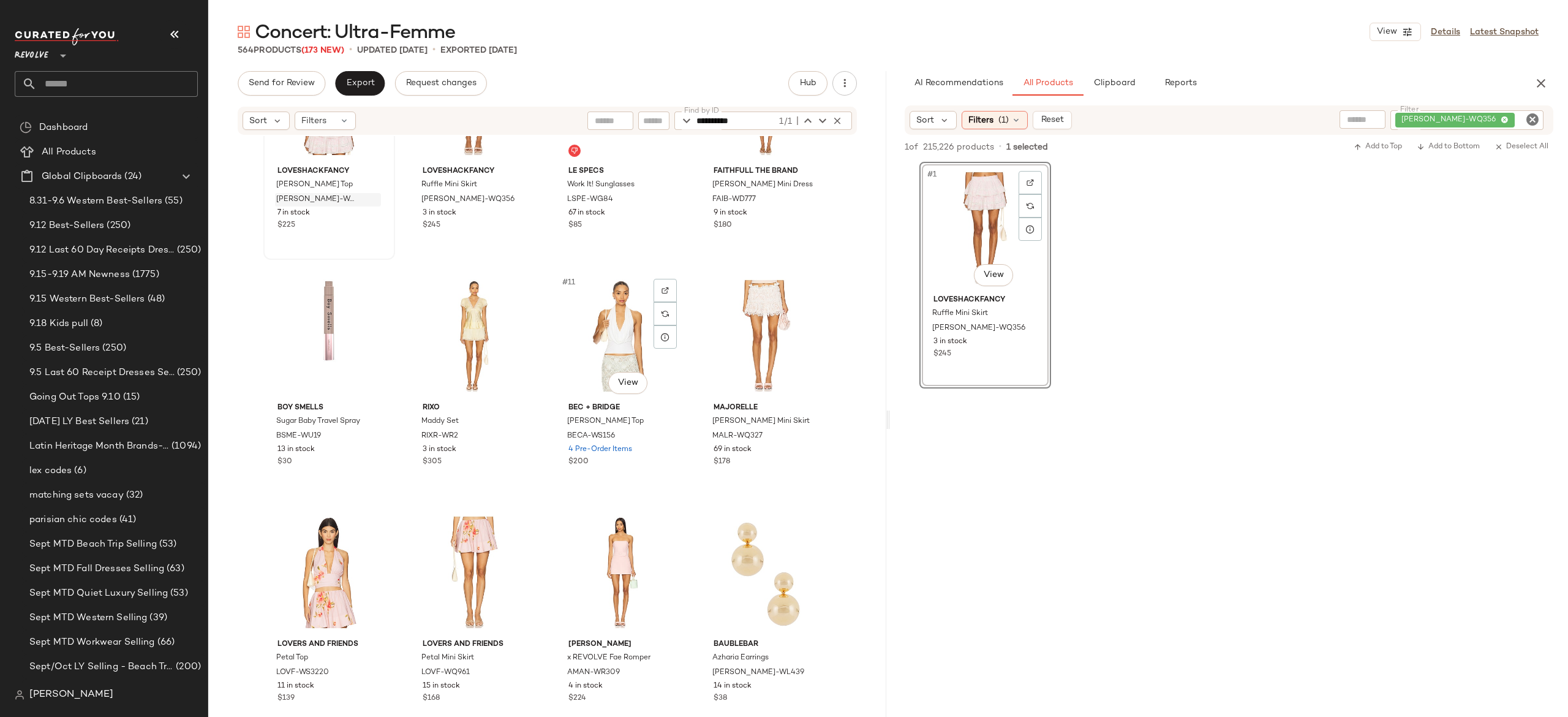
scroll to position [355, 0]
click at [663, 428] on button "button" at bounding box center [663, 432] width 17 height 11
click at [806, 430] on img "button" at bounding box center [809, 433] width 7 height 7
click at [1463, 123] on div "[PERSON_NAME]-WQ356" at bounding box center [1425, 120] width 236 height 20
paste input "**********"
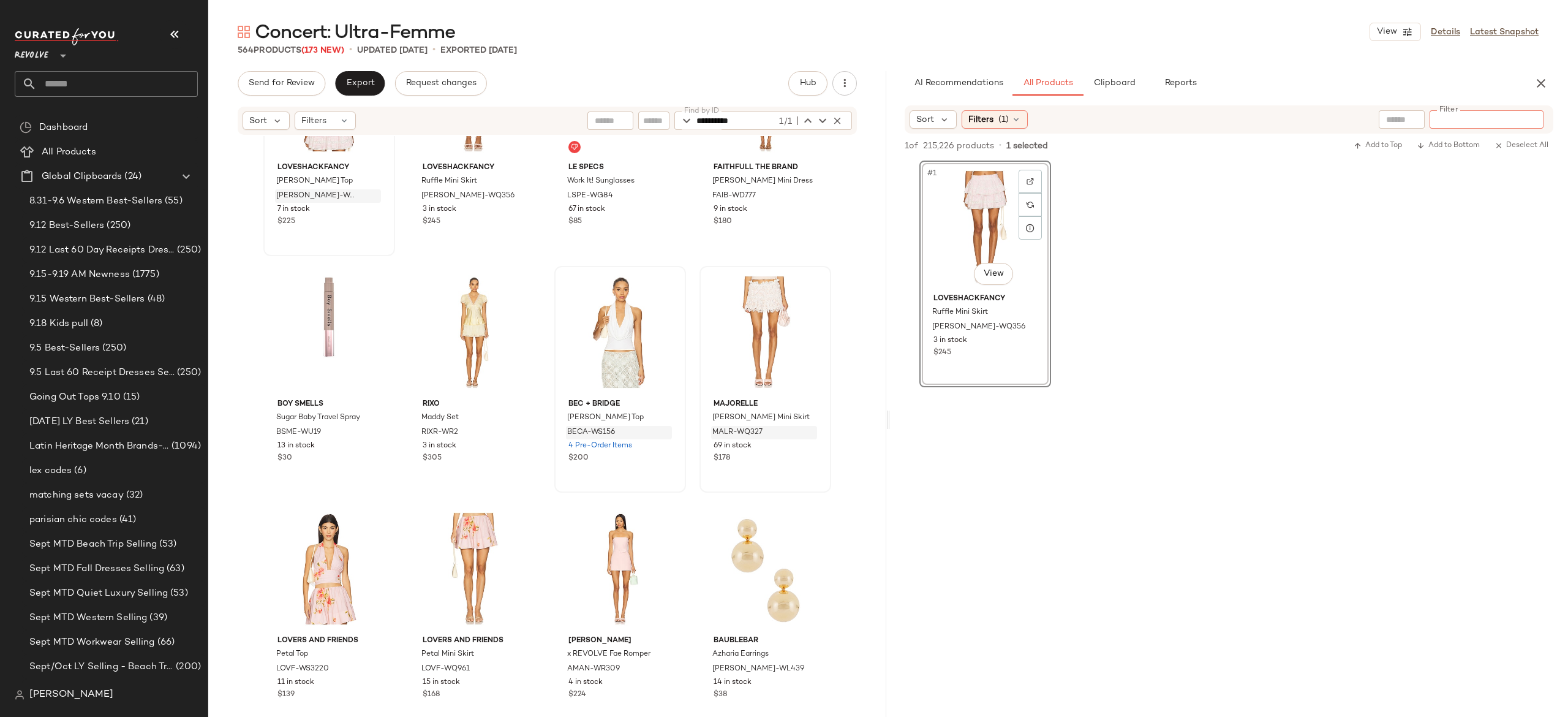
type input "**********"
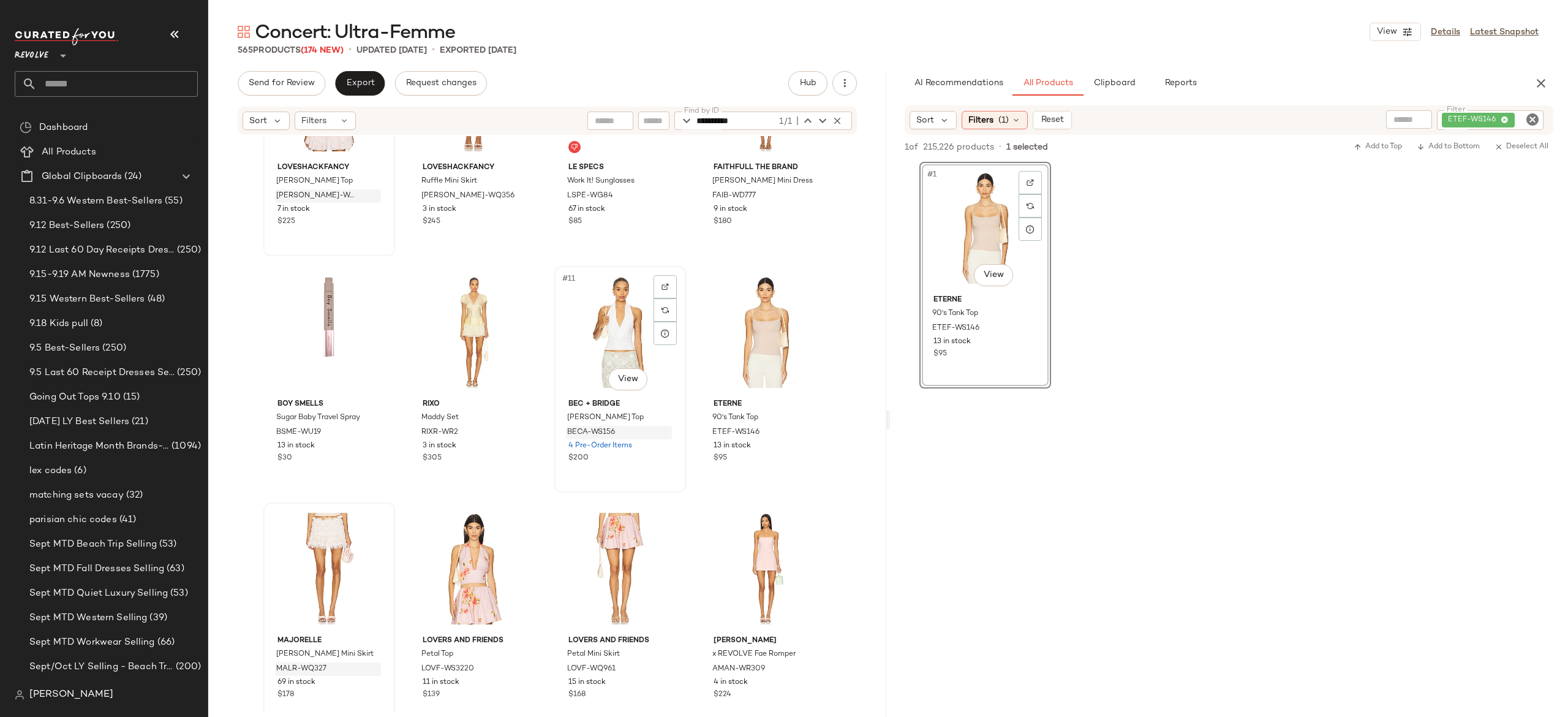
click at [620, 332] on div "#11 View" at bounding box center [620, 332] width 123 height 124
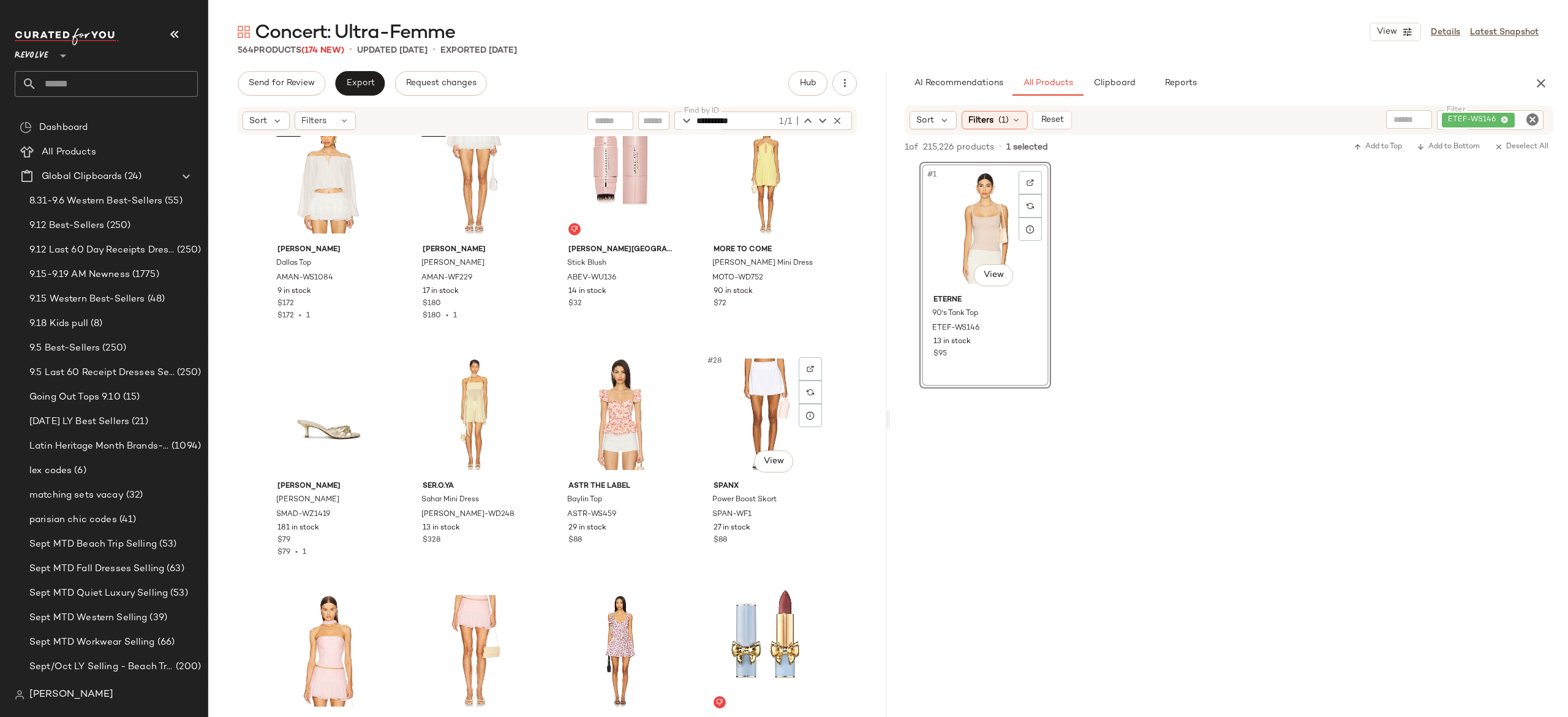
scroll to position [1297, 0]
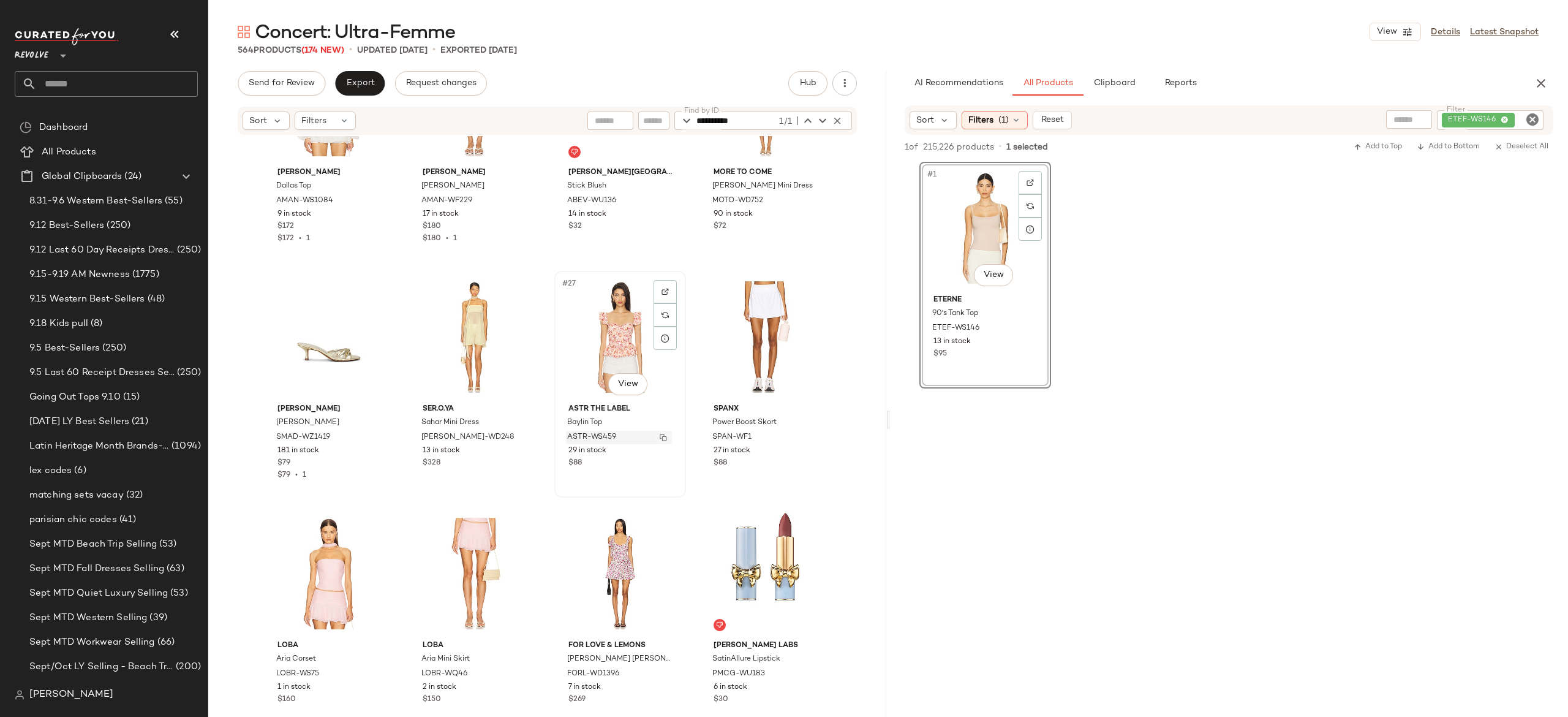
click at [660, 436] on img "button" at bounding box center [663, 437] width 7 height 7
click at [1493, 117] on div "ETEF-WS146" at bounding box center [1449, 120] width 189 height 20
paste input "**********"
type input "**********"
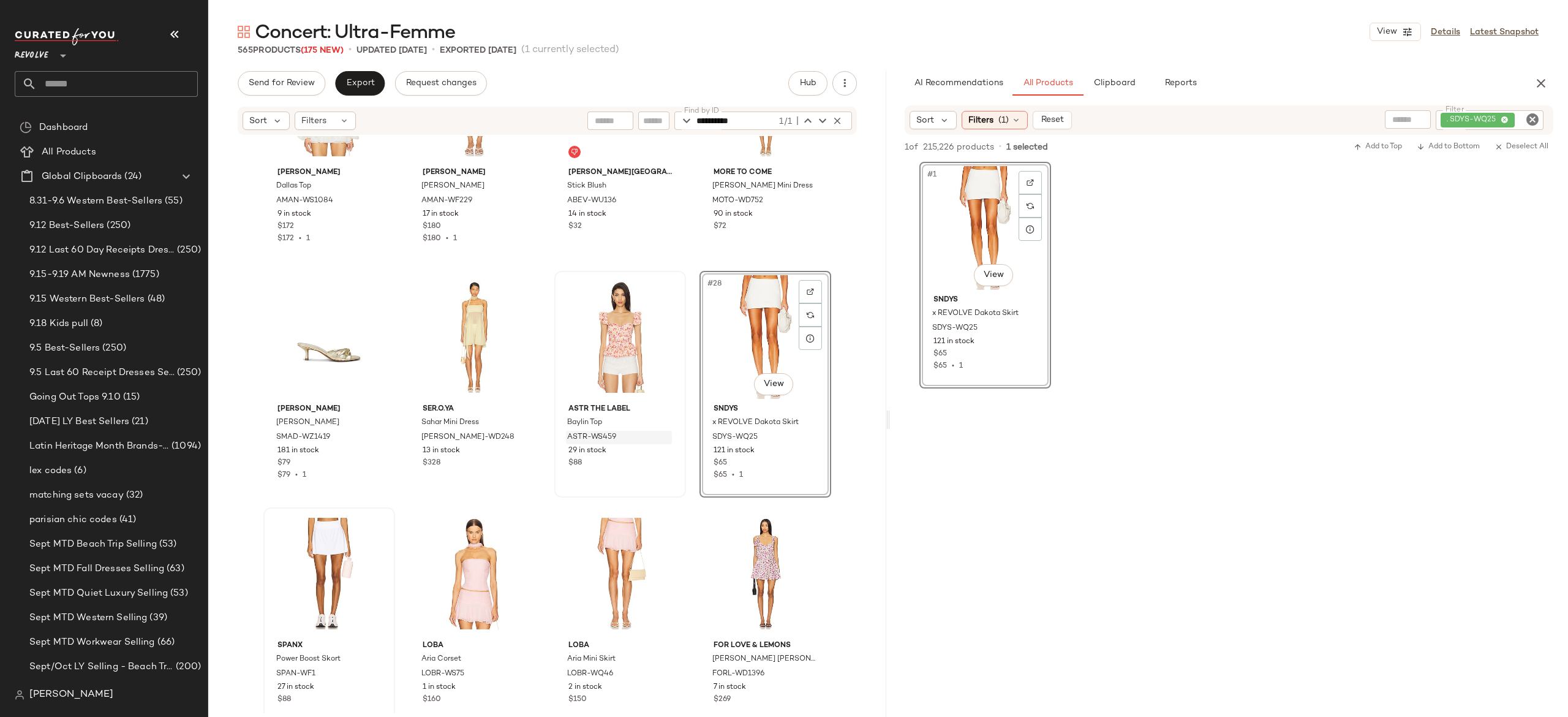
scroll to position [1393, 0]
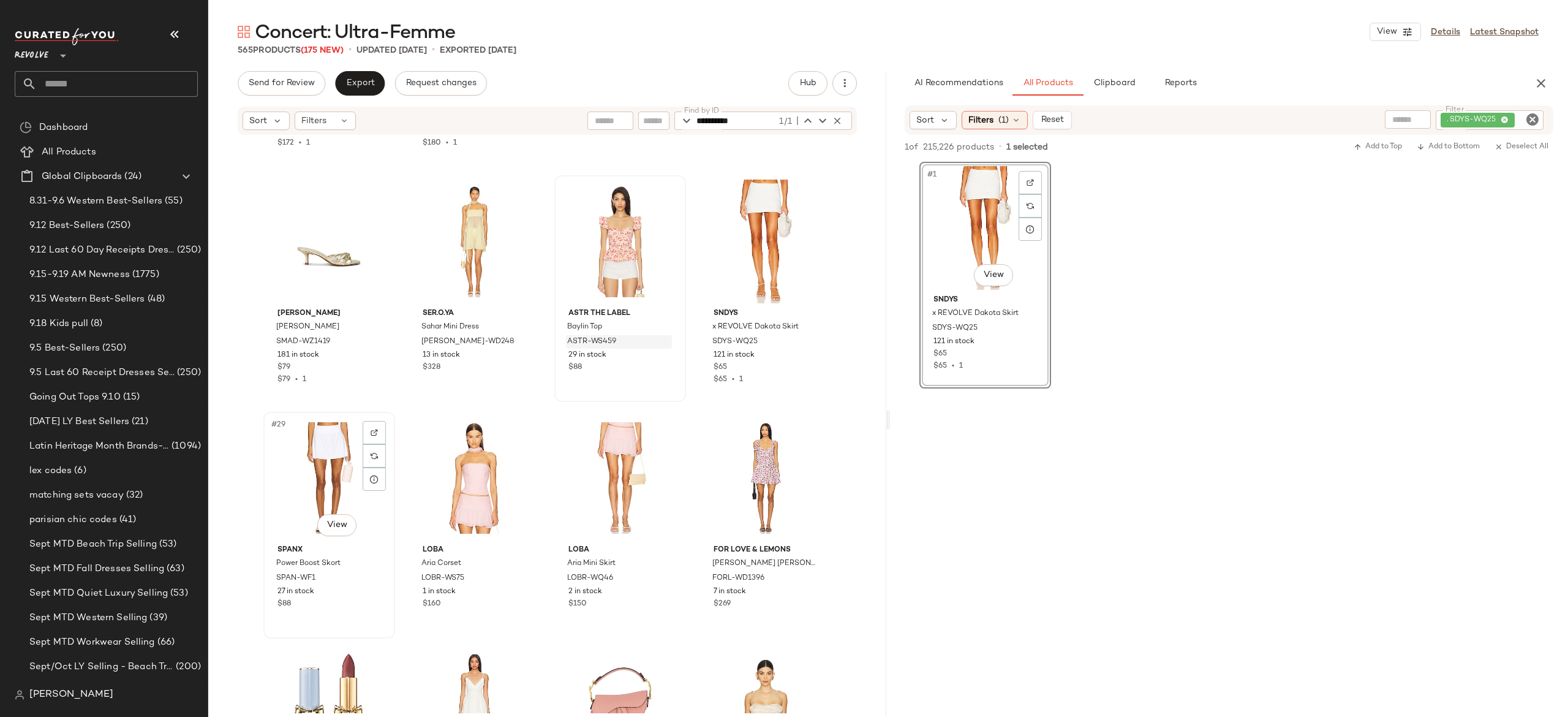
click at [324, 464] on div "#29 View" at bounding box center [328, 478] width 123 height 124
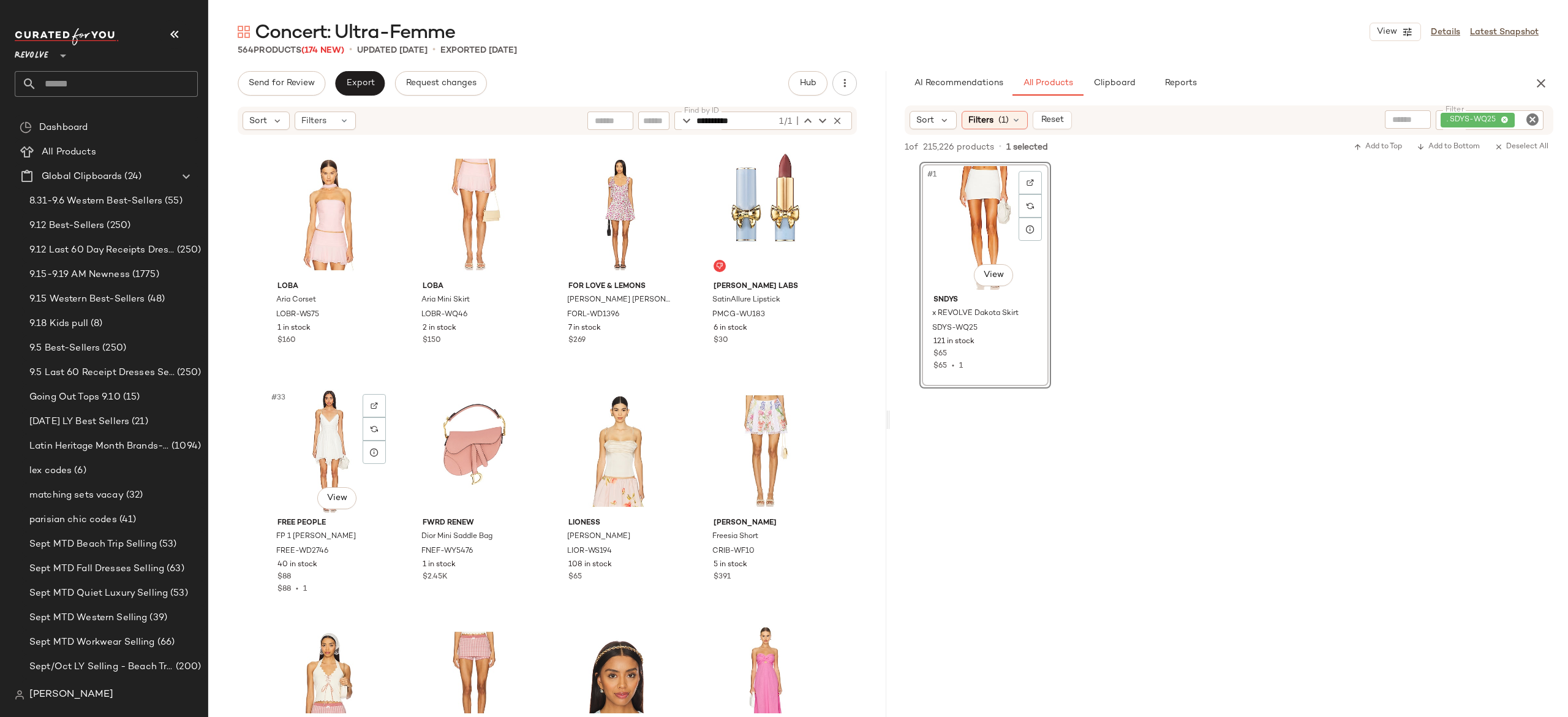
scroll to position [1753, 0]
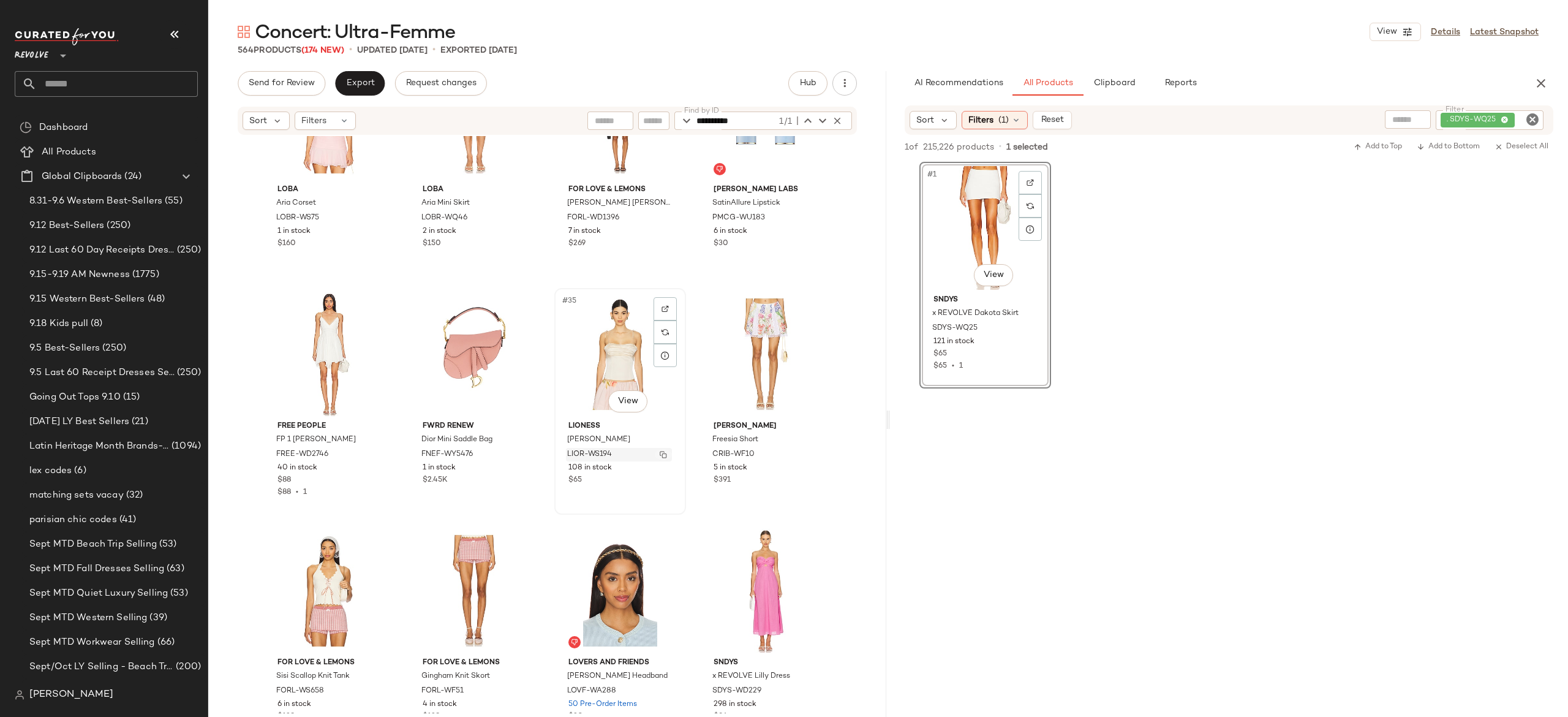
click at [660, 455] on img "button" at bounding box center [663, 455] width 7 height 7
click at [1461, 114] on div ". SDYS-WQ25" at bounding box center [1448, 120] width 191 height 20
paste input "**********"
type input "**********"
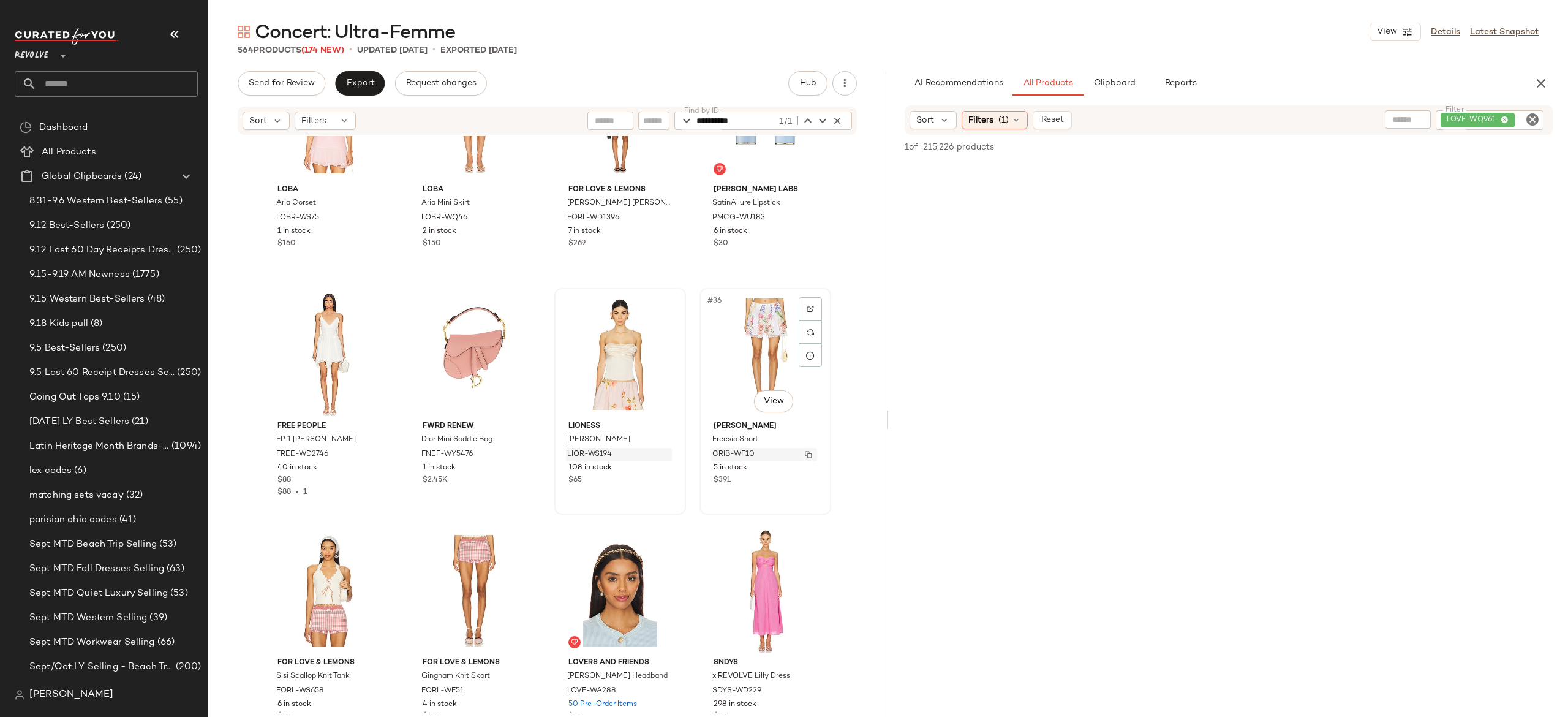
click at [805, 453] on img "button" at bounding box center [809, 455] width 7 height 7
click at [1466, 112] on div "LOVF-WQ961" at bounding box center [1448, 120] width 191 height 20
paste input "*********"
type input "*********"
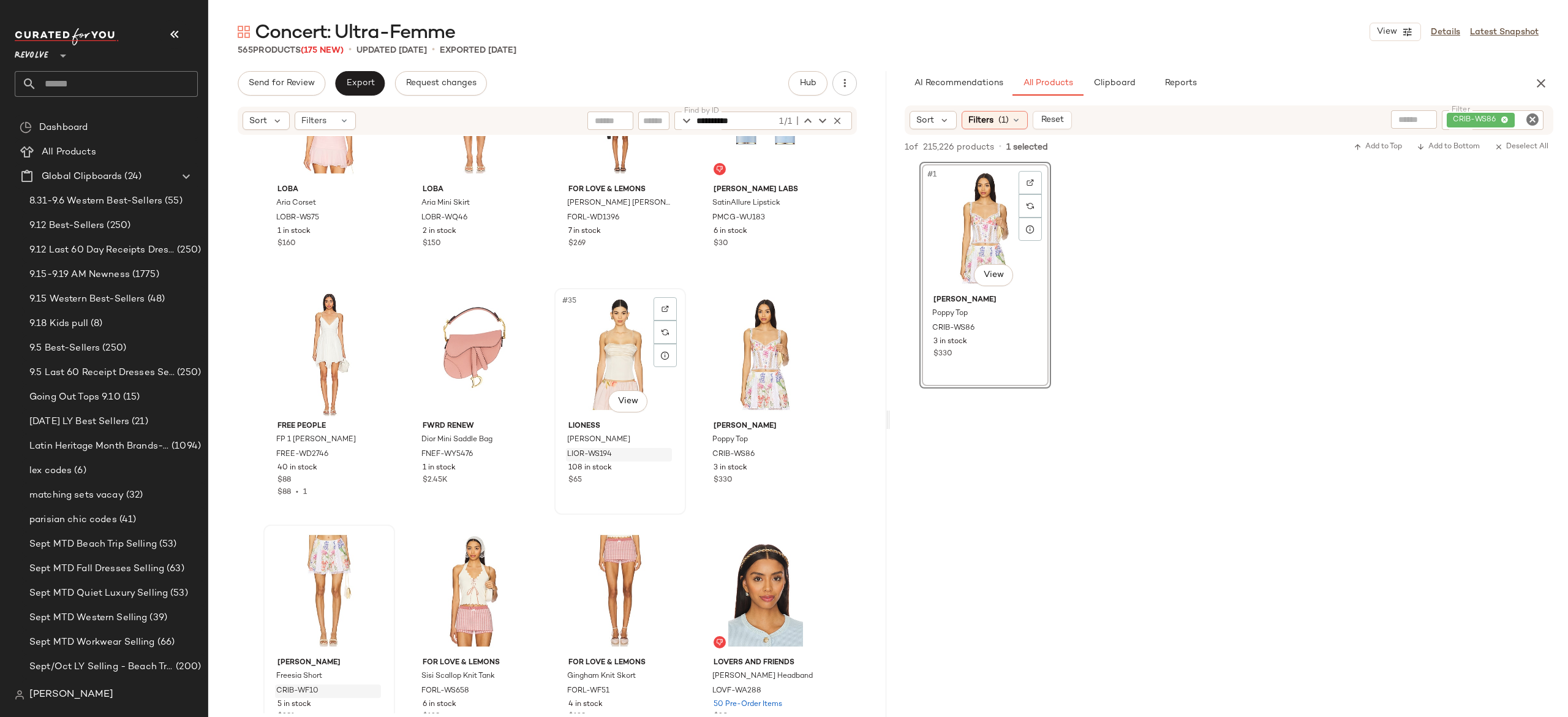
click at [602, 352] on div "#35 View" at bounding box center [620, 355] width 123 height 124
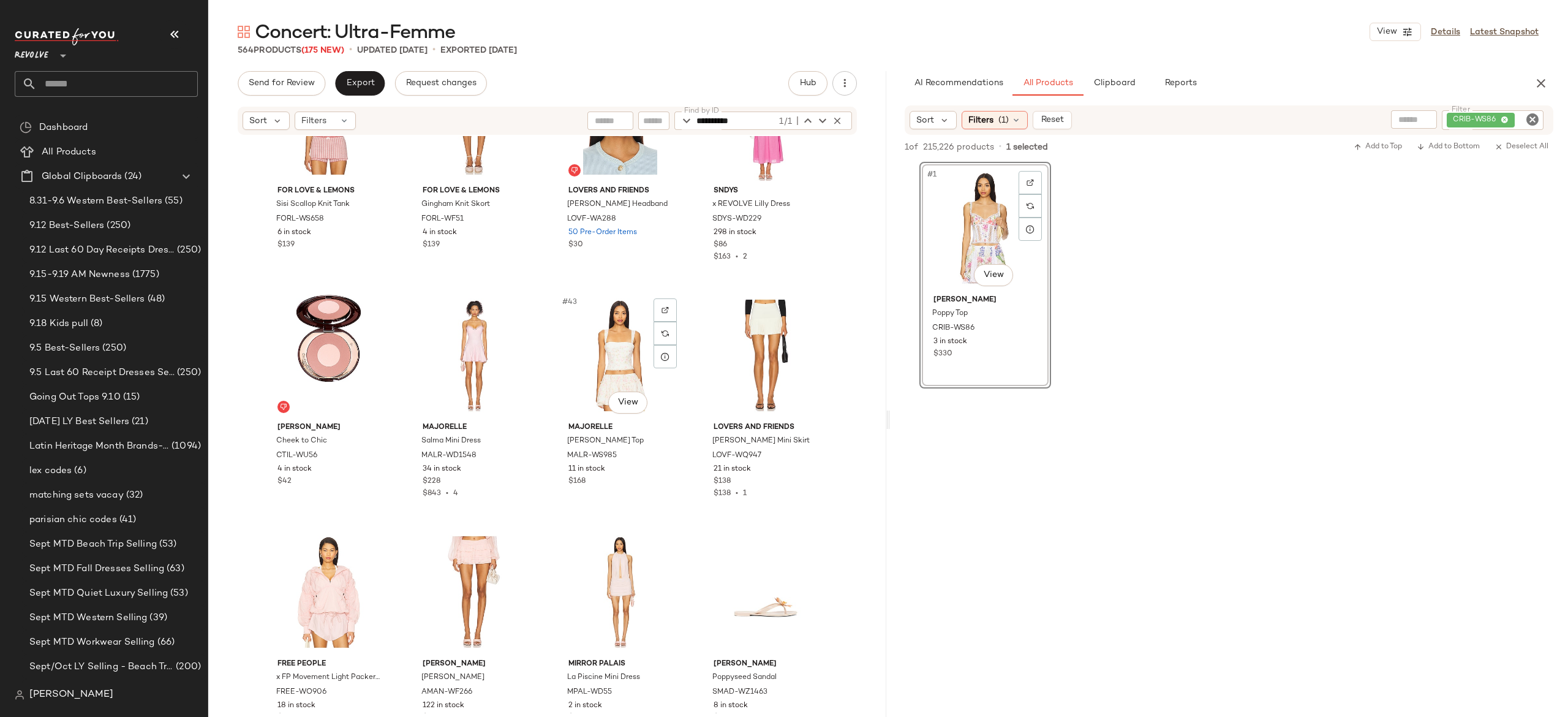
scroll to position [2235, 0]
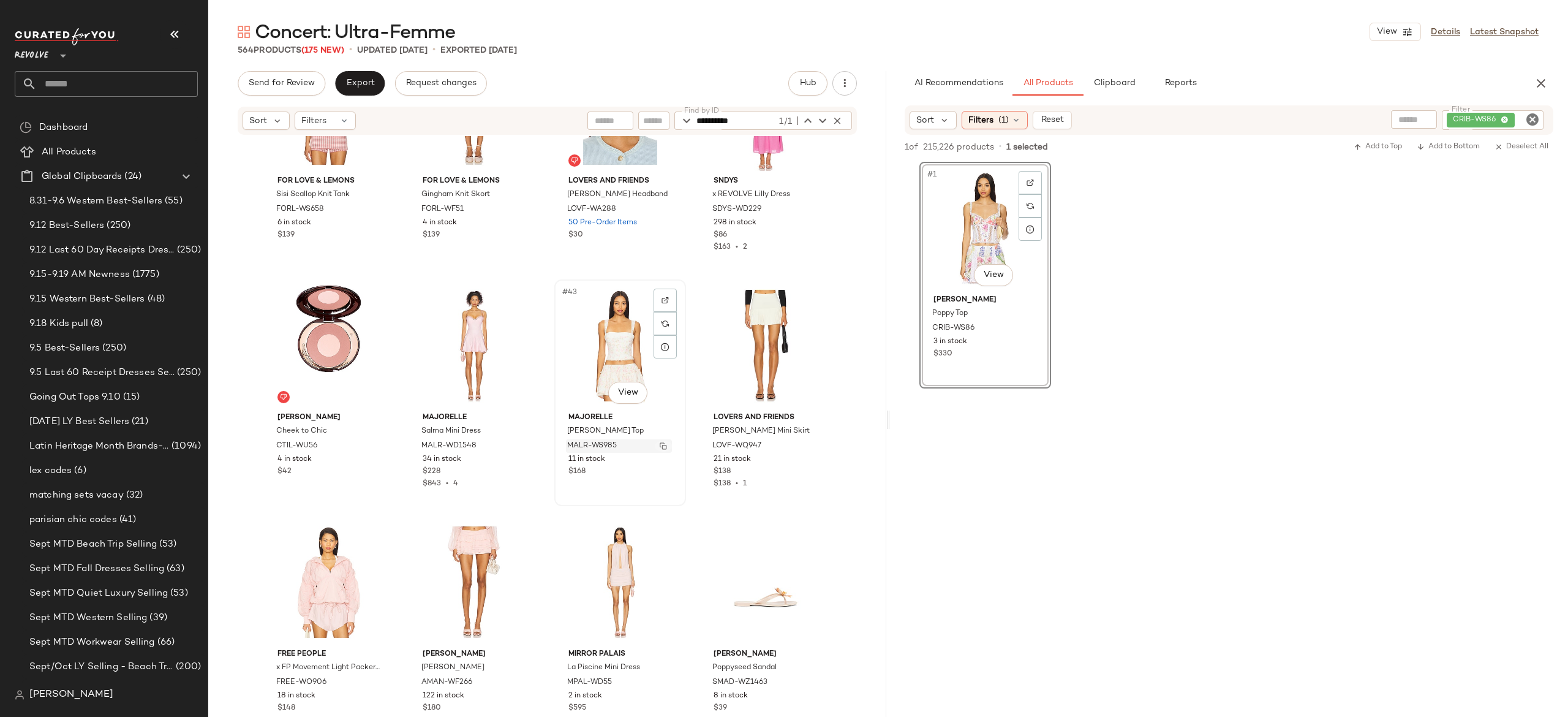
click at [663, 450] on button "button" at bounding box center [663, 446] width 17 height 11
click at [1483, 114] on div "CRIB-WS86" at bounding box center [1451, 120] width 185 height 20
paste input "**********"
type input "**********"
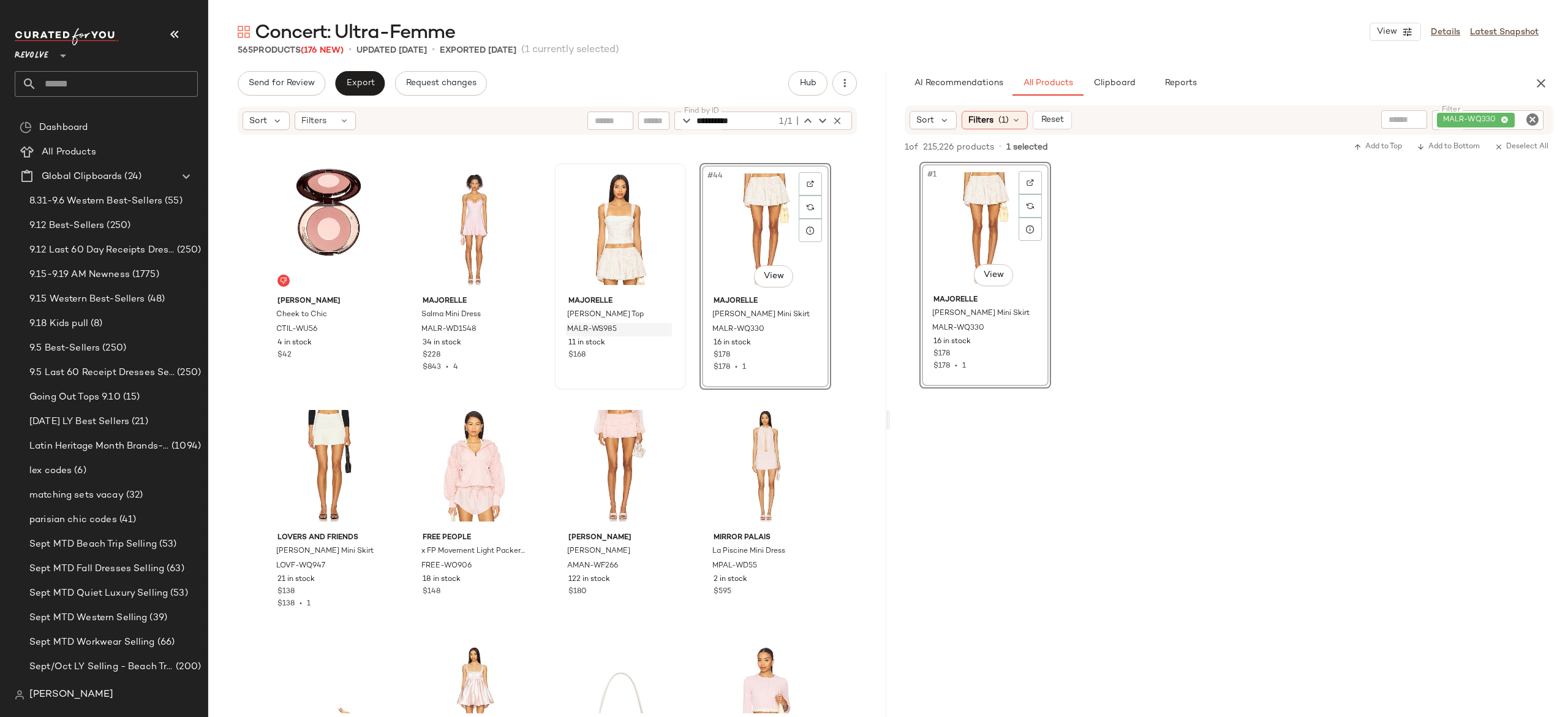
scroll to position [2352, 0]
click at [338, 460] on div "#45 View" at bounding box center [328, 464] width 123 height 124
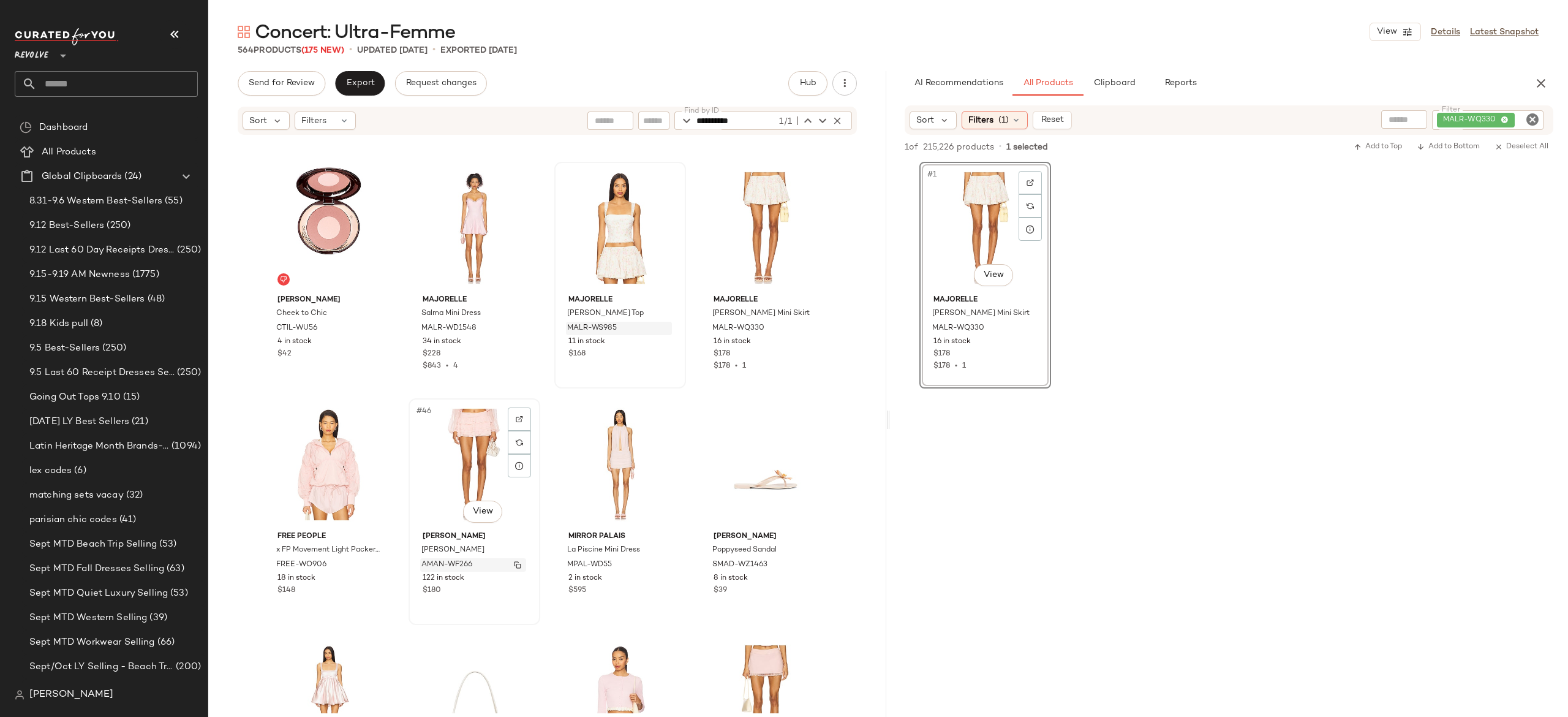
click at [514, 568] on img "button" at bounding box center [517, 565] width 7 height 7
click at [1498, 119] on div "MALR-WQ330" at bounding box center [1446, 120] width 194 height 20
paste input "**********"
type input "**********"
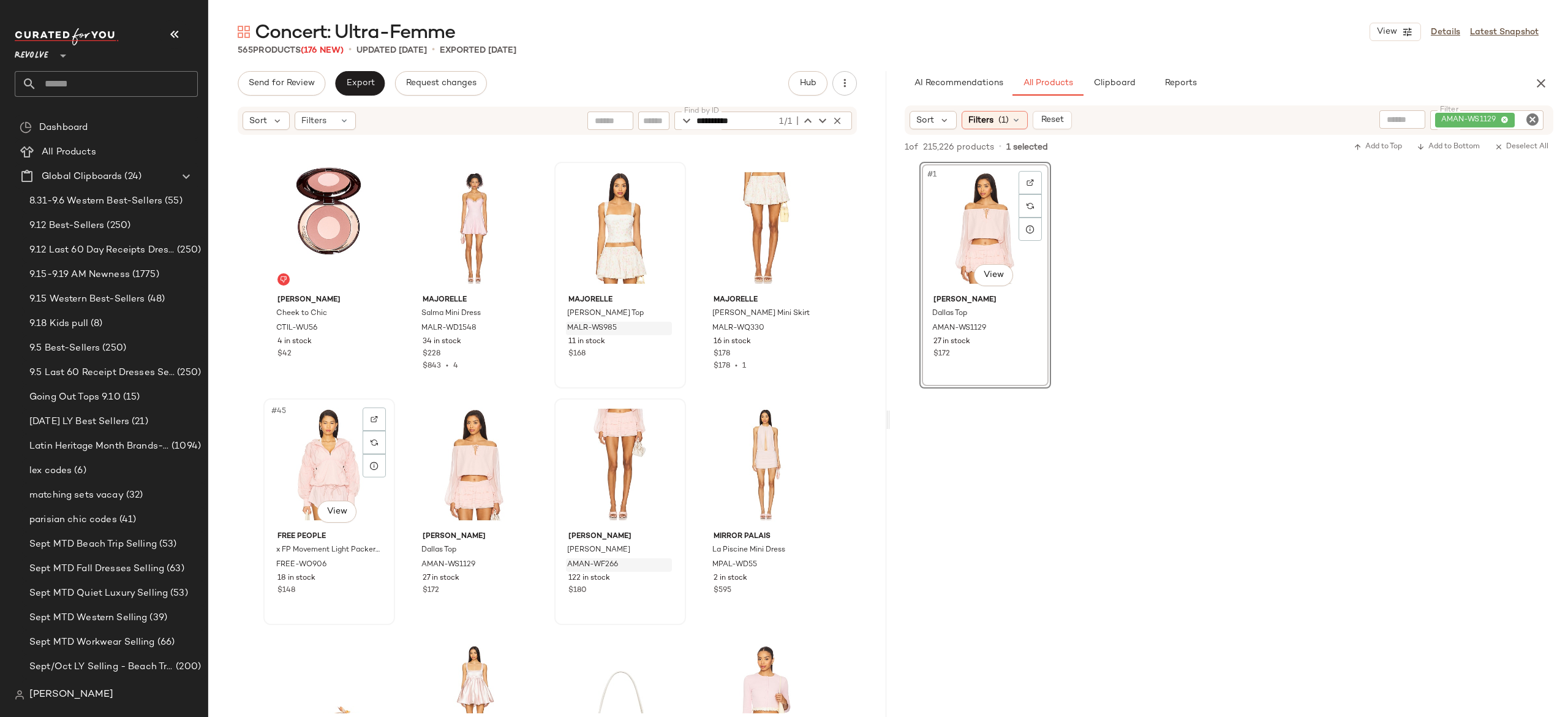
click at [316, 463] on div "#45 View" at bounding box center [328, 464] width 123 height 124
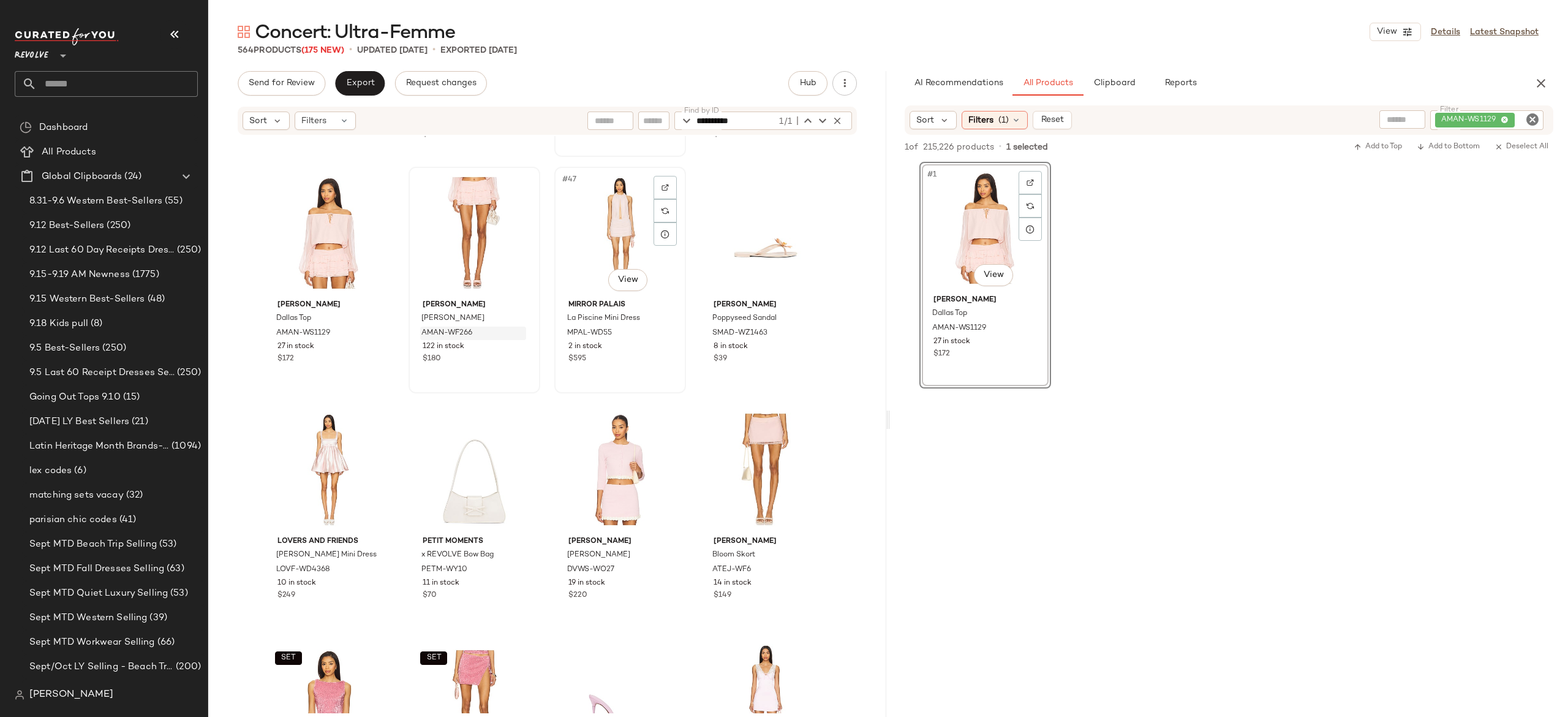
scroll to position [2590, 0]
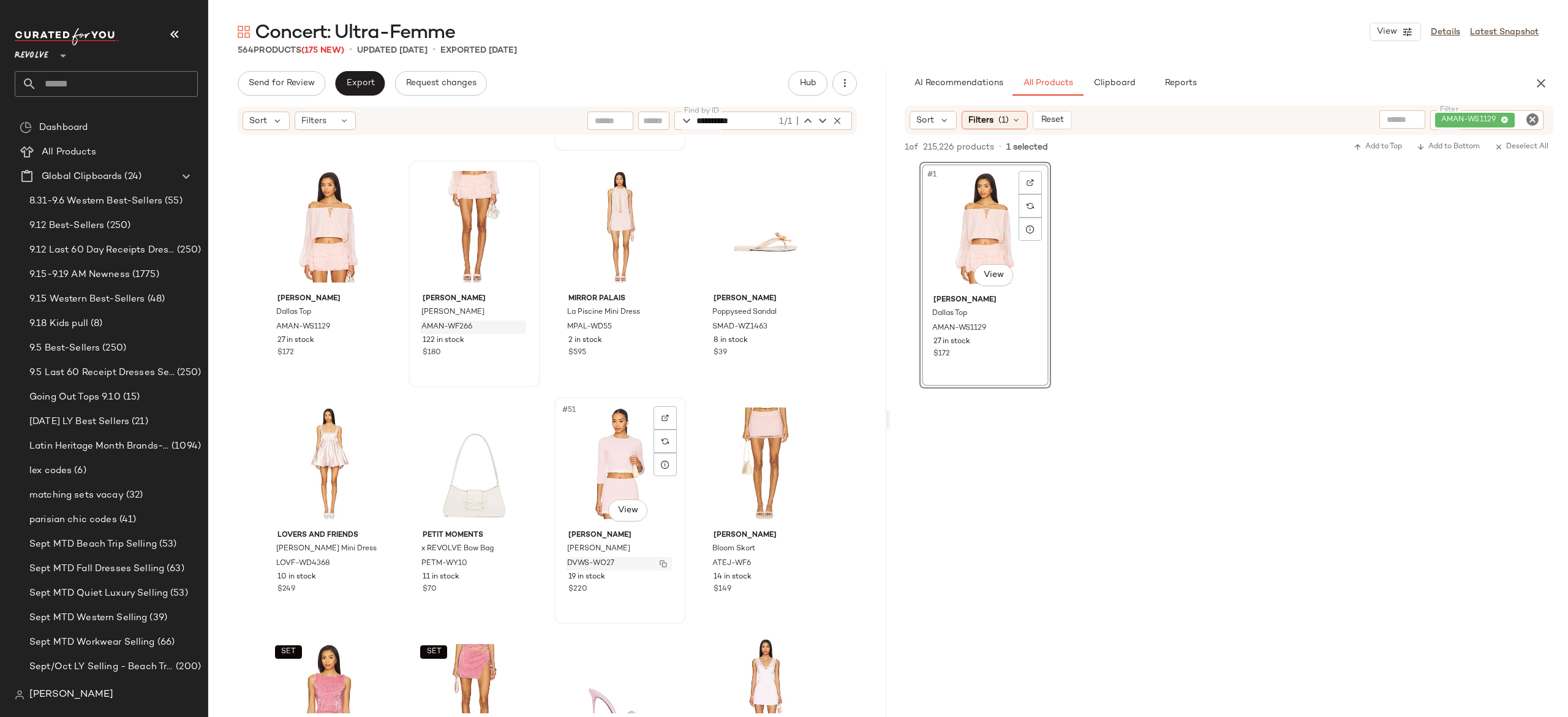
click at [660, 561] on img "button" at bounding box center [663, 564] width 7 height 7
click at [1464, 112] on div "AMAN-WS1129" at bounding box center [1445, 120] width 196 height 20
paste input "*********"
type input "*********"
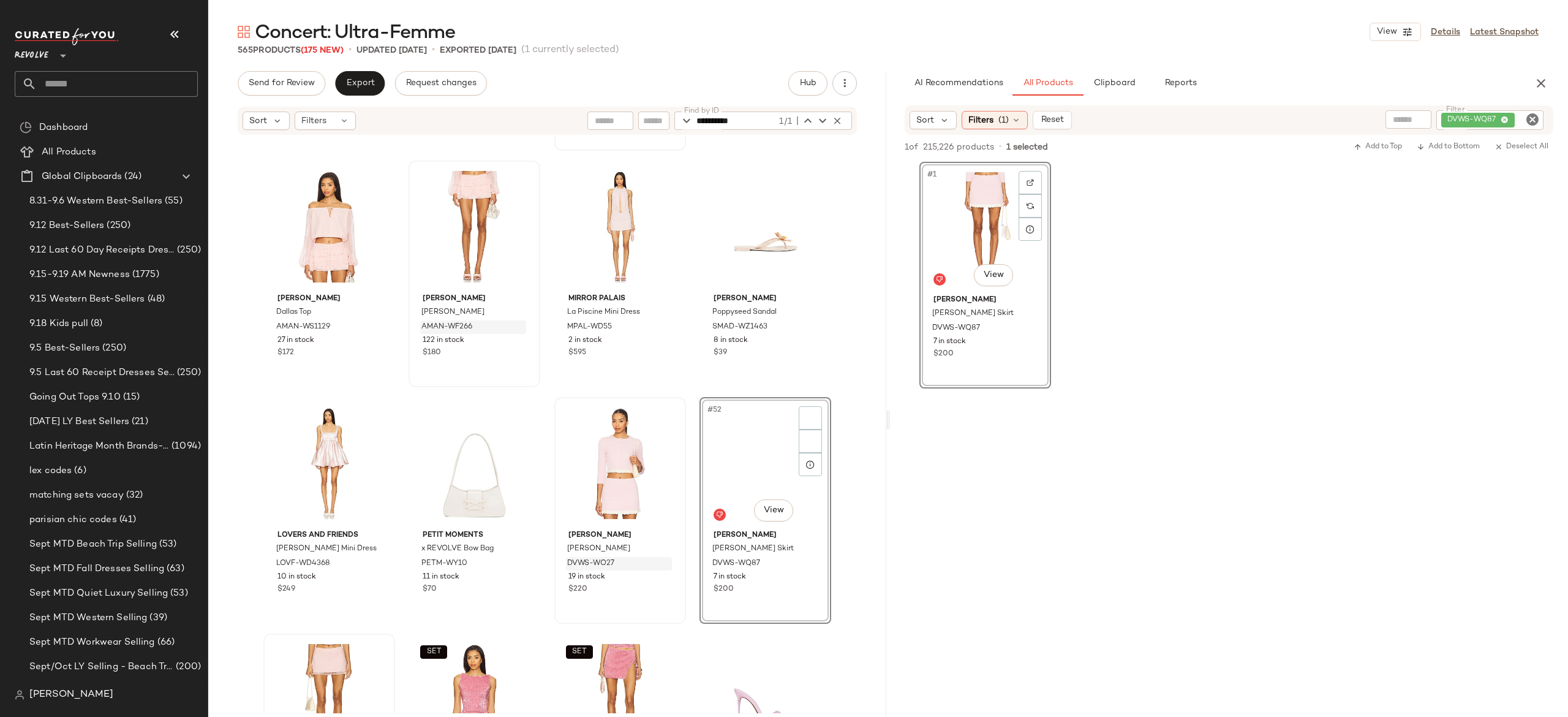
scroll to position [2821, 0]
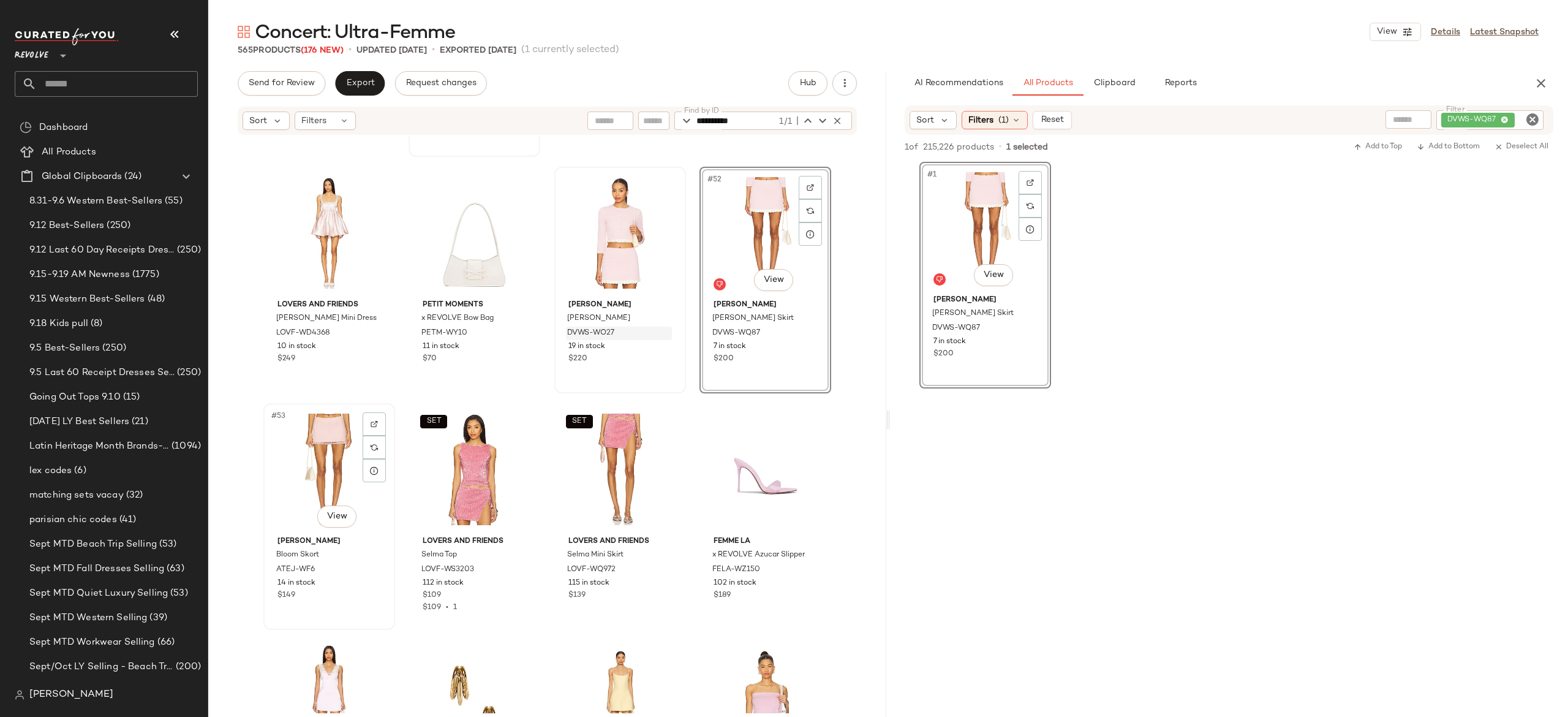
click at [322, 466] on div "#53 View" at bounding box center [328, 470] width 123 height 124
